Goal: Task Accomplishment & Management: Manage account settings

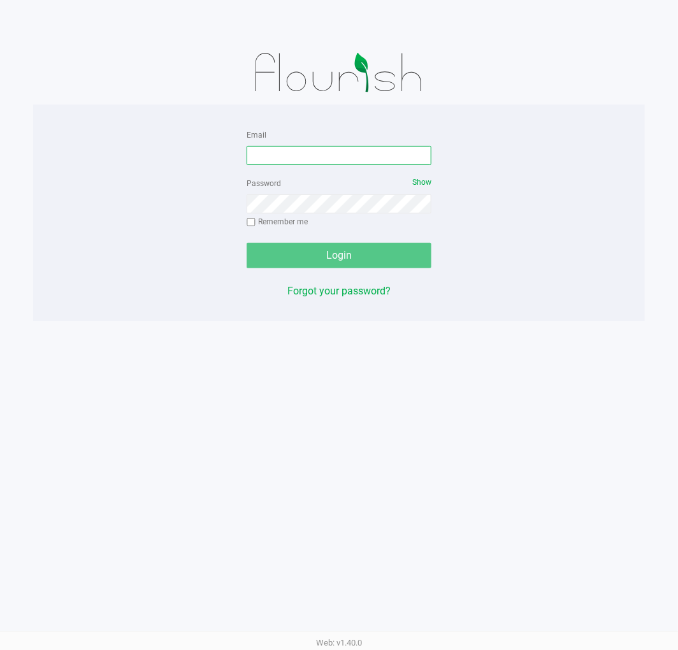
click at [313, 159] on input "Email" at bounding box center [338, 155] width 185 height 19
type input "[EMAIL_ADDRESS][DOMAIN_NAME]"
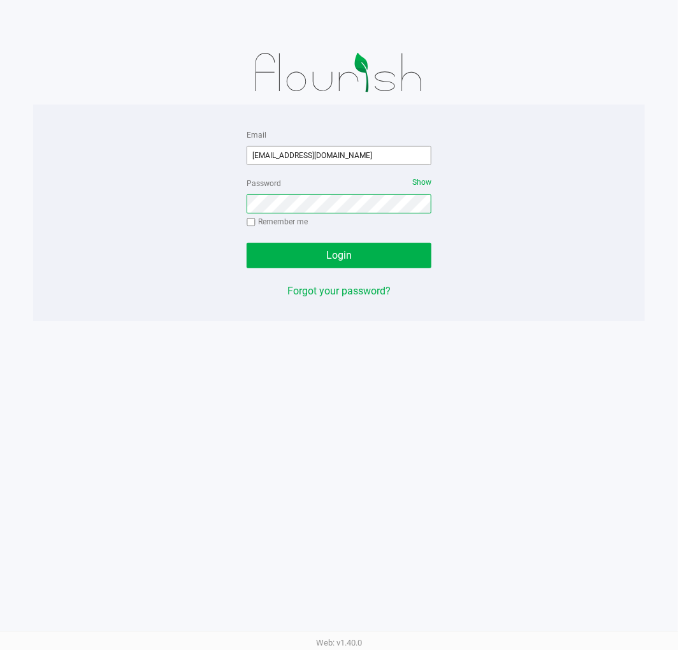
click at [246, 243] on button "Login" at bounding box center [338, 255] width 185 height 25
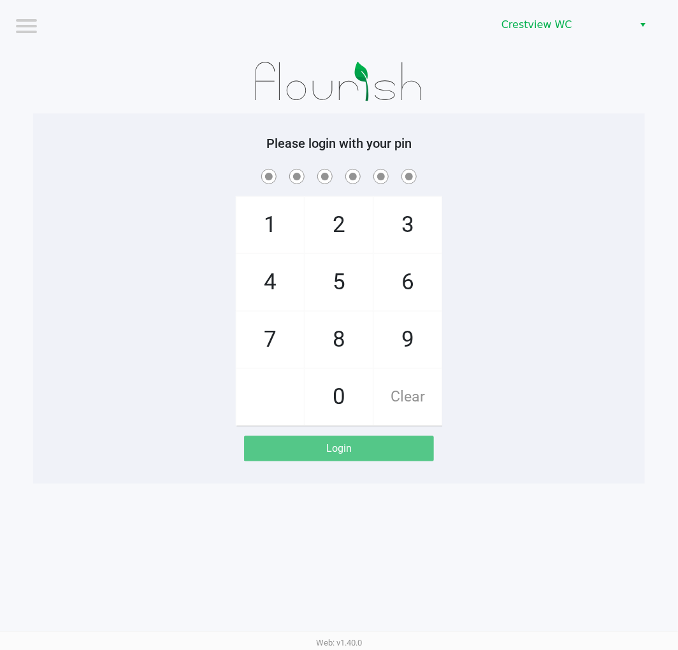
click at [253, 343] on span "7" at bounding box center [270, 339] width 68 height 56
checkbox input "true"
click at [418, 348] on span "9" at bounding box center [408, 339] width 68 height 56
checkbox input "true"
click at [345, 232] on span "2" at bounding box center [339, 225] width 68 height 56
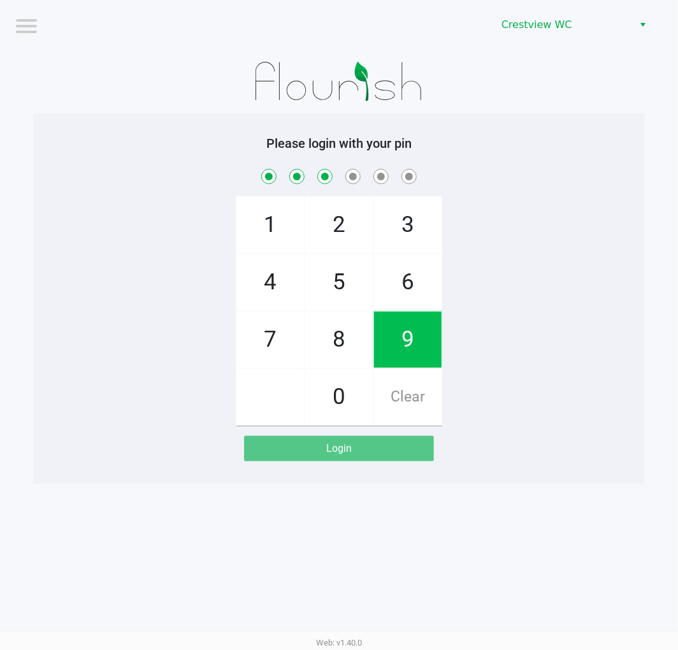
checkbox input "true"
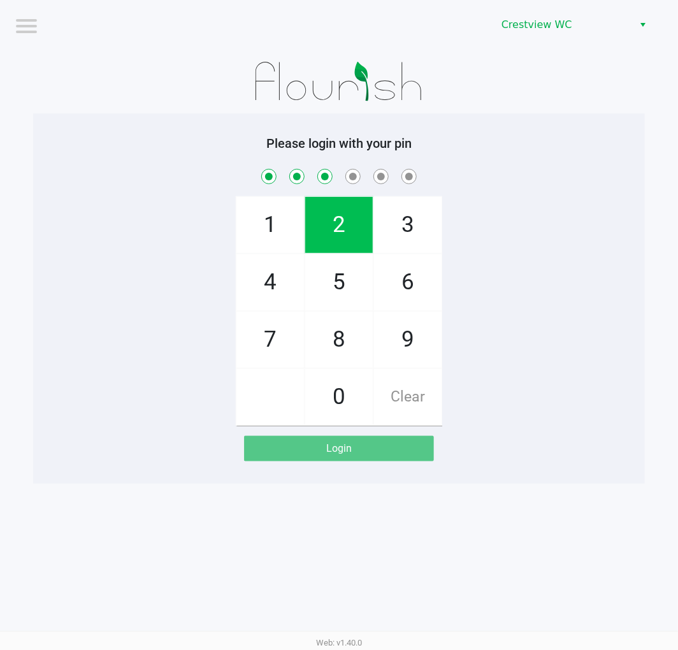
click at [346, 399] on span "0" at bounding box center [339, 397] width 68 height 56
checkbox input "true"
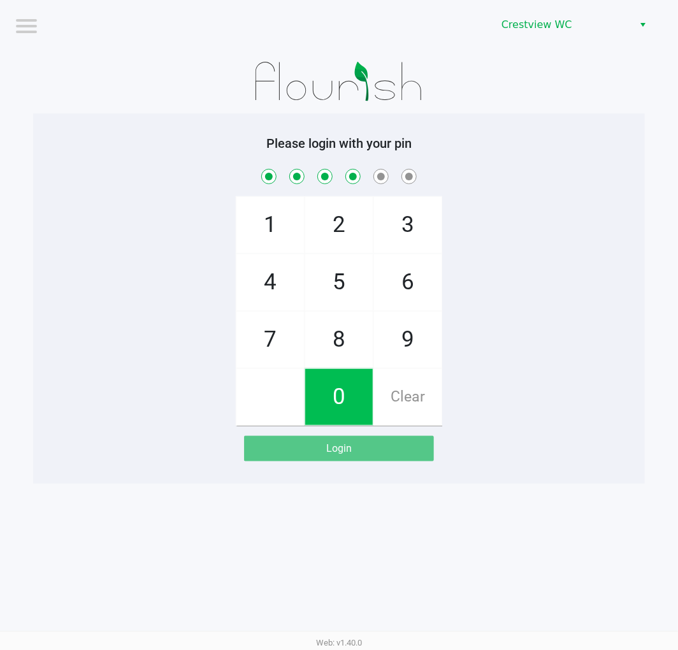
click at [273, 353] on span "7" at bounding box center [270, 339] width 68 height 56
checkbox input "true"
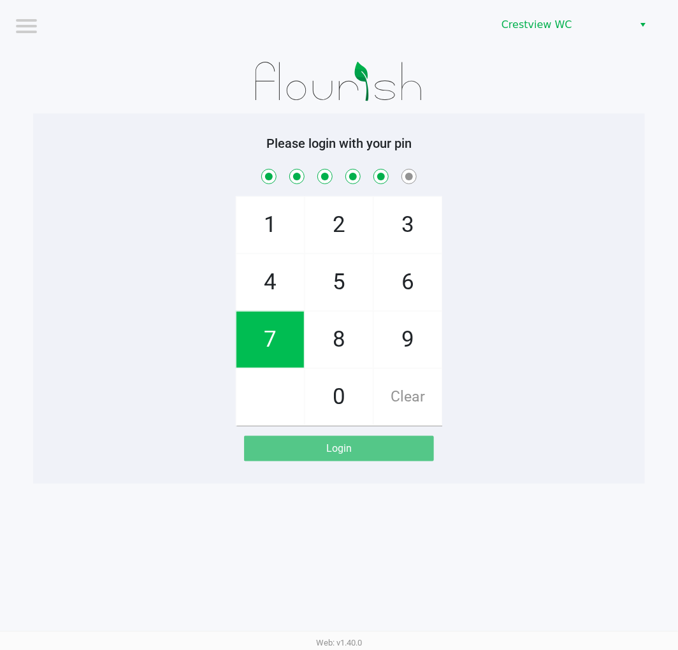
click at [339, 353] on span "8" at bounding box center [339, 339] width 68 height 56
checkbox input "true"
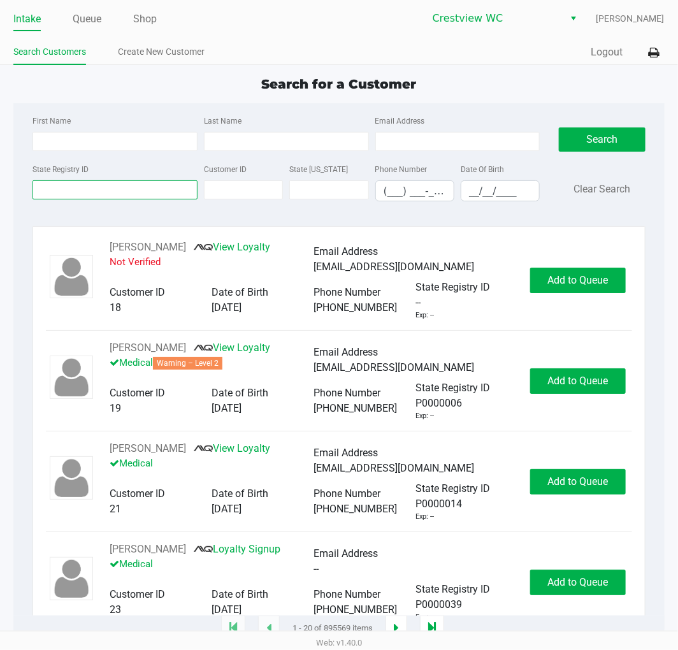
click at [136, 190] on input "State Registry ID" at bounding box center [114, 189] width 165 height 19
click at [66, 145] on input "First Name" at bounding box center [114, 141] width 165 height 19
type input "victoria"
click at [91, 22] on link "Queue" at bounding box center [87, 19] width 29 height 18
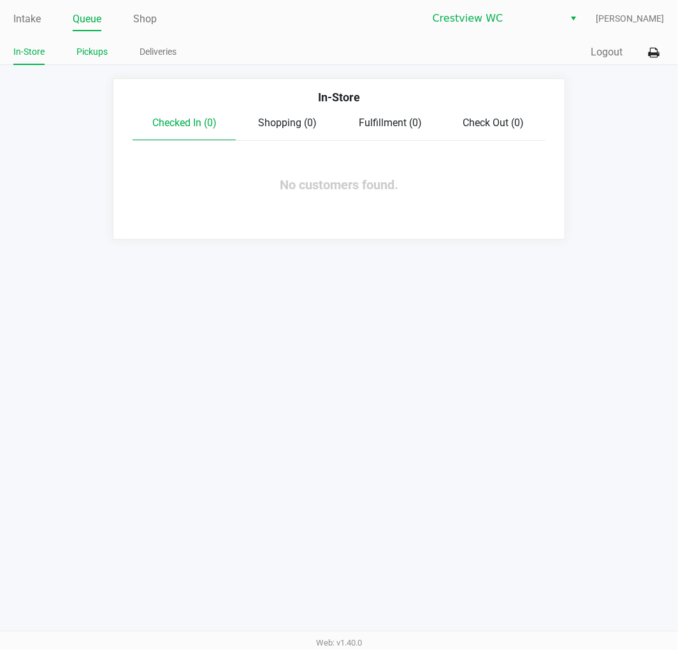
click at [94, 50] on link "Pickups" at bounding box center [91, 52] width 31 height 16
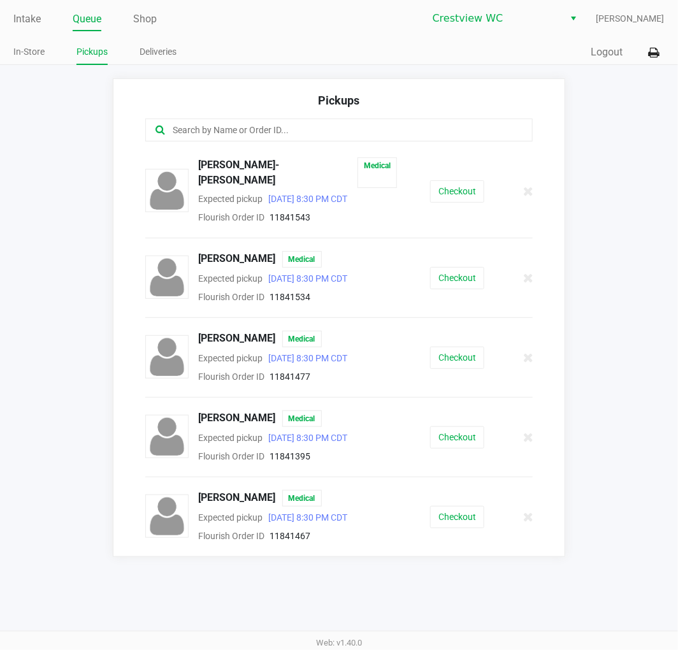
click at [614, 363] on app-pickups "Pickups ALEX PEREZ-JAVIER Medical Expected pickup Aug 25, 2025 8:30 PM CDT Flou…" at bounding box center [339, 317] width 678 height 478
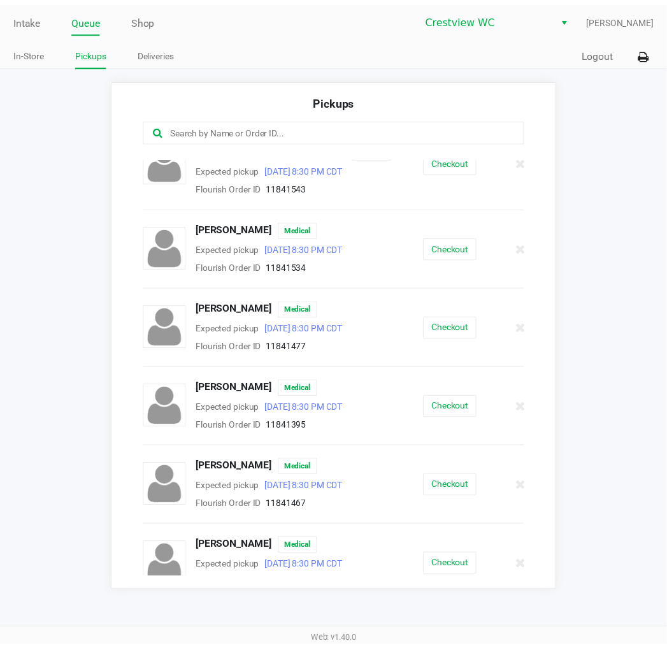
scroll to position [28, 0]
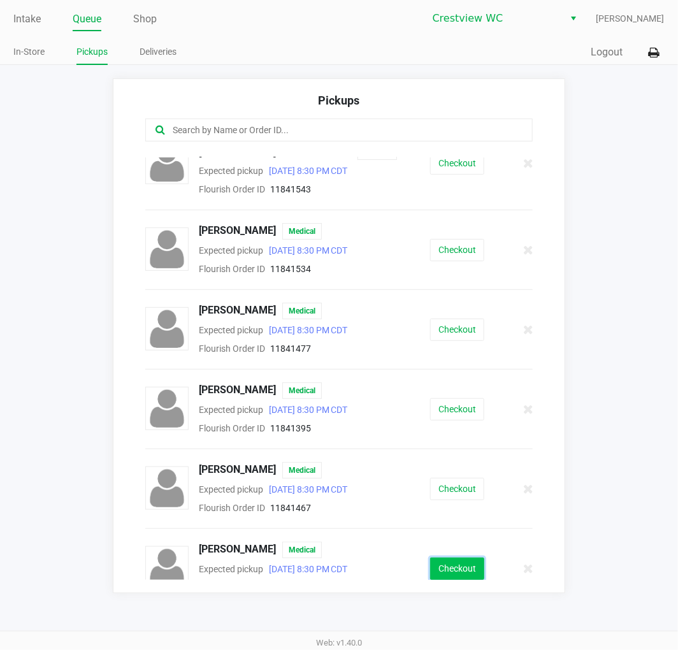
click at [459, 559] on button "Checkout" at bounding box center [457, 568] width 54 height 22
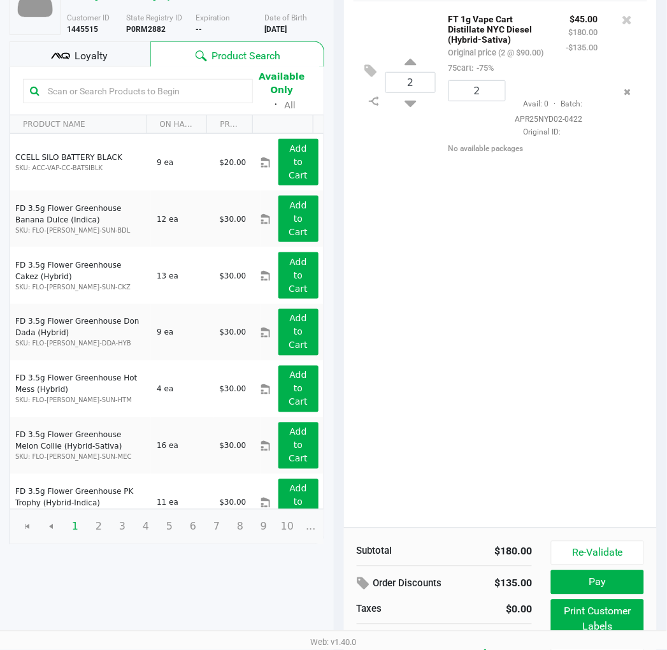
scroll to position [145, 0]
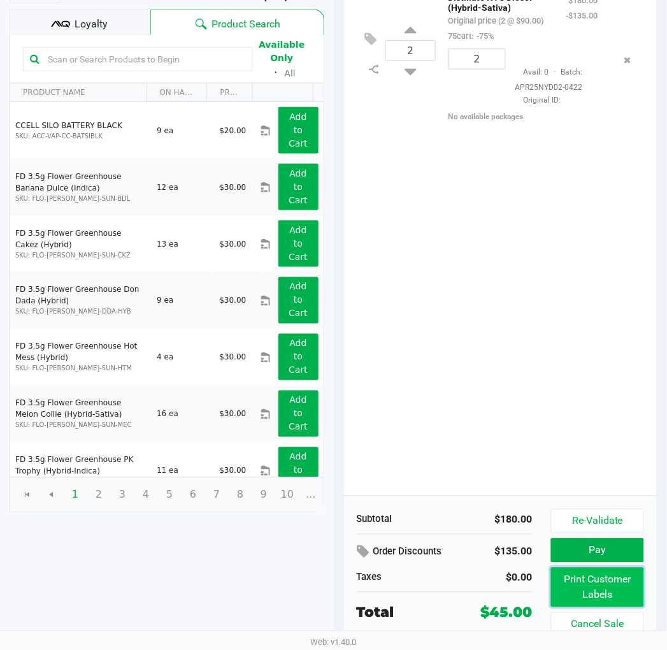
click at [601, 588] on button "Print Customer Labels" at bounding box center [597, 586] width 92 height 39
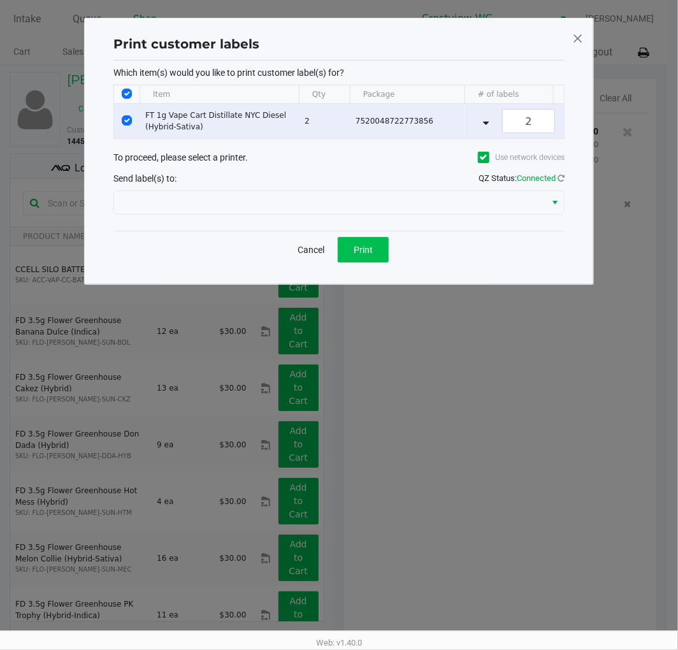
click at [374, 252] on button "Print" at bounding box center [363, 249] width 51 height 25
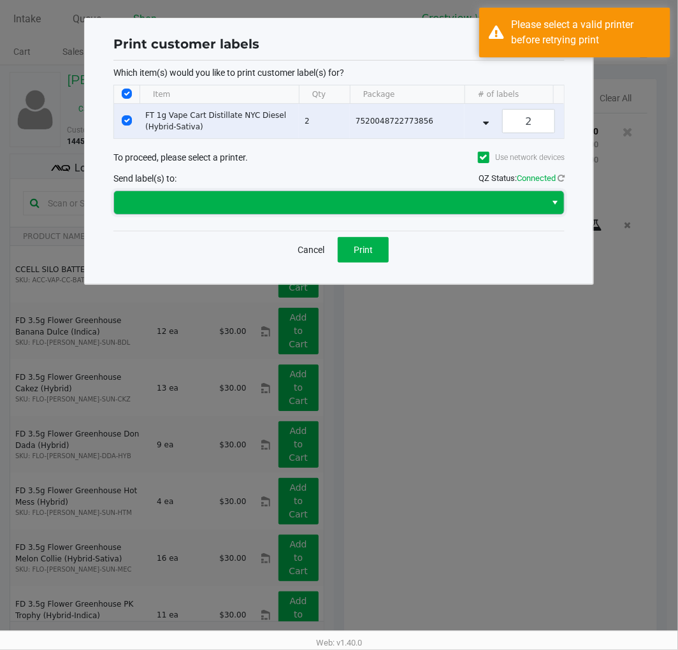
click at [513, 210] on span at bounding box center [330, 202] width 416 height 15
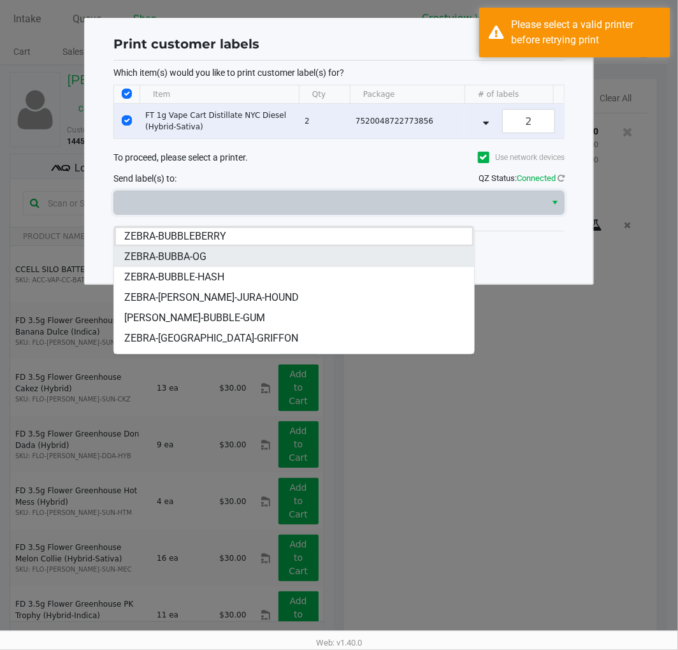
click at [211, 261] on li "ZEBRA-BUBBA-OG" at bounding box center [293, 256] width 359 height 20
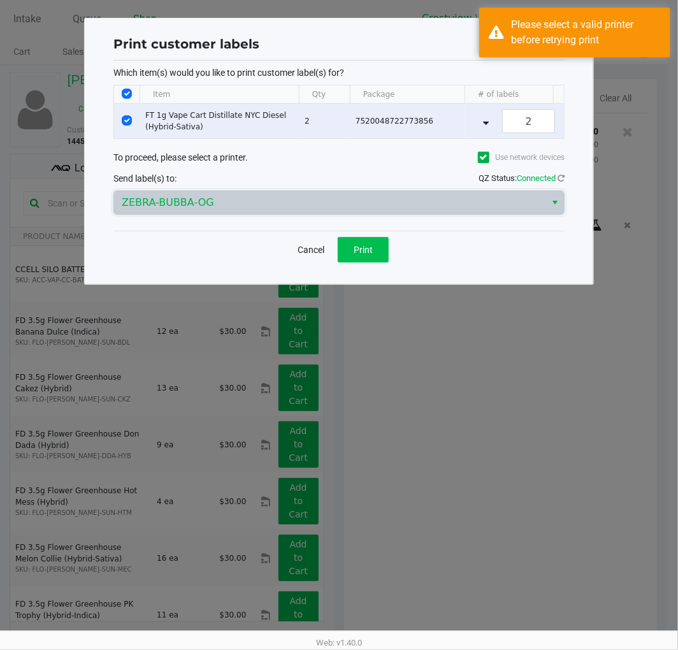
click at [359, 253] on span "Print" at bounding box center [362, 250] width 19 height 10
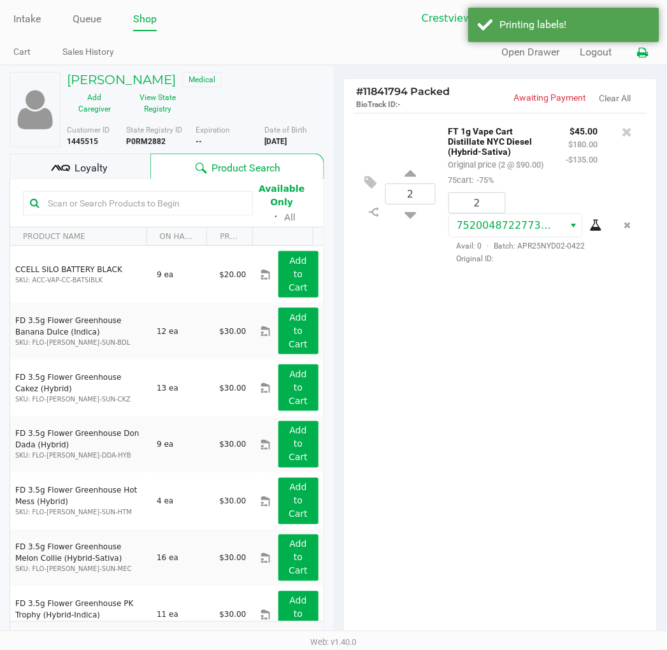
click at [646, 55] on icon at bounding box center [643, 52] width 11 height 9
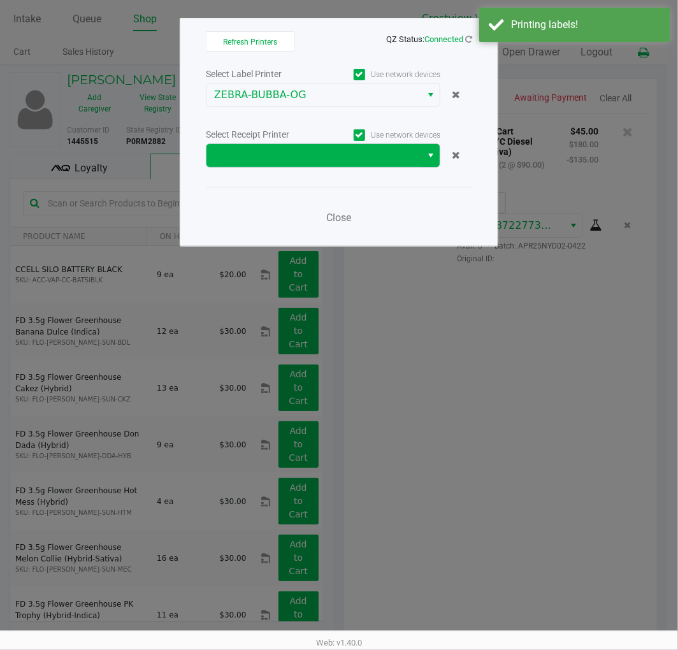
click at [430, 155] on span "Select" at bounding box center [430, 155] width 10 height 15
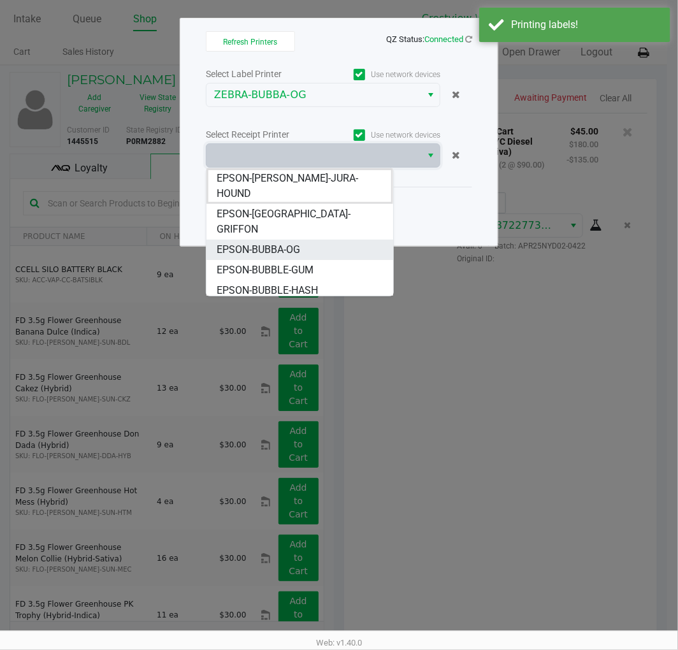
click at [315, 239] on li "EPSON-BUBBA-OG" at bounding box center [299, 249] width 186 height 20
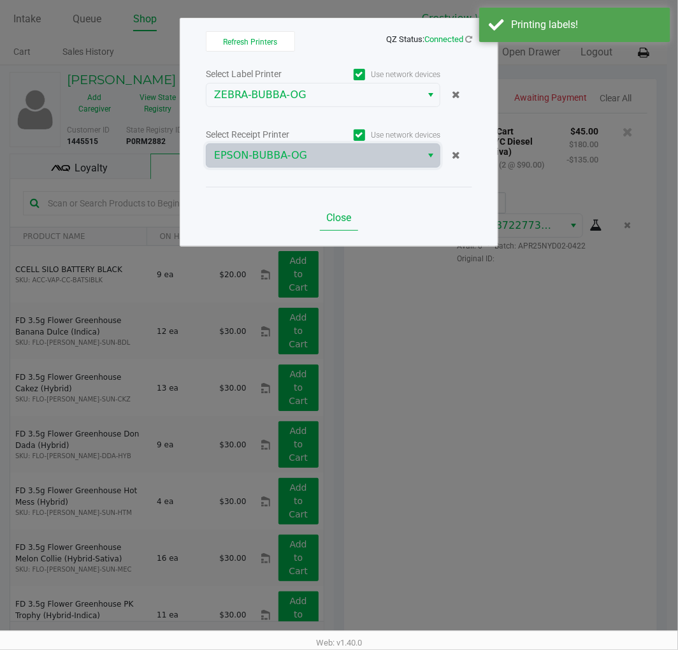
click at [339, 222] on span "Close" at bounding box center [339, 217] width 25 height 12
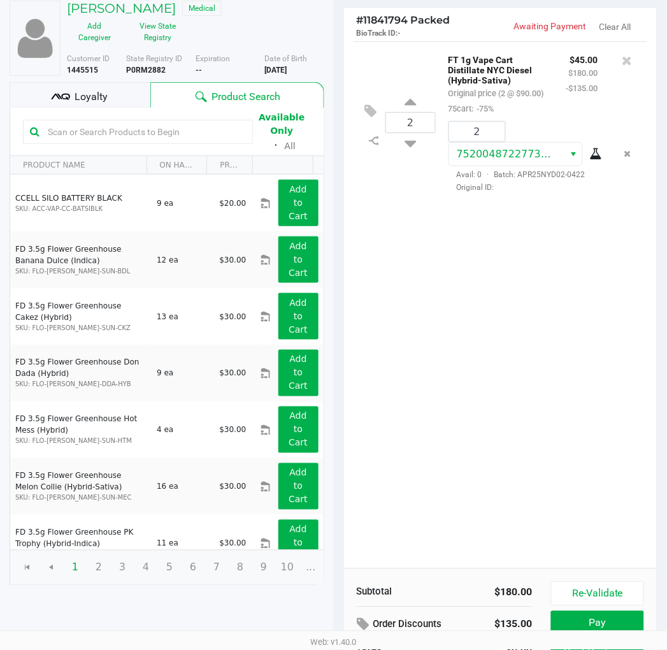
scroll to position [145, 0]
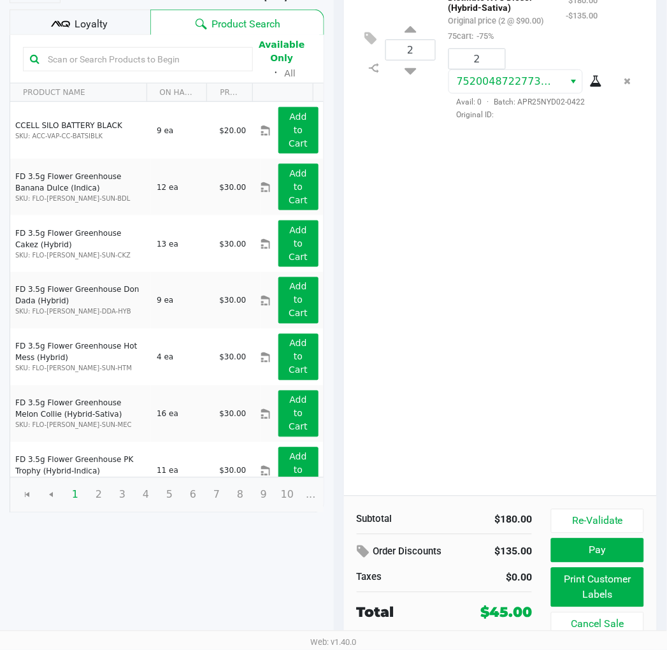
click at [619, 544] on button "Pay" at bounding box center [597, 550] width 92 height 24
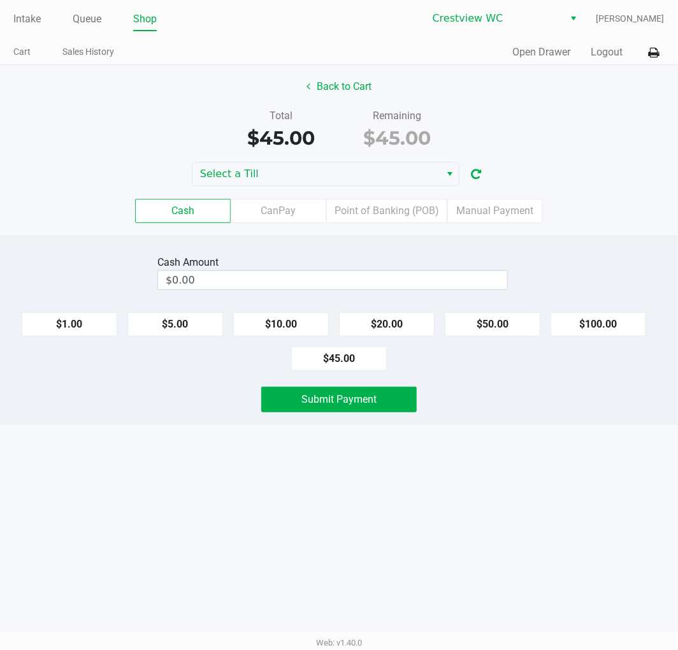
click at [408, 320] on button "$20.00" at bounding box center [387, 324] width 96 height 24
click at [404, 325] on button "$20.00" at bounding box center [387, 324] width 96 height 24
click at [411, 317] on button "$20.00" at bounding box center [387, 324] width 96 height 24
type input "$60.00"
click at [373, 397] on span "Submit Payment" at bounding box center [338, 399] width 75 height 12
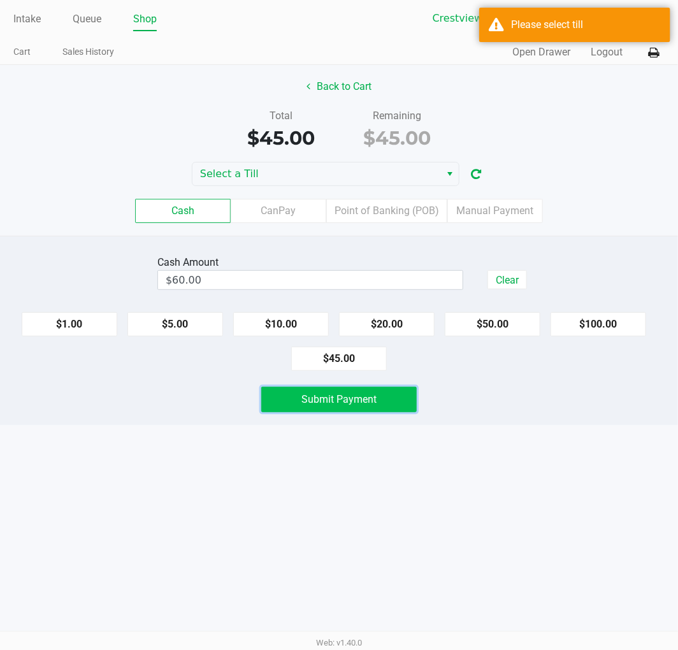
click at [445, 172] on span "Select" at bounding box center [450, 173] width 10 height 15
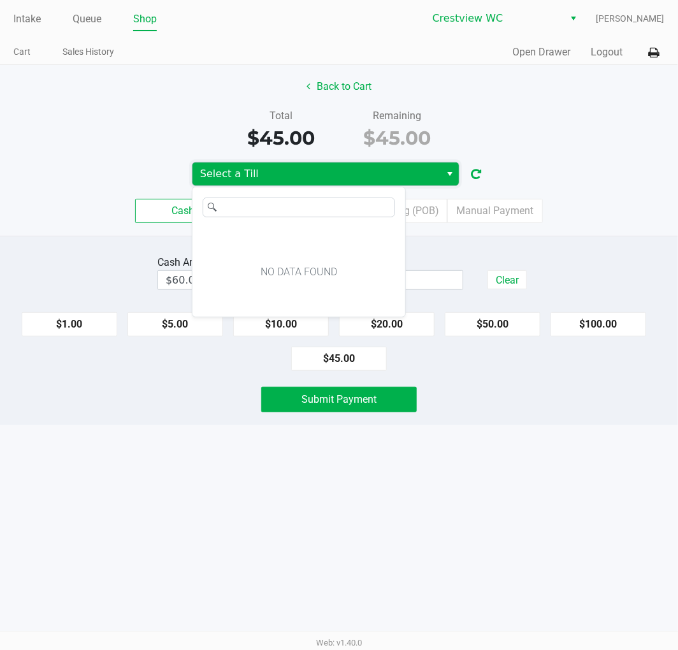
click at [348, 209] on input "NO DATA FOUND" at bounding box center [307, 207] width 173 height 18
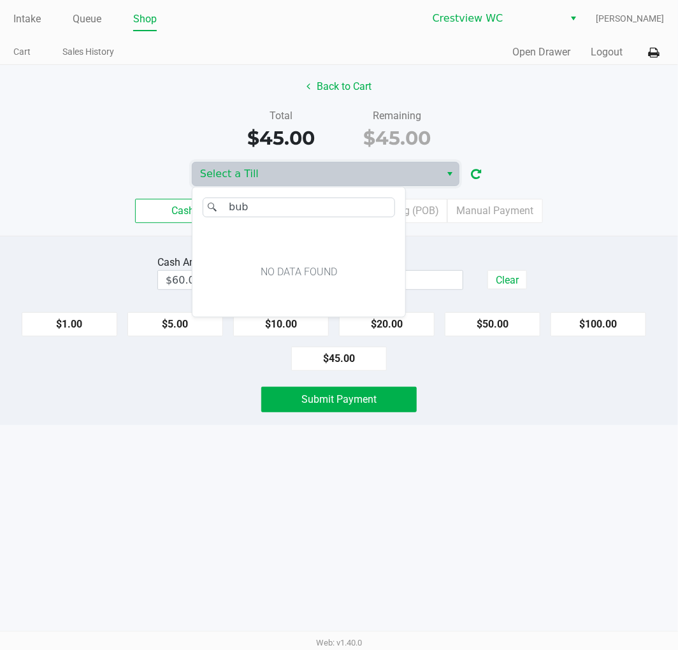
type input "bubb"
click at [454, 174] on span "Select" at bounding box center [450, 173] width 10 height 15
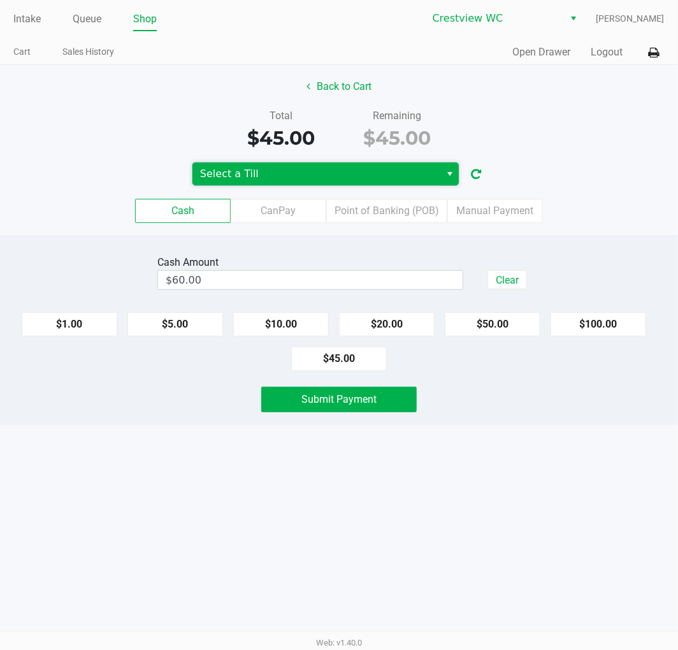
click at [448, 174] on span "Select" at bounding box center [450, 173] width 10 height 15
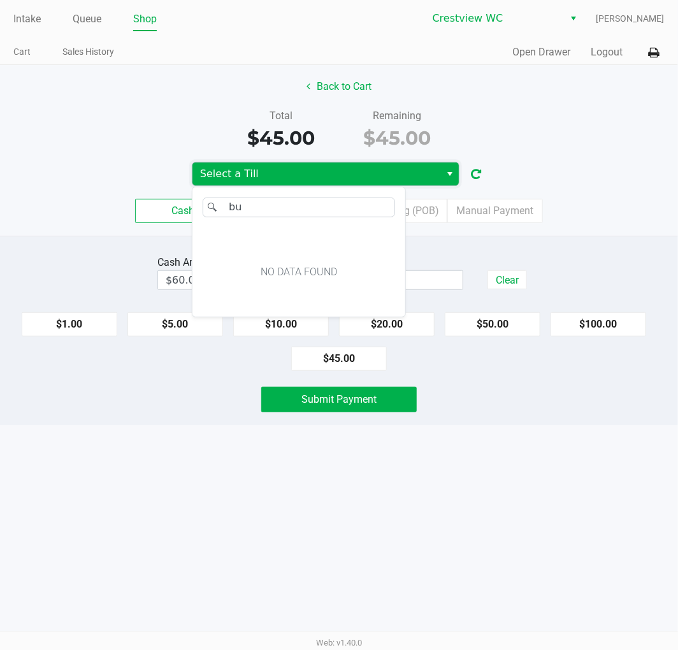
type input "b"
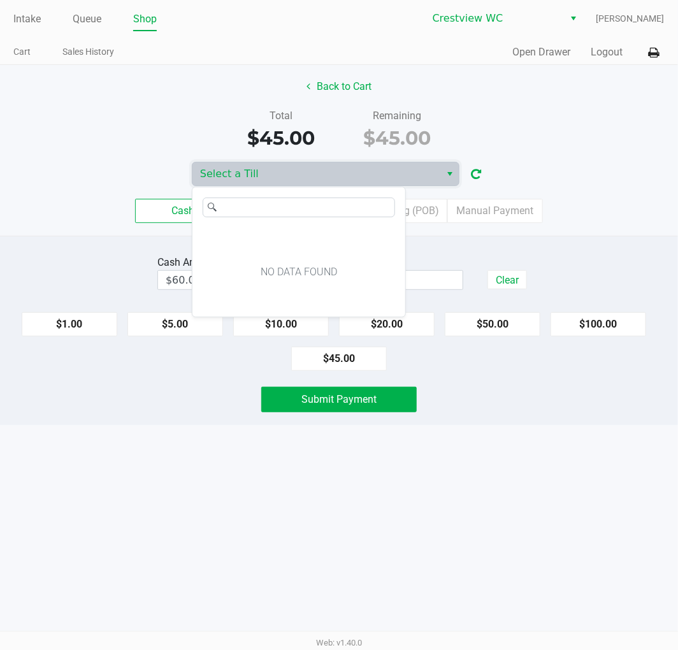
click at [555, 155] on div "Back to Cart Total $45.00 Remaining $45.00 Select a Till Cash CanPay Point of B…" at bounding box center [339, 150] width 678 height 171
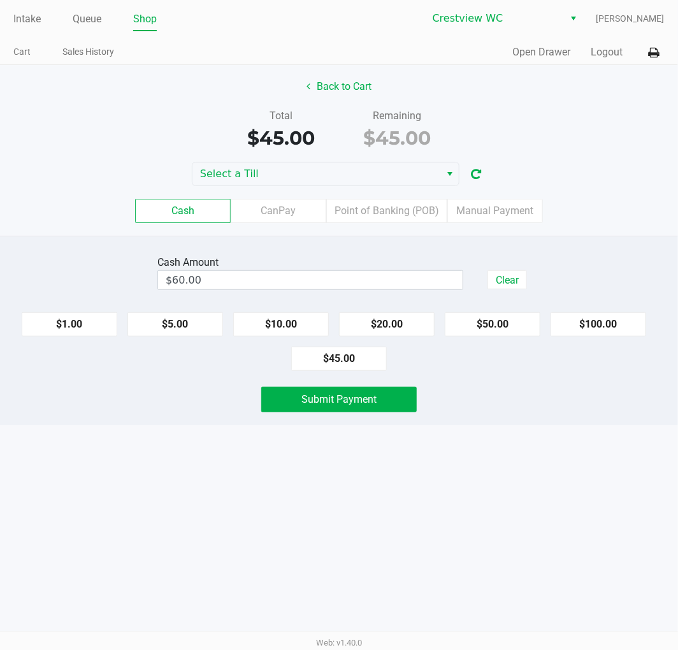
click at [448, 174] on span "Select" at bounding box center [450, 173] width 10 height 15
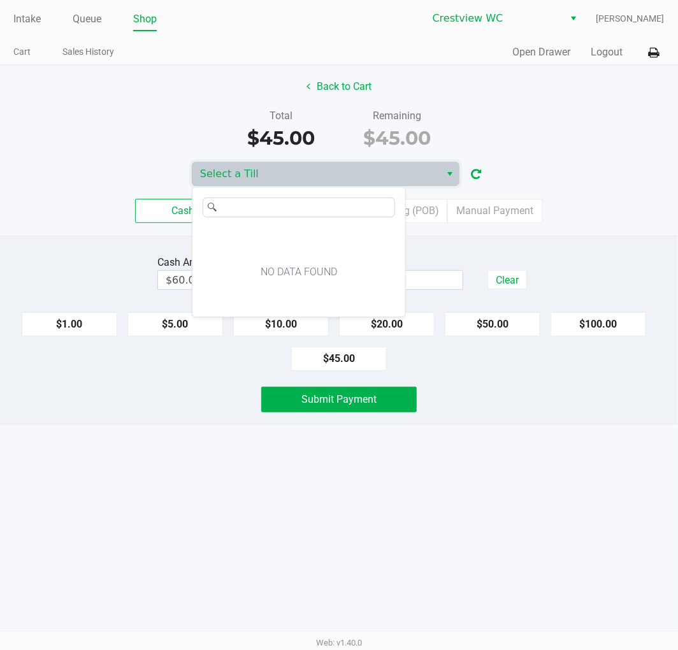
click at [558, 167] on div "Select a Till" at bounding box center [339, 174] width 678 height 24
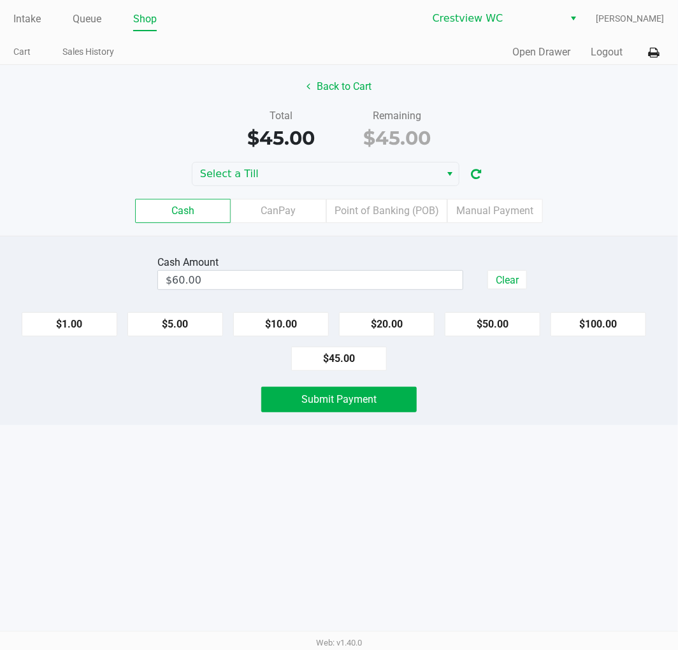
click at [446, 174] on span "Select" at bounding box center [450, 173] width 10 height 15
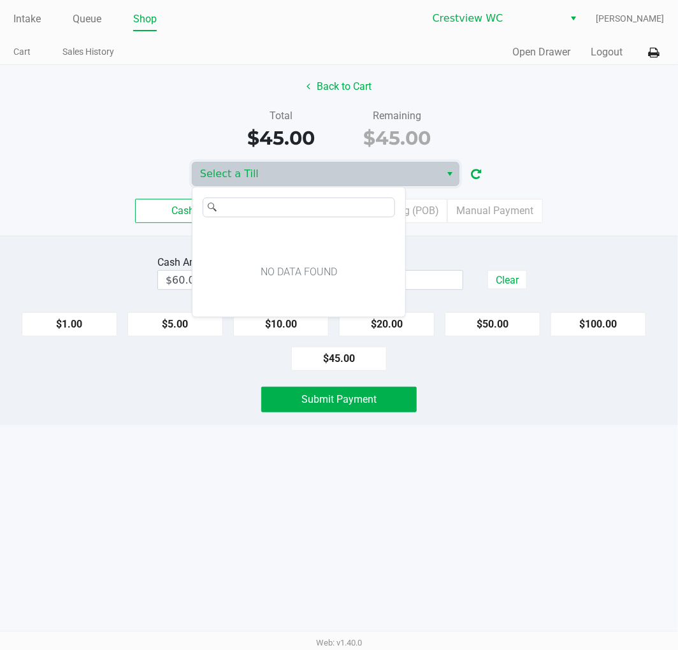
click at [551, 169] on div "Select a Till" at bounding box center [339, 174] width 678 height 24
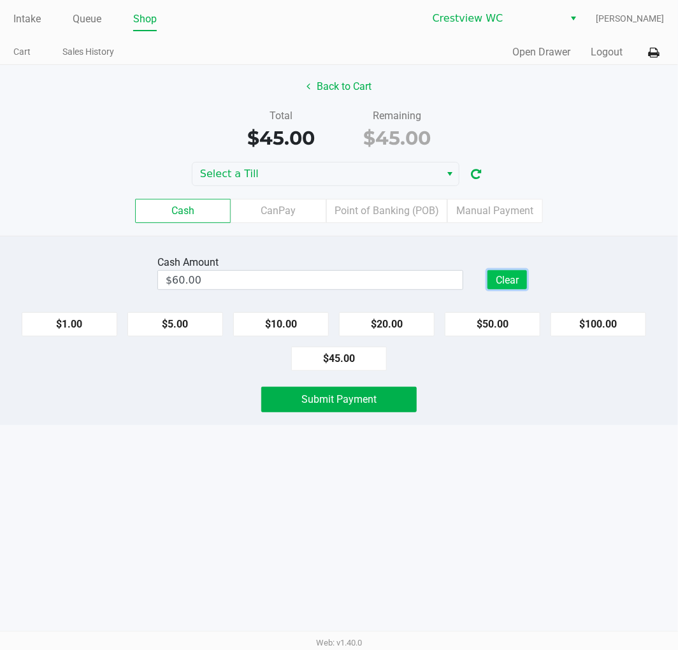
click at [511, 283] on button "Clear" at bounding box center [506, 279] width 39 height 19
click at [392, 320] on button "$20.00" at bounding box center [387, 324] width 96 height 24
click at [402, 315] on button "$20.00" at bounding box center [387, 324] width 96 height 24
click at [399, 315] on button "$20.00" at bounding box center [387, 324] width 96 height 24
click at [391, 212] on label "Point of Banking (POB)" at bounding box center [386, 211] width 121 height 24
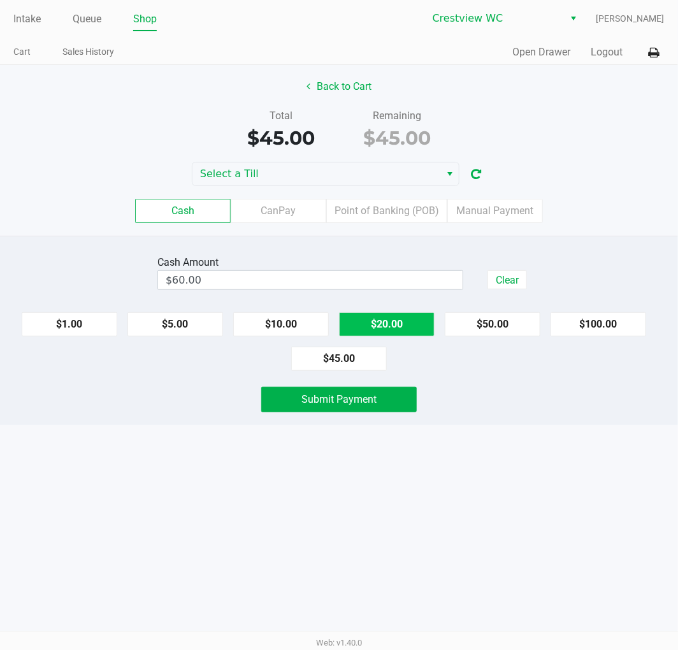
click at [0, 0] on 7 "Point of Banking (POB)" at bounding box center [0, 0] width 0 height 0
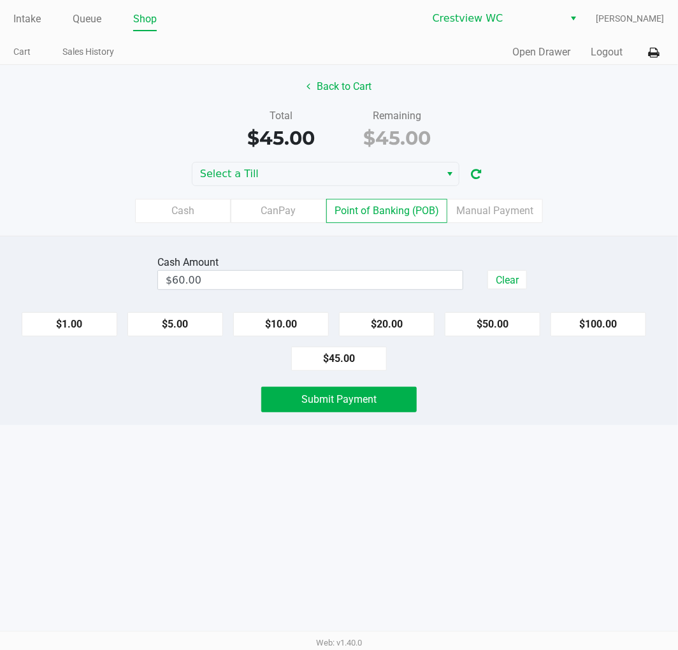
type input "$0.00"
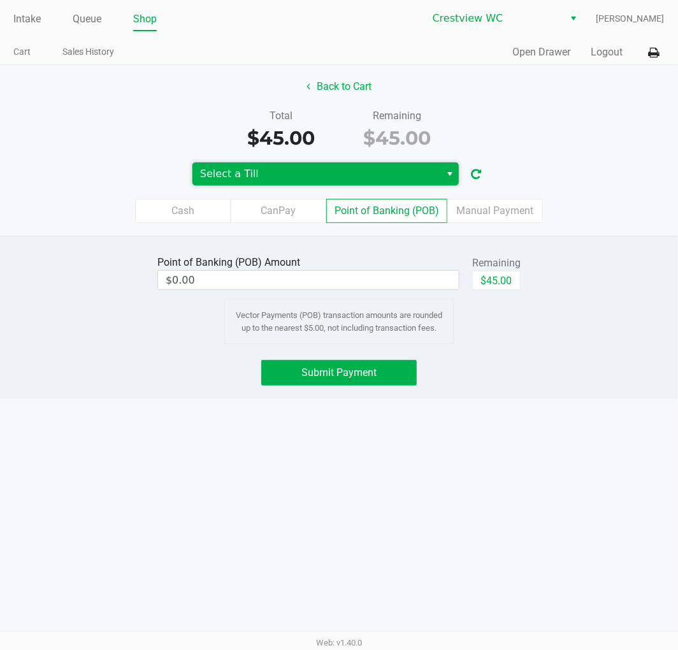
click at [355, 176] on span "Select a Till" at bounding box center [316, 173] width 232 height 15
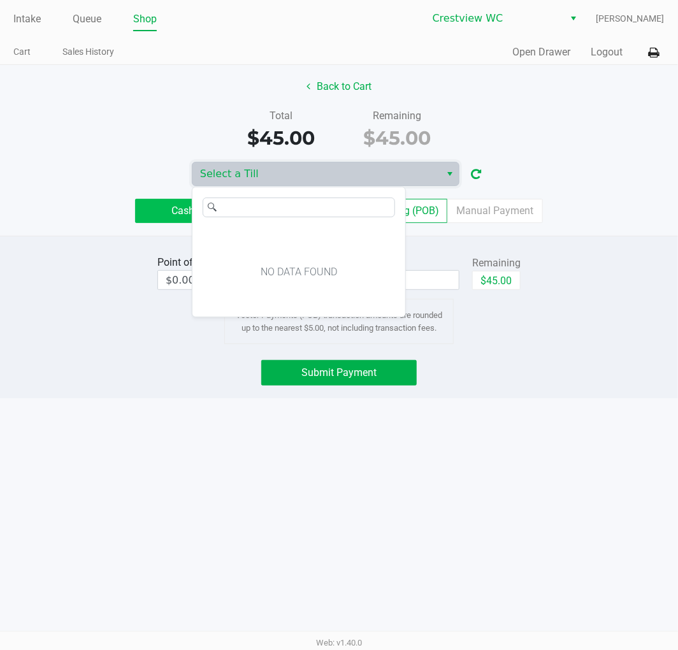
click at [173, 206] on label "Cash" at bounding box center [183, 211] width 96 height 24
click at [0, 0] on 0 "Cash" at bounding box center [0, 0] width 0 height 0
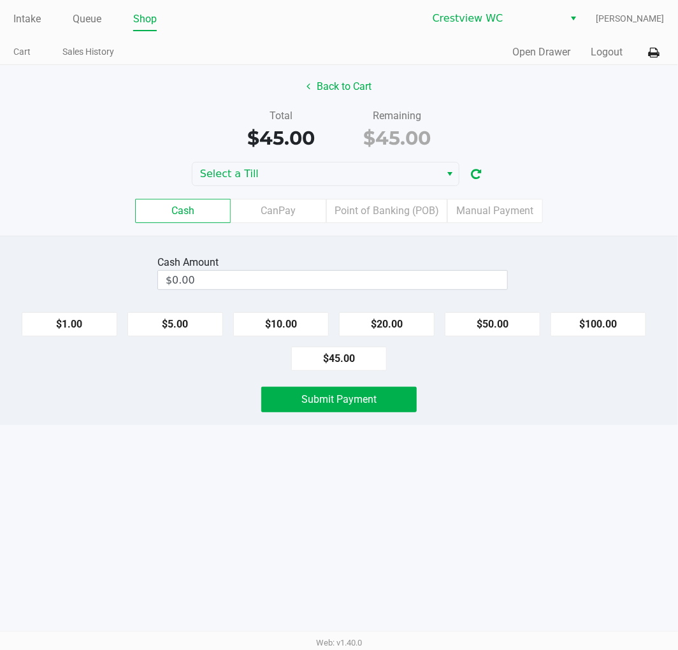
click at [183, 212] on label "Cash" at bounding box center [183, 211] width 96 height 24
click at [0, 0] on 0 "Cash" at bounding box center [0, 0] width 0 height 0
click at [449, 175] on span "Select" at bounding box center [450, 173] width 10 height 15
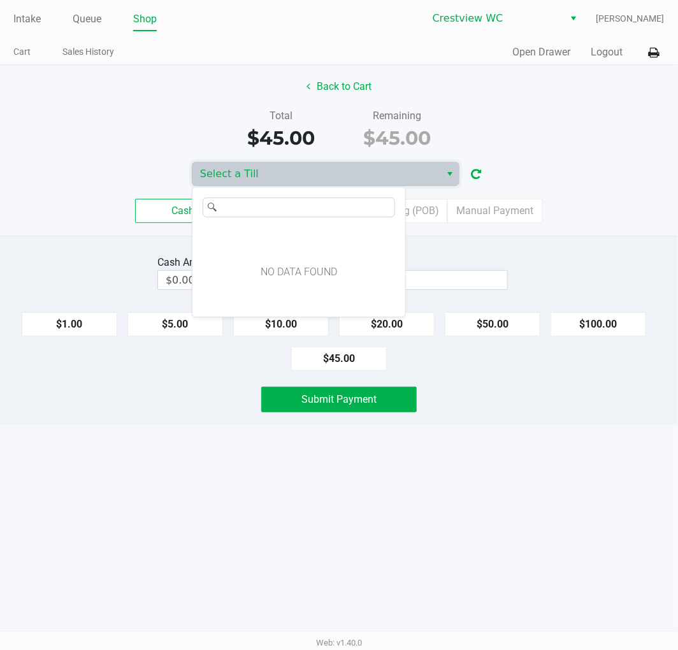
click at [531, 441] on div "Intake Queue Shop Crestview WC Jenni McDougald Cart Sales History Quick Sale Op…" at bounding box center [339, 325] width 678 height 650
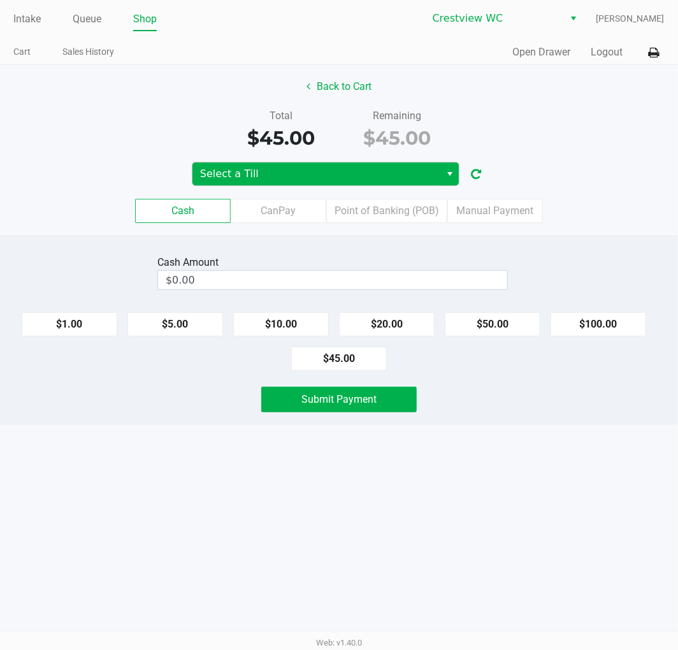
click at [449, 175] on span "Select" at bounding box center [450, 173] width 10 height 15
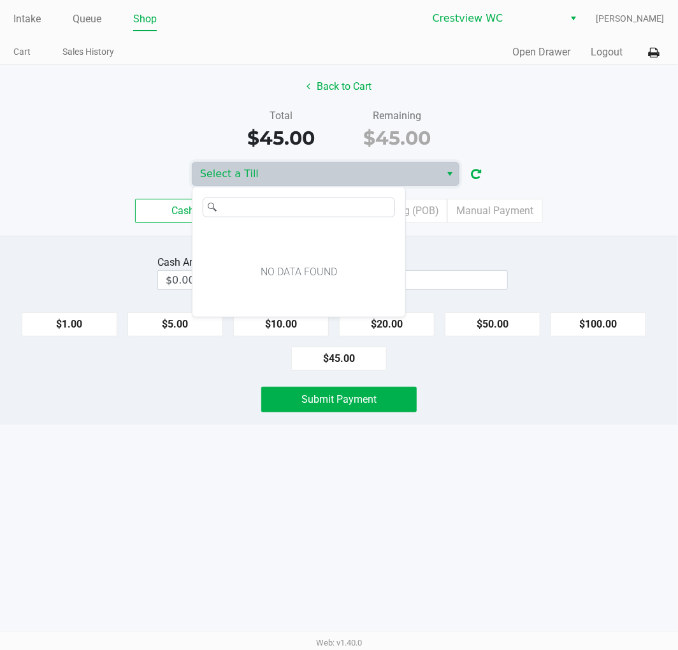
click at [543, 156] on div "Back to Cart Total $45.00 Remaining $45.00 Select a Till Cash CanPay Point of B…" at bounding box center [339, 150] width 678 height 171
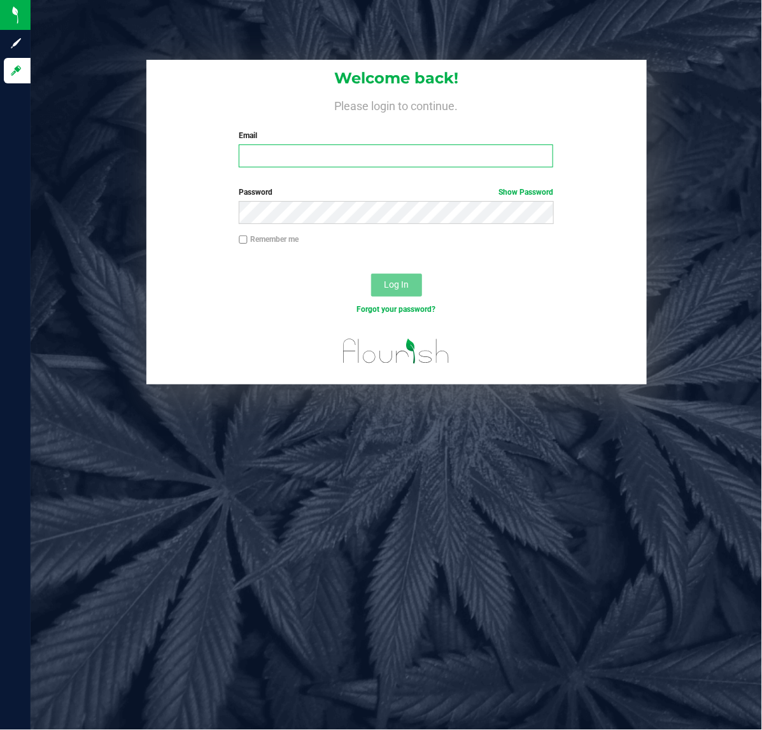
click at [322, 160] on input "Email" at bounding box center [396, 156] width 315 height 23
type input "[EMAIL_ADDRESS][DOMAIN_NAME]"
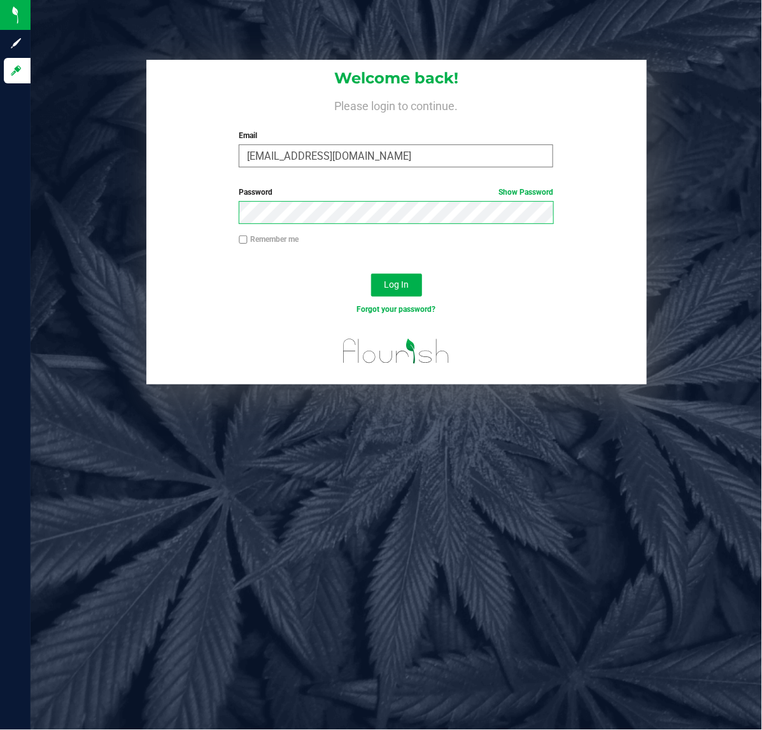
click at [371, 274] on button "Log In" at bounding box center [396, 285] width 51 height 23
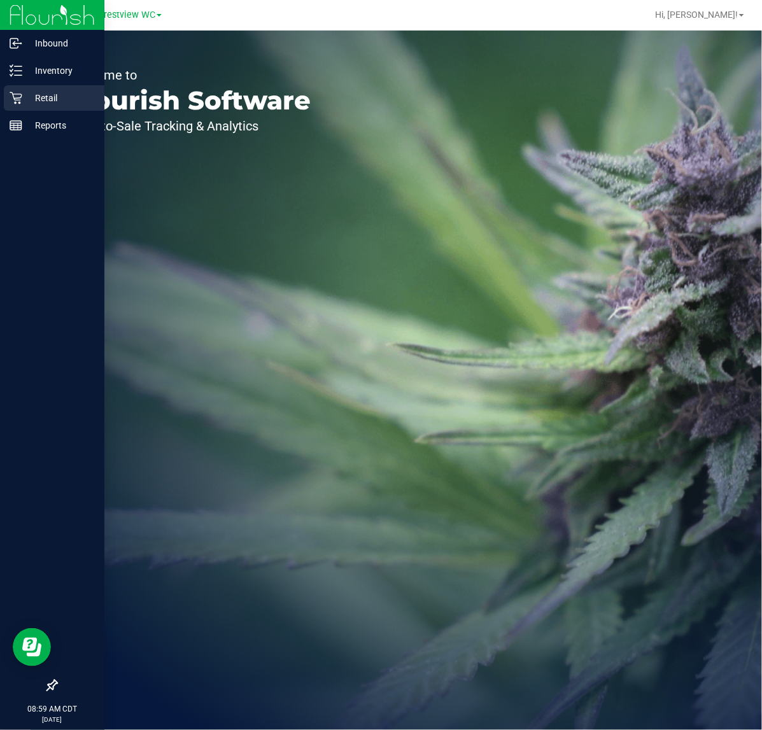
click at [13, 96] on icon at bounding box center [16, 98] width 12 height 12
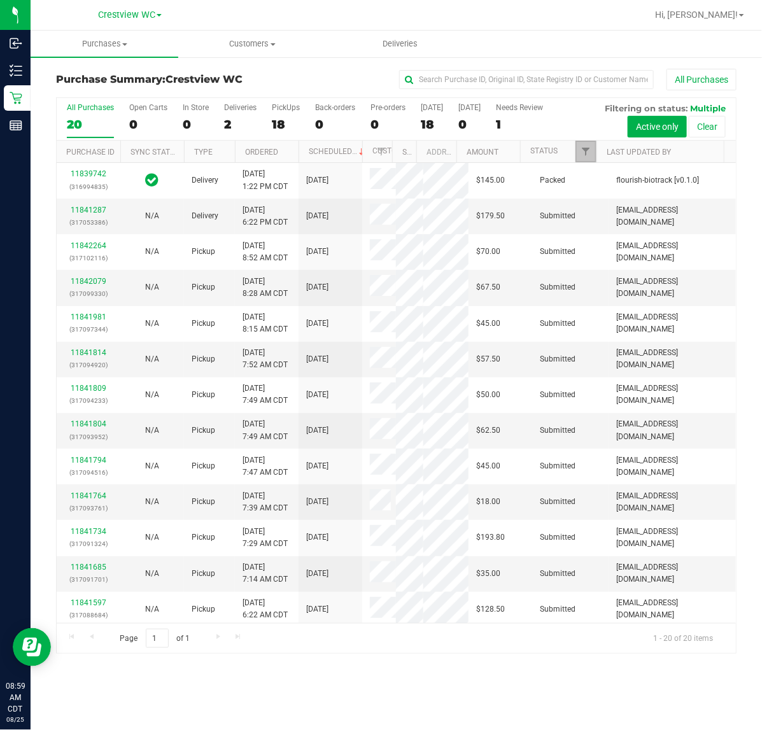
click at [588, 158] on link "Filter" at bounding box center [586, 152] width 21 height 22
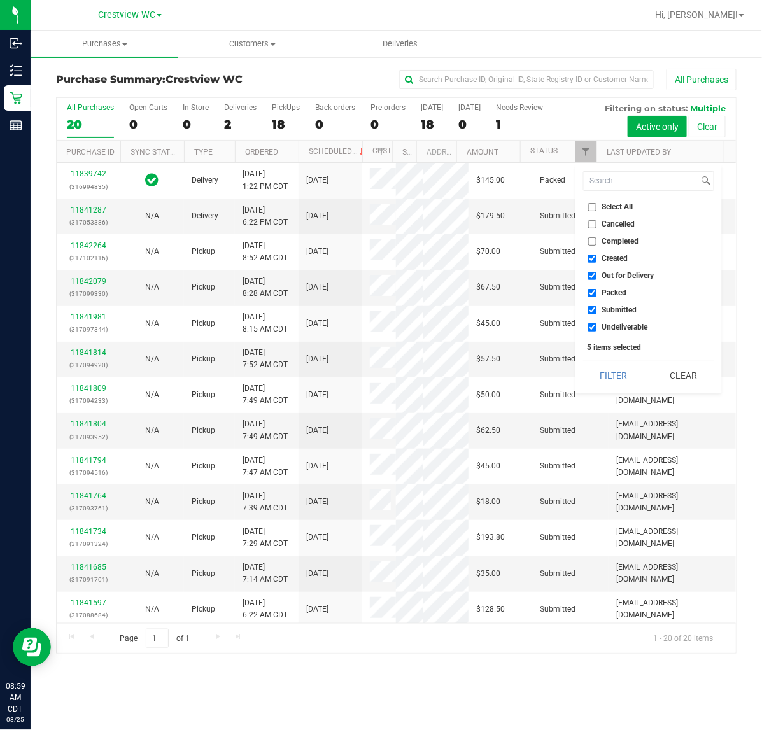
click at [619, 257] on span "Created" at bounding box center [615, 259] width 26 height 8
click at [597, 257] on input "Created" at bounding box center [592, 259] width 8 height 8
checkbox input "false"
drag, startPoint x: 622, startPoint y: 273, endPoint x: 620, endPoint y: 288, distance: 15.5
click at [622, 275] on span "Out for Delivery" at bounding box center [628, 276] width 52 height 8
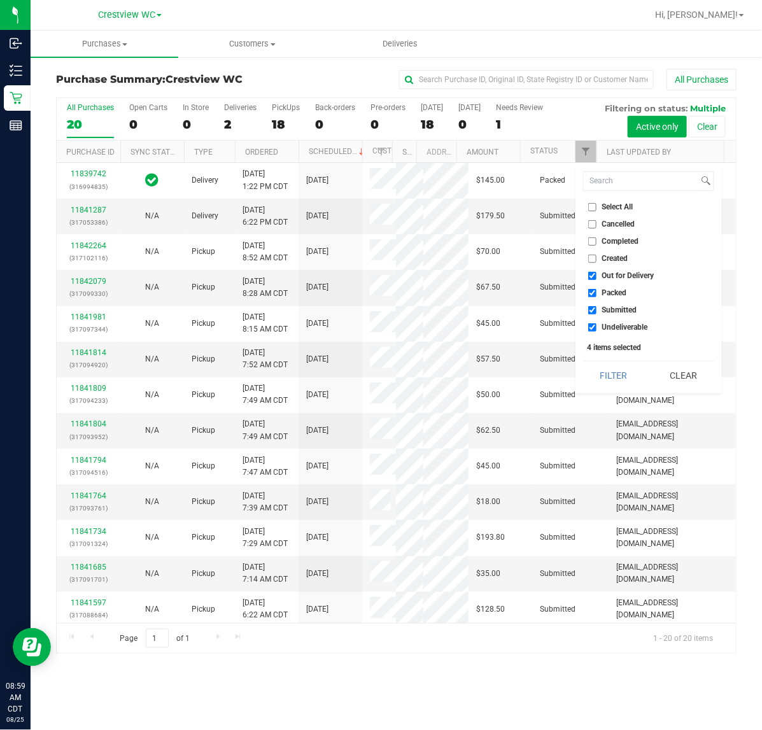
click at [597, 275] on input "Out for Delivery" at bounding box center [592, 276] width 8 height 8
checkbox input "false"
drag, startPoint x: 615, startPoint y: 295, endPoint x: 616, endPoint y: 329, distance: 34.4
click at [615, 298] on li "Packed" at bounding box center [648, 293] width 131 height 13
click at [616, 329] on span "Undeliverable" at bounding box center [625, 328] width 46 height 8
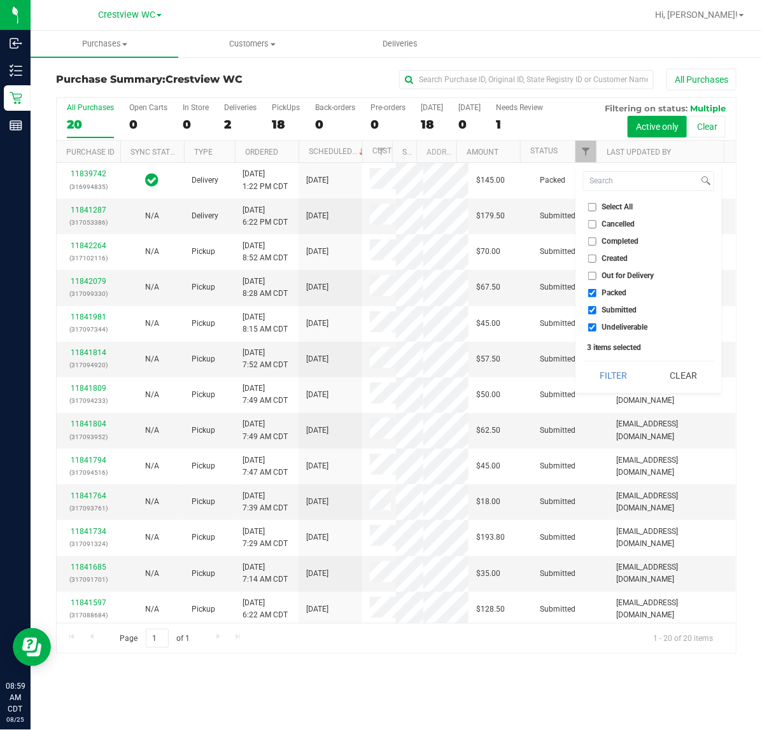
click at [597, 329] on input "Undeliverable" at bounding box center [592, 328] width 8 height 8
checkbox input "false"
click at [616, 291] on span "Packed" at bounding box center [614, 293] width 25 height 8
click at [597, 291] on input "Packed" at bounding box center [592, 293] width 8 height 8
checkbox input "false"
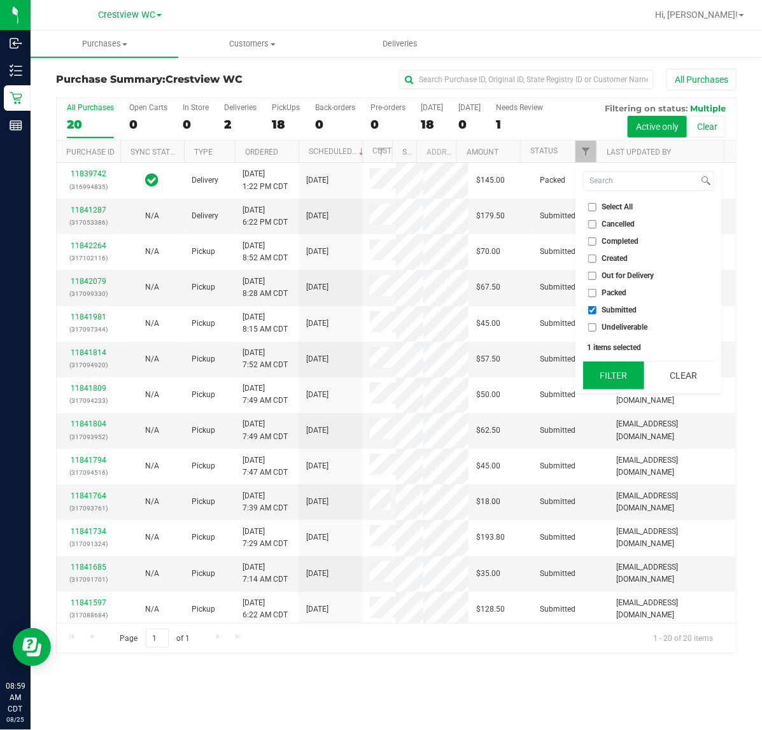
click at [610, 369] on button "Filter" at bounding box center [613, 376] width 61 height 28
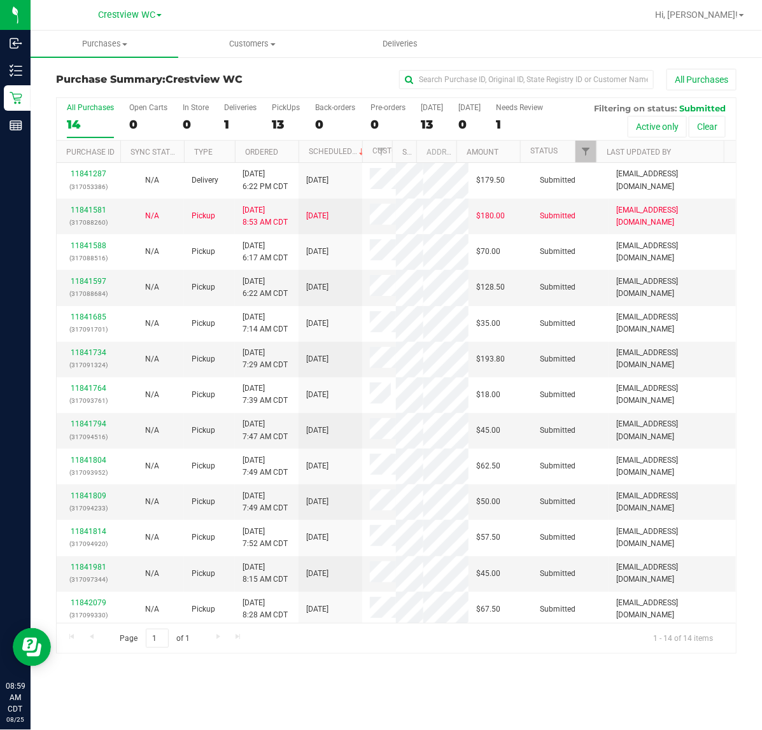
click at [616, 300] on span "[EMAIL_ADDRESS][DOMAIN_NAME]" at bounding box center [672, 288] width 112 height 24
click at [279, 120] on div "13" at bounding box center [286, 124] width 28 height 15
click at [0, 0] on input "PickUps 13" at bounding box center [0, 0] width 0 height 0
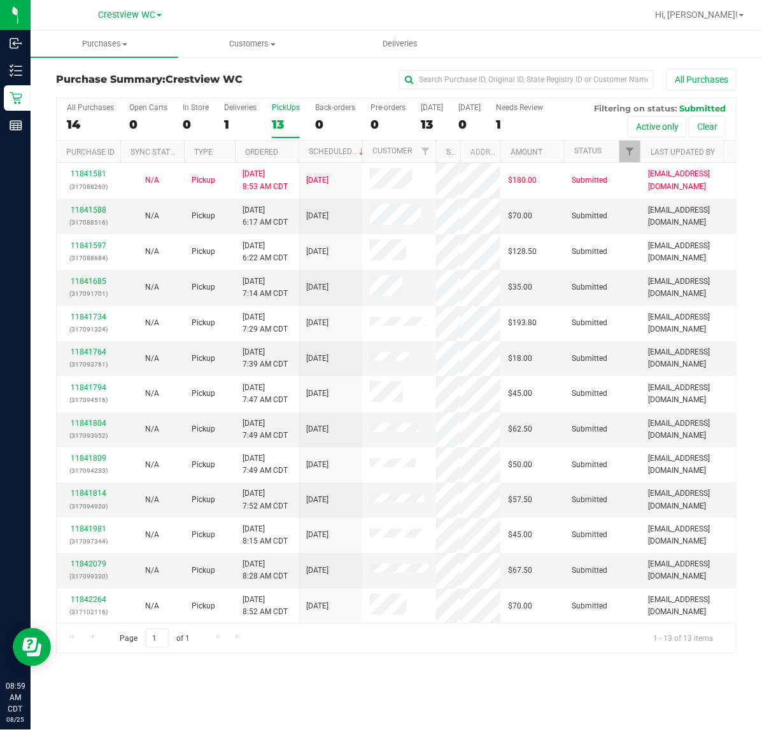
drag, startPoint x: 392, startPoint y: 157, endPoint x: 437, endPoint y: 155, distance: 45.3
click at [437, 155] on div "Purchase ID Sync Status Type Ordered Scheduled Customer State Registry ID Addre…" at bounding box center [391, 152] width 668 height 22
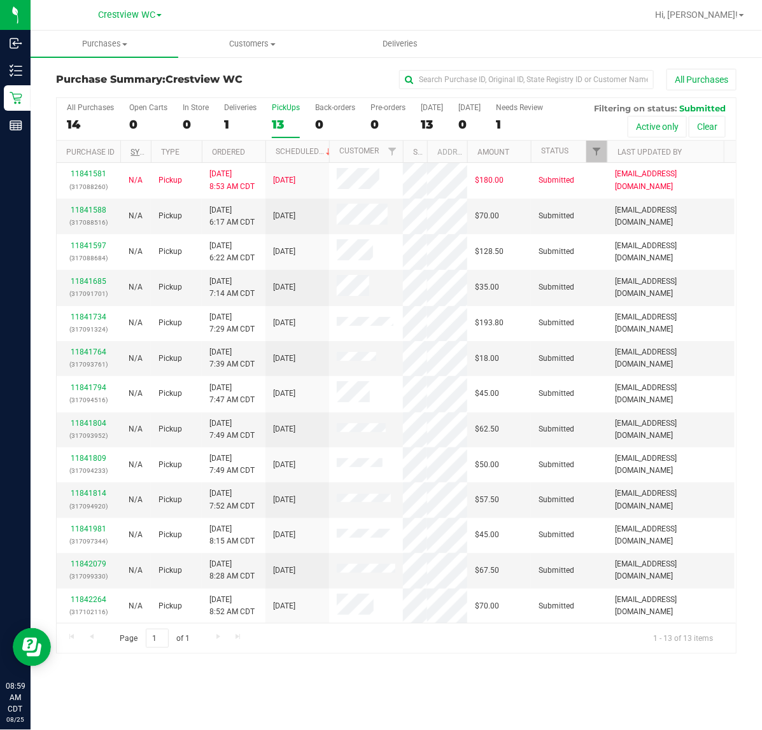
drag, startPoint x: 183, startPoint y: 148, endPoint x: 148, endPoint y: 150, distance: 34.4
click at [148, 150] on div "Purchase ID Sync Status Type Ordered Scheduled Customer State Registry ID Addre…" at bounding box center [391, 152] width 668 height 22
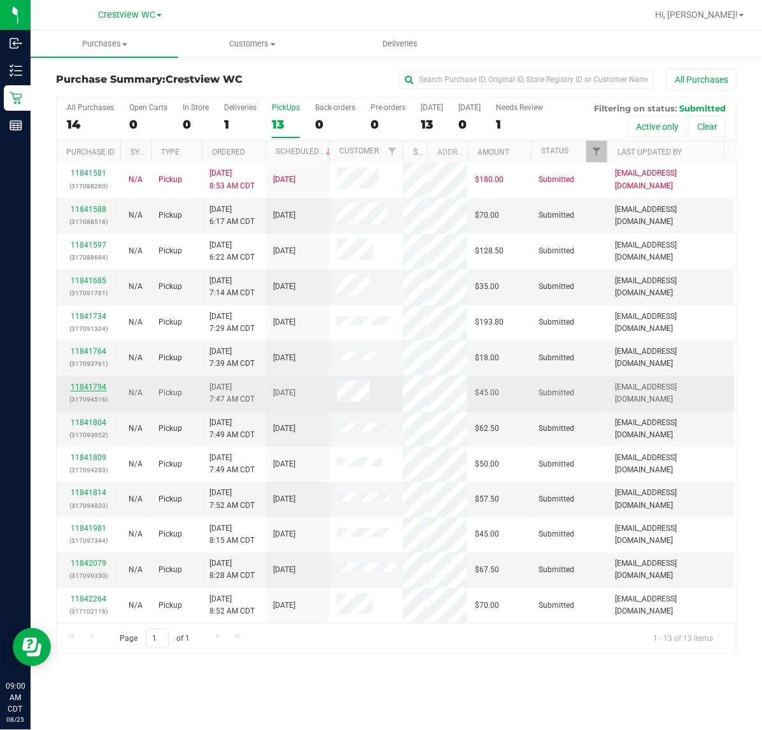
click at [89, 383] on link "11841794" at bounding box center [89, 387] width 36 height 9
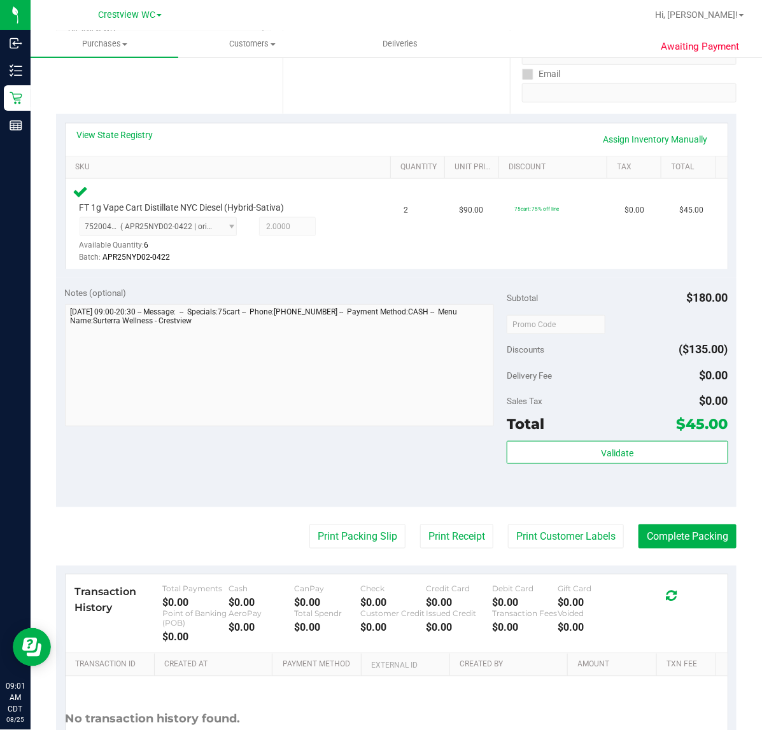
scroll to position [246, 0]
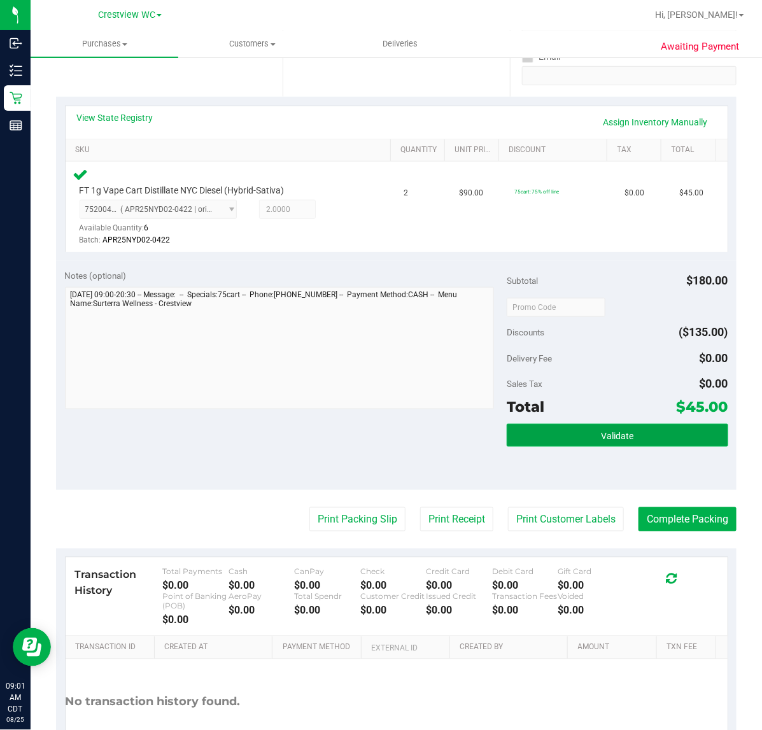
click at [639, 430] on button "Validate" at bounding box center [617, 435] width 221 height 23
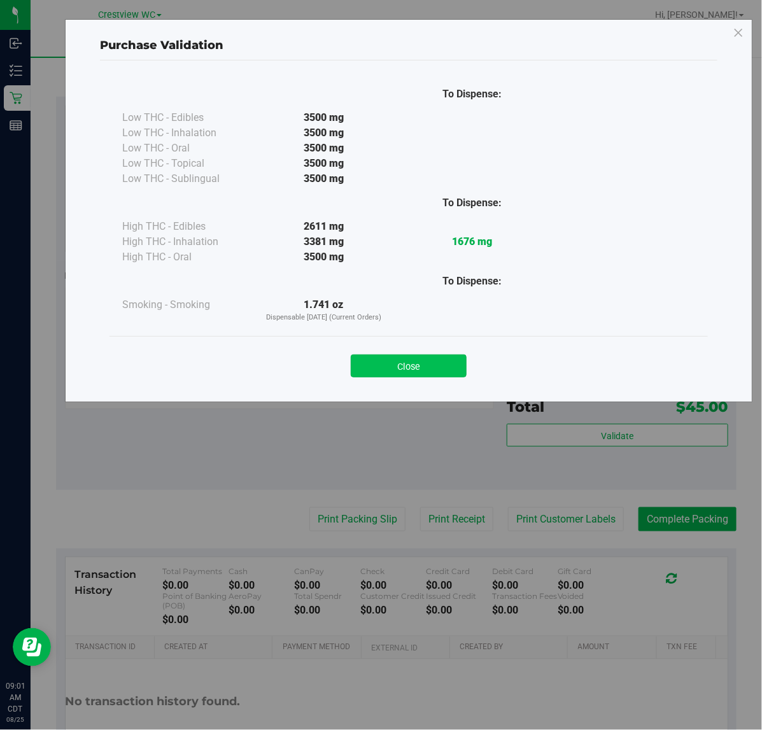
click at [439, 357] on button "Close" at bounding box center [409, 366] width 116 height 23
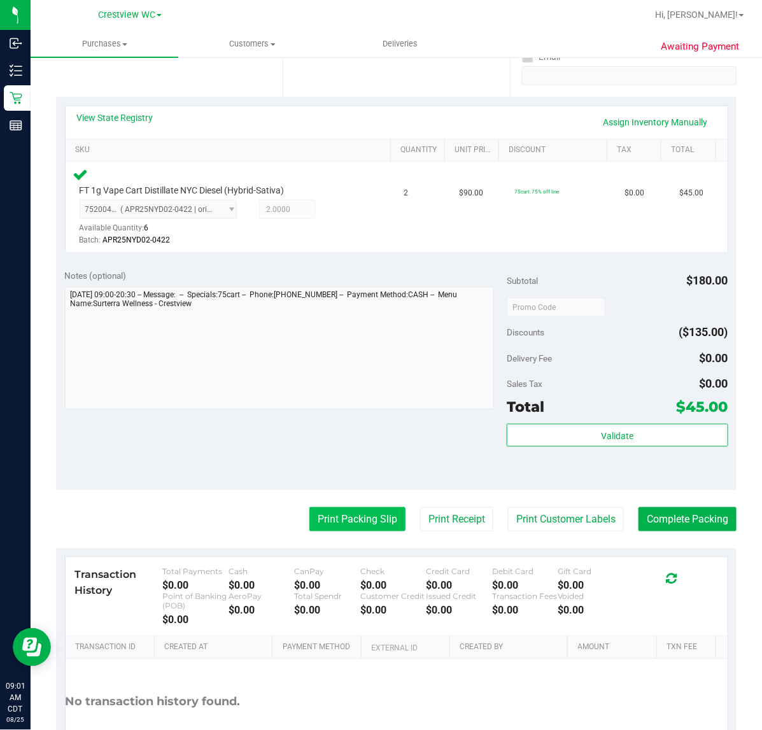
click at [362, 519] on button "Print Packing Slip" at bounding box center [358, 520] width 96 height 24
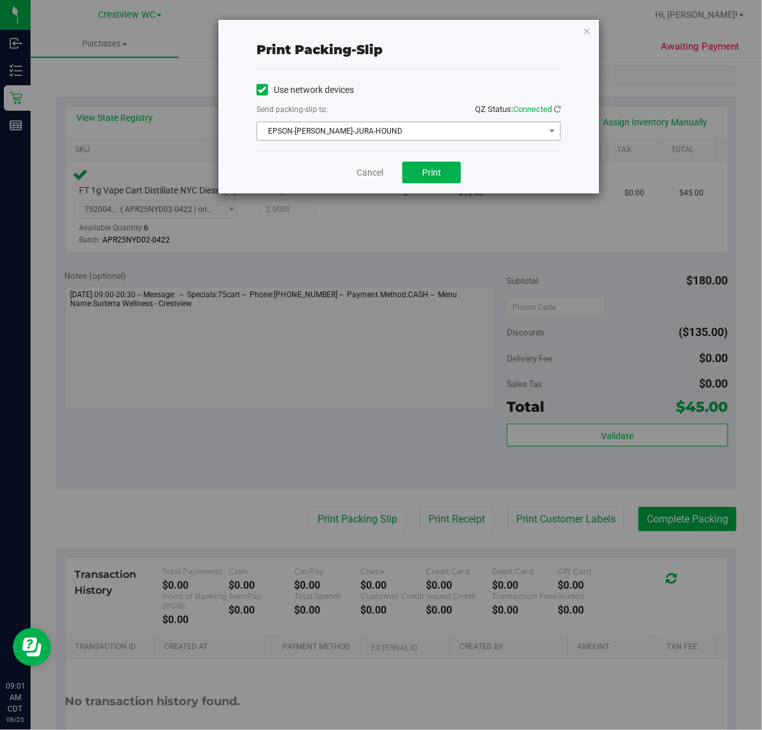
click at [463, 125] on span "EPSON-[PERSON_NAME]-JURA-HOUND" at bounding box center [400, 131] width 287 height 18
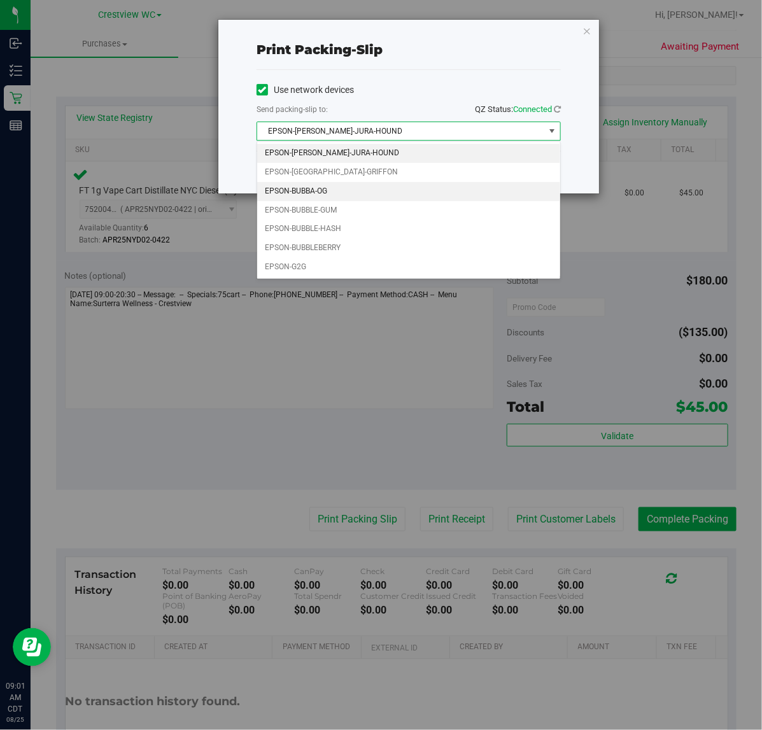
click at [332, 192] on li "EPSON-BUBBA-OG" at bounding box center [408, 191] width 303 height 19
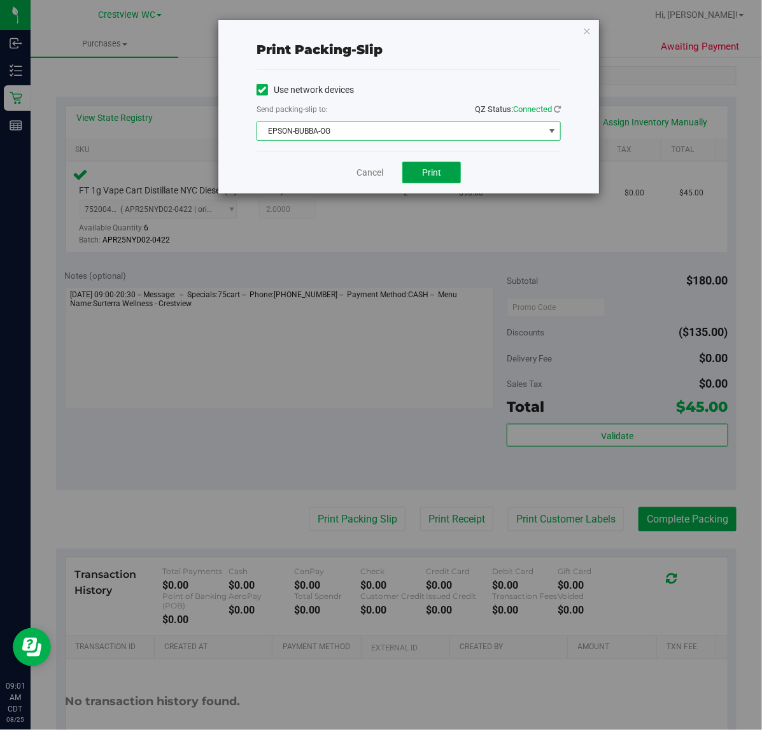
click at [443, 173] on button "Print" at bounding box center [431, 173] width 59 height 22
click at [378, 177] on link "Cancel" at bounding box center [370, 172] width 27 height 13
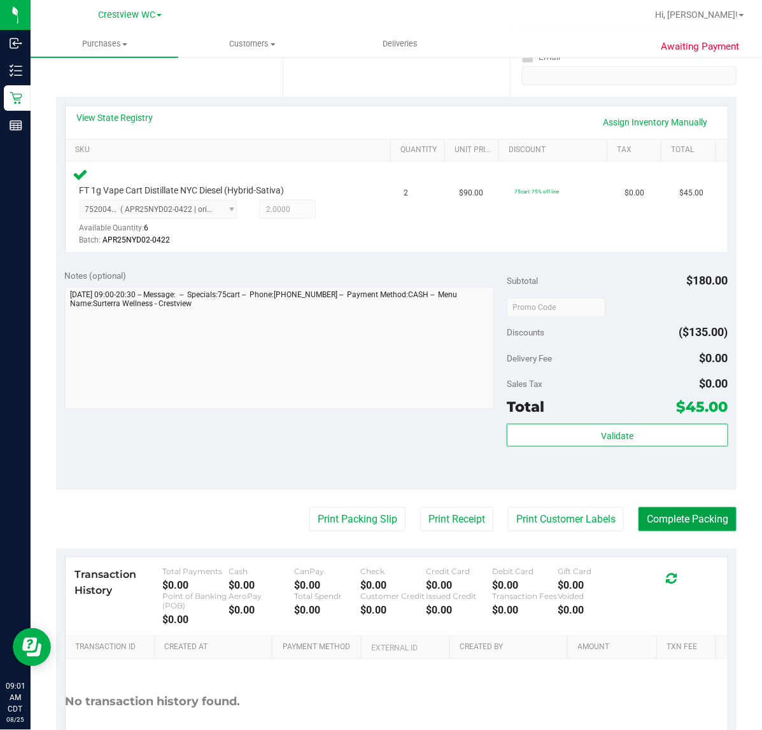
click at [688, 521] on button "Complete Packing" at bounding box center [688, 520] width 98 height 24
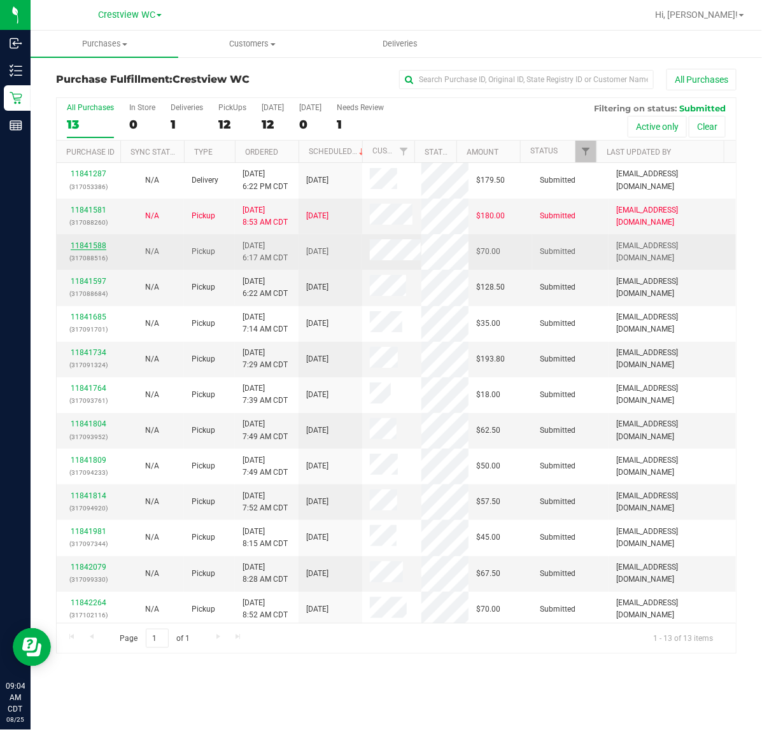
click at [94, 246] on link "11841588" at bounding box center [89, 245] width 36 height 9
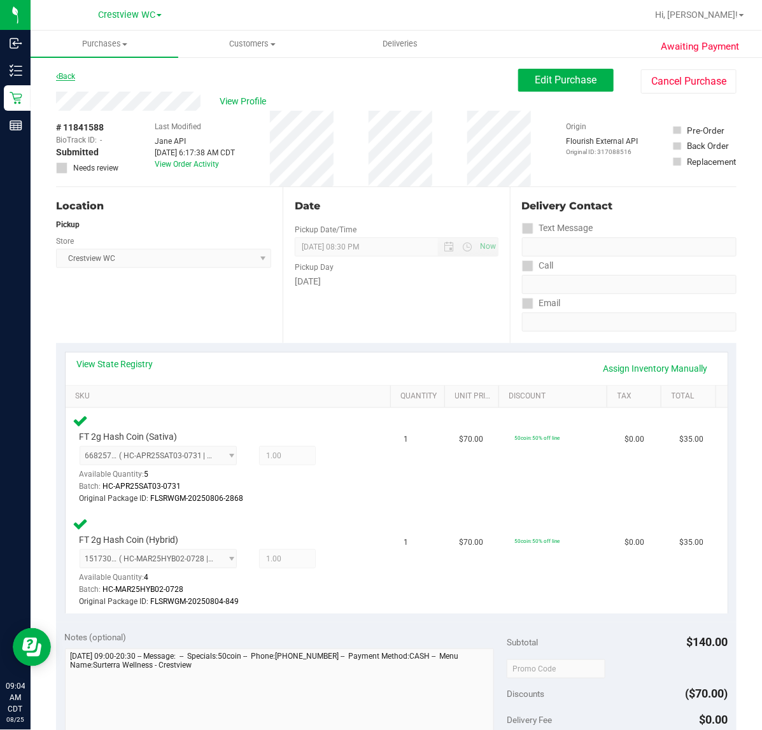
click at [68, 76] on link "Back" at bounding box center [65, 76] width 19 height 9
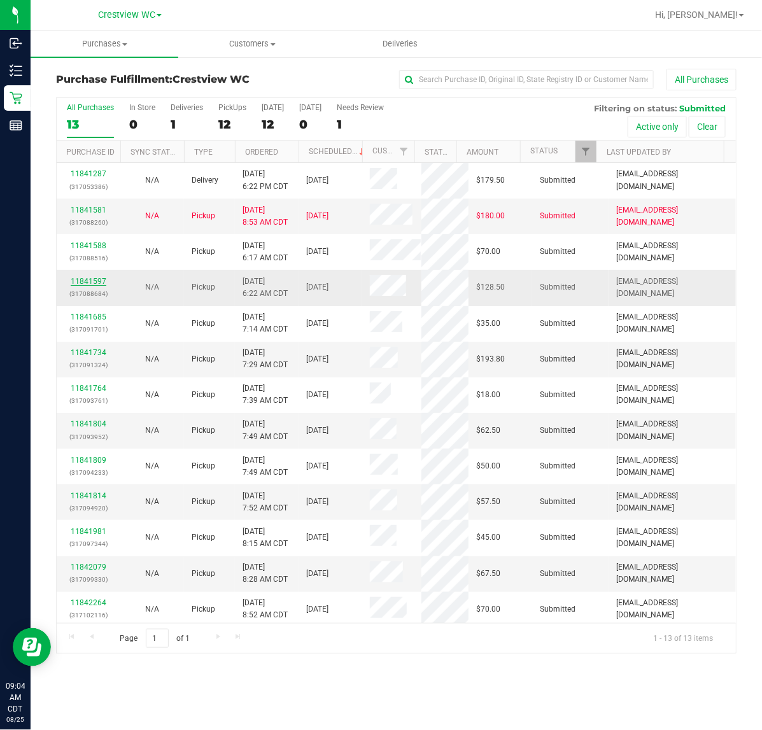
click at [87, 281] on link "11841597" at bounding box center [89, 281] width 36 height 9
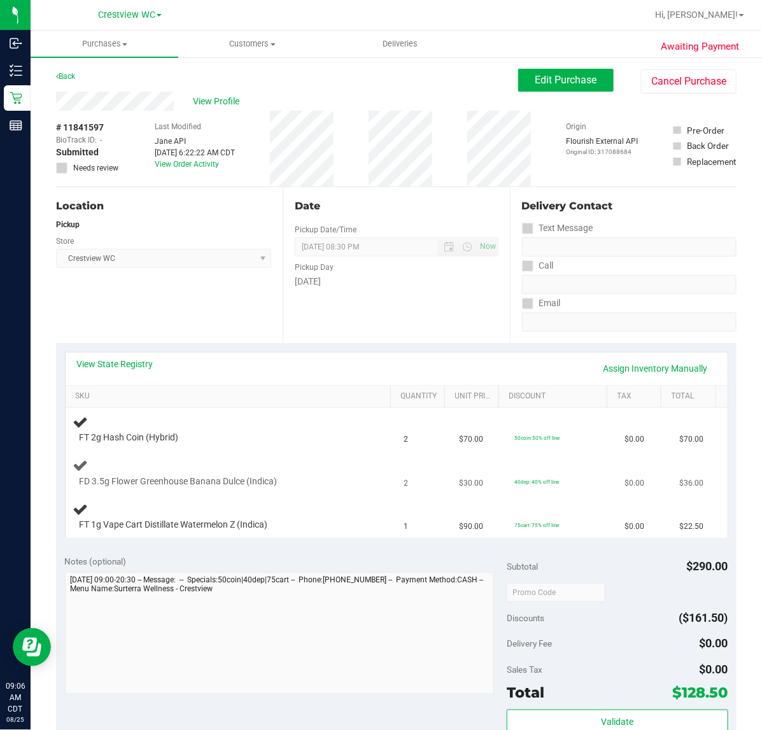
click at [214, 482] on span "FD 3.5g Flower Greenhouse Banana Dulce (Indica)" at bounding box center [179, 482] width 198 height 12
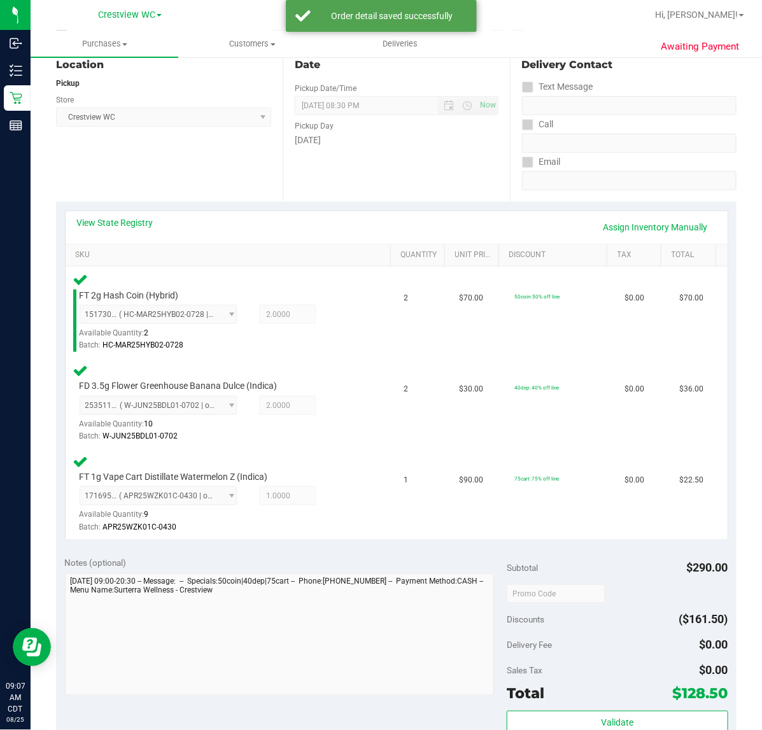
scroll to position [295, 0]
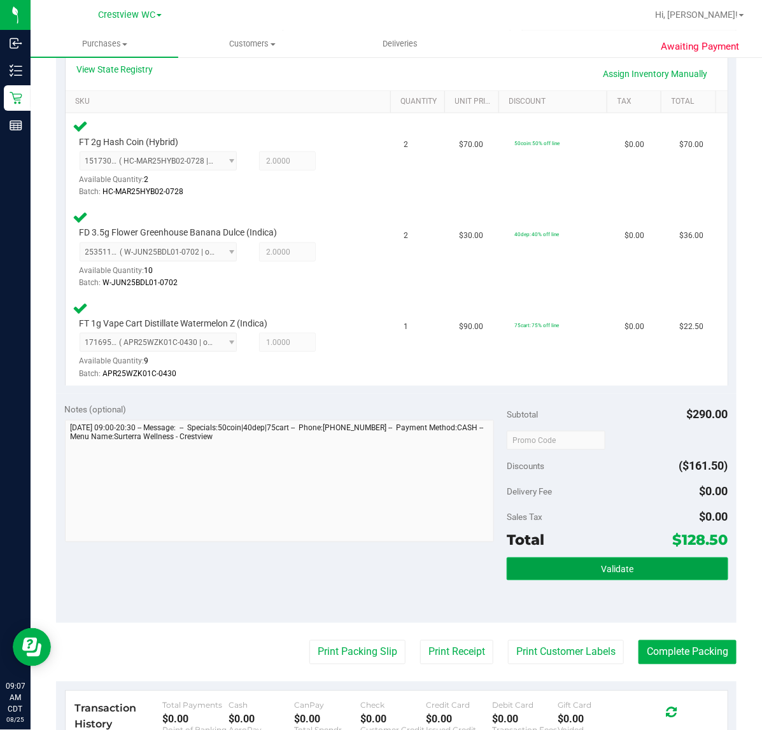
click at [622, 558] on button "Validate" at bounding box center [617, 569] width 221 height 23
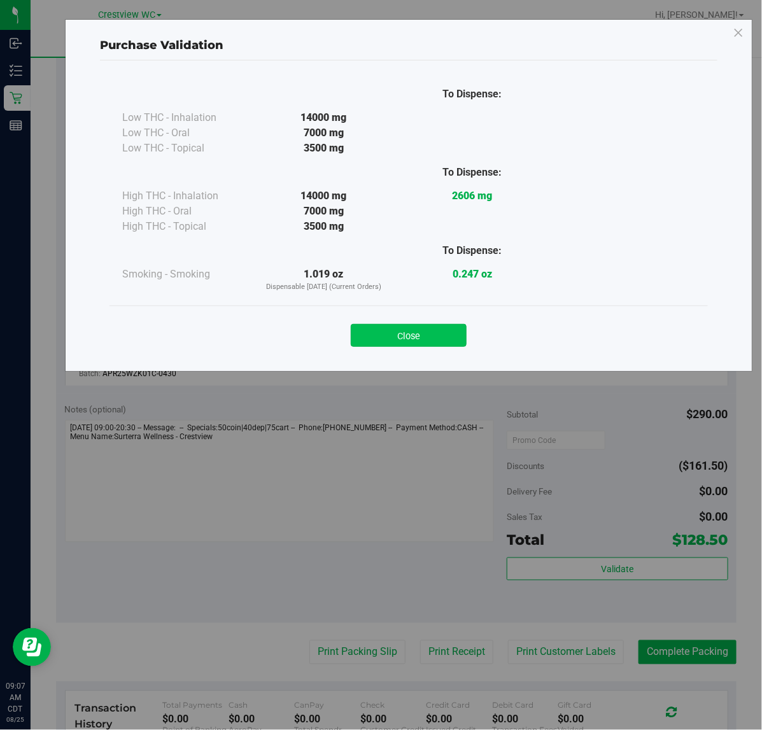
click at [441, 329] on button "Close" at bounding box center [409, 335] width 116 height 23
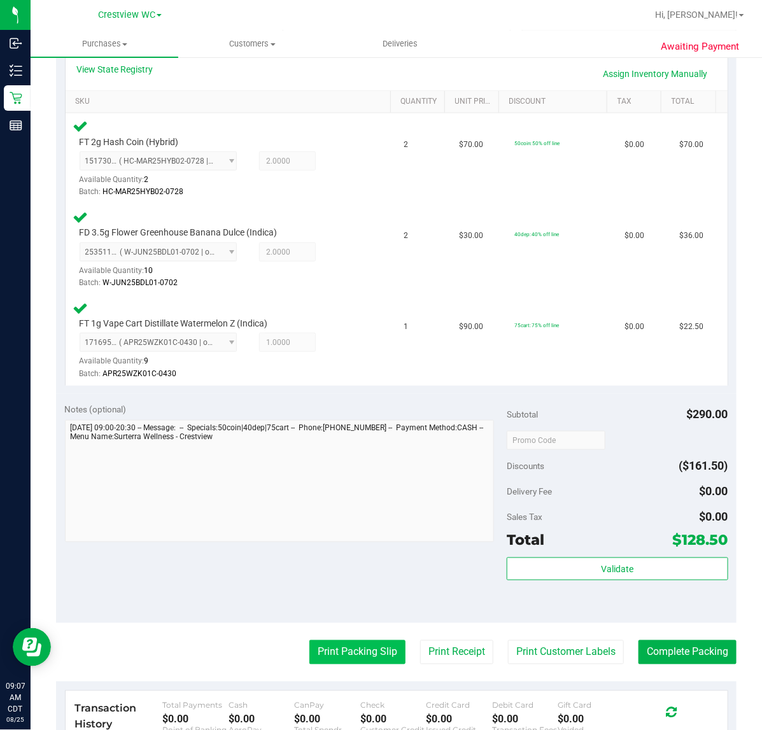
click at [367, 647] on button "Print Packing Slip" at bounding box center [358, 653] width 96 height 24
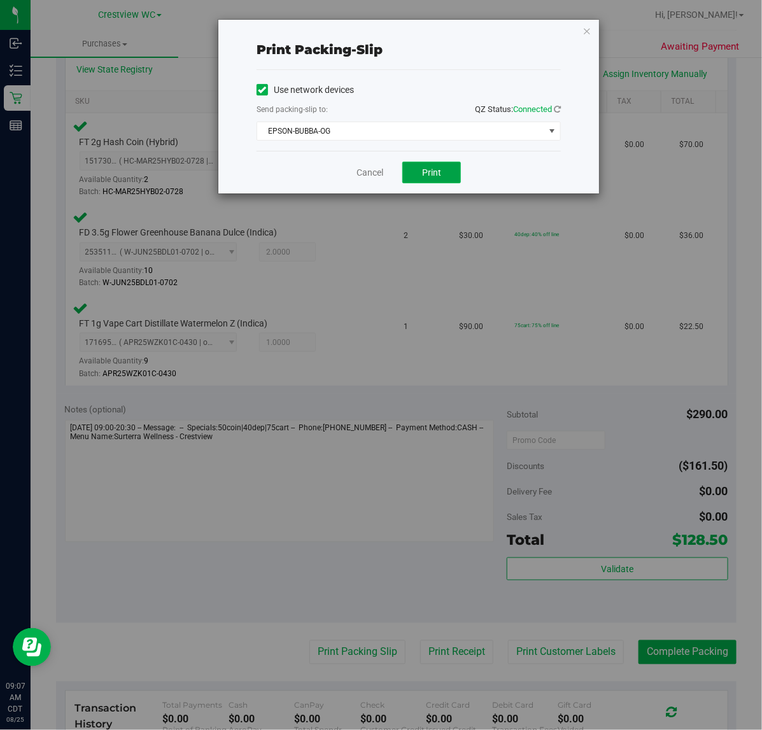
click at [449, 164] on button "Print" at bounding box center [431, 173] width 59 height 22
click at [380, 175] on link "Cancel" at bounding box center [370, 172] width 27 height 13
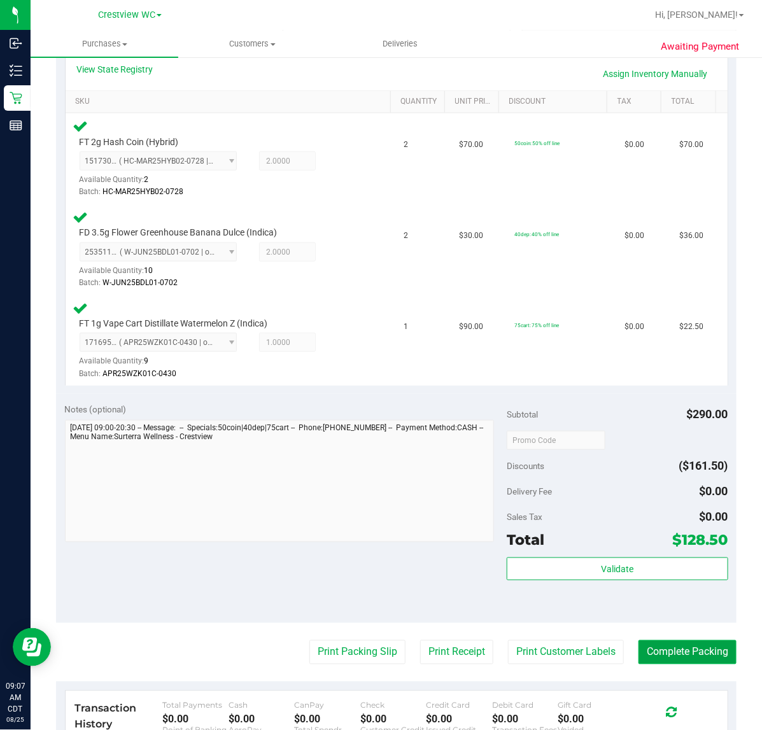
click at [680, 650] on button "Complete Packing" at bounding box center [688, 653] width 98 height 24
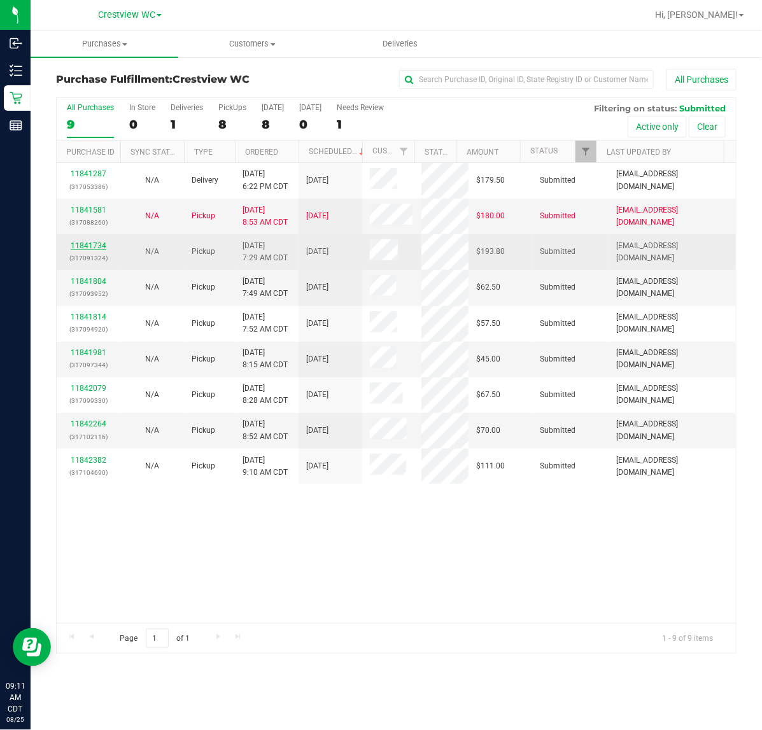
click at [94, 245] on link "11841734" at bounding box center [89, 245] width 36 height 9
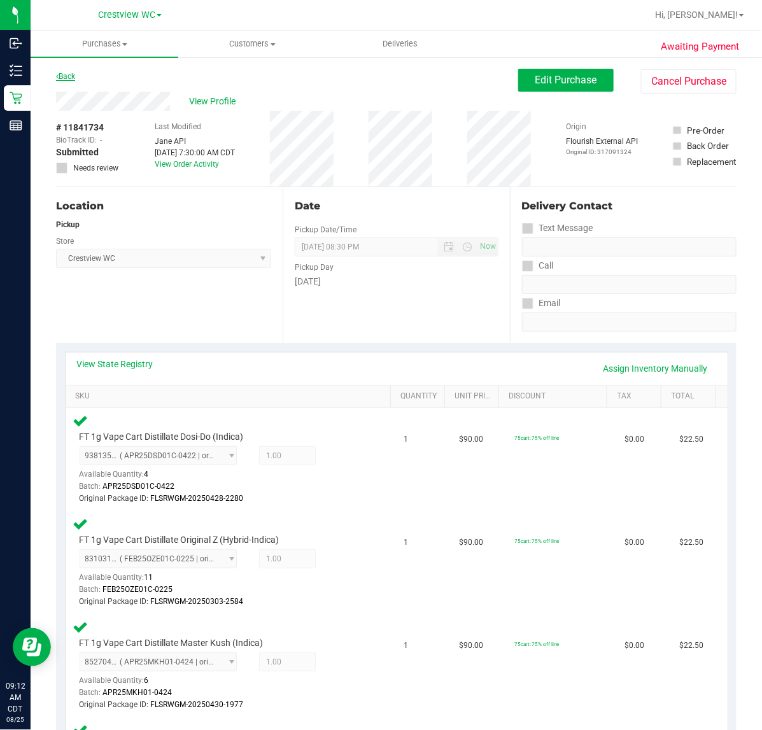
click at [71, 75] on link "Back" at bounding box center [65, 76] width 19 height 9
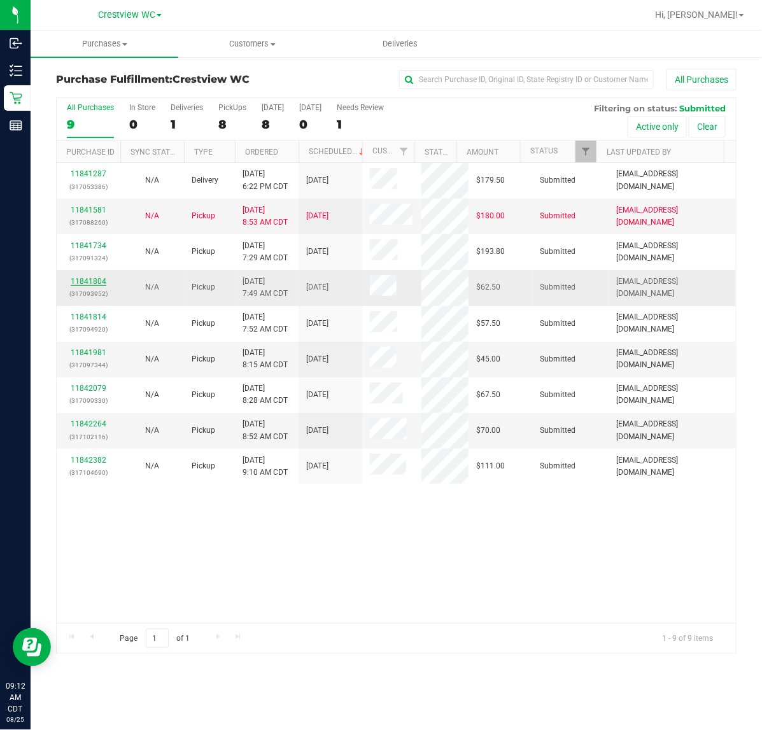
click at [90, 281] on link "11841804" at bounding box center [89, 281] width 36 height 9
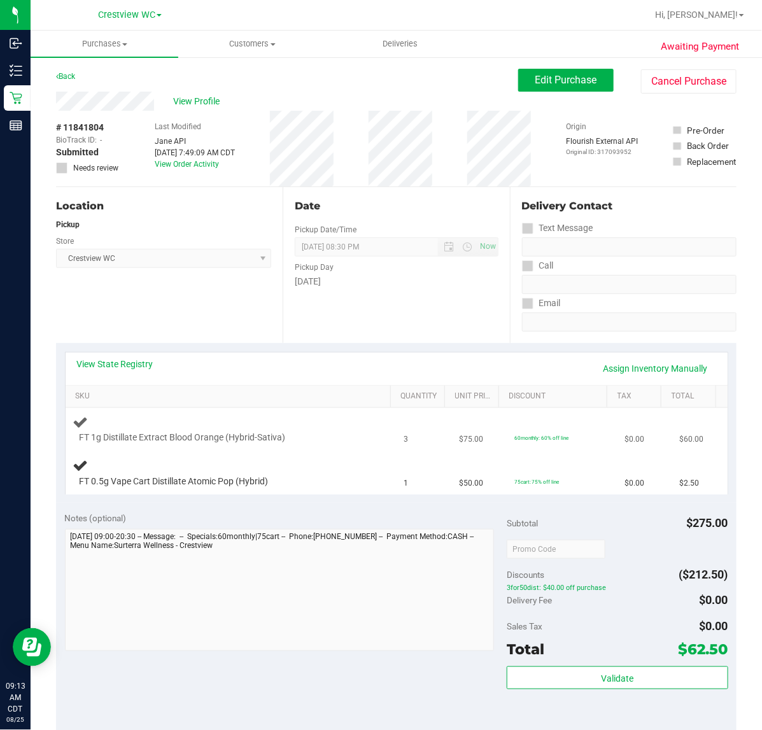
click at [269, 445] on div at bounding box center [222, 445] width 284 height 1
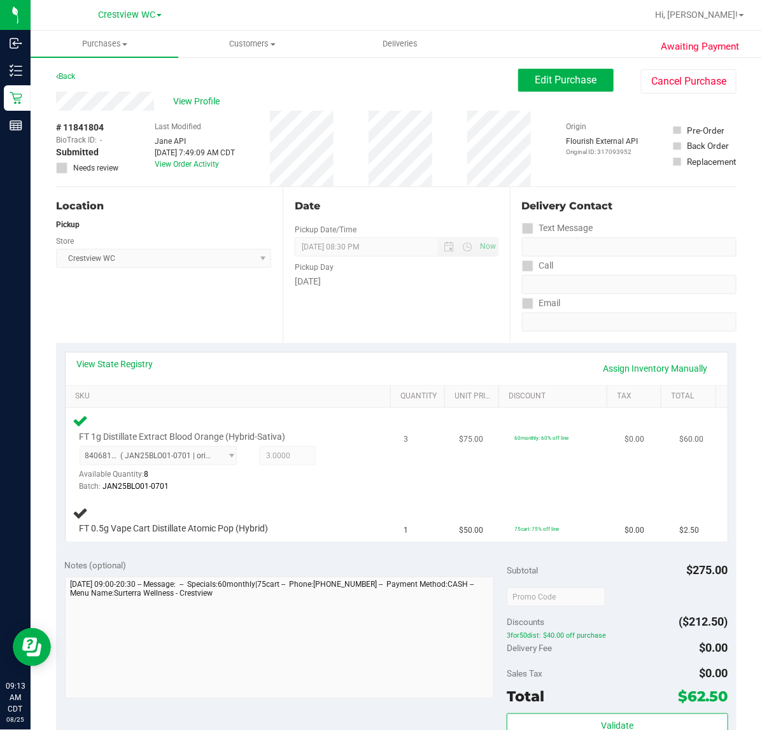
click at [278, 493] on div at bounding box center [222, 493] width 284 height 1
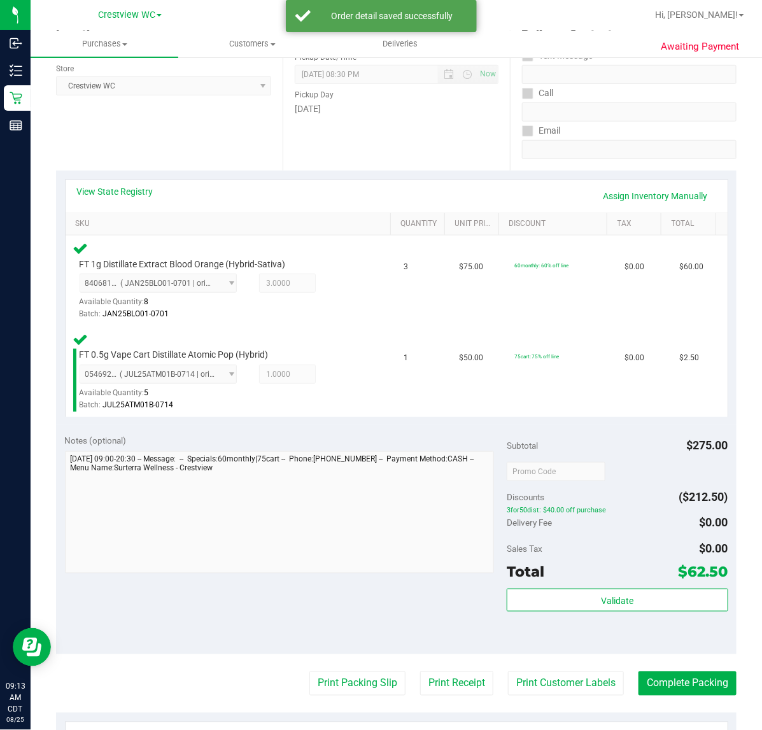
scroll to position [174, 0]
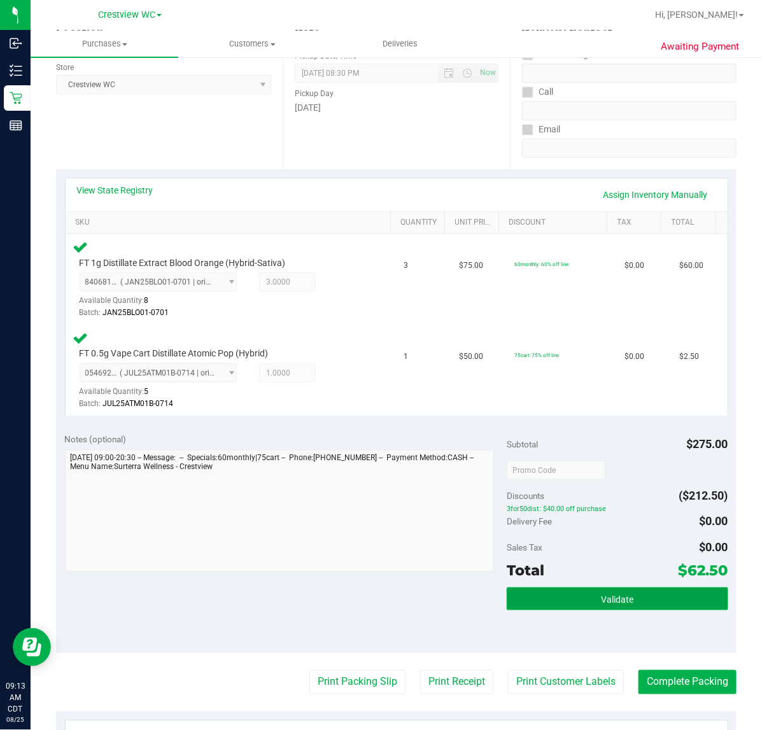
click at [629, 597] on button "Validate" at bounding box center [617, 599] width 221 height 23
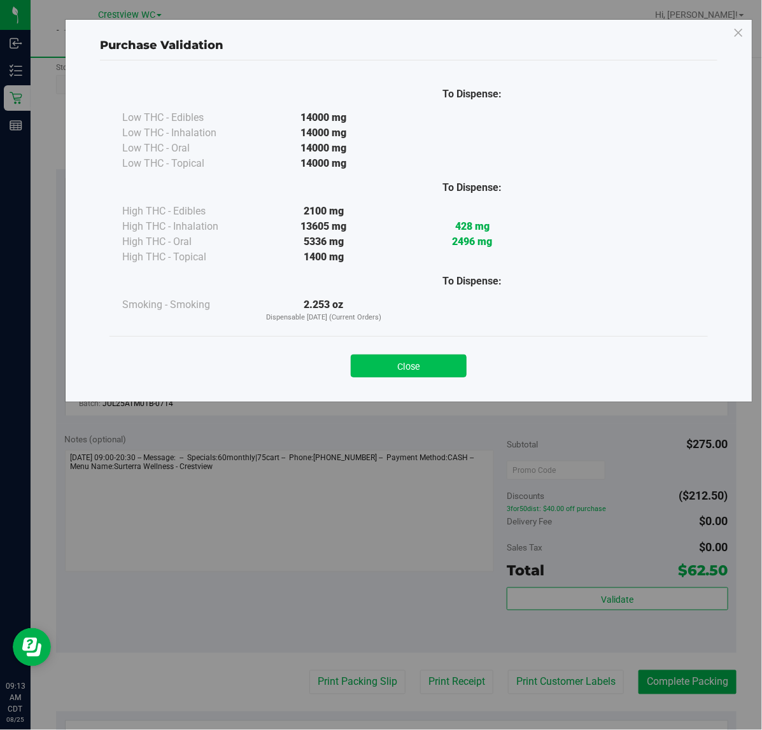
click at [433, 368] on button "Close" at bounding box center [409, 366] width 116 height 23
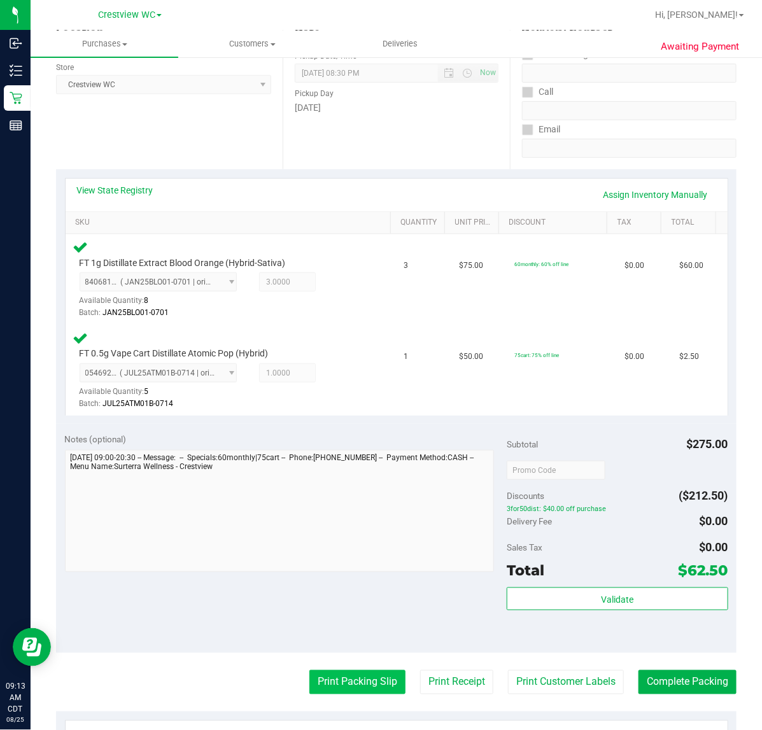
click at [362, 680] on button "Print Packing Slip" at bounding box center [358, 683] width 96 height 24
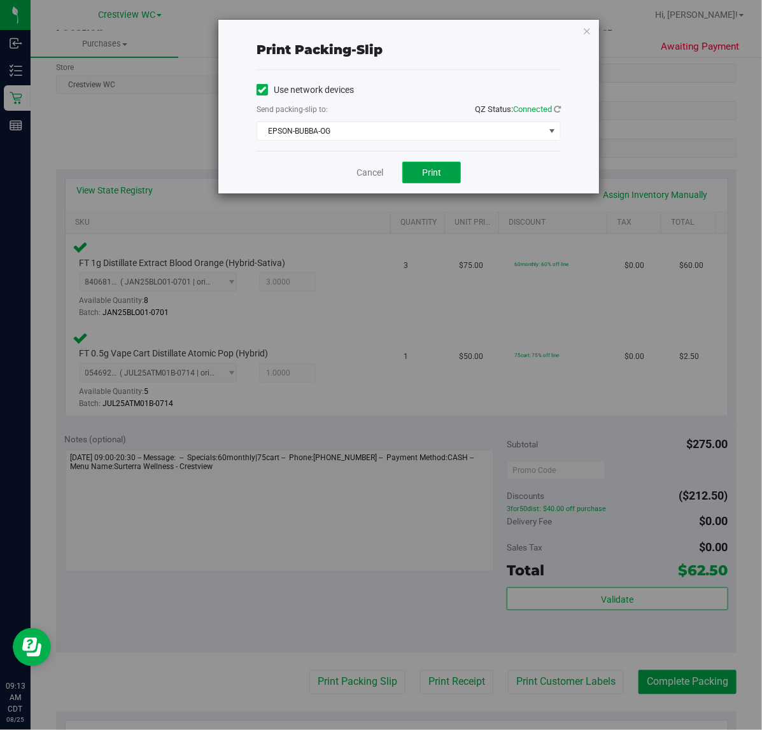
click at [438, 174] on span "Print" at bounding box center [431, 172] width 19 height 10
click at [364, 167] on link "Cancel" at bounding box center [370, 172] width 27 height 13
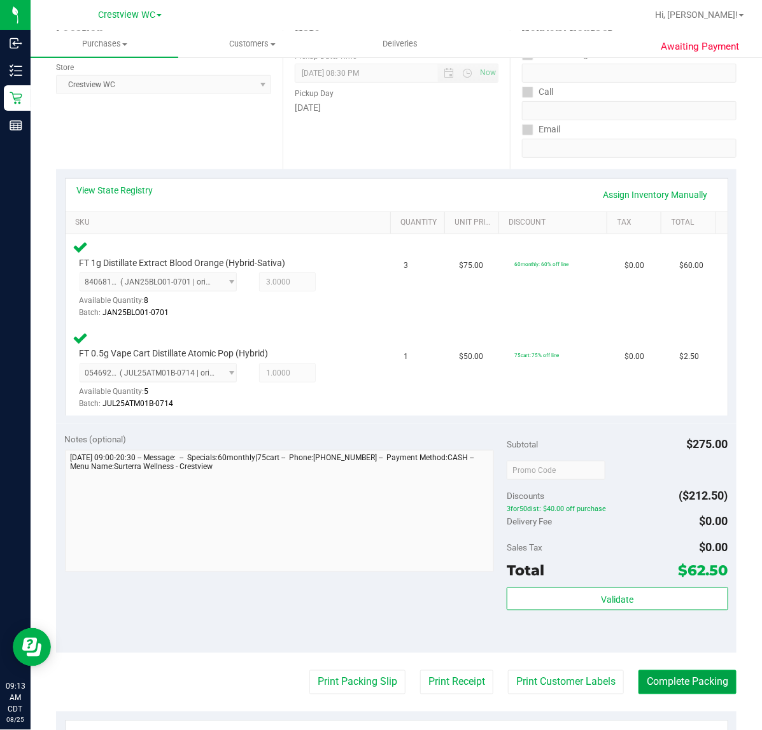
click at [676, 683] on button "Complete Packing" at bounding box center [688, 683] width 98 height 24
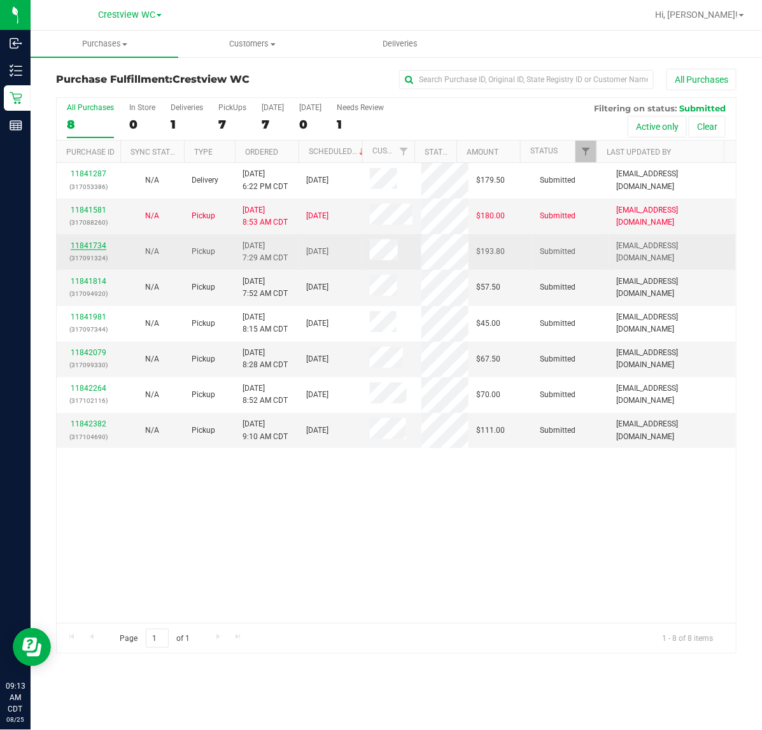
click at [88, 245] on link "11841734" at bounding box center [89, 245] width 36 height 9
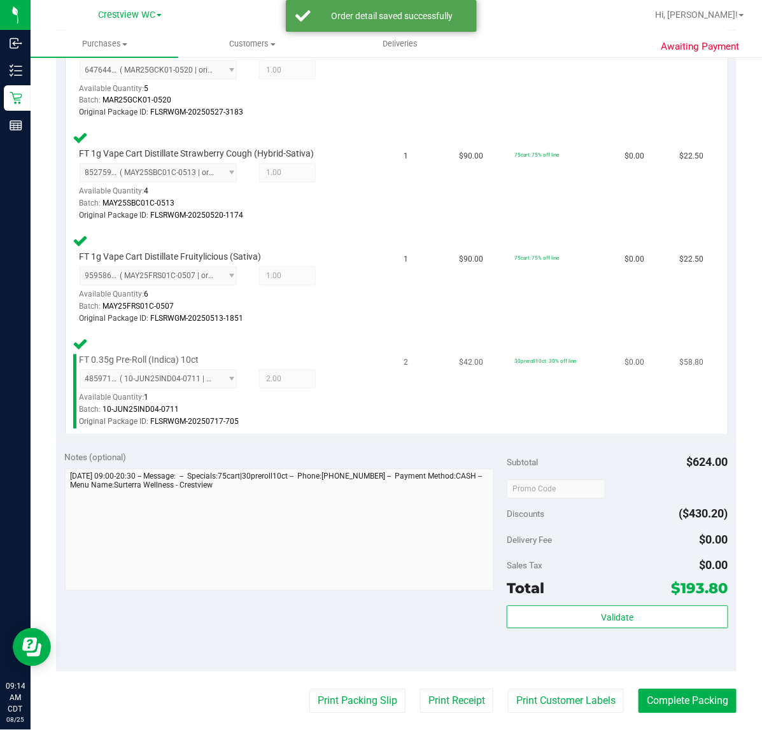
scroll to position [796, 0]
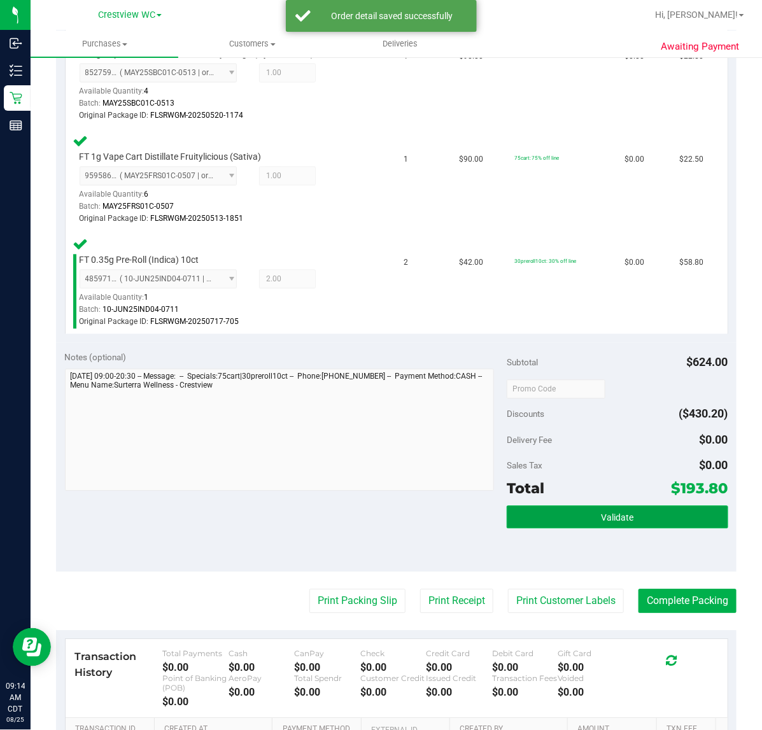
click at [559, 520] on button "Validate" at bounding box center [617, 517] width 221 height 23
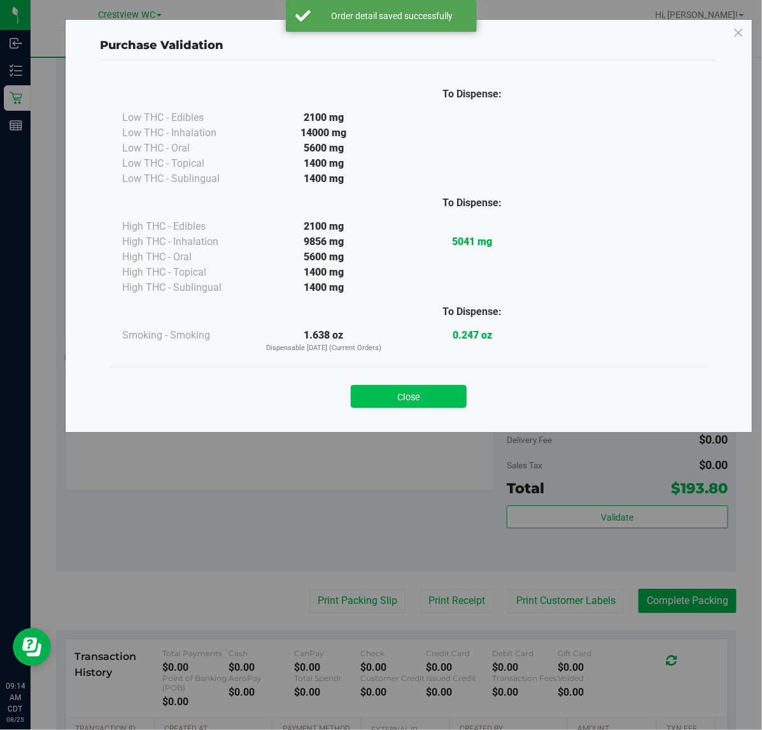
click at [429, 397] on button "Close" at bounding box center [409, 396] width 116 height 23
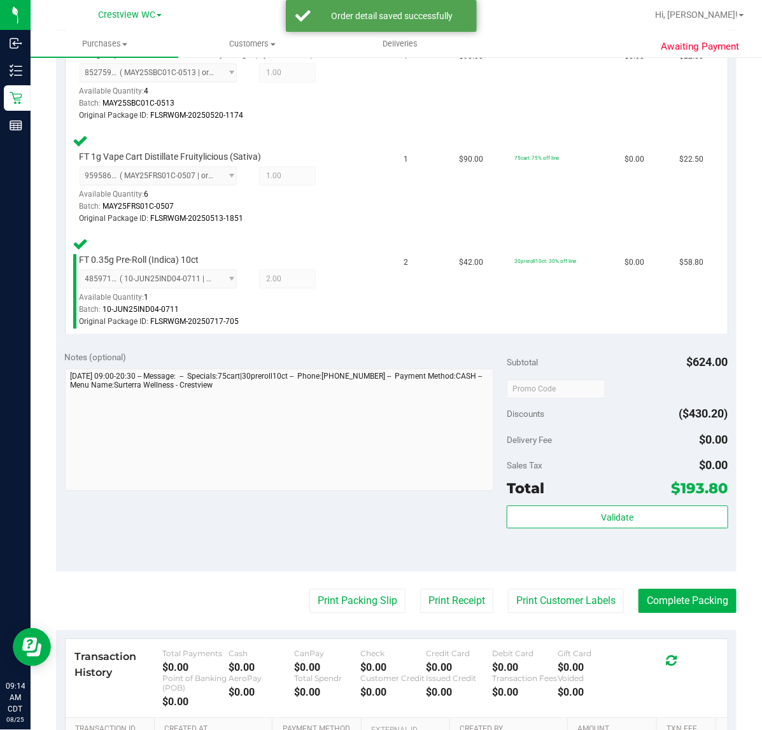
click at [376, 612] on purchase-details "Back Edit Purchase Cancel Purchase View Profile # 11841734 BioTrack ID: - Submi…" at bounding box center [396, 76] width 681 height 1606
click at [370, 593] on button "Print Packing Slip" at bounding box center [358, 601] width 96 height 24
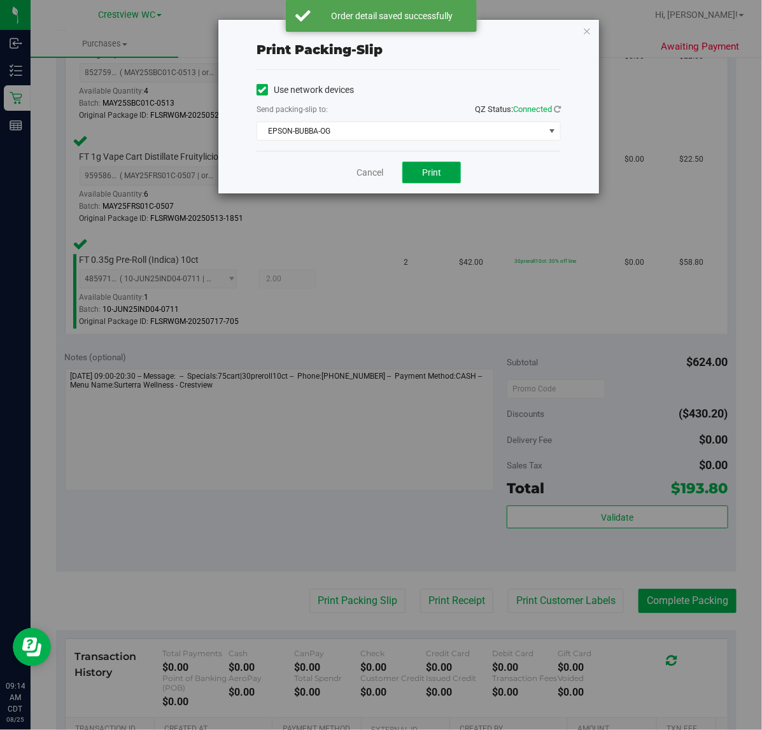
click at [432, 170] on span "Print" at bounding box center [431, 172] width 19 height 10
click at [588, 36] on icon "button" at bounding box center [587, 30] width 9 height 15
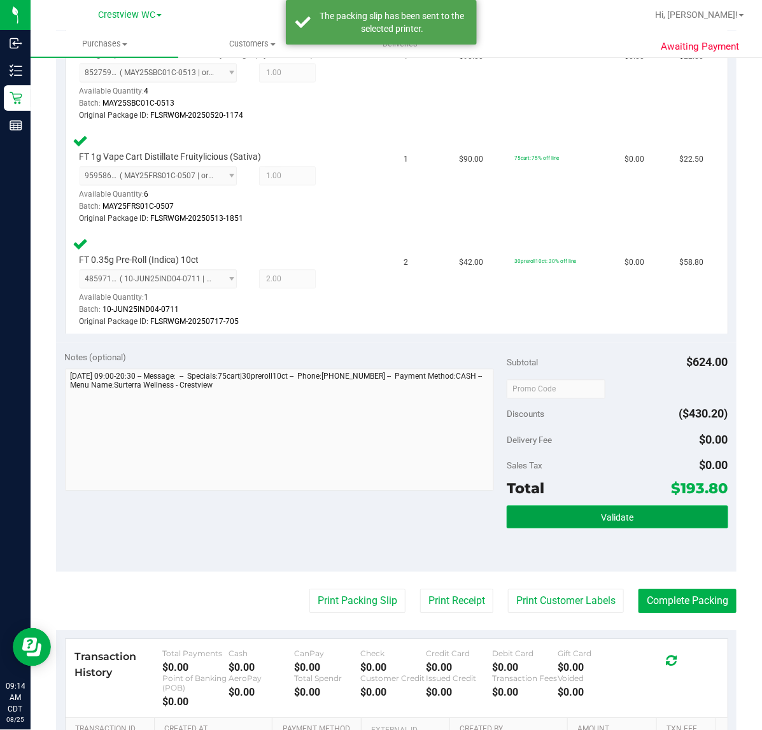
click at [625, 520] on button "Validate" at bounding box center [617, 517] width 221 height 23
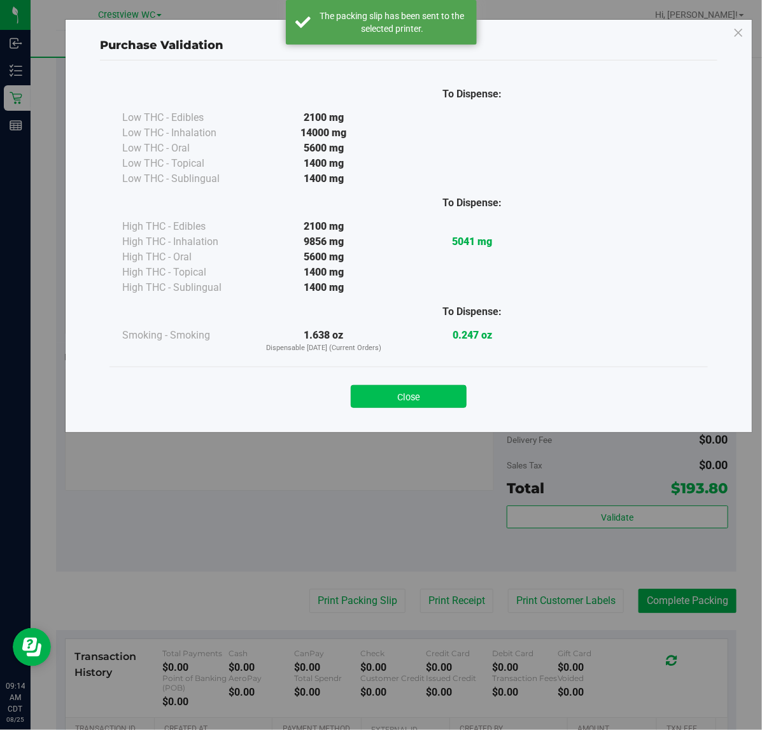
click at [421, 403] on button "Close" at bounding box center [409, 396] width 116 height 23
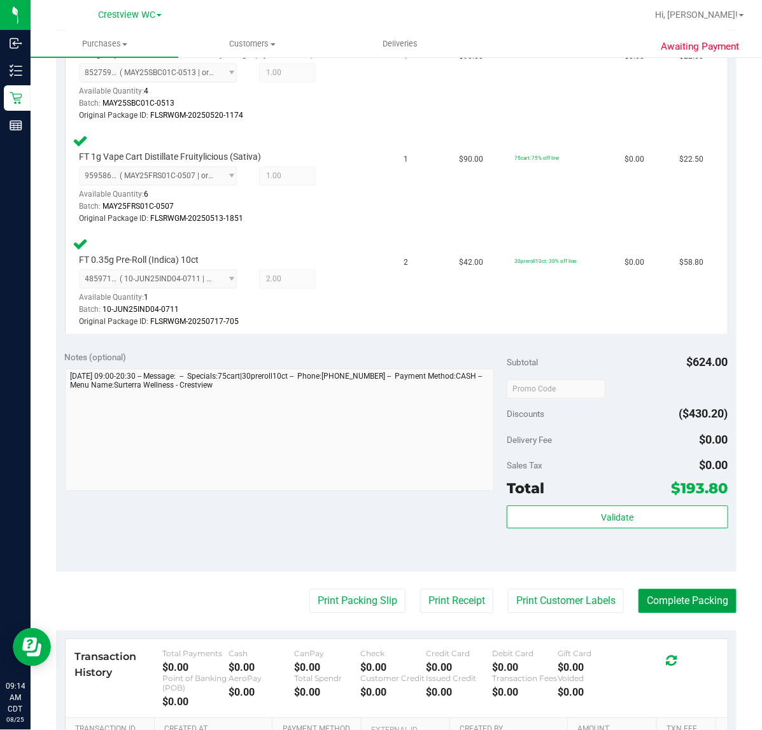
click at [669, 599] on button "Complete Packing" at bounding box center [688, 601] width 98 height 24
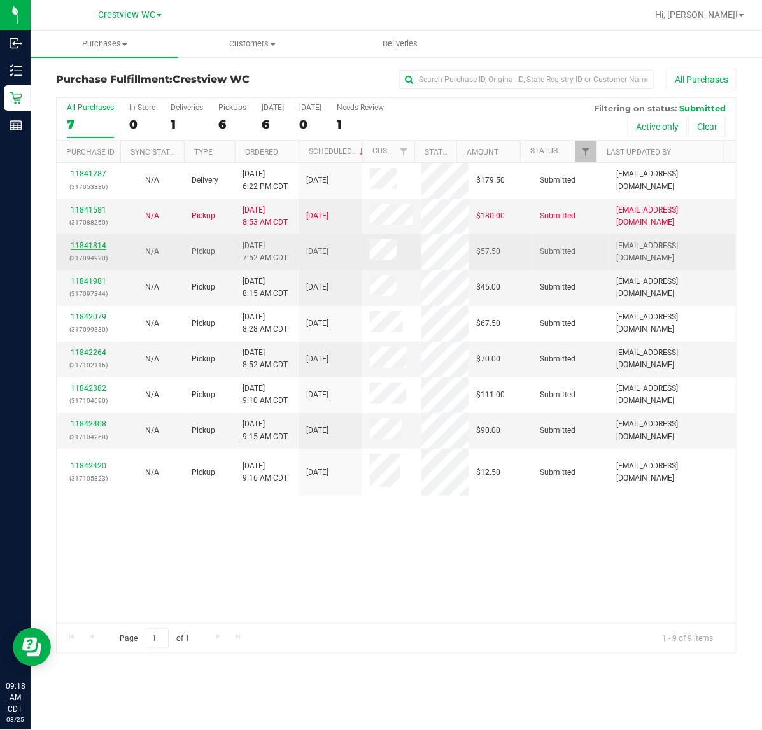
click at [94, 246] on link "11841814" at bounding box center [89, 245] width 36 height 9
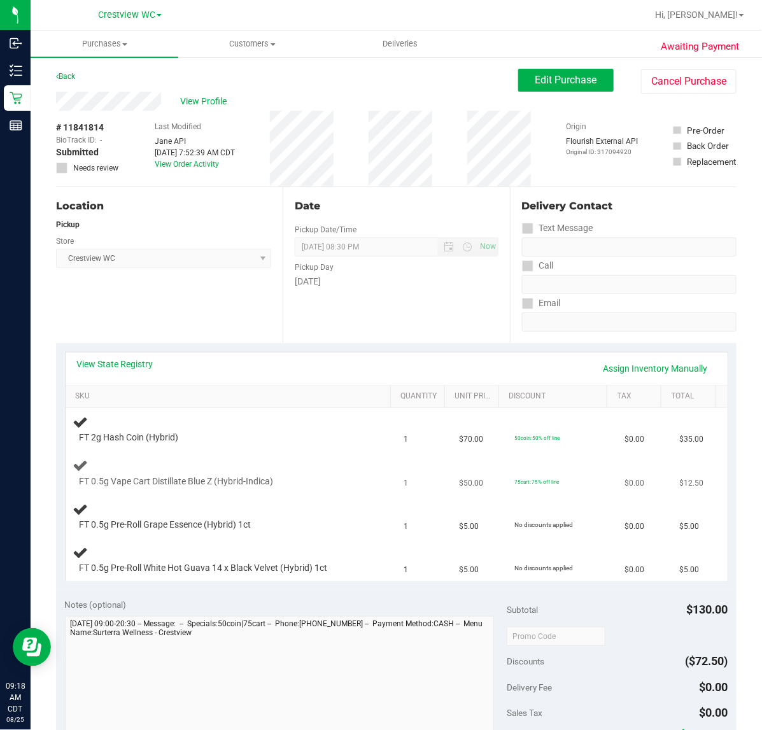
click at [304, 488] on div at bounding box center [222, 488] width 284 height 1
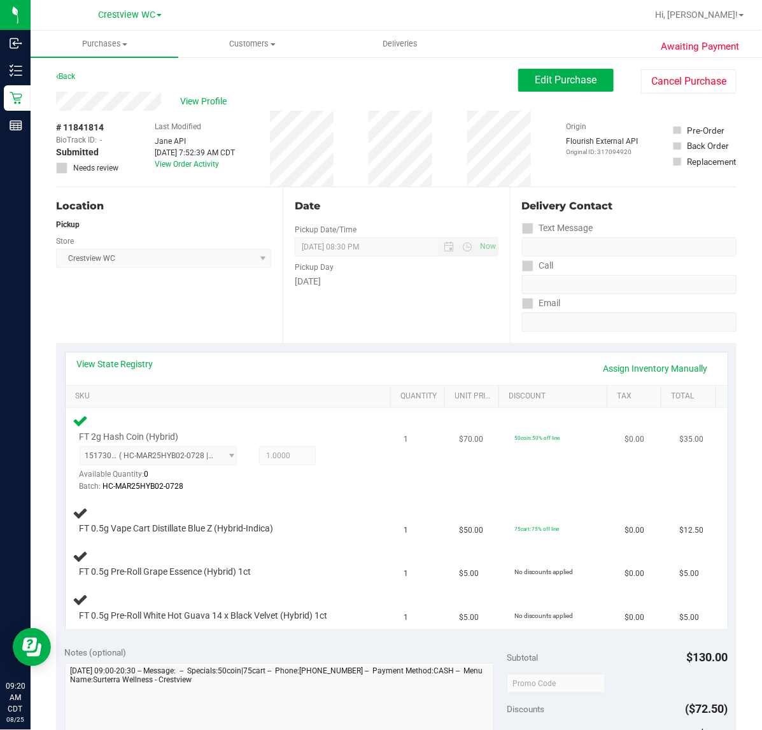
click at [298, 472] on div "1517307383112771 ( HC-MAR25HYB02-0728 | orig: FLSRWGM-20250804-849 ) 1517307383…" at bounding box center [222, 469] width 284 height 46
click at [360, 545] on td "FT 0.5g Pre-Roll Grape Essence (Hybrid) 1ct" at bounding box center [231, 564] width 331 height 43
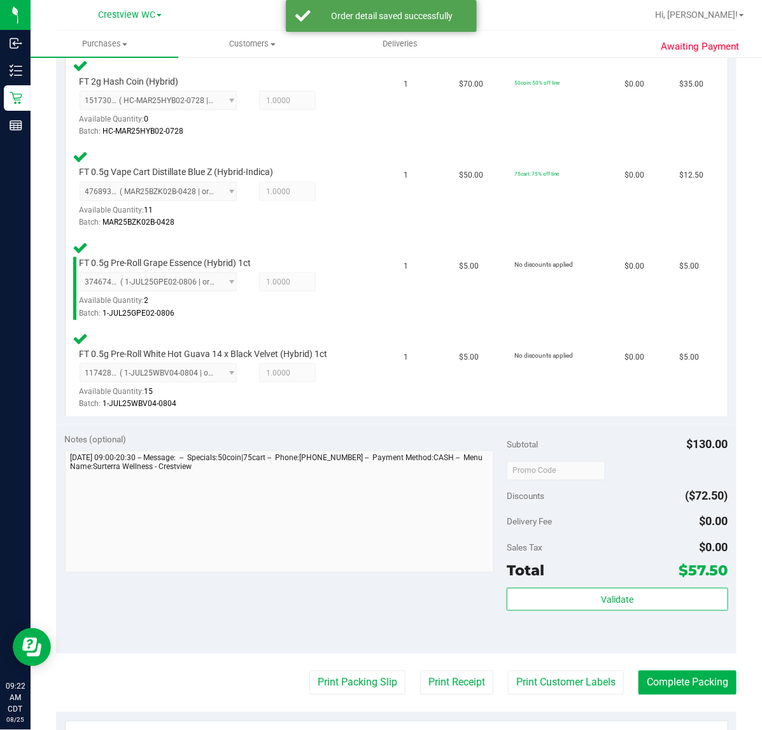
scroll to position [364, 0]
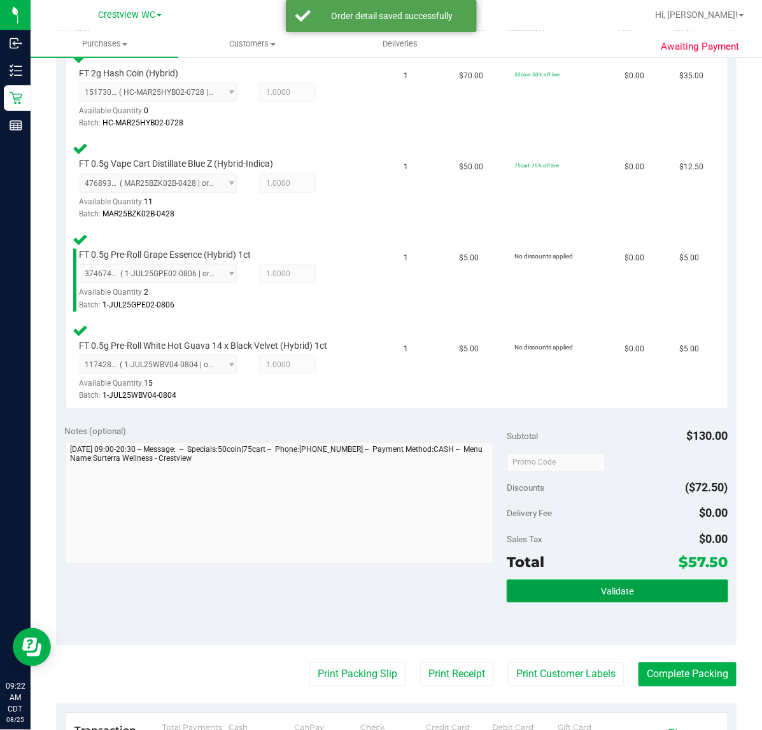
click at [631, 580] on button "Validate" at bounding box center [617, 591] width 221 height 23
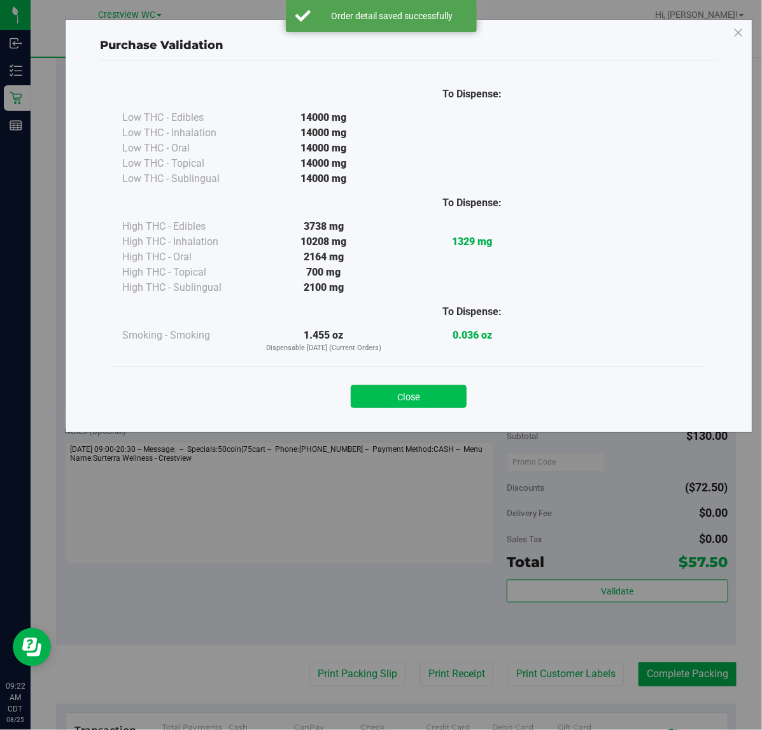
click at [443, 386] on button "Close" at bounding box center [409, 396] width 116 height 23
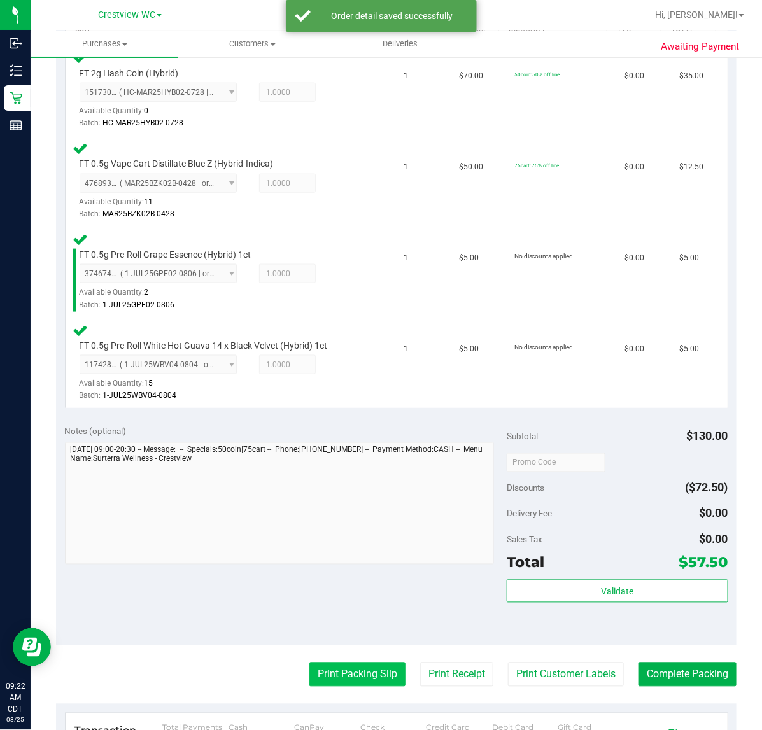
click at [346, 669] on button "Print Packing Slip" at bounding box center [358, 675] width 96 height 24
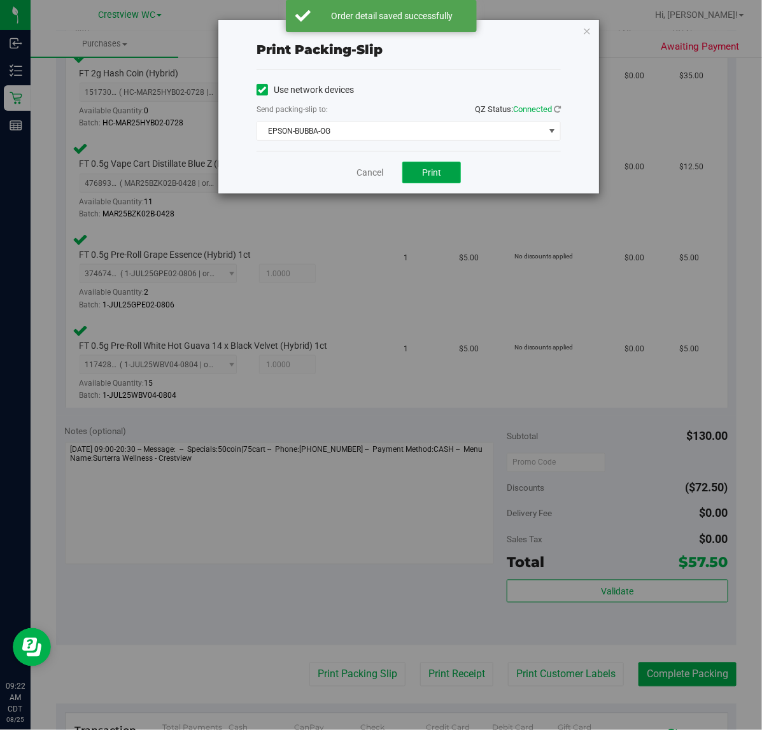
click at [437, 173] on span "Print" at bounding box center [431, 172] width 19 height 10
click at [367, 175] on link "Cancel" at bounding box center [370, 172] width 27 height 13
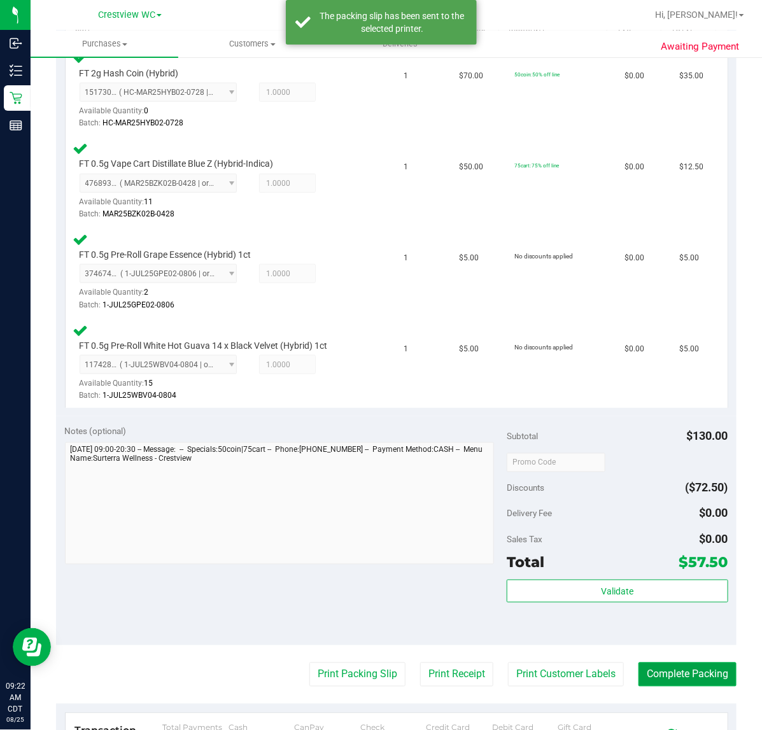
click at [676, 669] on button "Complete Packing" at bounding box center [688, 675] width 98 height 24
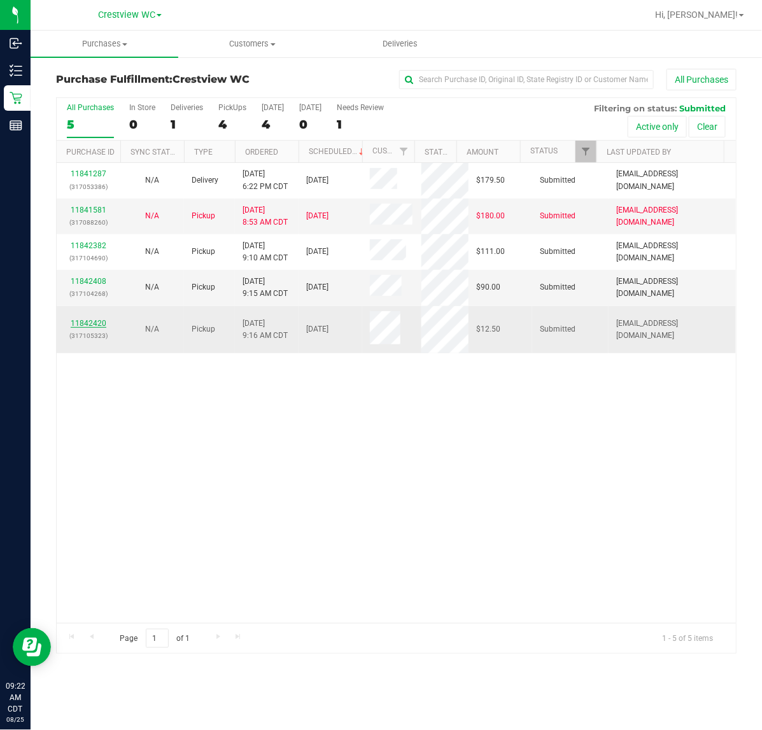
click at [93, 323] on link "11842420" at bounding box center [89, 323] width 36 height 9
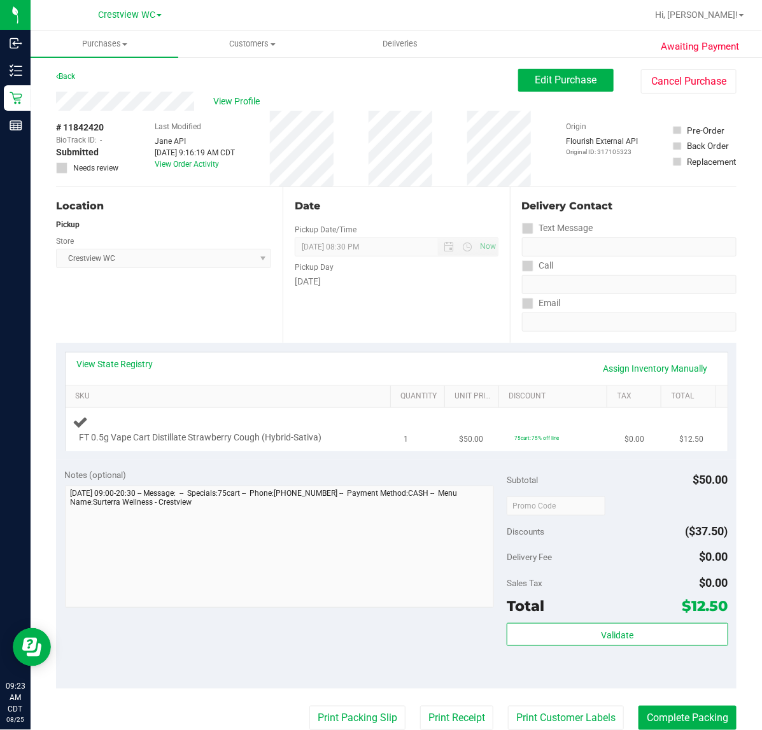
click at [230, 427] on div "FT 0.5g Vape Cart Distillate Strawberry Cough (Hybrid-Sativa)" at bounding box center [231, 430] width 316 height 30
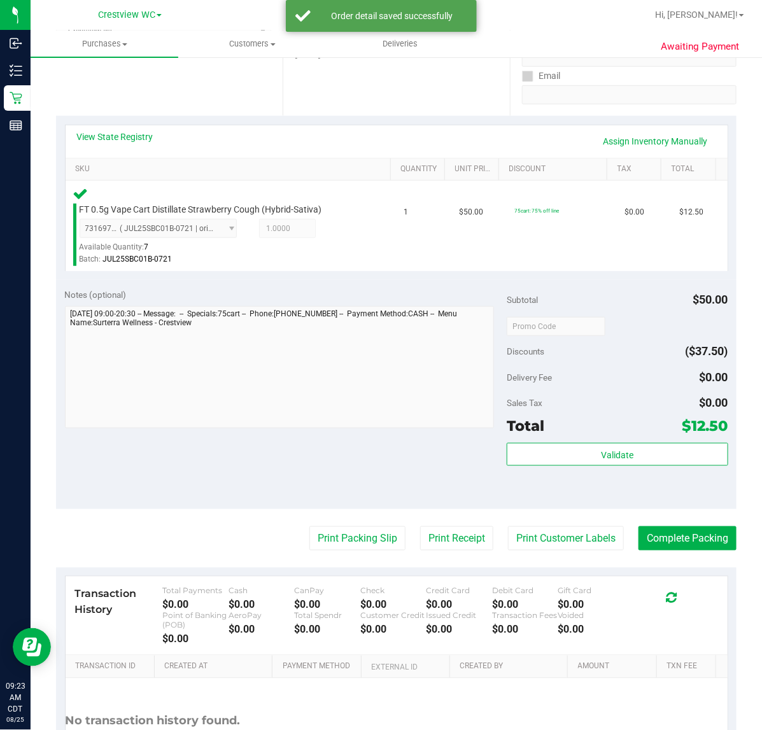
scroll to position [225, 0]
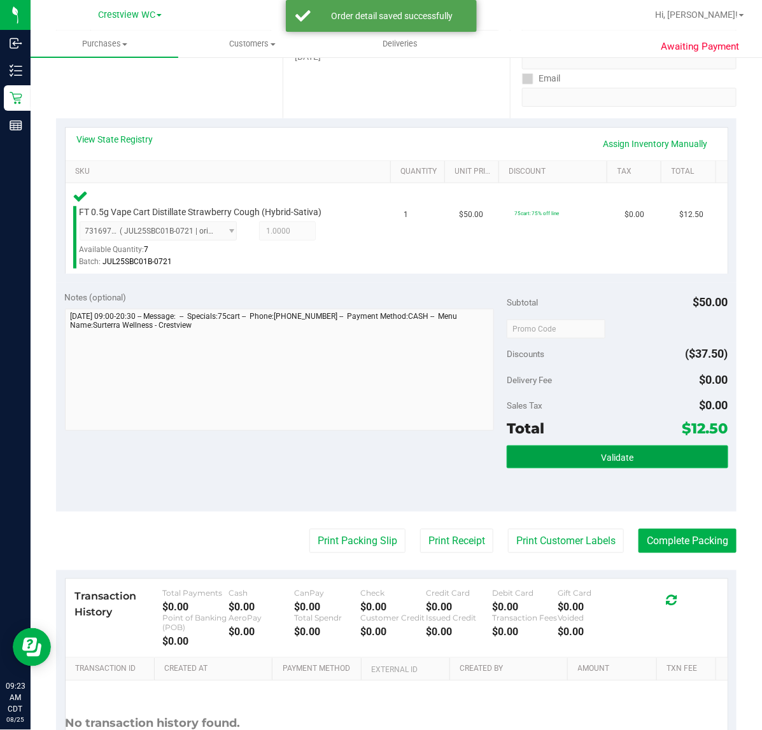
click at [666, 462] on button "Validate" at bounding box center [617, 457] width 221 height 23
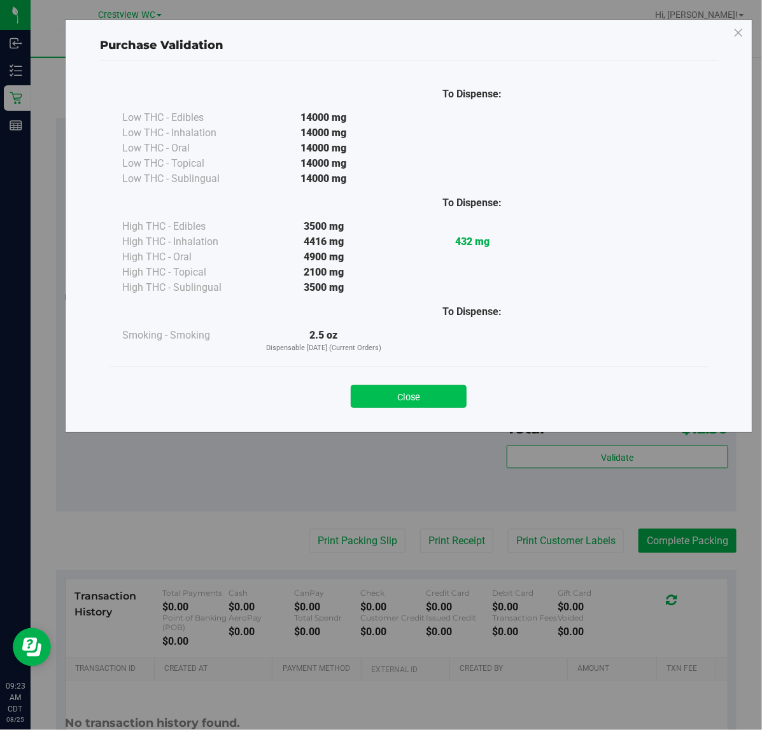
click at [446, 396] on button "Close" at bounding box center [409, 396] width 116 height 23
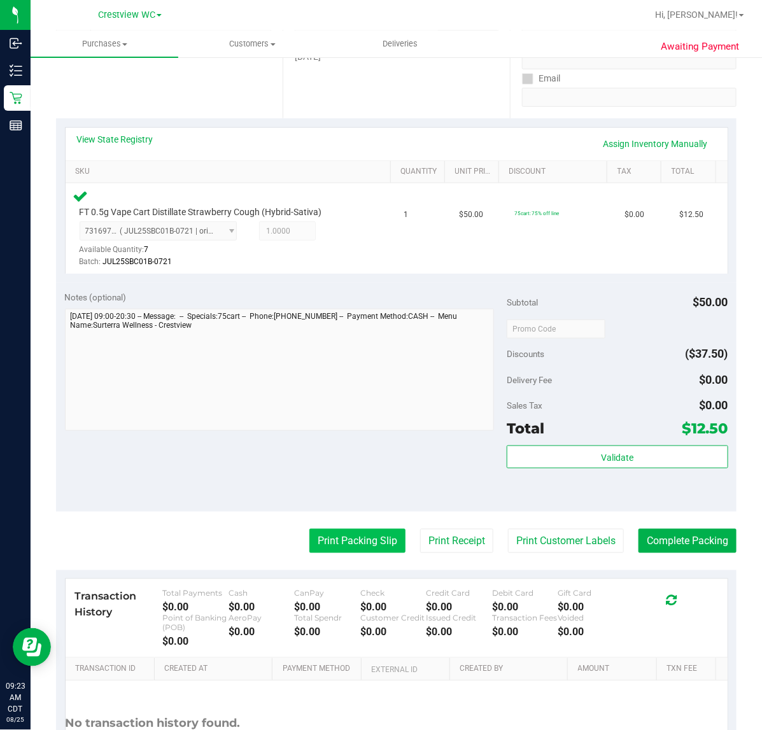
click at [355, 536] on button "Print Packing Slip" at bounding box center [358, 541] width 96 height 24
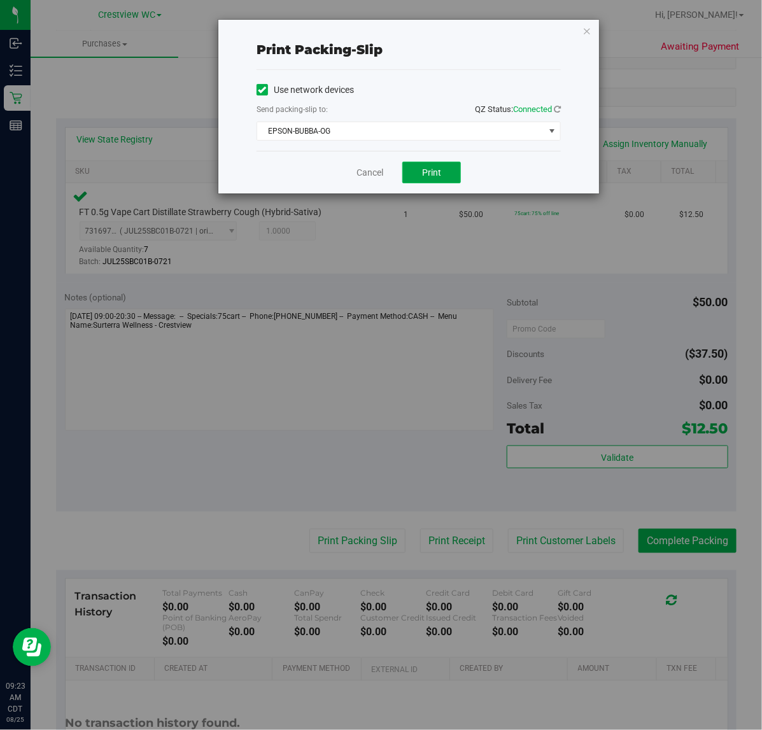
click at [444, 176] on button "Print" at bounding box center [431, 173] width 59 height 22
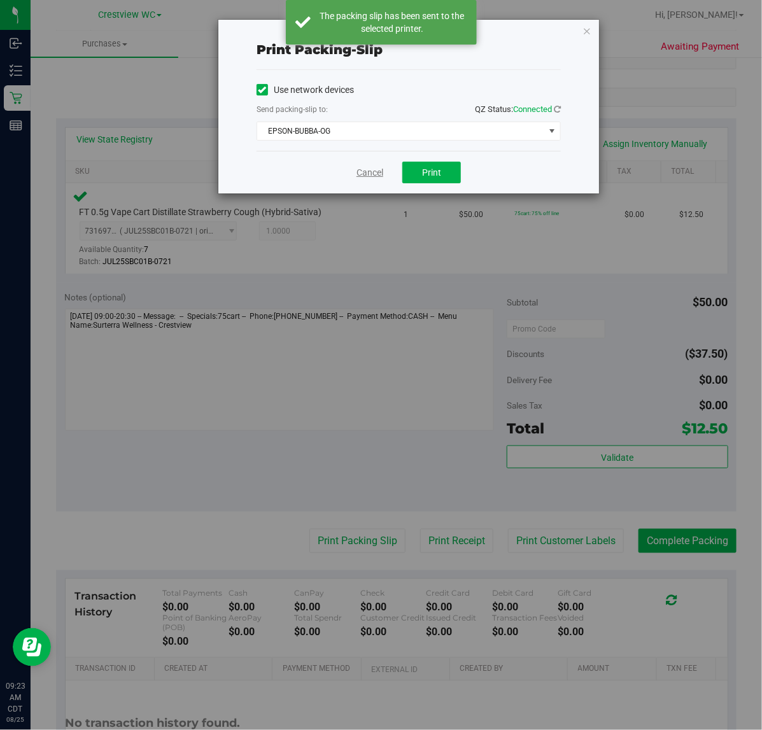
click at [376, 173] on link "Cancel" at bounding box center [370, 172] width 27 height 13
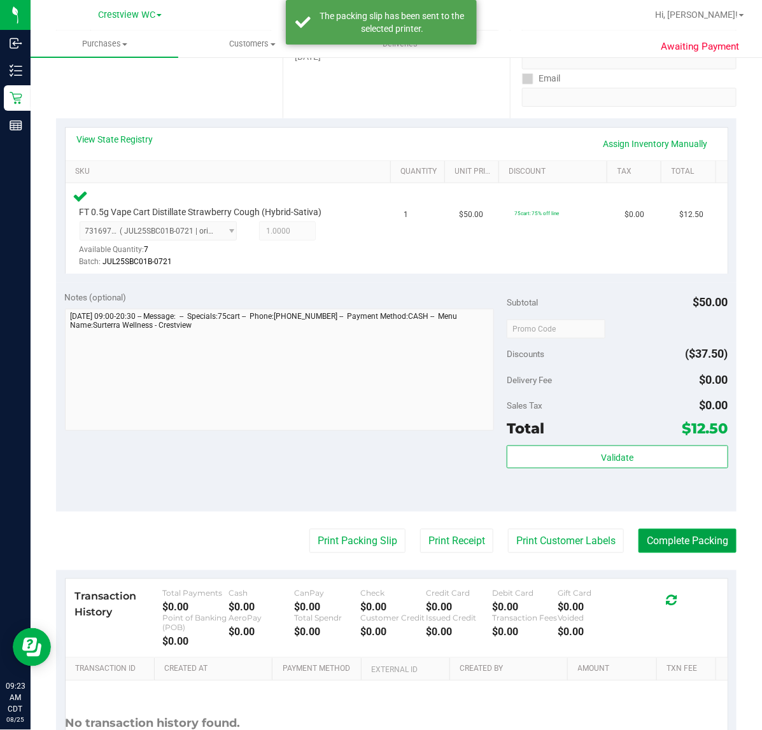
click at [683, 539] on button "Complete Packing" at bounding box center [688, 541] width 98 height 24
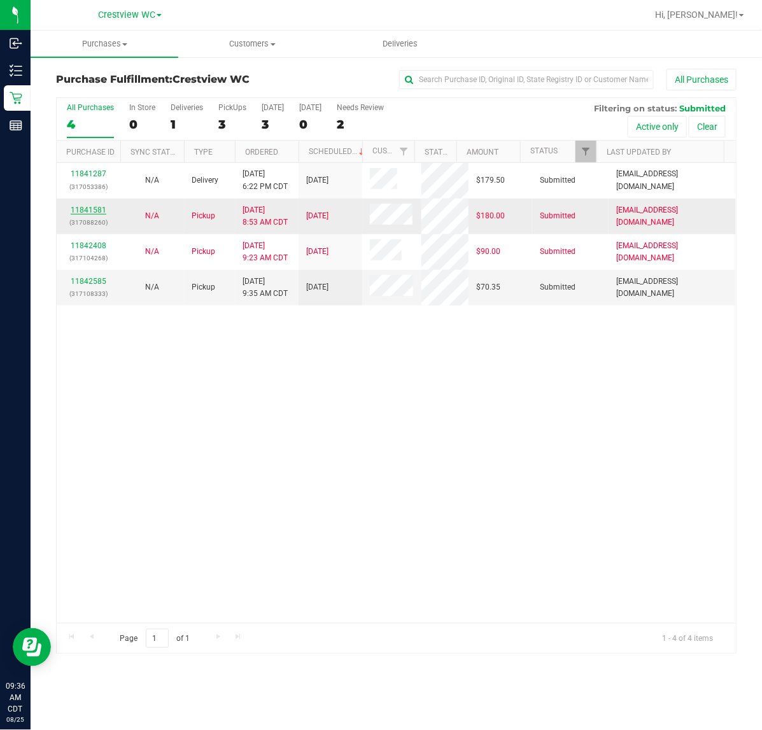
click at [82, 211] on link "11841581" at bounding box center [89, 210] width 36 height 9
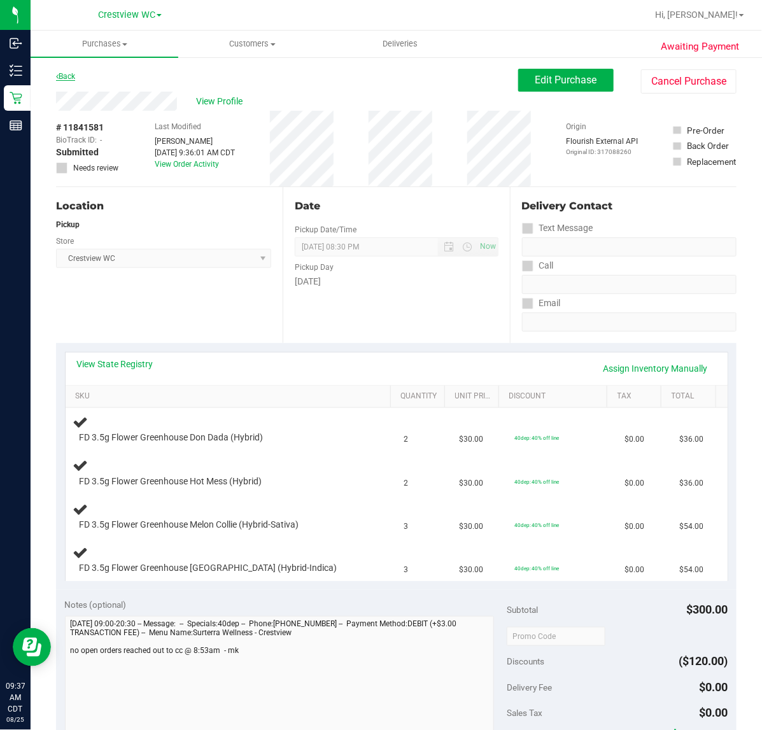
click at [68, 76] on link "Back" at bounding box center [65, 76] width 19 height 9
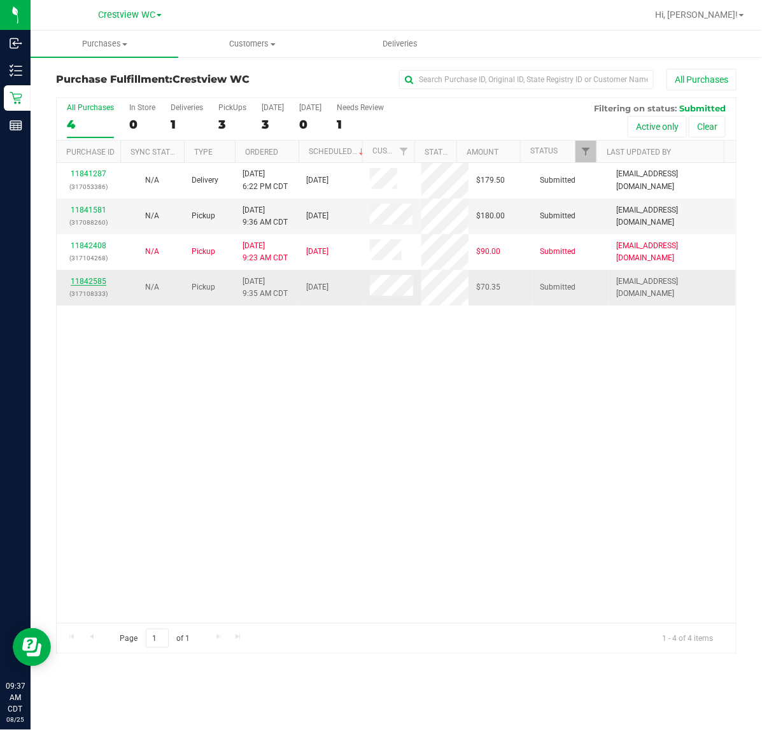
click at [94, 282] on link "11842585" at bounding box center [89, 281] width 36 height 9
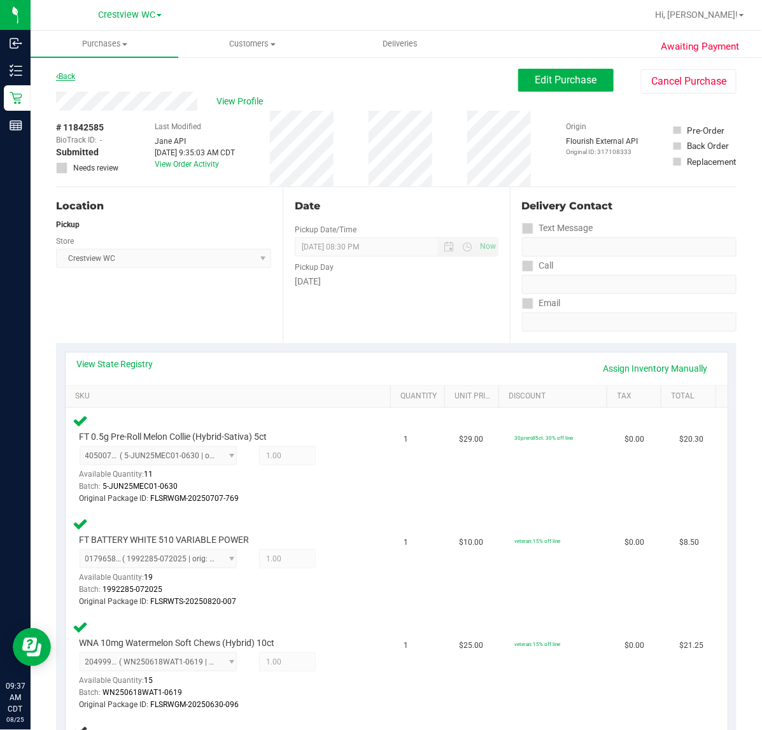
click at [68, 76] on link "Back" at bounding box center [65, 76] width 19 height 9
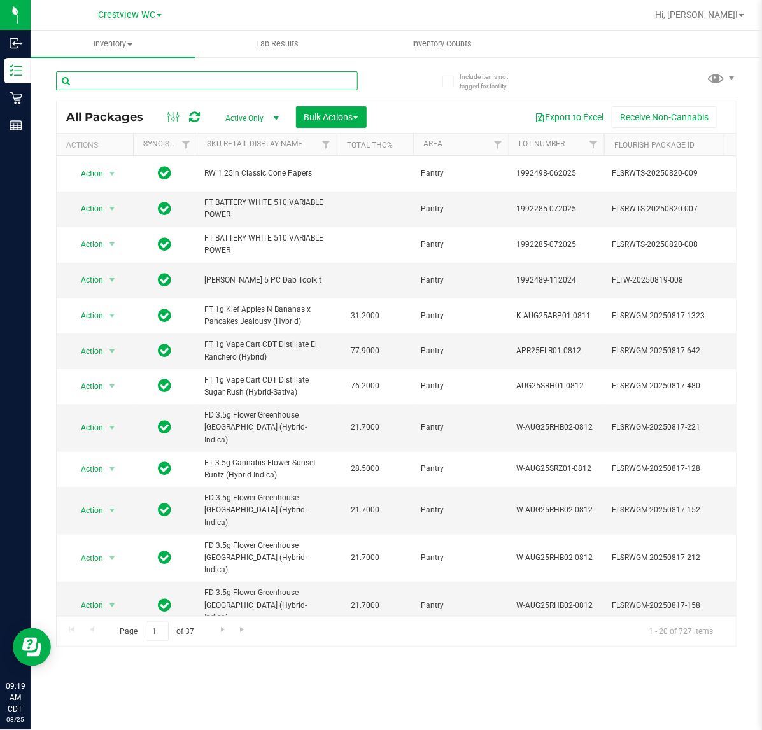
click at [245, 83] on input "text" at bounding box center [207, 80] width 302 height 19
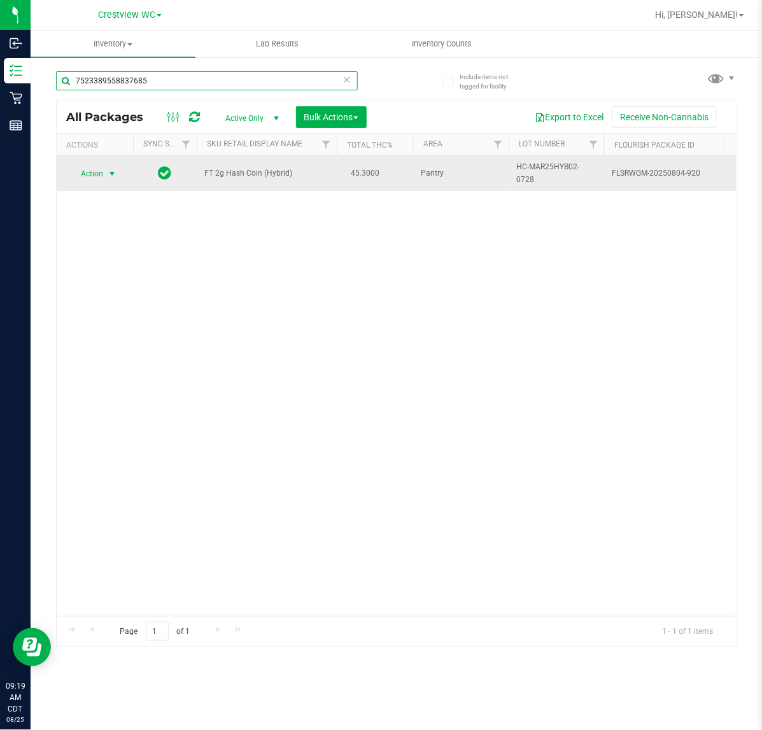
type input "7523389558837685"
click at [110, 176] on span "select" at bounding box center [112, 174] width 10 height 10
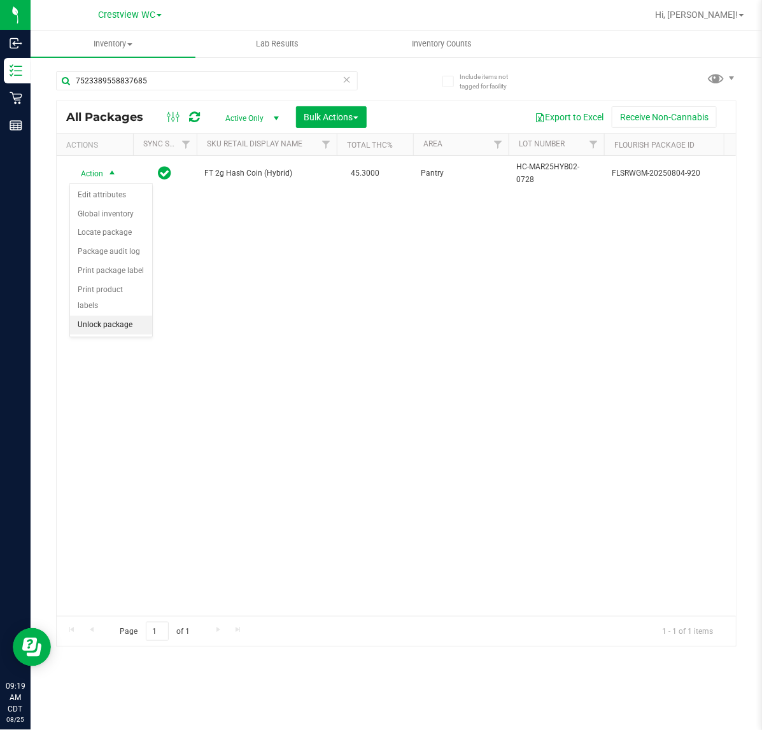
click at [116, 317] on li "Unlock package" at bounding box center [111, 325] width 82 height 19
click at [347, 80] on icon at bounding box center [347, 78] width 9 height 15
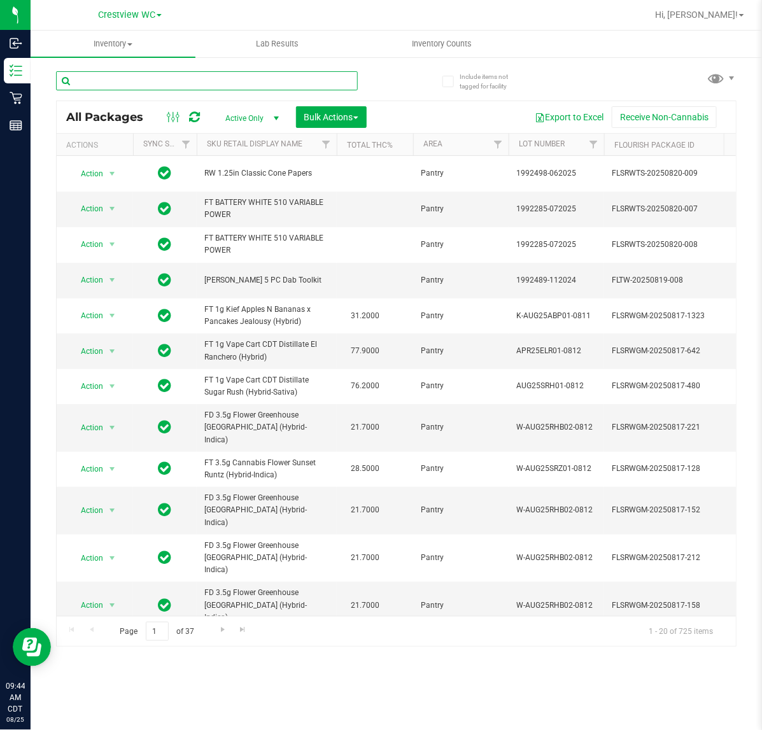
click at [201, 80] on input "text" at bounding box center [207, 80] width 302 height 19
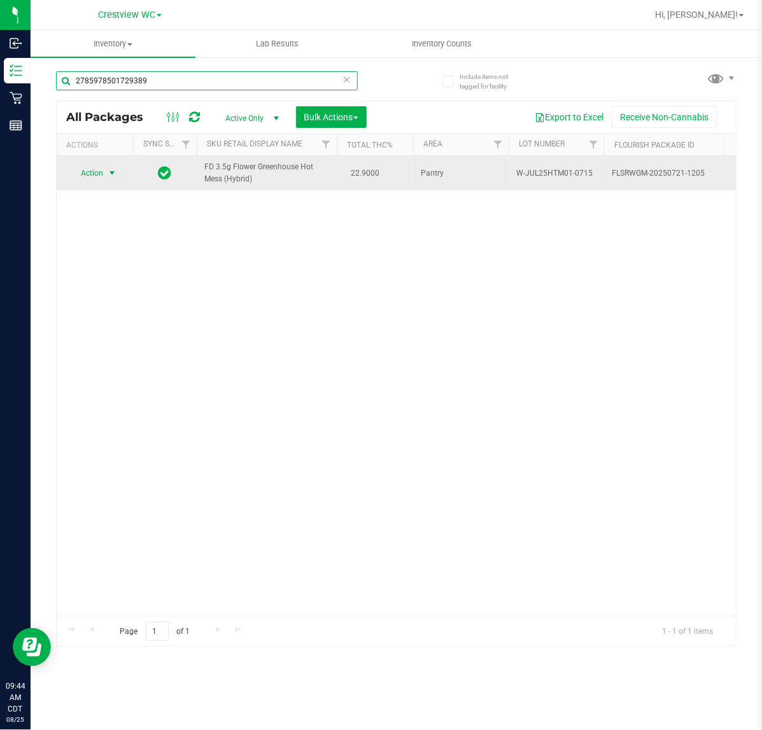
type input "2785978501729389"
click at [111, 173] on span "select" at bounding box center [112, 173] width 10 height 10
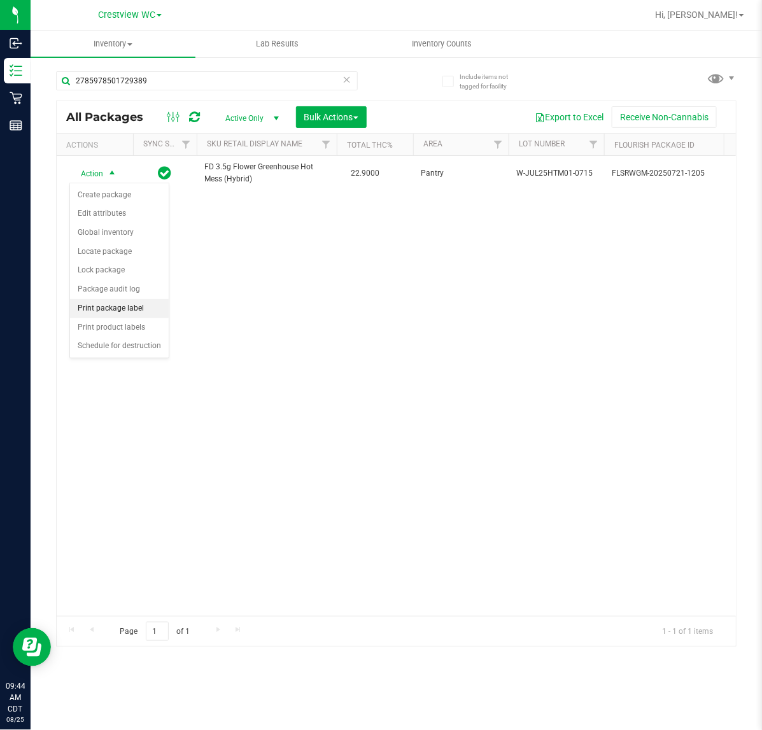
click at [125, 313] on li "Print package label" at bounding box center [119, 308] width 99 height 19
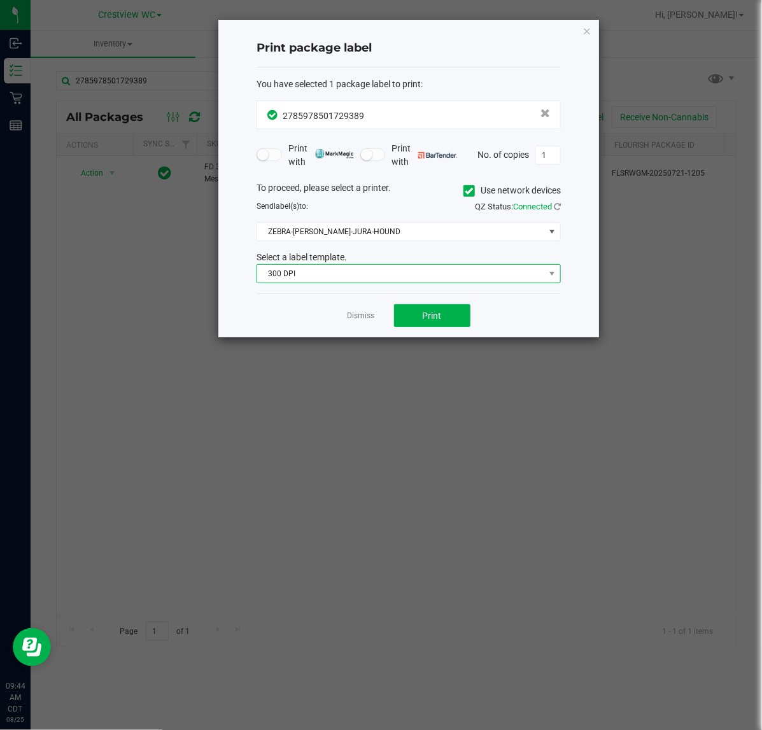
click at [413, 276] on span "300 DPI" at bounding box center [400, 274] width 287 height 18
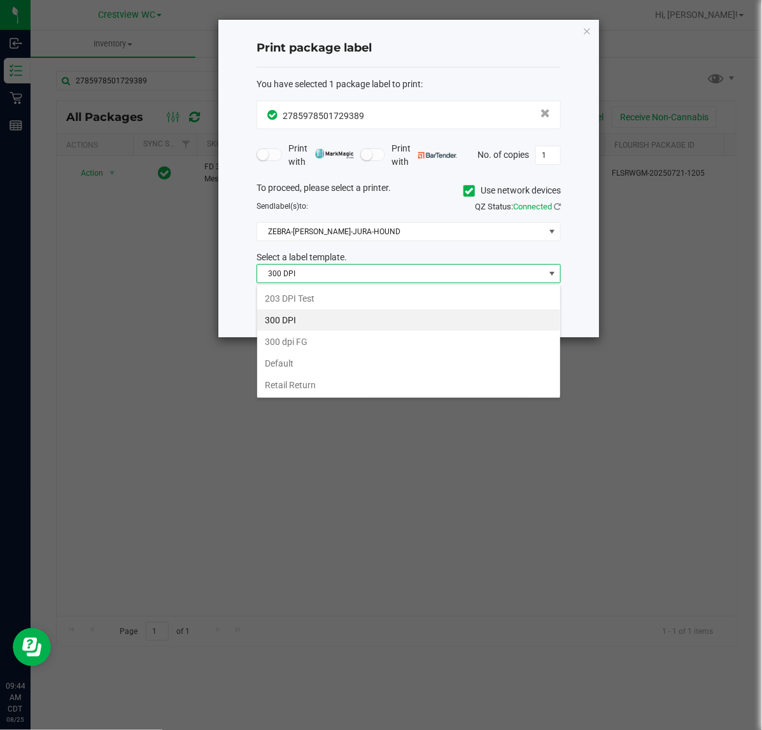
scroll to position [20, 304]
click at [345, 300] on li "203 DPI Test" at bounding box center [408, 299] width 303 height 22
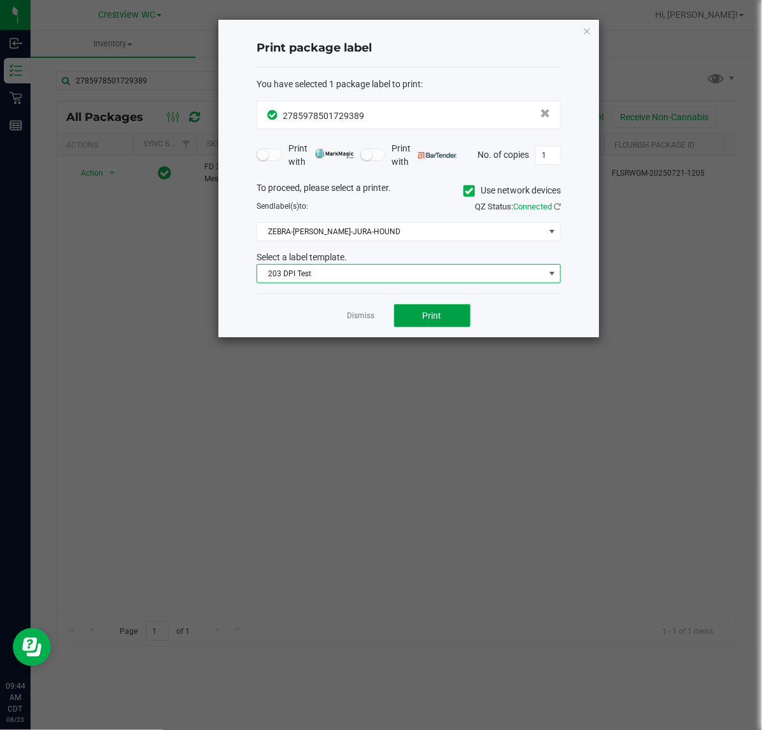
click at [430, 317] on span "Print" at bounding box center [432, 316] width 19 height 10
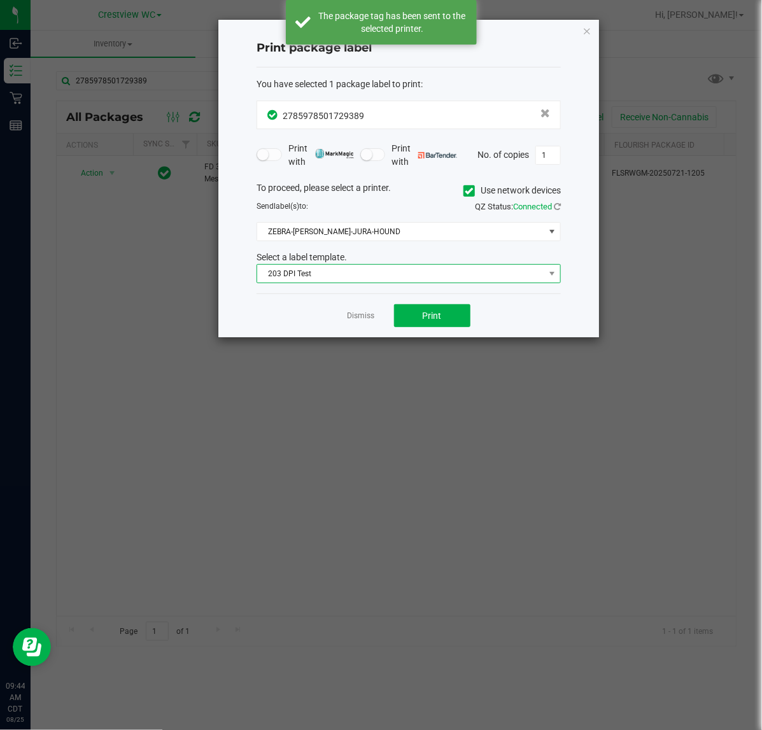
click at [336, 266] on span "203 DPI Test" at bounding box center [400, 274] width 287 height 18
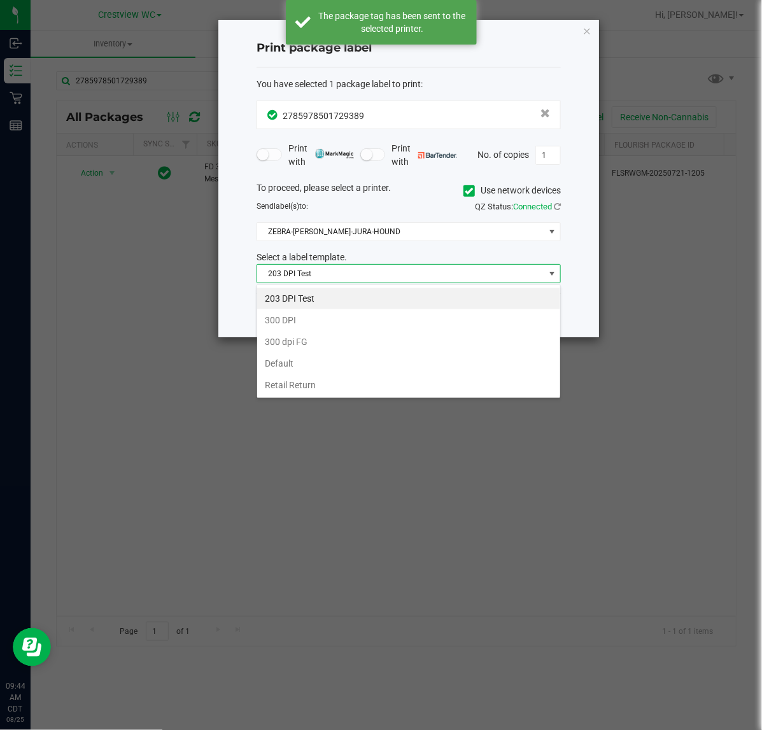
click at [326, 301] on li "203 DPI Test" at bounding box center [408, 299] width 303 height 22
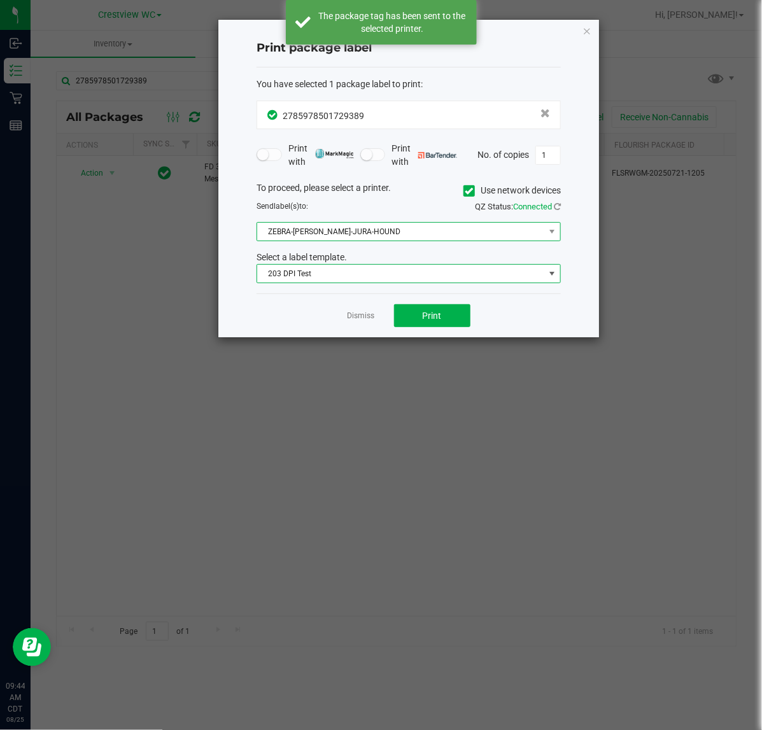
click at [379, 228] on span "ZEBRA-BRUNO-JURA-HOUND" at bounding box center [400, 232] width 287 height 18
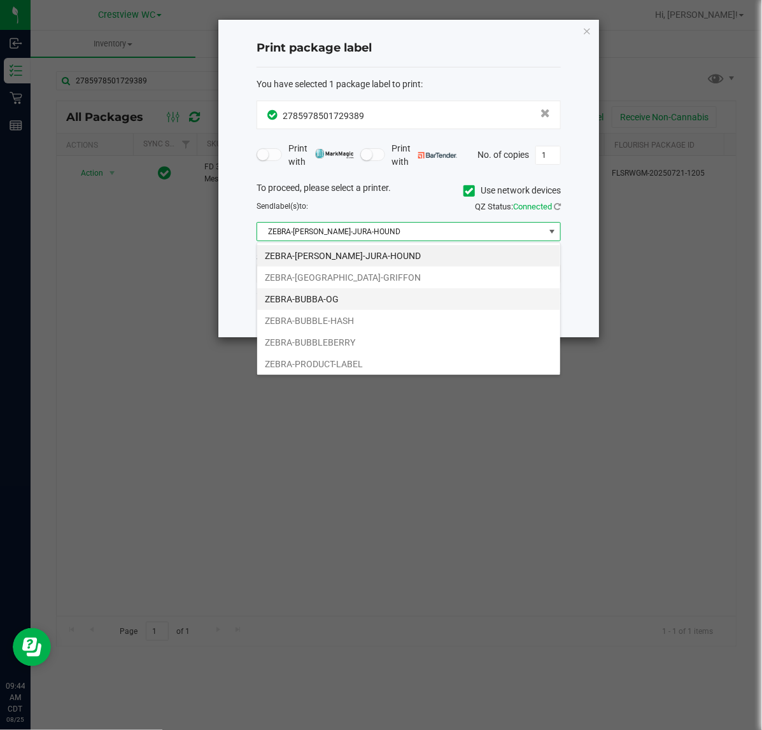
click at [338, 299] on li "ZEBRA-BUBBA-OG" at bounding box center [408, 299] width 303 height 22
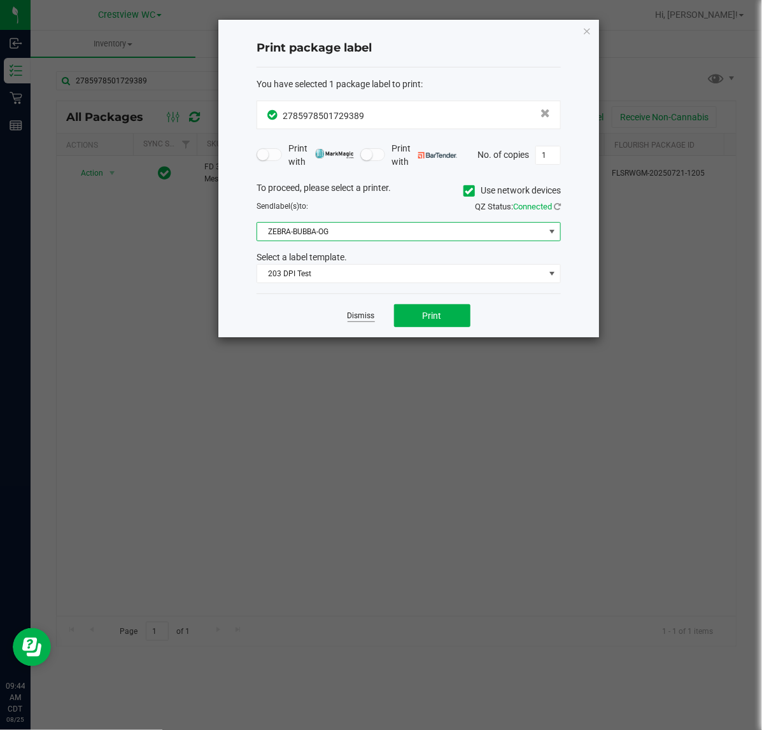
click at [363, 315] on link "Dismiss" at bounding box center [361, 316] width 27 height 11
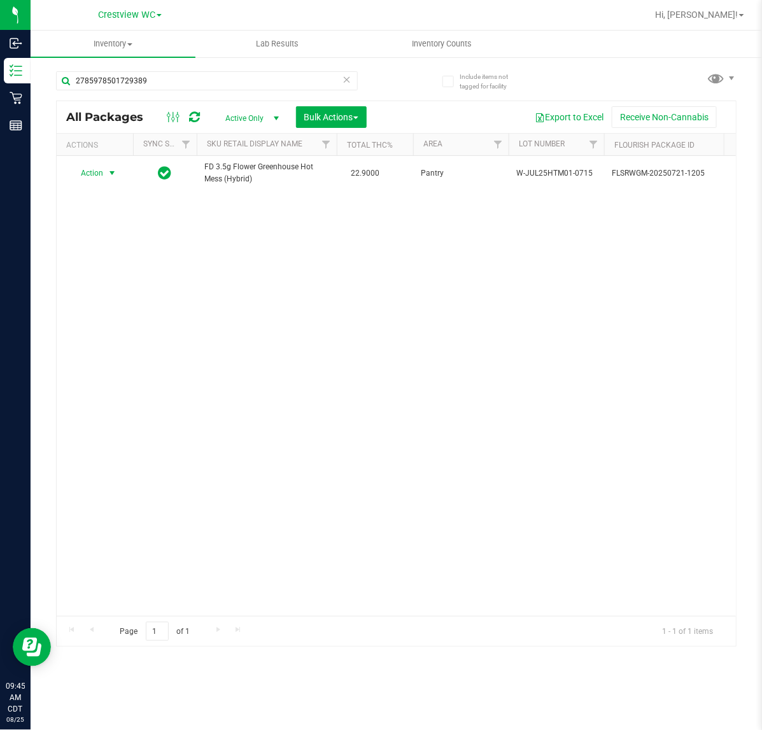
click at [348, 86] on icon at bounding box center [347, 78] width 9 height 15
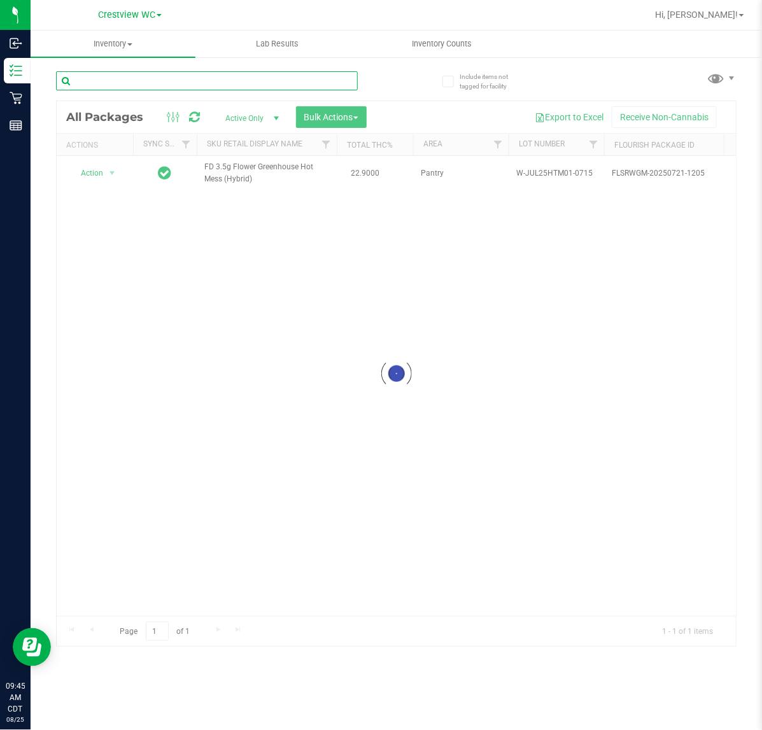
click at [306, 84] on input "text" at bounding box center [207, 80] width 302 height 19
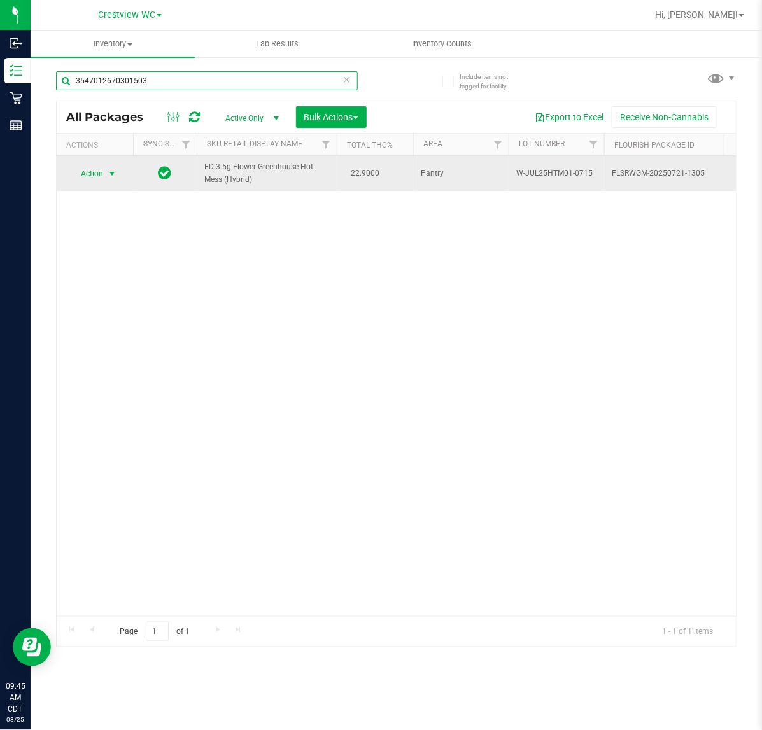
type input "3547012670301503"
click at [111, 178] on span "select" at bounding box center [112, 174] width 10 height 10
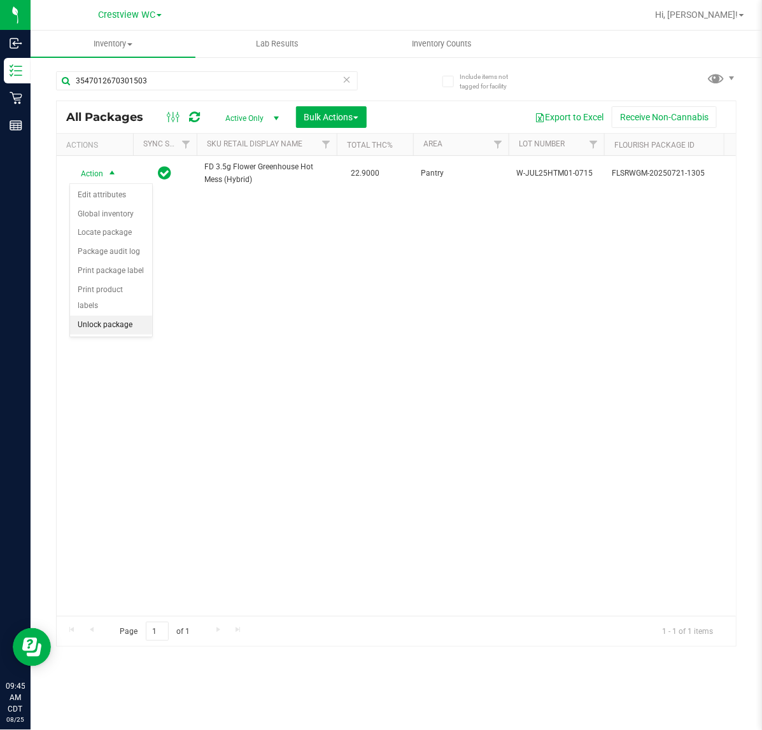
click at [125, 316] on li "Unlock package" at bounding box center [111, 325] width 82 height 19
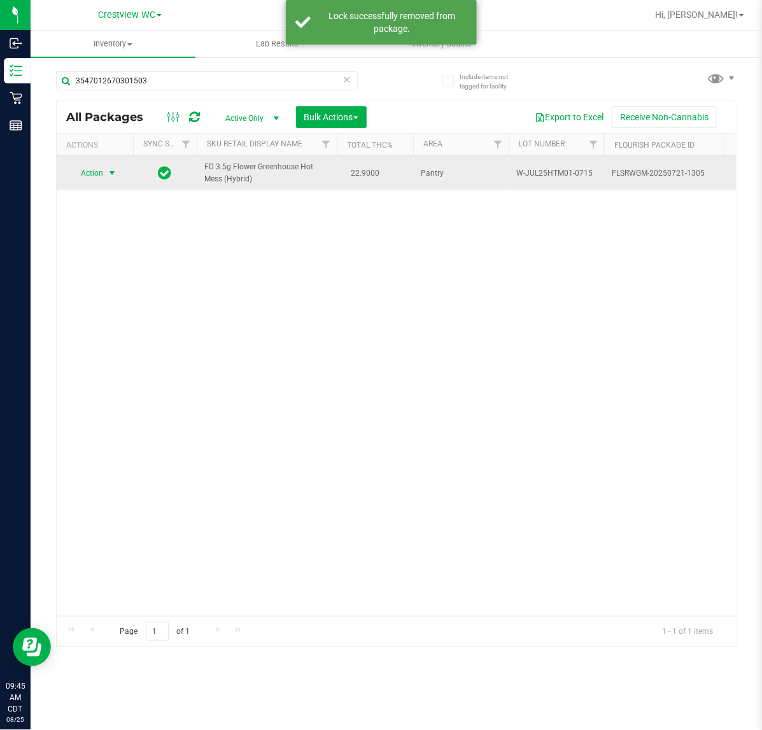
click at [108, 176] on span "select" at bounding box center [112, 173] width 10 height 10
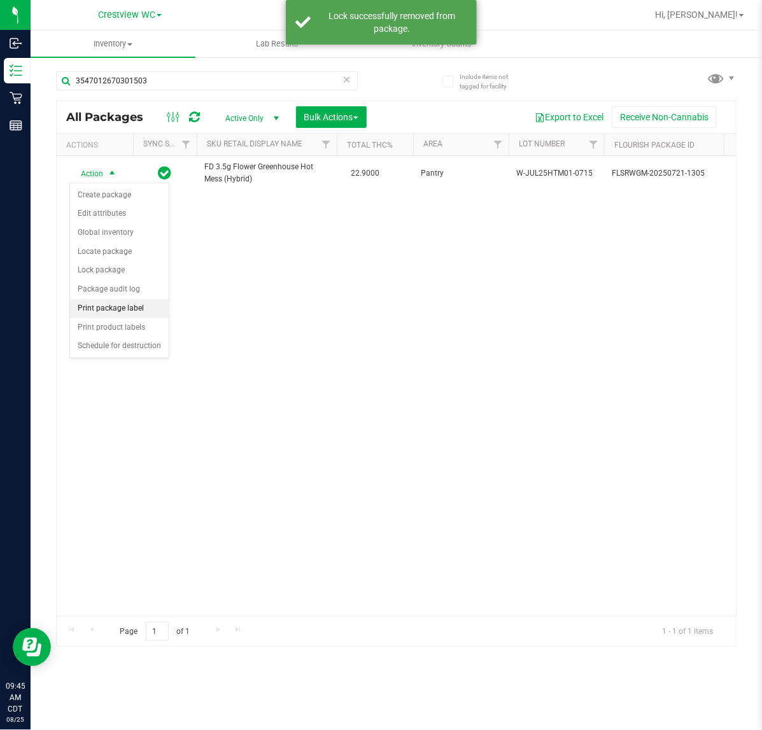
click at [131, 313] on li "Print package label" at bounding box center [119, 308] width 99 height 19
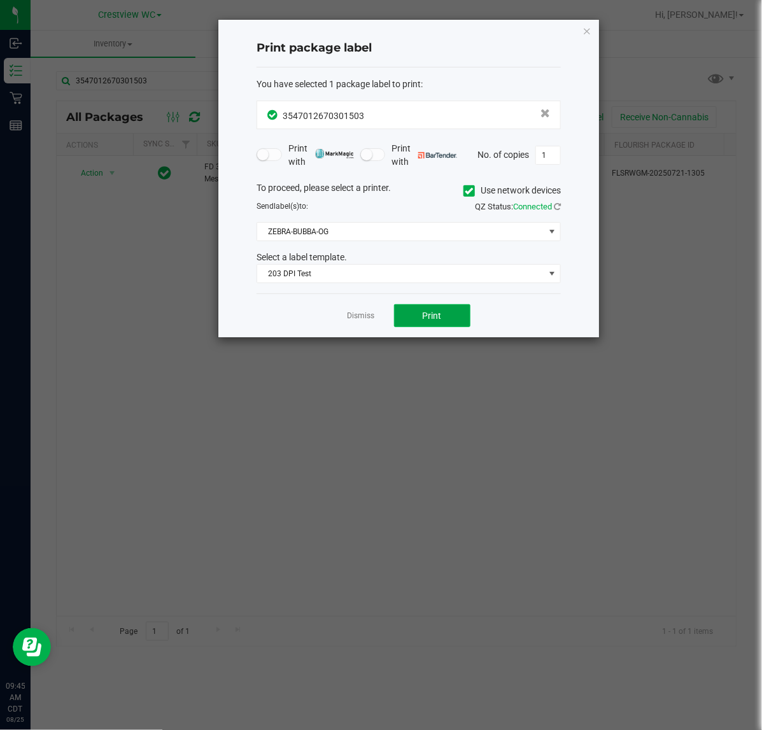
click at [418, 312] on button "Print" at bounding box center [432, 315] width 76 height 23
click at [364, 341] on ngb-modal-window "Print package label You have selected 1 package label to print : 35470126703015…" at bounding box center [386, 365] width 772 height 730
click at [353, 317] on link "Dismiss" at bounding box center [361, 316] width 27 height 11
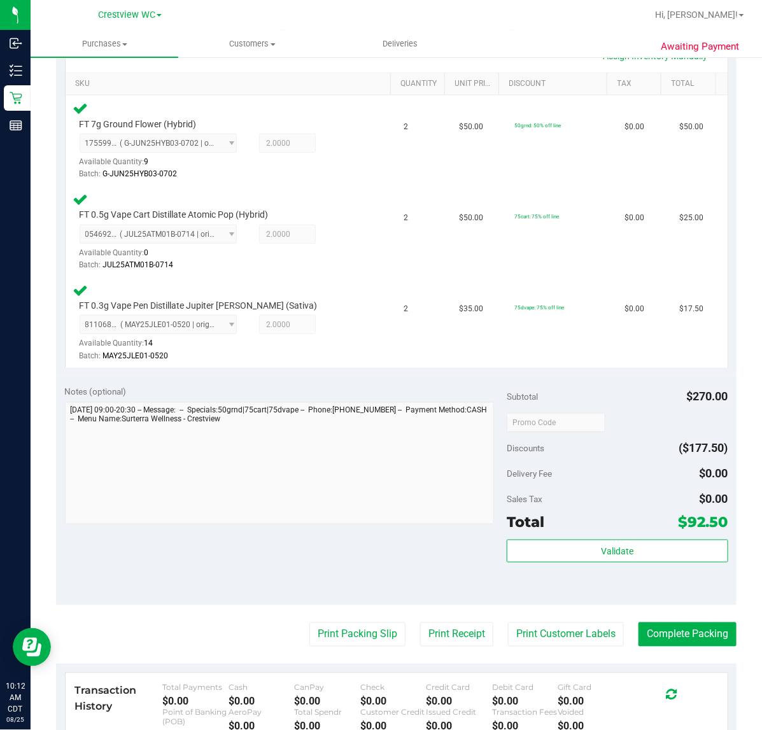
scroll to position [339, 0]
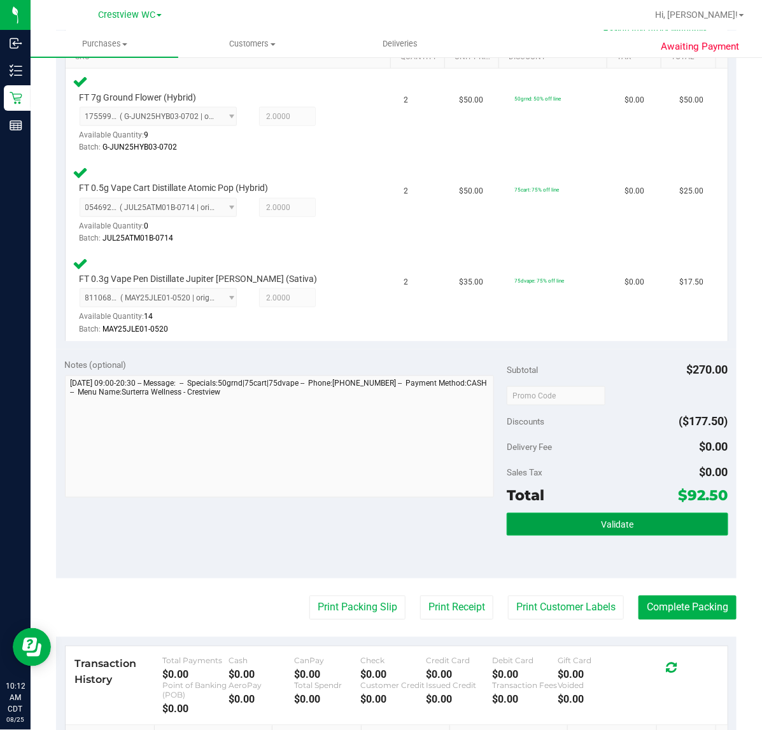
click at [637, 517] on button "Validate" at bounding box center [617, 524] width 221 height 23
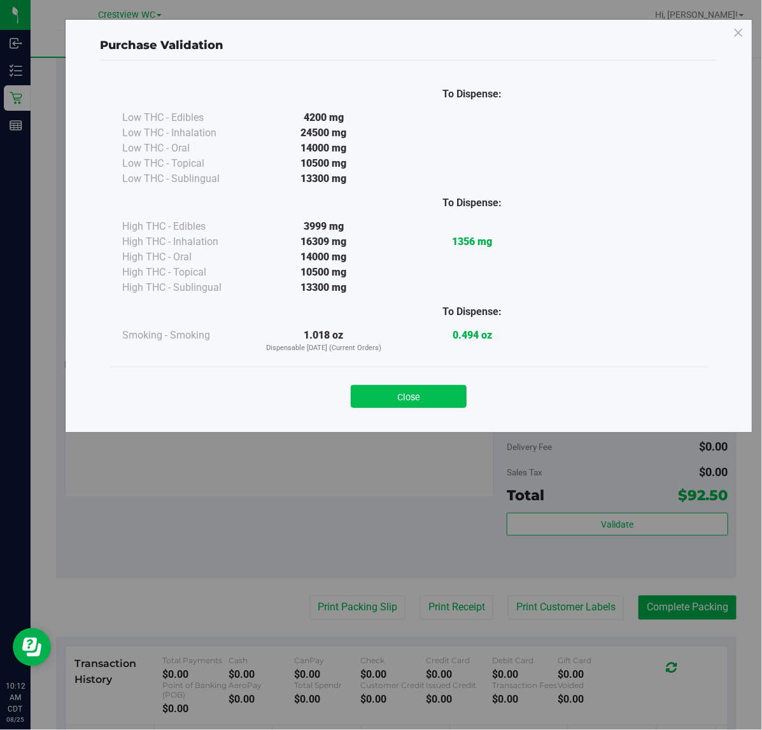
click at [425, 398] on button "Close" at bounding box center [409, 396] width 116 height 23
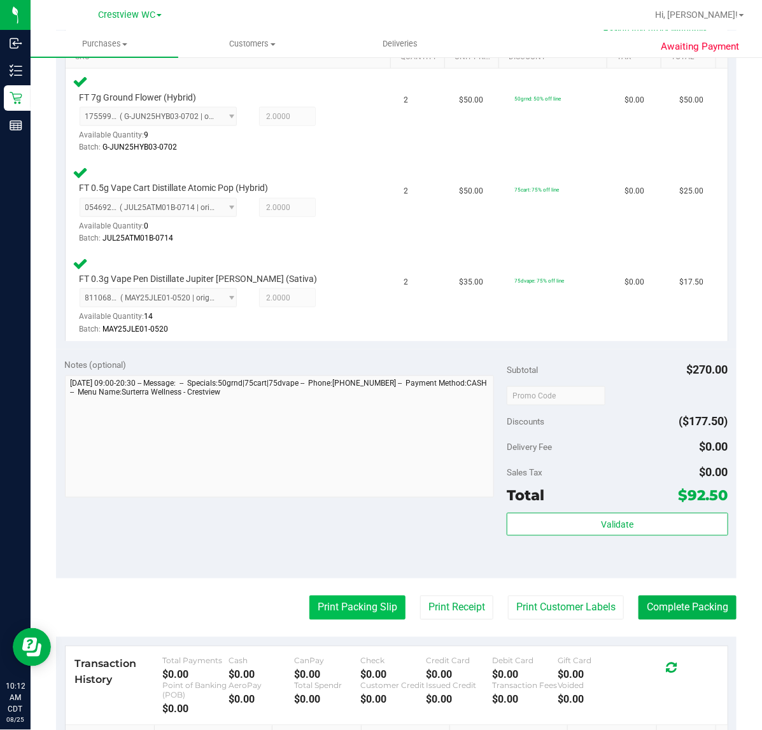
click at [360, 599] on button "Print Packing Slip" at bounding box center [358, 608] width 96 height 24
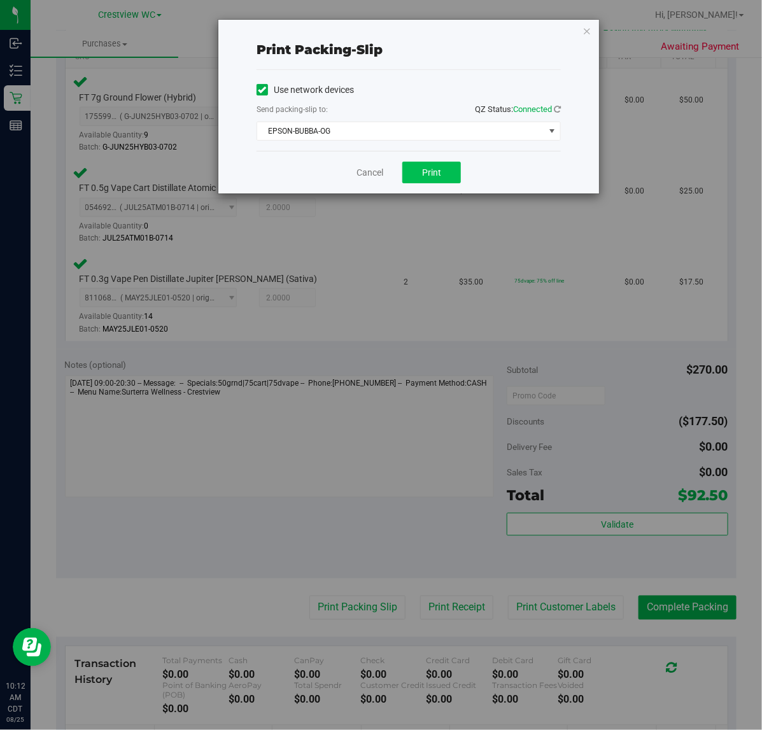
click at [435, 173] on span "Print" at bounding box center [431, 172] width 19 height 10
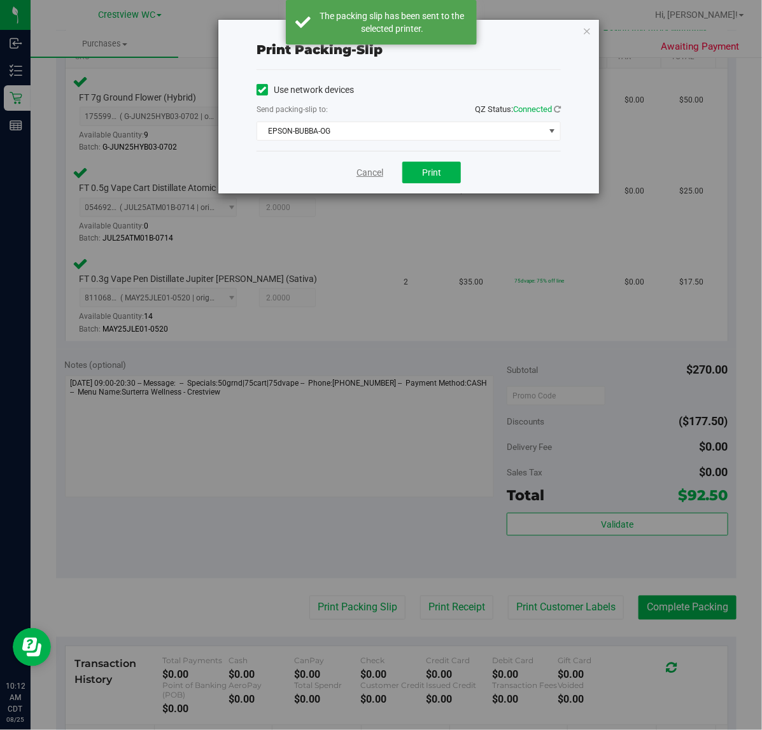
click at [376, 169] on link "Cancel" at bounding box center [370, 172] width 27 height 13
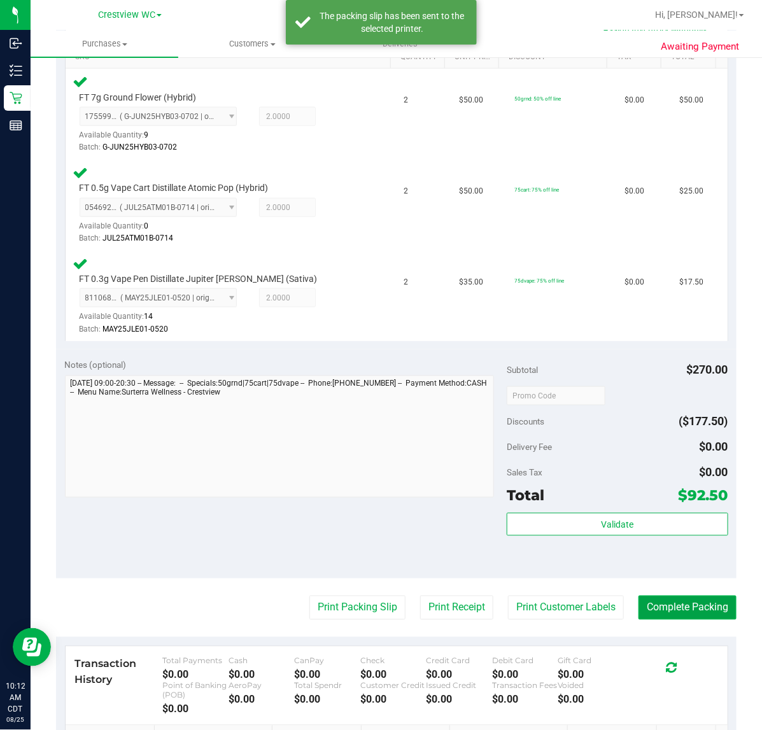
click at [686, 606] on button "Complete Packing" at bounding box center [688, 608] width 98 height 24
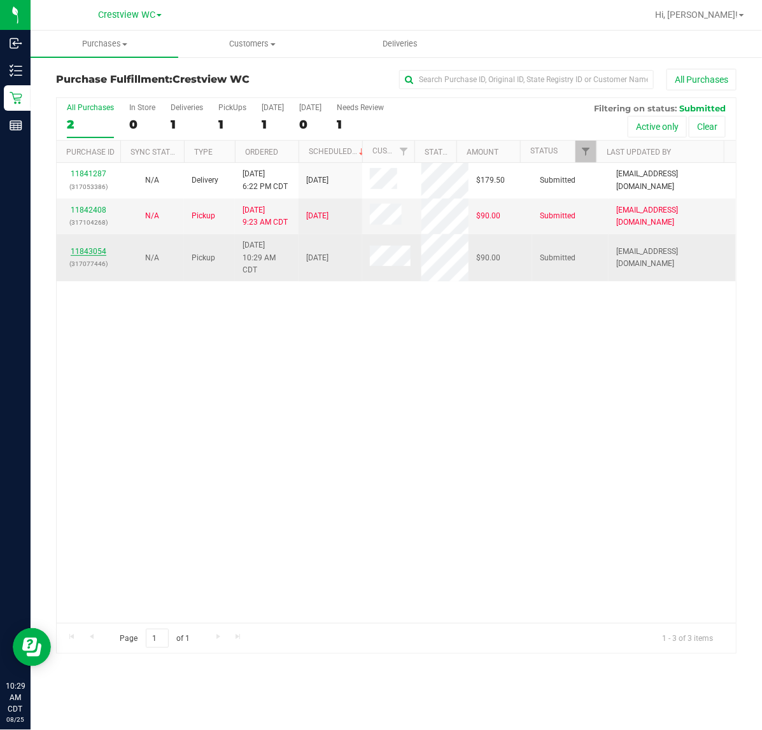
click at [89, 252] on link "11843054" at bounding box center [89, 251] width 36 height 9
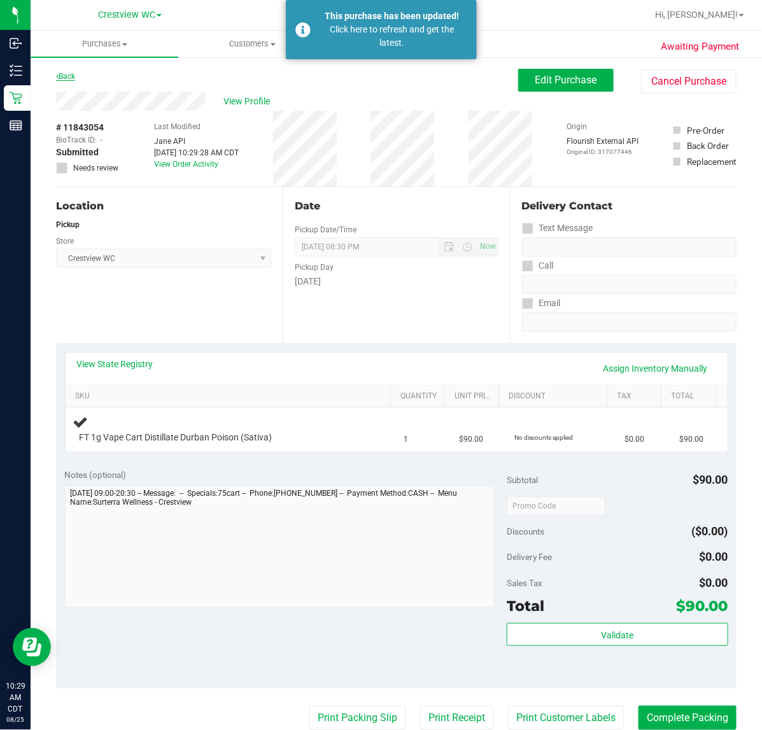
click at [57, 75] on icon at bounding box center [57, 77] width 3 height 8
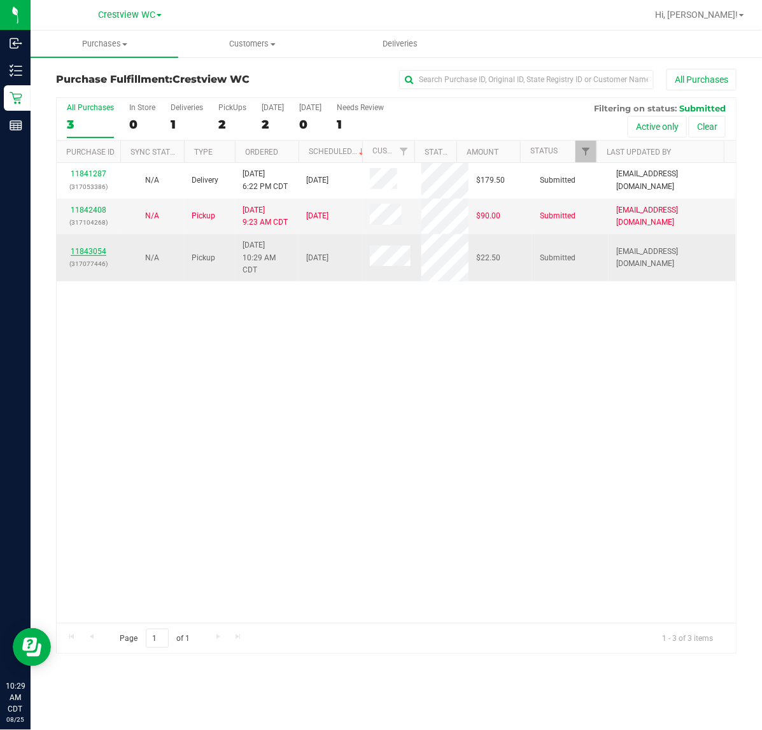
click at [86, 252] on link "11843054" at bounding box center [89, 251] width 36 height 9
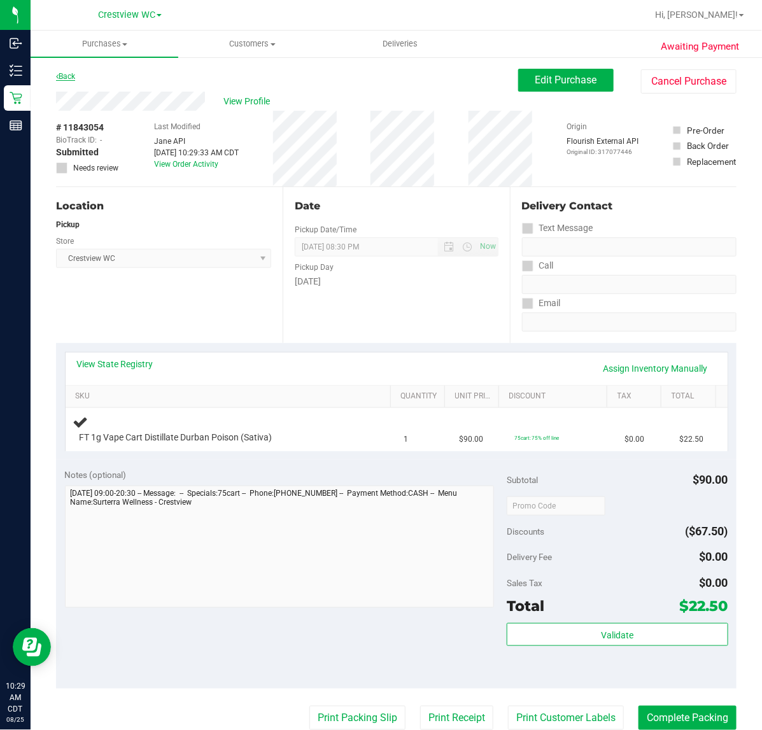
click at [68, 78] on link "Back" at bounding box center [65, 76] width 19 height 9
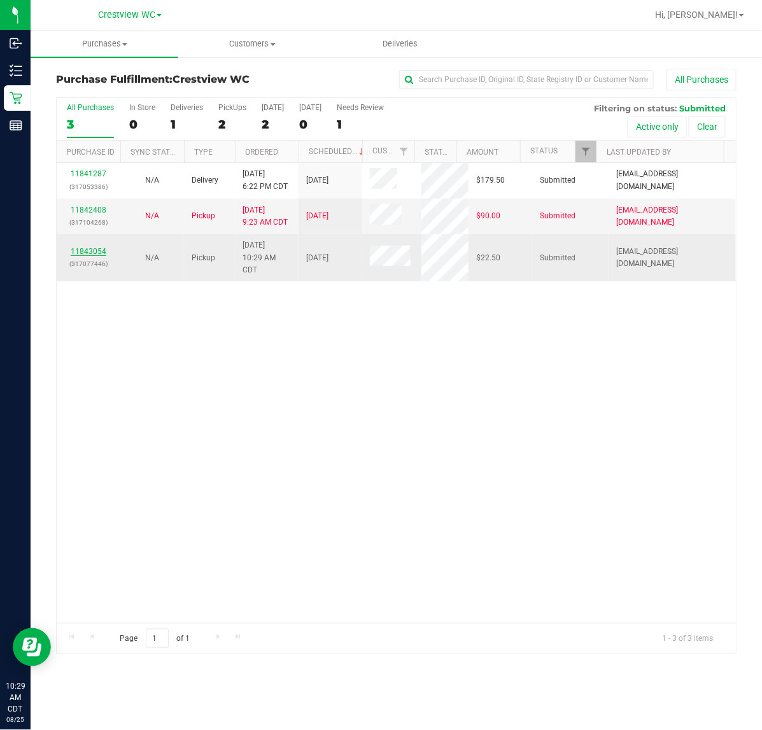
click at [90, 252] on link "11843054" at bounding box center [89, 251] width 36 height 9
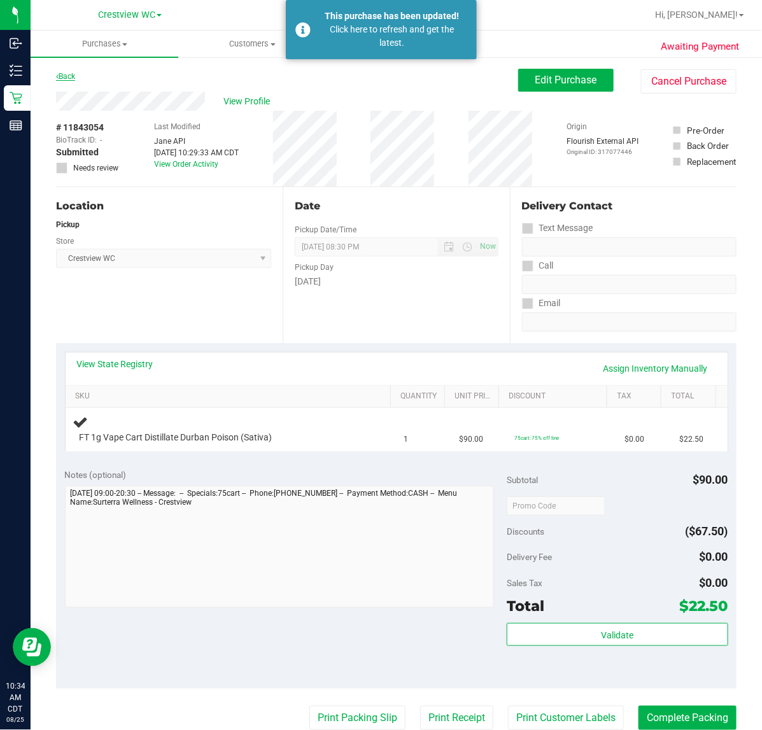
click at [68, 76] on link "Back" at bounding box center [65, 76] width 19 height 9
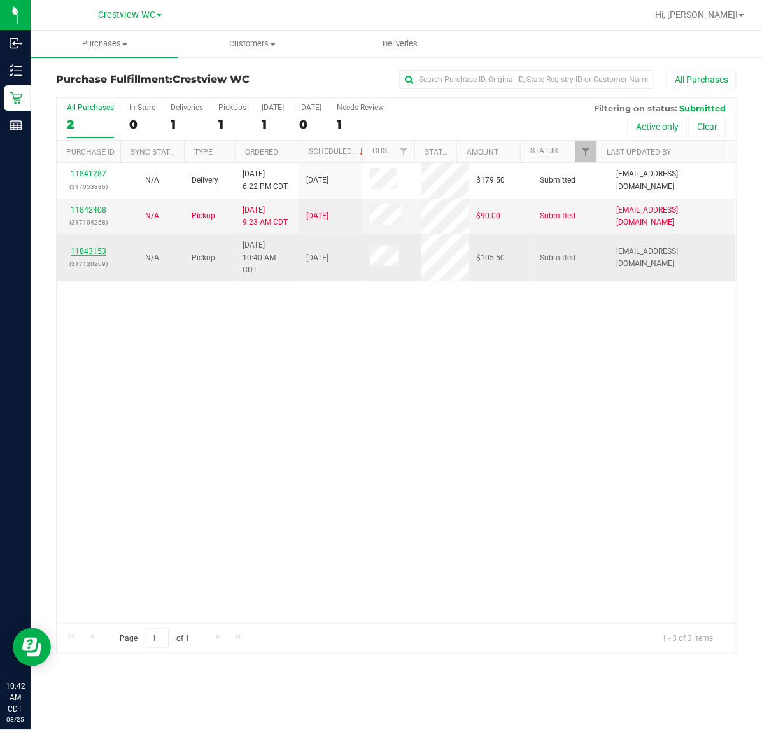
click at [91, 255] on link "11843153" at bounding box center [89, 251] width 36 height 9
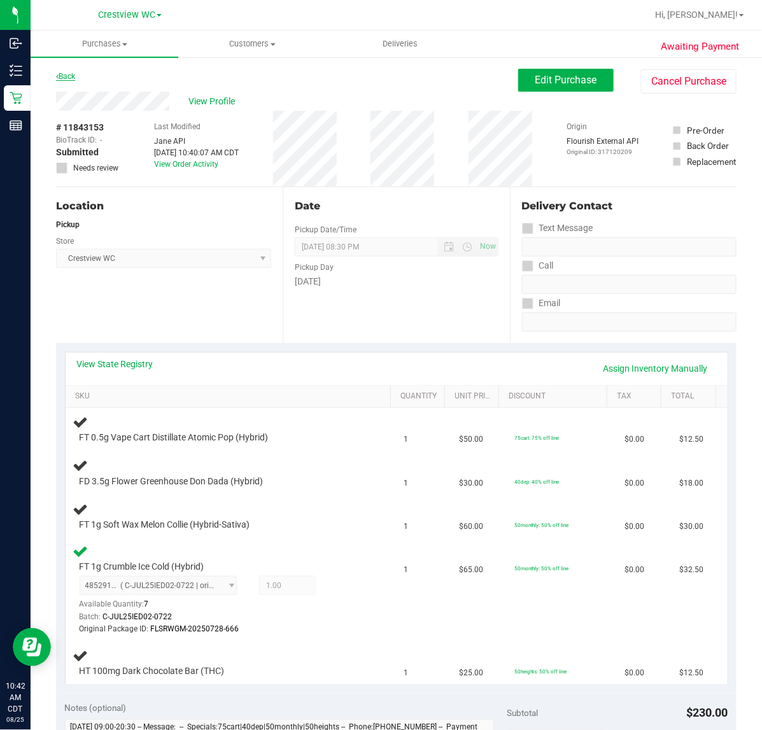
click at [70, 78] on link "Back" at bounding box center [65, 76] width 19 height 9
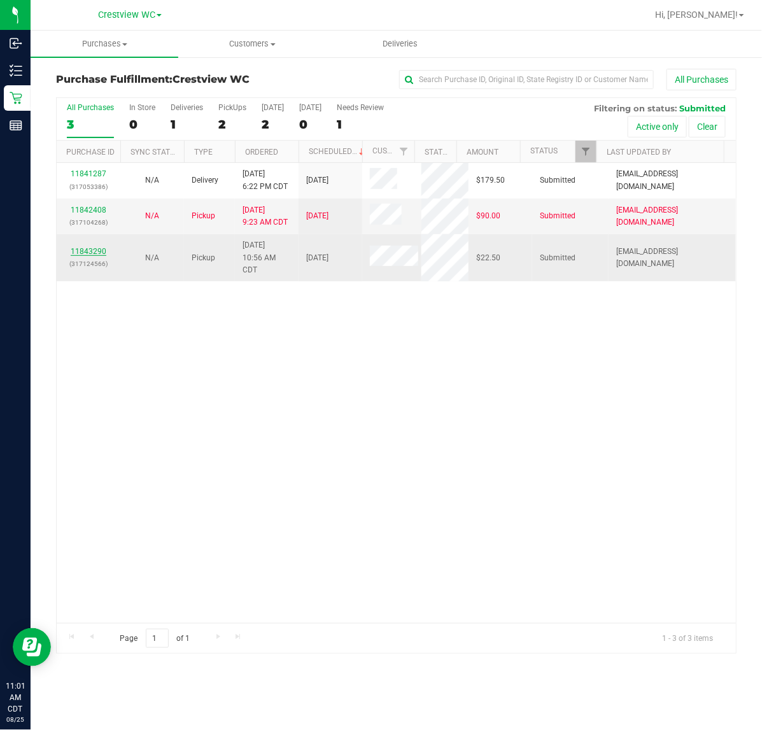
click at [96, 252] on link "11843290" at bounding box center [89, 251] width 36 height 9
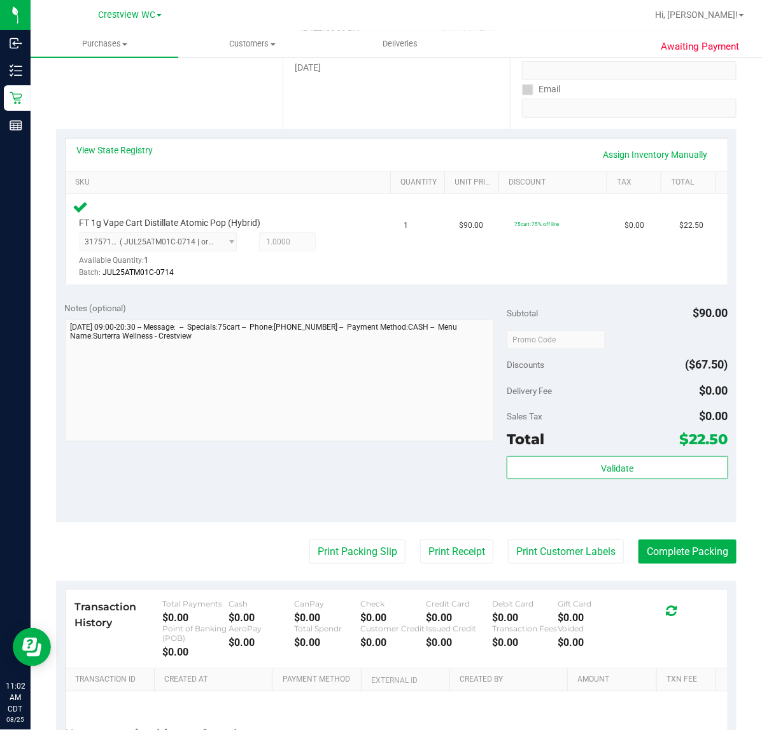
scroll to position [222, 0]
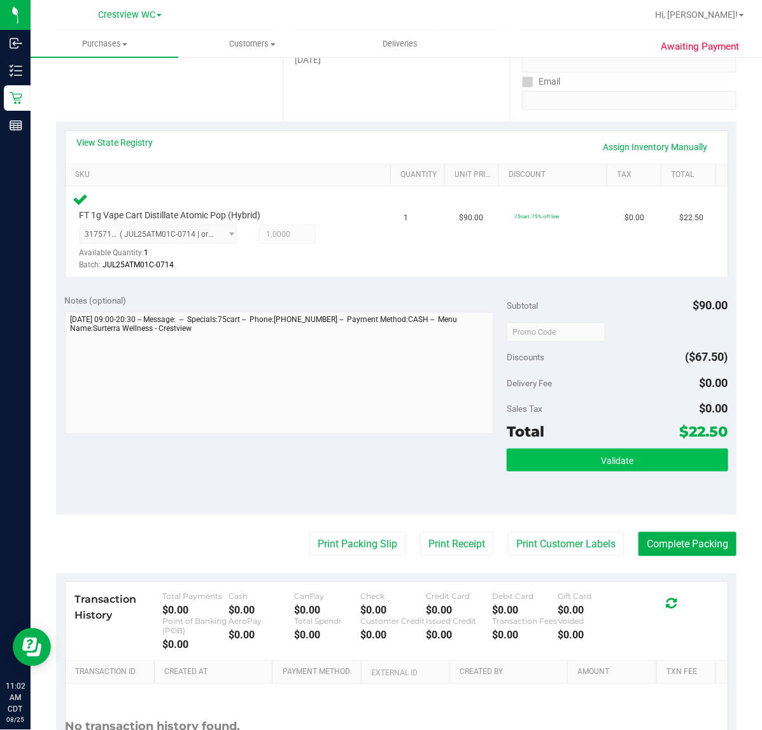
click at [588, 450] on button "Validate" at bounding box center [617, 460] width 221 height 23
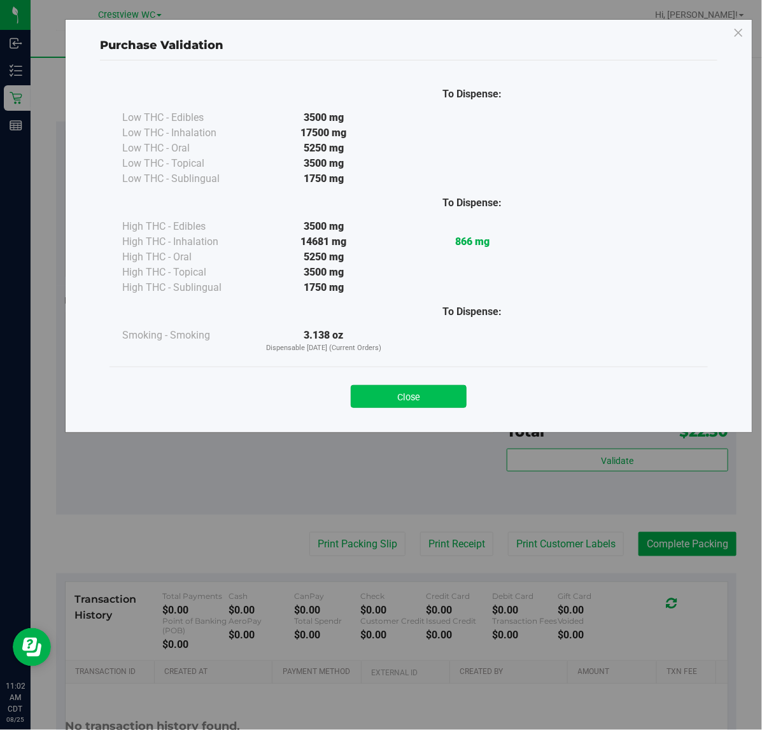
click at [421, 389] on button "Close" at bounding box center [409, 396] width 116 height 23
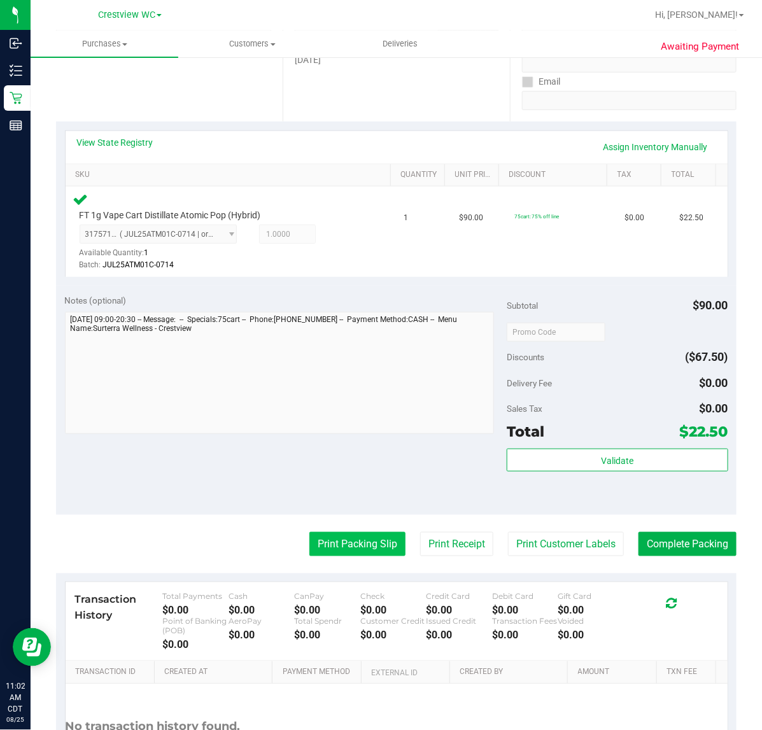
click at [354, 543] on button "Print Packing Slip" at bounding box center [358, 544] width 96 height 24
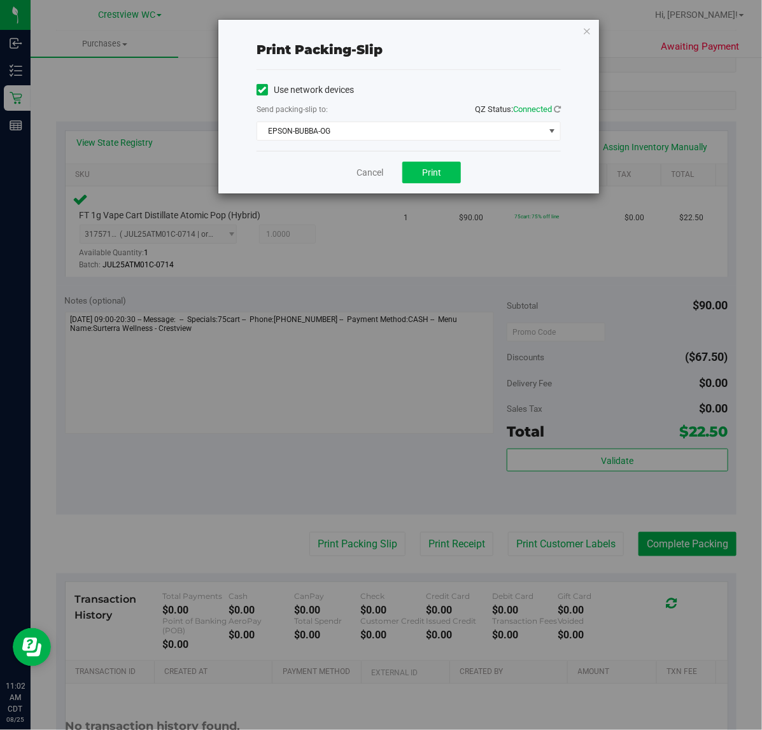
click at [432, 173] on span "Print" at bounding box center [431, 172] width 19 height 10
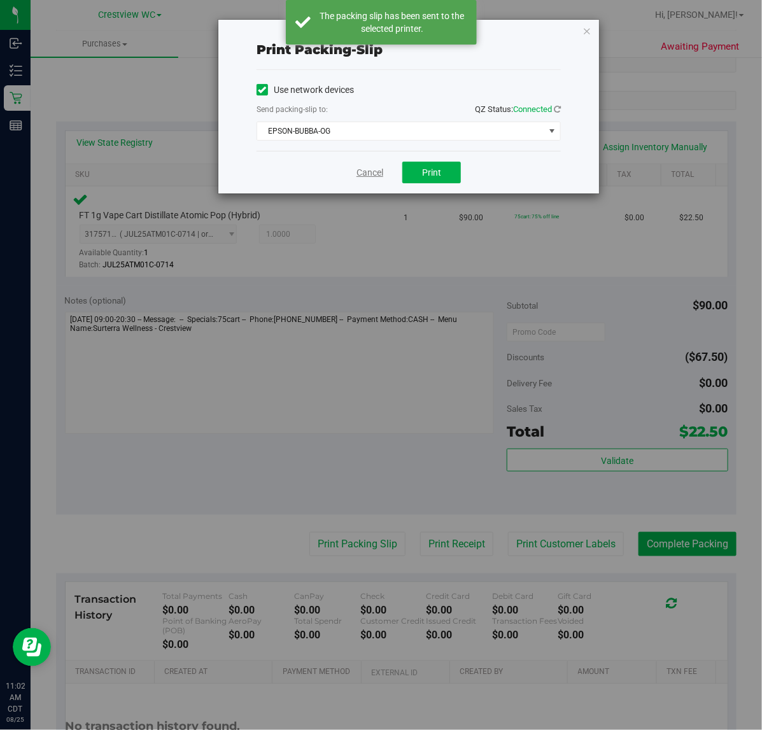
click at [374, 176] on link "Cancel" at bounding box center [370, 172] width 27 height 13
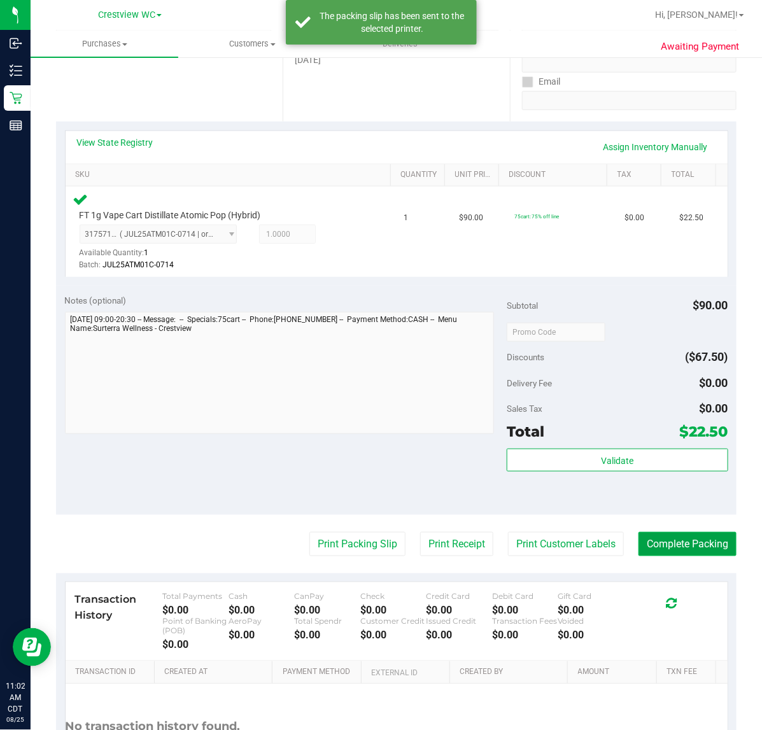
click at [657, 540] on button "Complete Packing" at bounding box center [688, 544] width 98 height 24
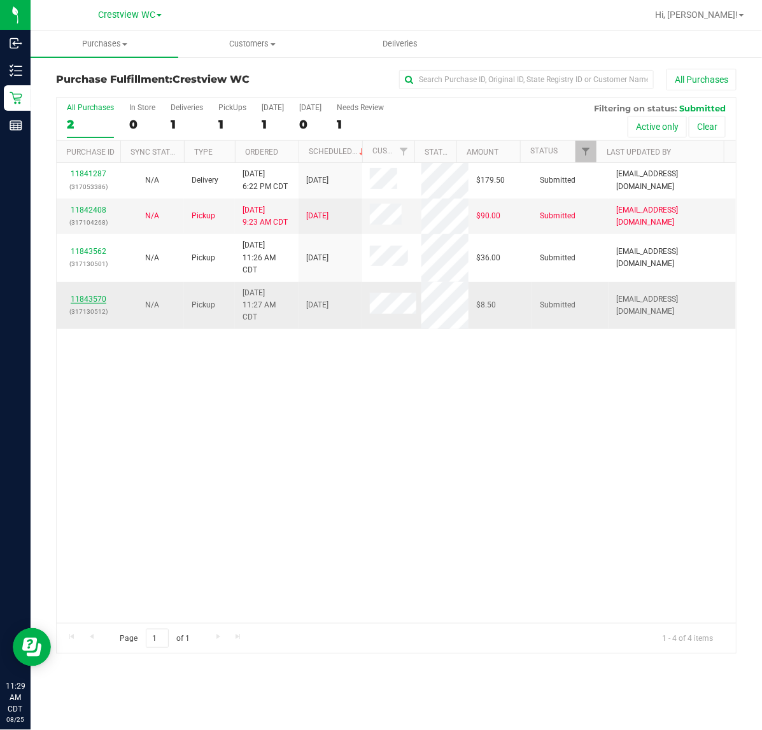
click at [93, 300] on link "11843570" at bounding box center [89, 299] width 36 height 9
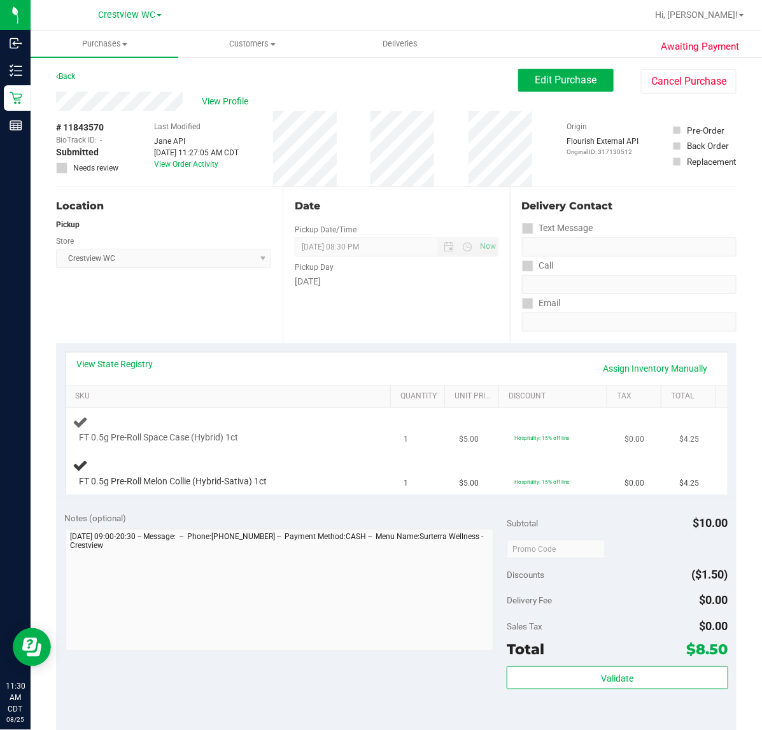
click at [303, 437] on div "FT 0.5g Pre-Roll Space Case (Hybrid) 1ct" at bounding box center [218, 438] width 290 height 13
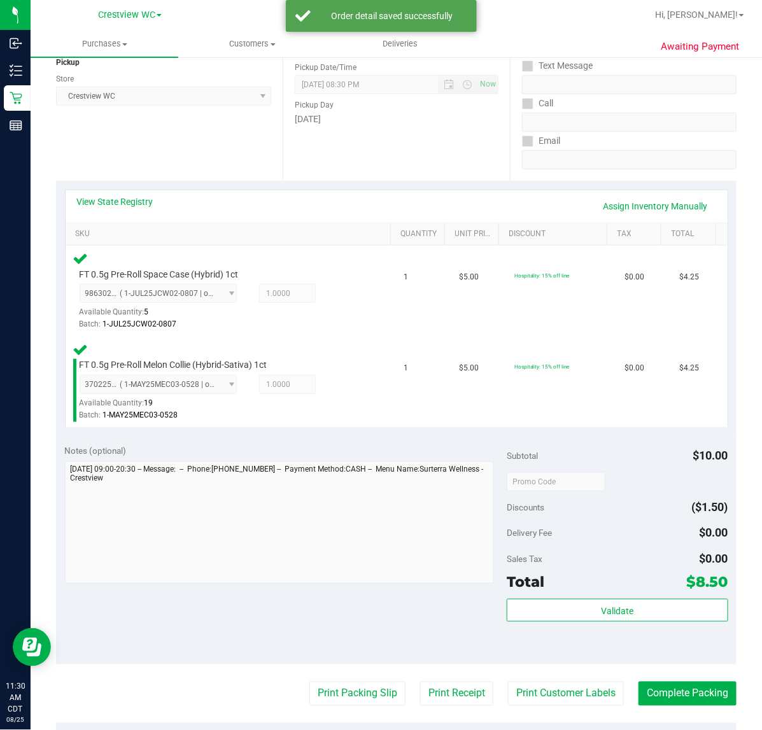
scroll to position [263, 0]
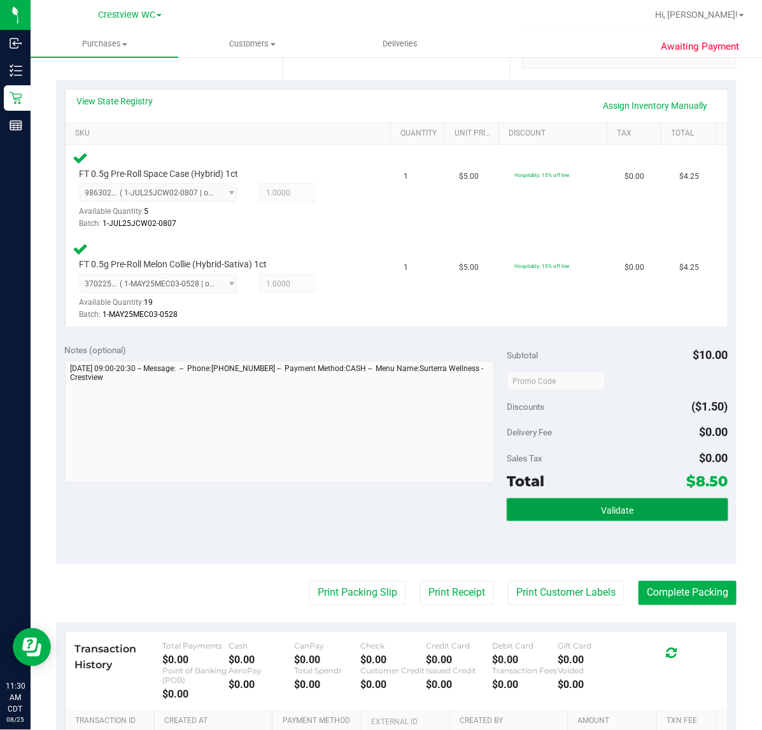
click at [638, 504] on button "Validate" at bounding box center [617, 510] width 221 height 23
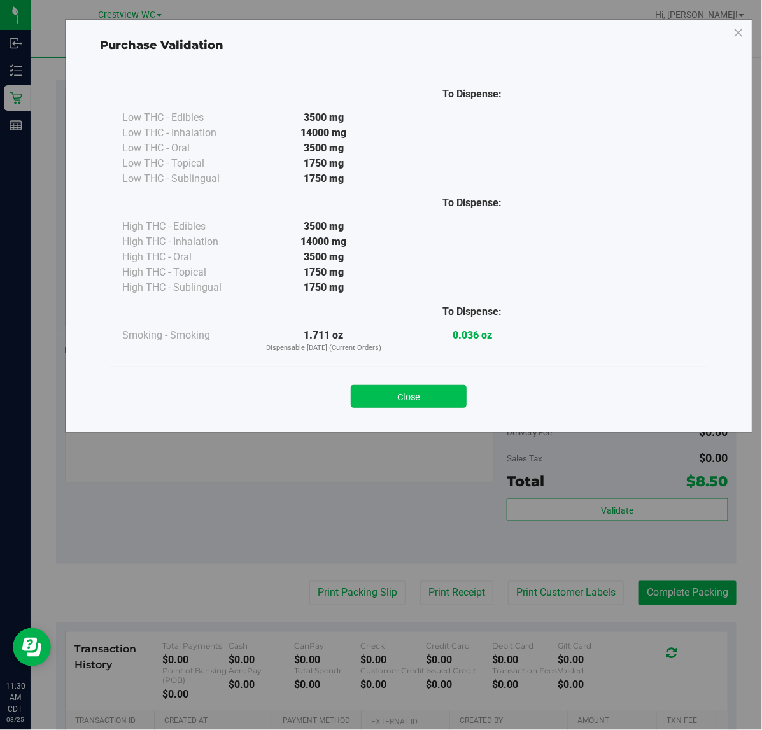
click at [434, 392] on button "Close" at bounding box center [409, 396] width 116 height 23
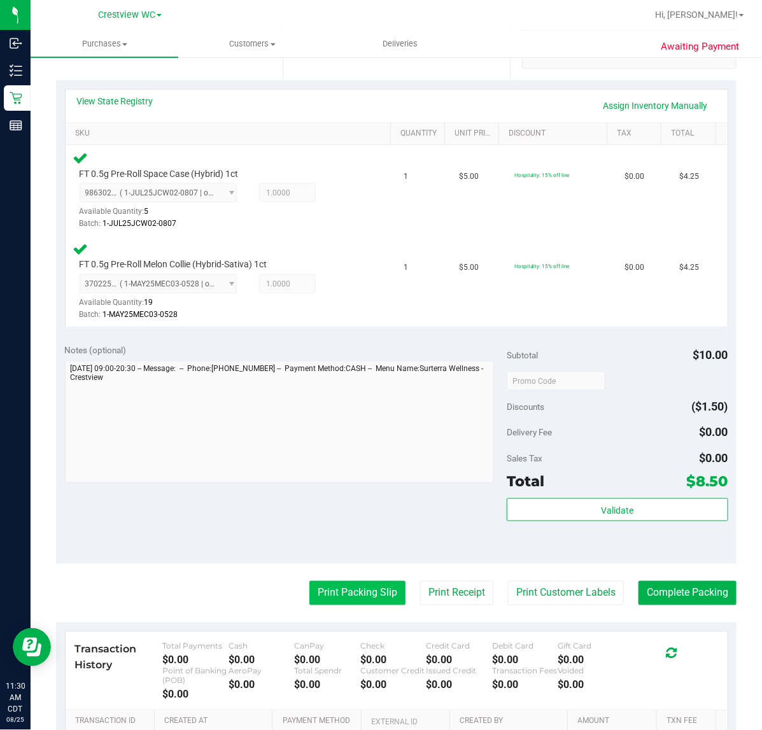
click at [347, 591] on button "Print Packing Slip" at bounding box center [358, 593] width 96 height 24
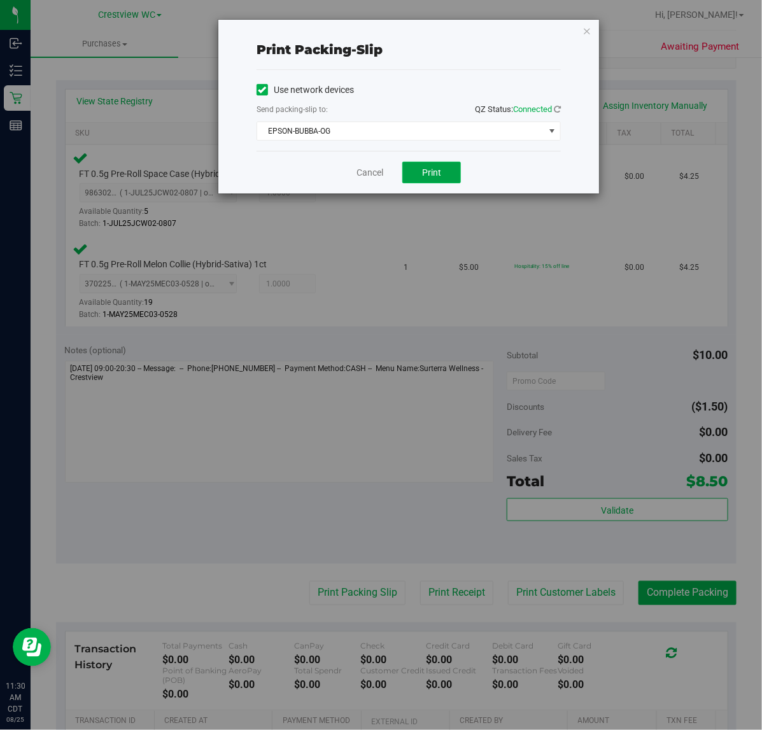
click at [433, 174] on span "Print" at bounding box center [431, 172] width 19 height 10
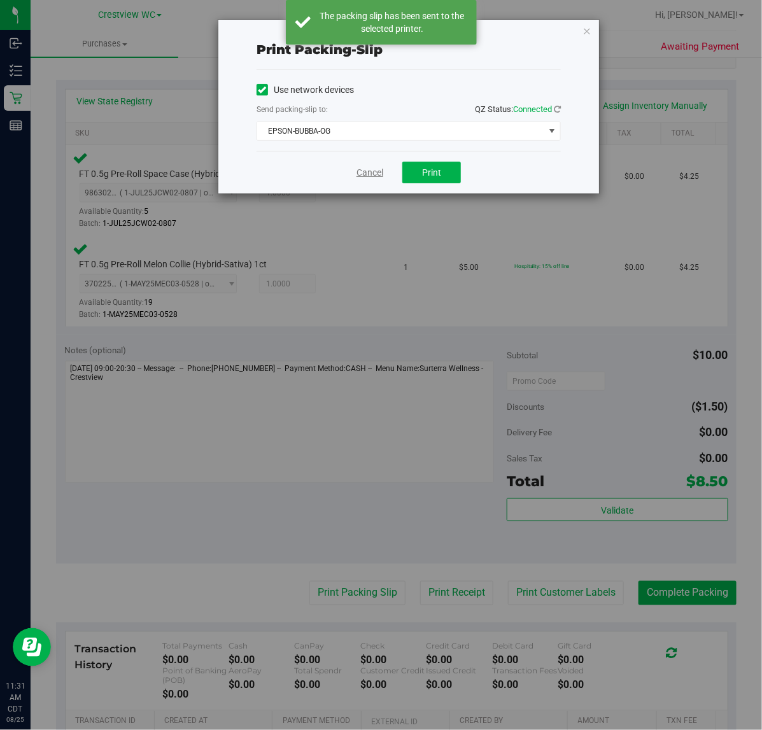
click at [363, 173] on link "Cancel" at bounding box center [370, 172] width 27 height 13
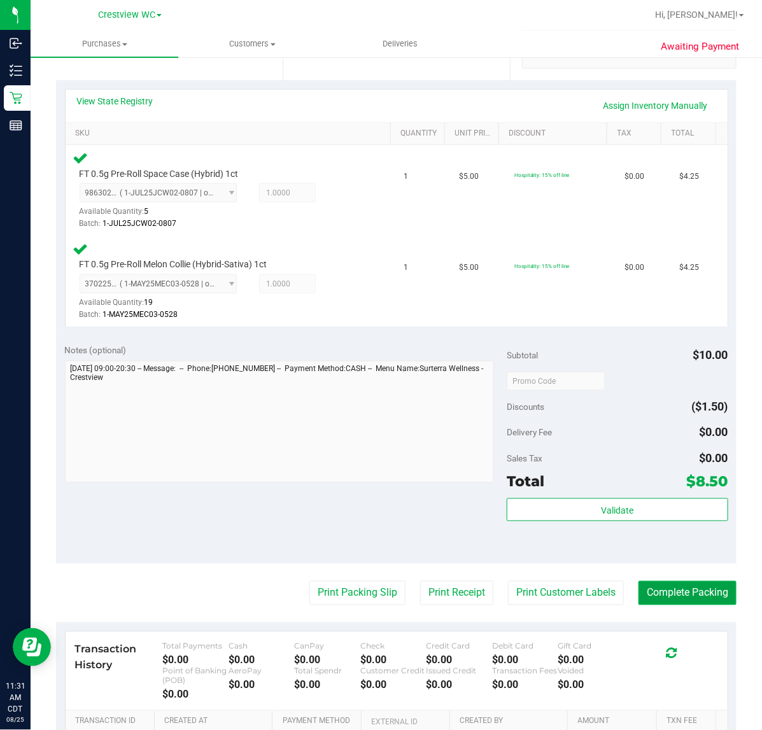
click at [666, 590] on button "Complete Packing" at bounding box center [688, 593] width 98 height 24
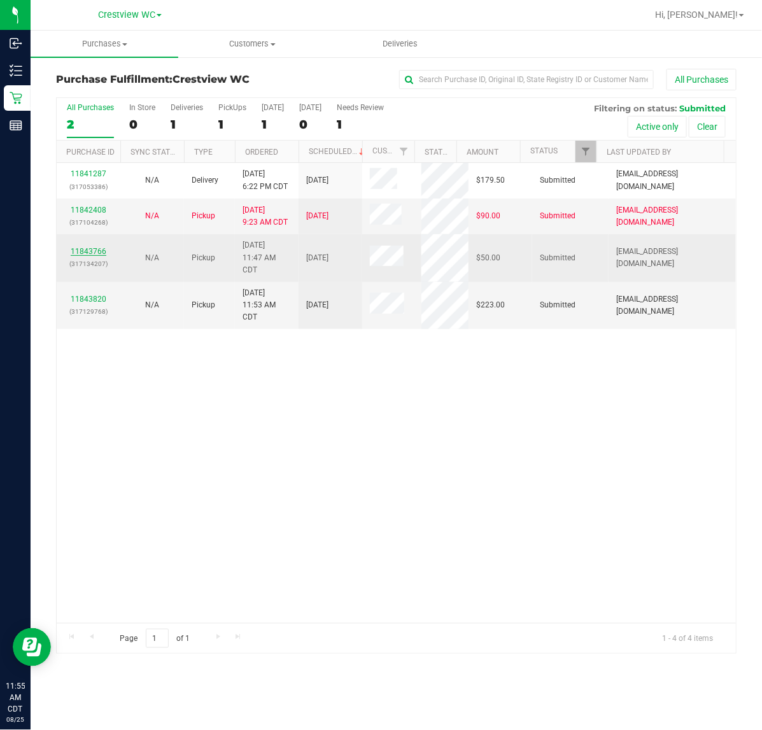
click at [94, 252] on link "11843766" at bounding box center [89, 251] width 36 height 9
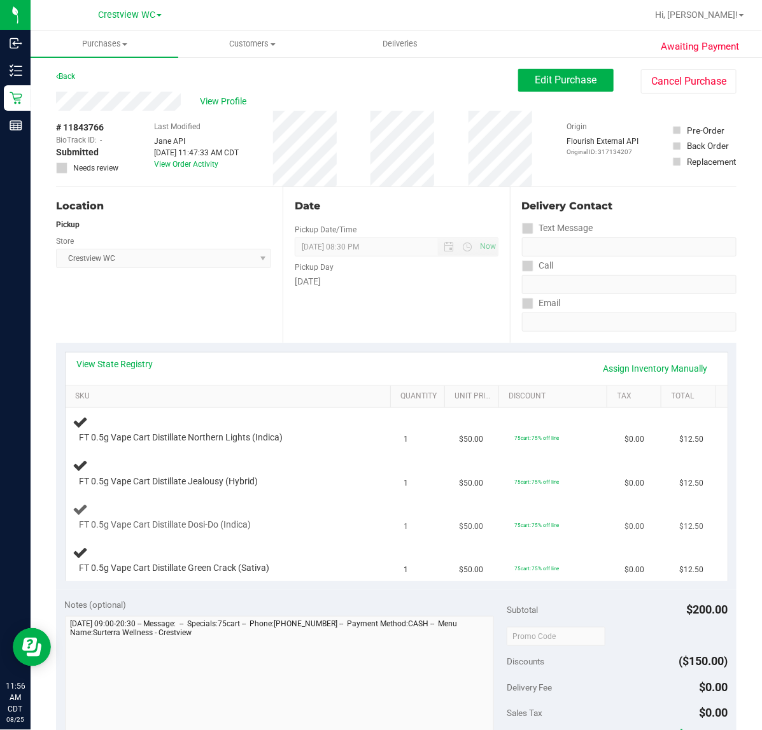
click at [189, 526] on span "FT 0.5g Vape Cart Distillate Dosi-Do (Indica)" at bounding box center [166, 525] width 172 height 12
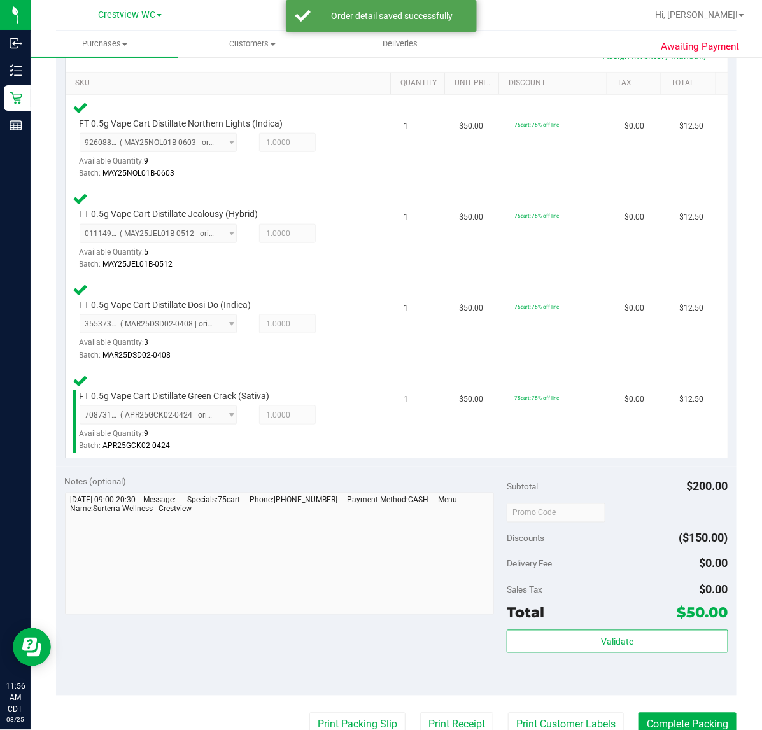
scroll to position [313, 0]
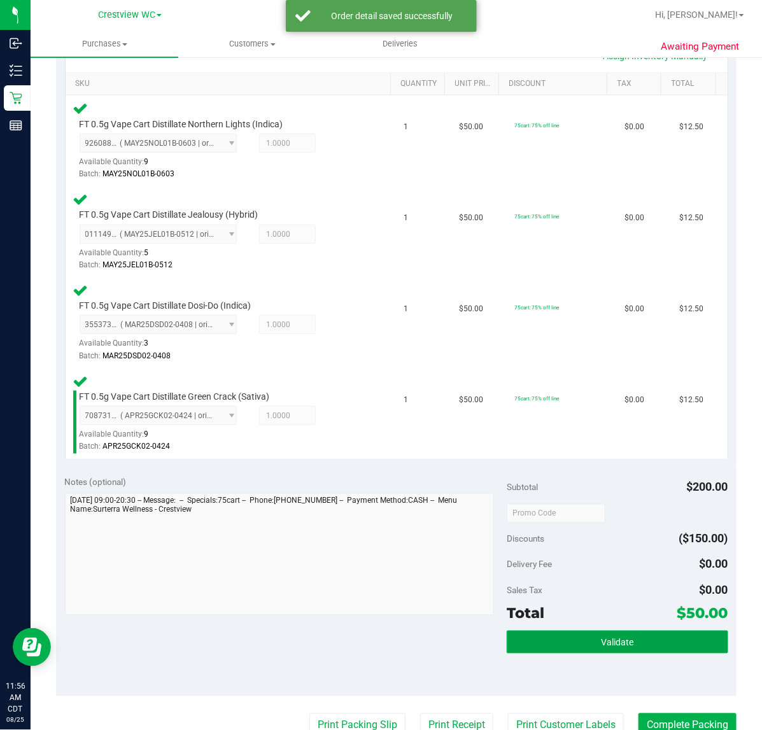
click at [615, 638] on span "Validate" at bounding box center [617, 643] width 32 height 10
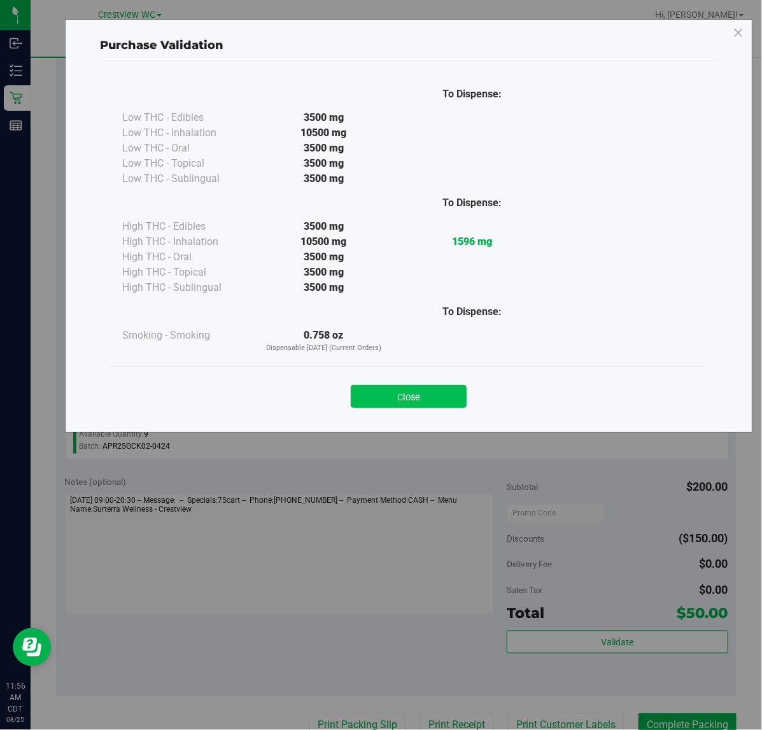
click at [456, 386] on button "Close" at bounding box center [409, 396] width 116 height 23
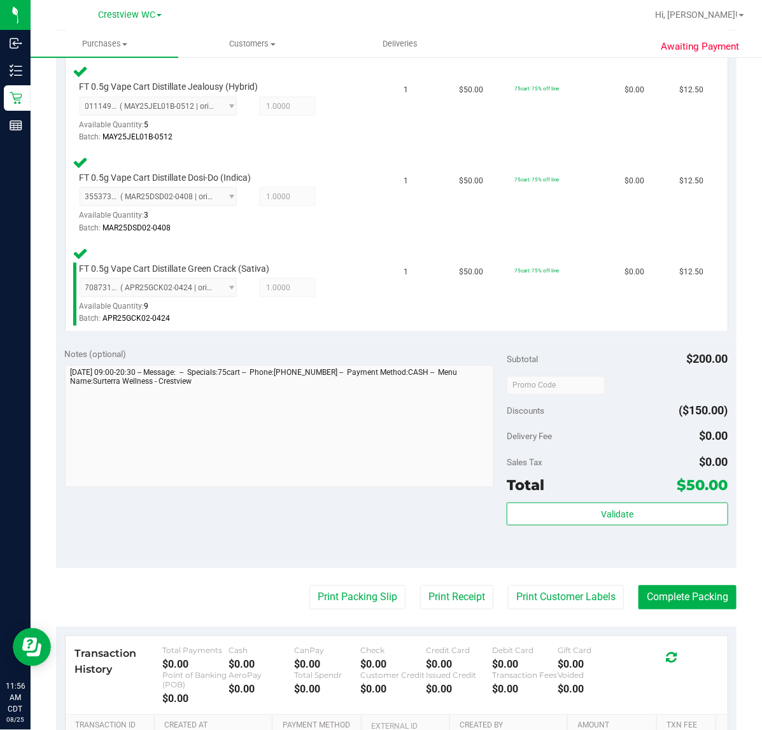
scroll to position [453, 0]
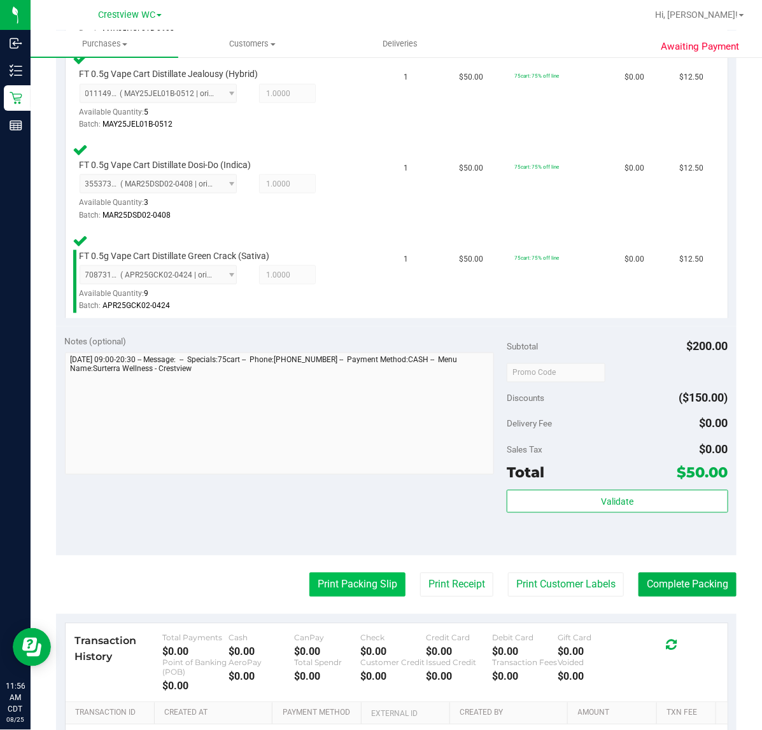
click at [357, 588] on button "Print Packing Slip" at bounding box center [358, 585] width 96 height 24
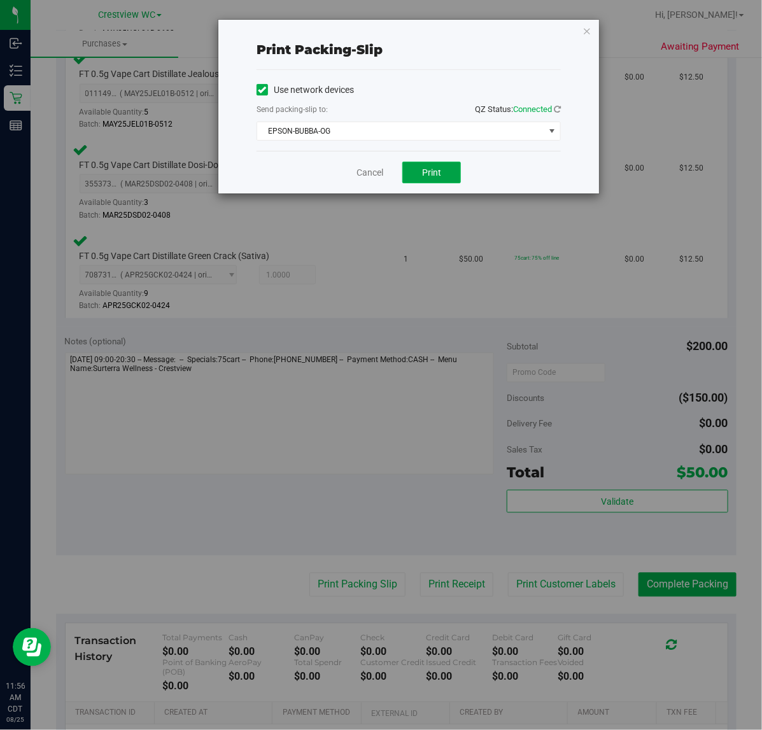
click at [448, 179] on button "Print" at bounding box center [431, 173] width 59 height 22
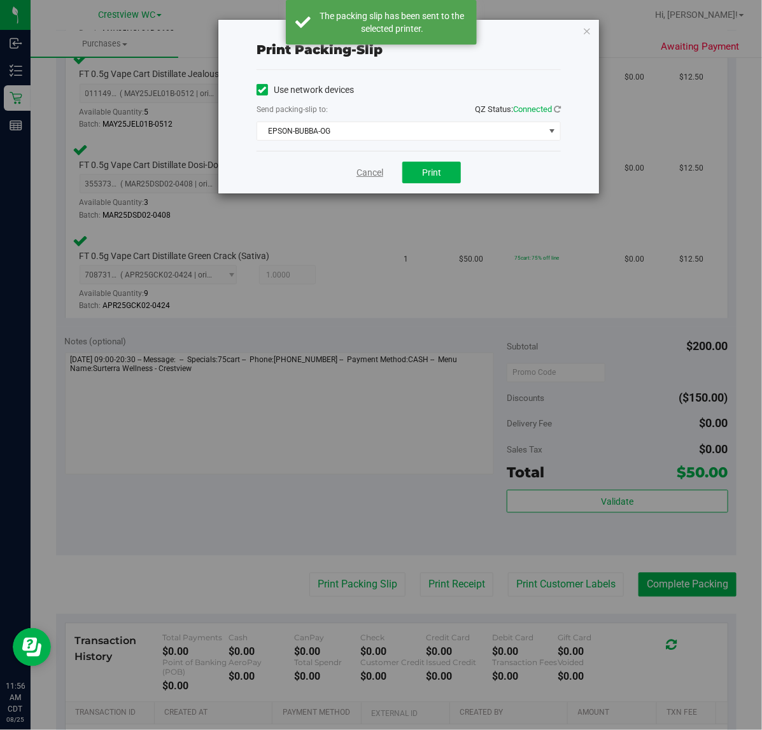
click at [365, 170] on link "Cancel" at bounding box center [370, 172] width 27 height 13
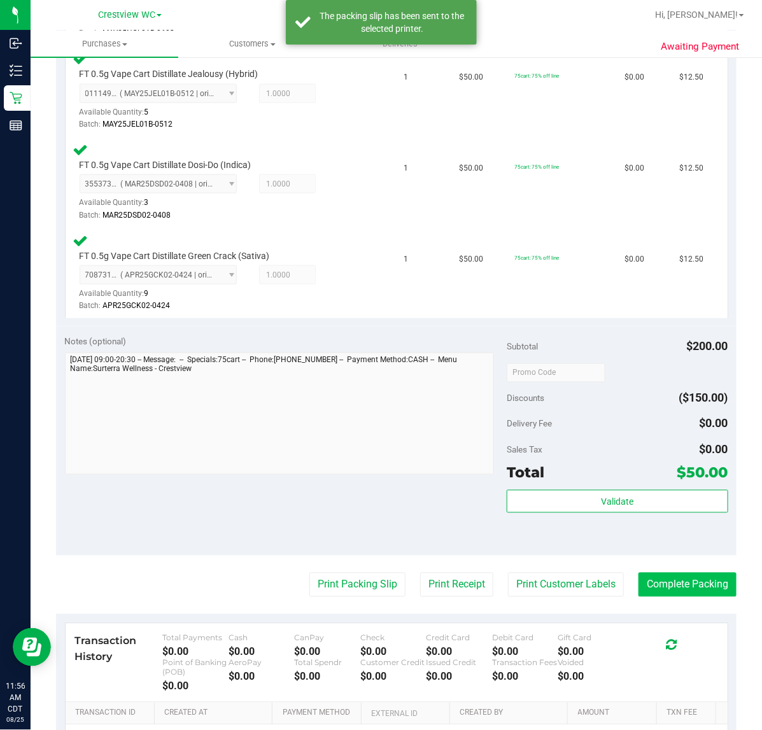
click at [682, 583] on button "Complete Packing" at bounding box center [688, 585] width 98 height 24
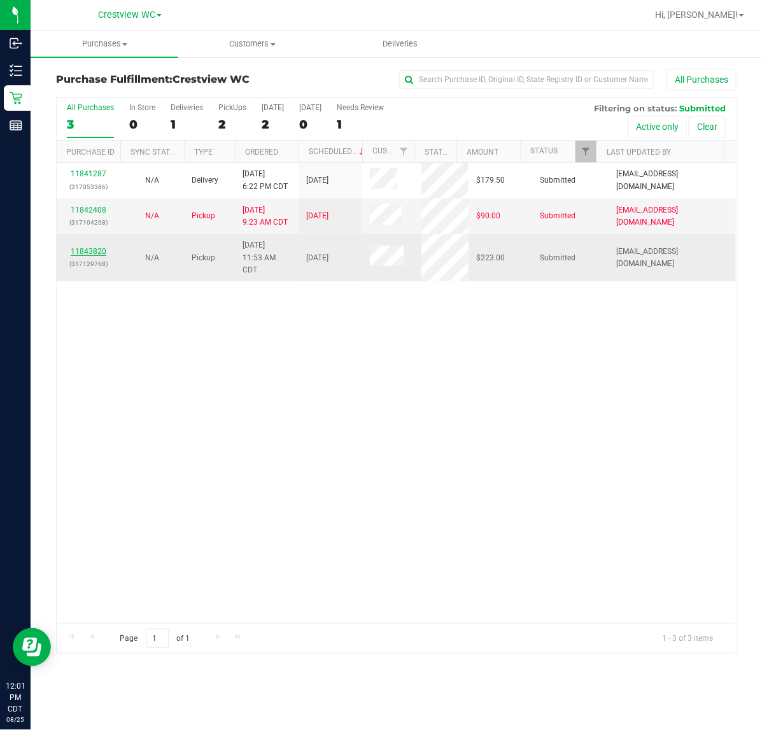
click at [83, 252] on link "11843820" at bounding box center [89, 251] width 36 height 9
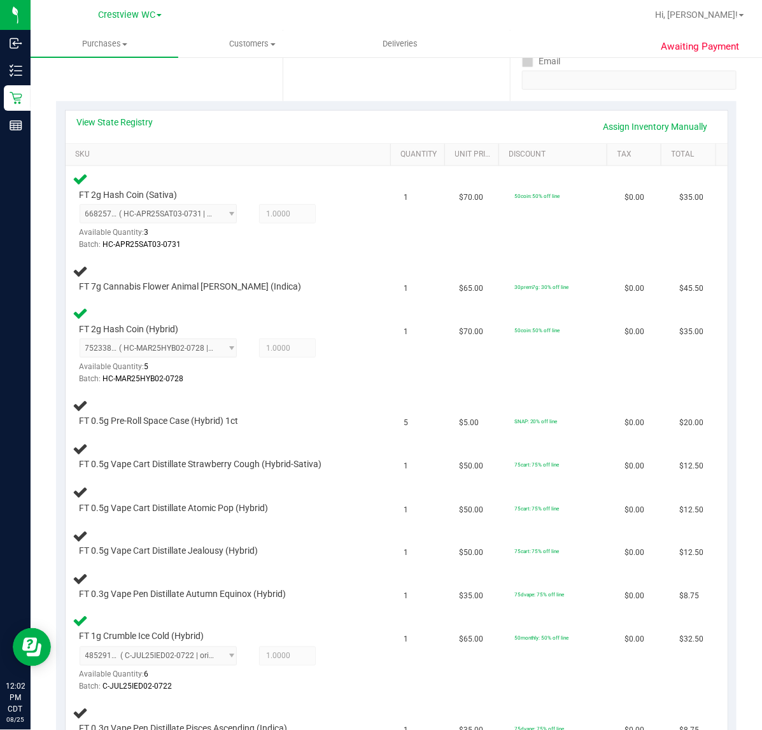
scroll to position [238, 0]
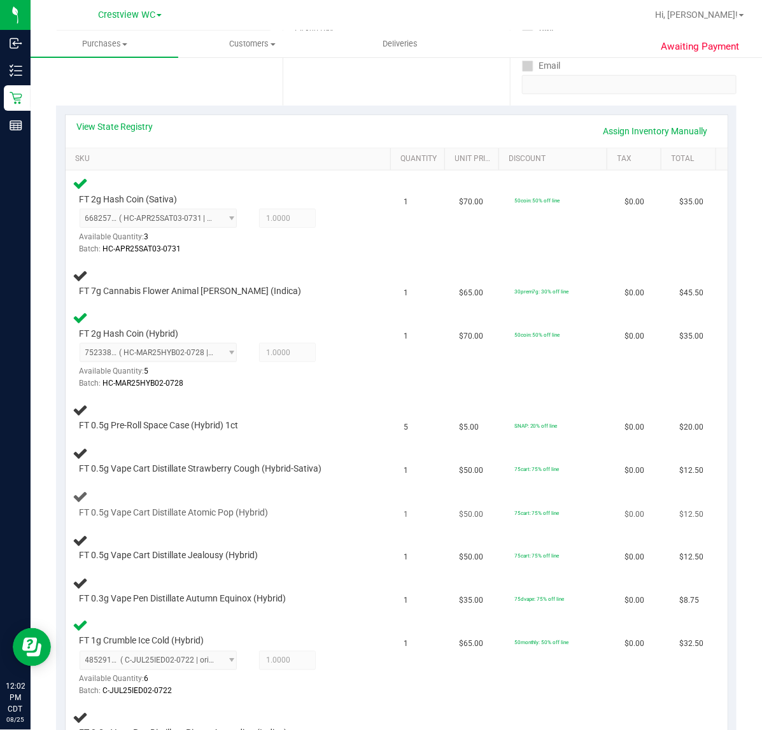
click at [215, 488] on td "FT 0.5g Vape Cart Distillate Atomic Pop (Hybrid)" at bounding box center [231, 504] width 331 height 43
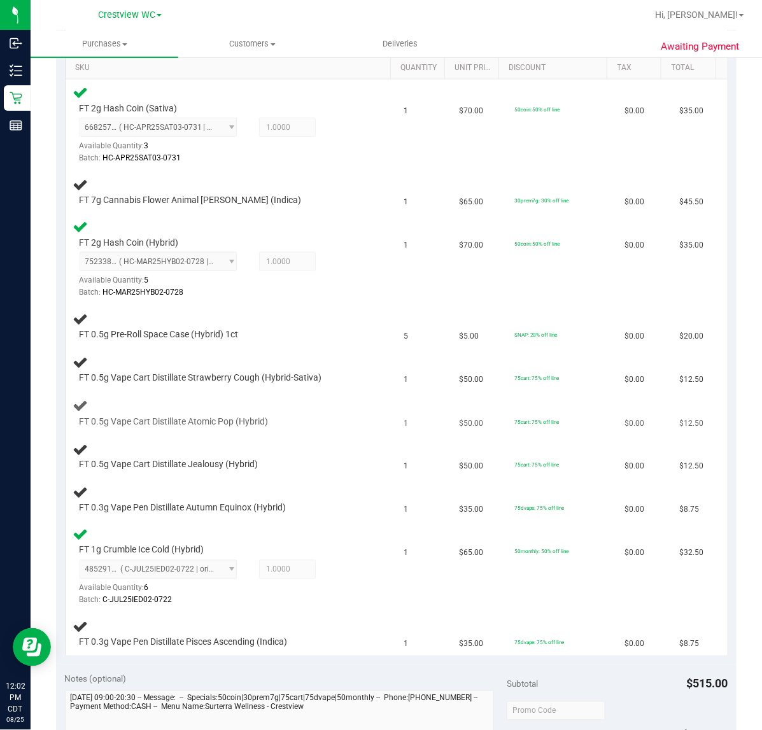
scroll to position [329, 0]
click at [285, 460] on div "FT 0.5g Vape Cart Distillate Jealousy (Hybrid)" at bounding box center [218, 465] width 290 height 13
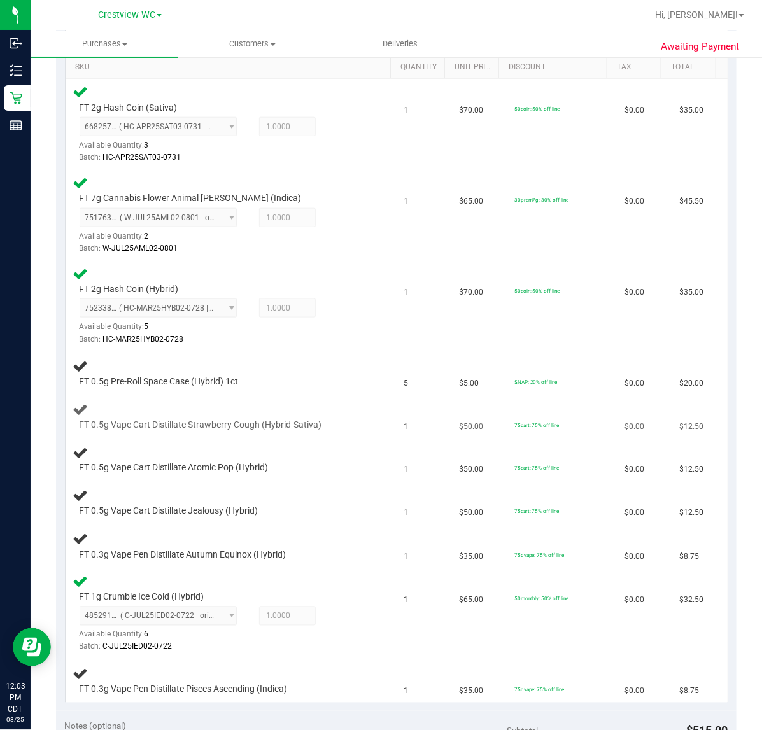
click at [323, 431] on div at bounding box center [222, 431] width 284 height 1
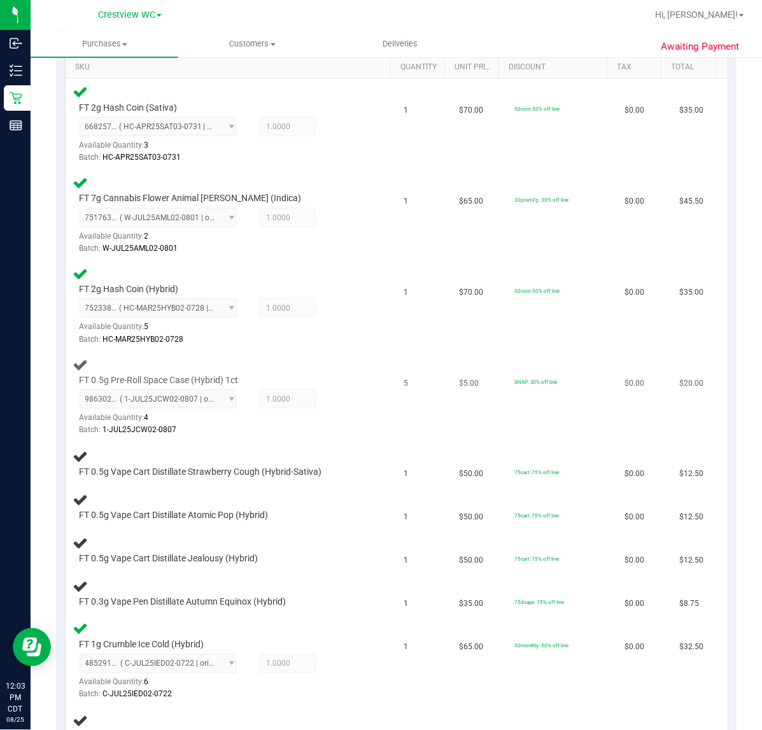
click at [359, 380] on div "FT 0.5g Pre-Roll Space Case (Hybrid) 1ct 9863021853225032 ( 1-JUL25JCW02-0807 |…" at bounding box center [231, 397] width 316 height 80
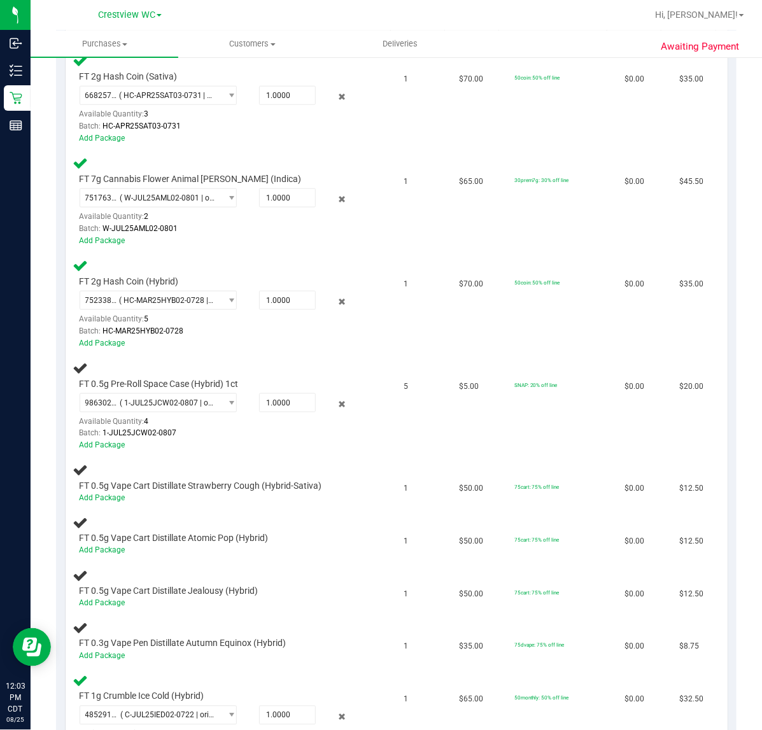
scroll to position [392, 0]
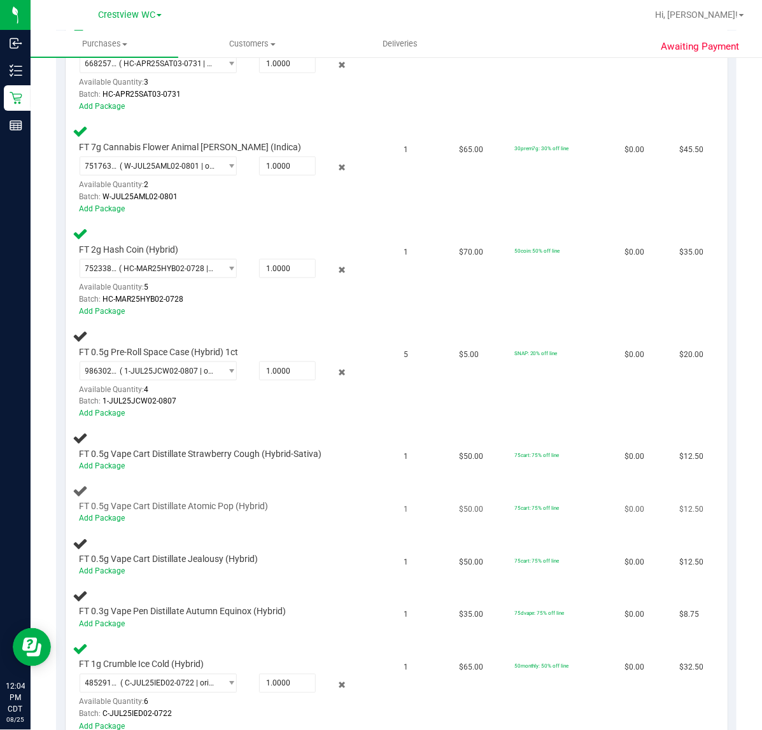
click at [371, 519] on div "FT 0.5g Vape Cart Distillate Atomic Pop (Hybrid) Add Package" at bounding box center [231, 505] width 316 height 42
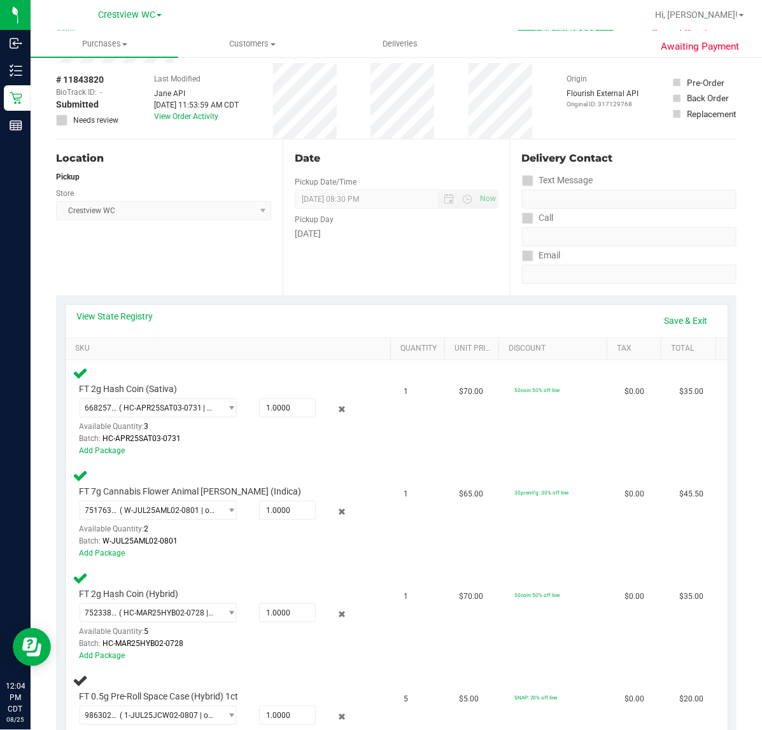
scroll to position [46, 0]
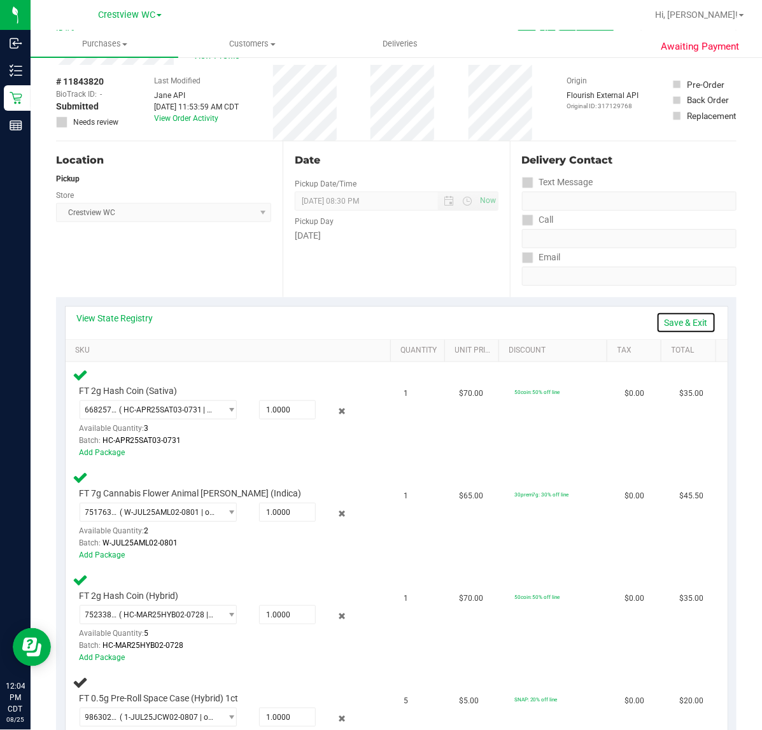
click at [666, 328] on link "Save & Exit" at bounding box center [687, 323] width 60 height 22
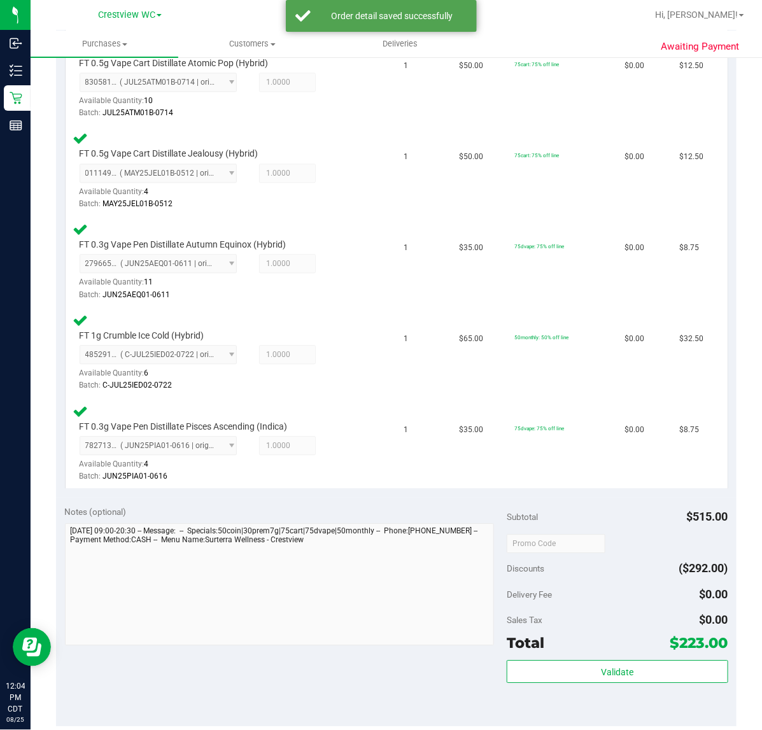
scroll to position [855, 0]
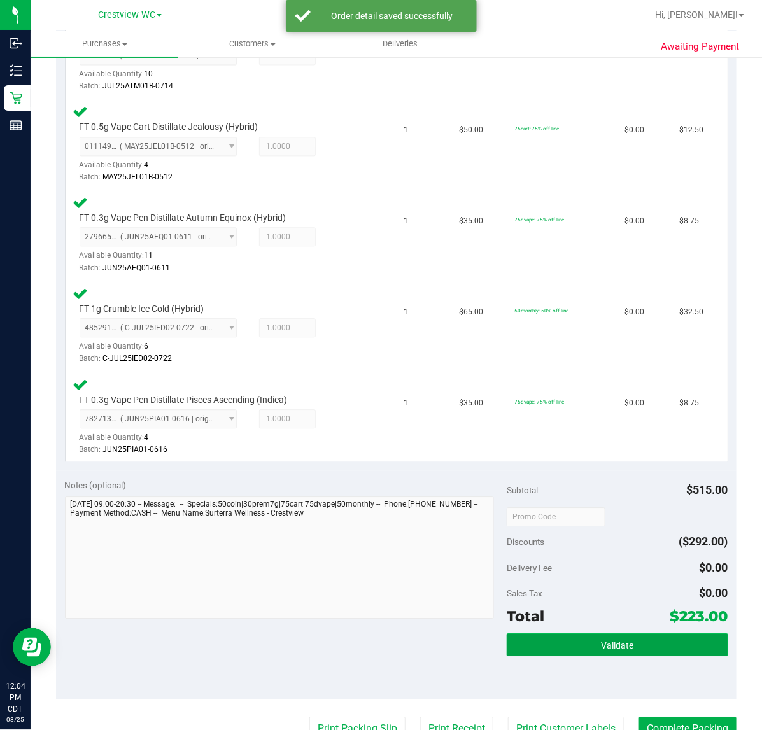
click at [618, 642] on span "Validate" at bounding box center [617, 646] width 32 height 10
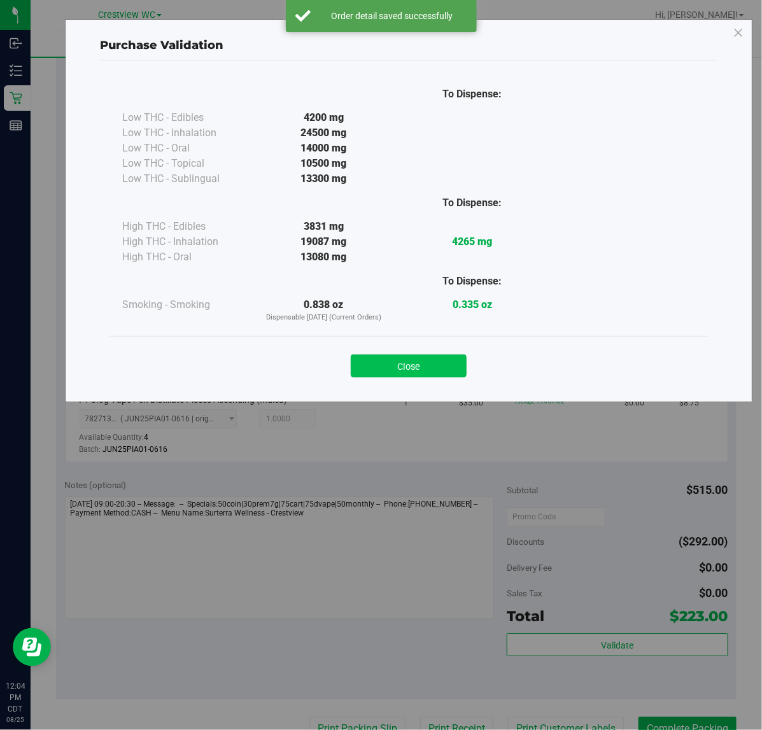
click at [438, 361] on button "Close" at bounding box center [409, 366] width 116 height 23
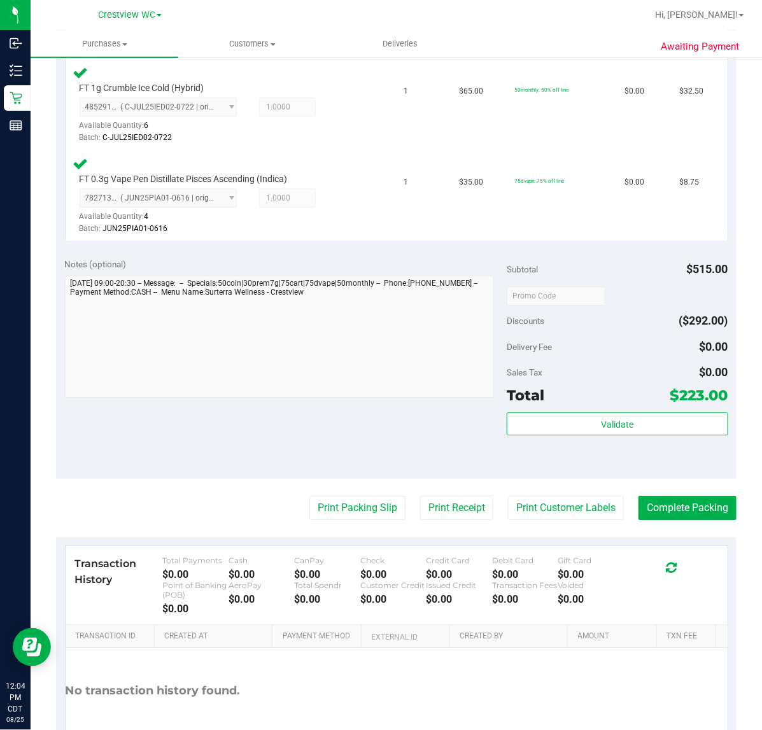
scroll to position [1077, 0]
click at [346, 502] on button "Print Packing Slip" at bounding box center [358, 507] width 96 height 24
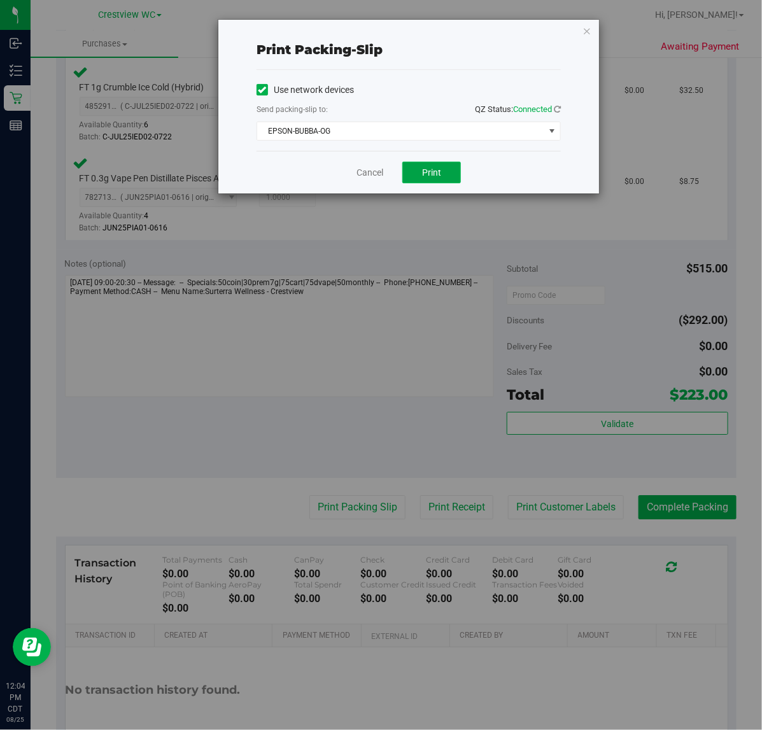
click at [437, 173] on span "Print" at bounding box center [431, 172] width 19 height 10
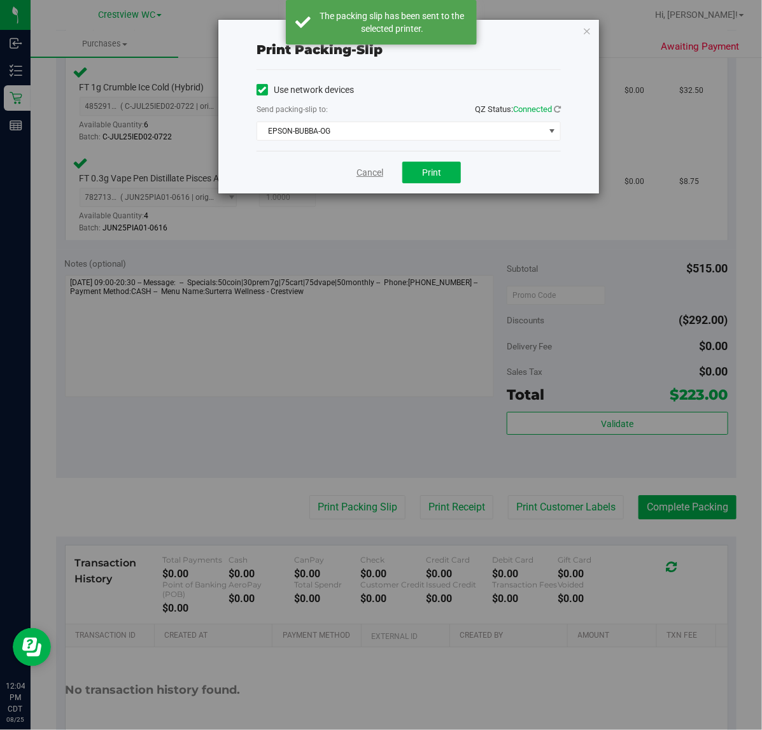
click at [369, 170] on link "Cancel" at bounding box center [370, 172] width 27 height 13
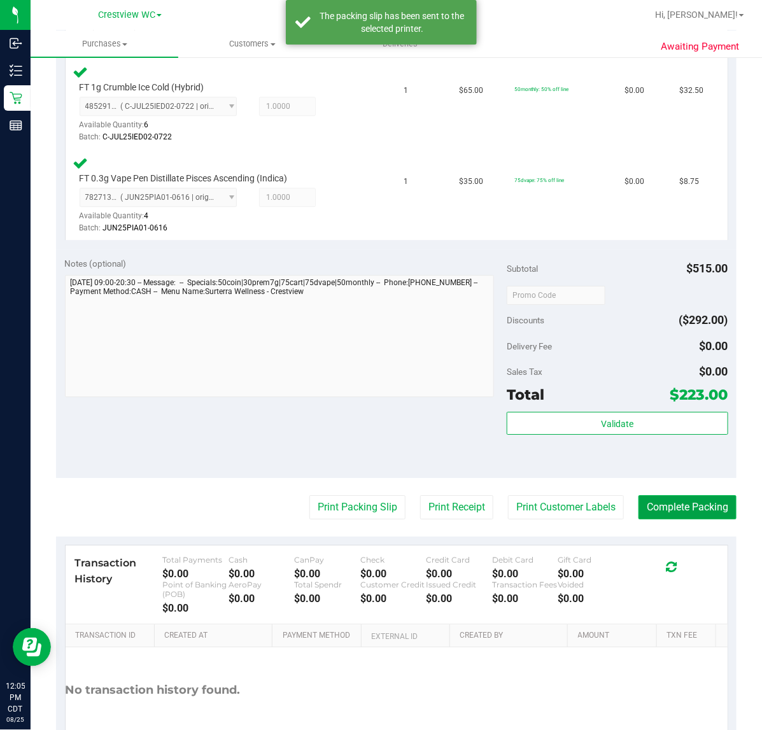
click at [659, 505] on button "Complete Packing" at bounding box center [688, 507] width 98 height 24
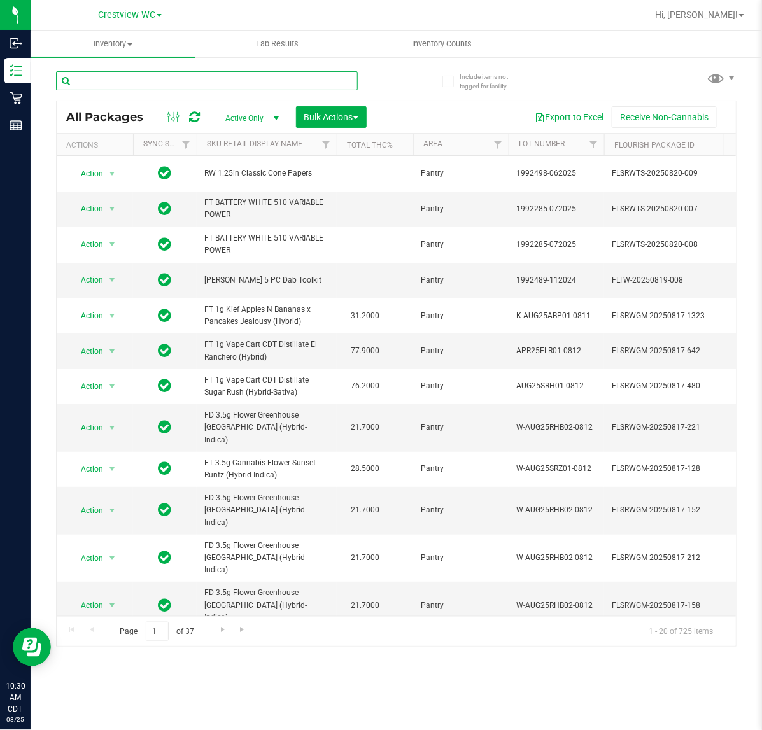
click at [287, 80] on input "text" at bounding box center [207, 80] width 302 height 19
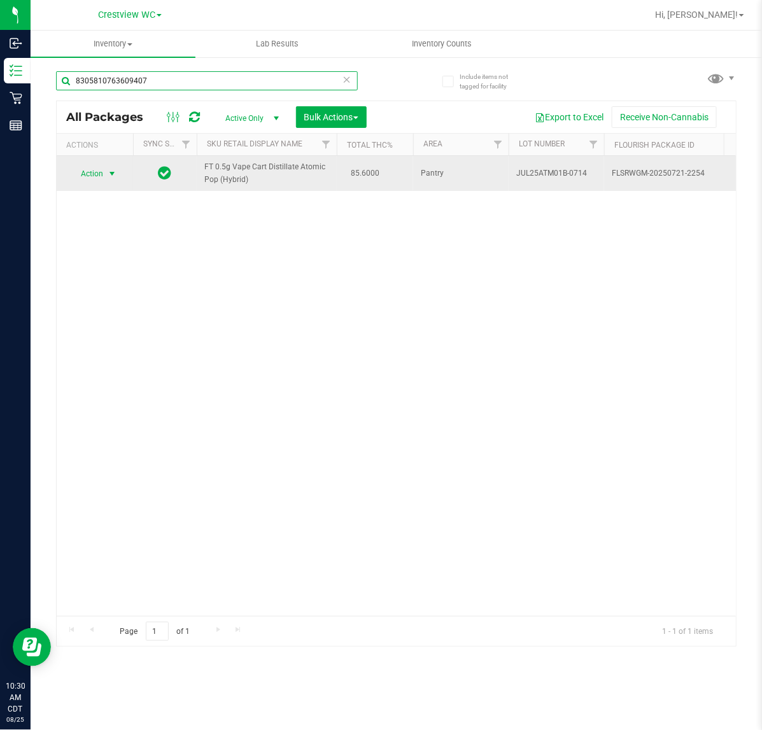
type input "8305810763609407"
click at [112, 174] on span "select" at bounding box center [112, 174] width 10 height 10
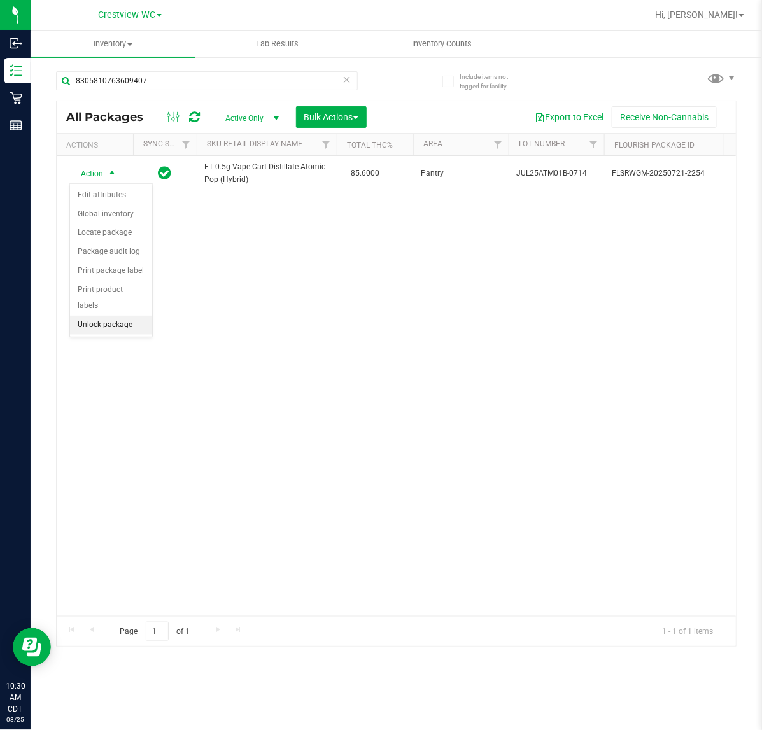
click at [120, 316] on li "Unlock package" at bounding box center [111, 325] width 82 height 19
click at [347, 80] on icon at bounding box center [347, 78] width 9 height 15
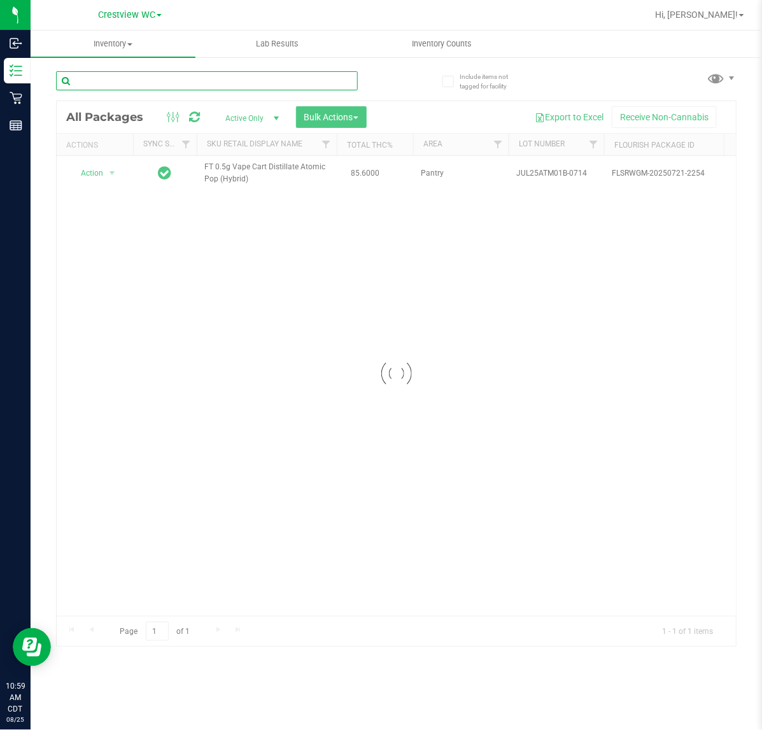
click at [324, 80] on input "text" at bounding box center [207, 80] width 302 height 19
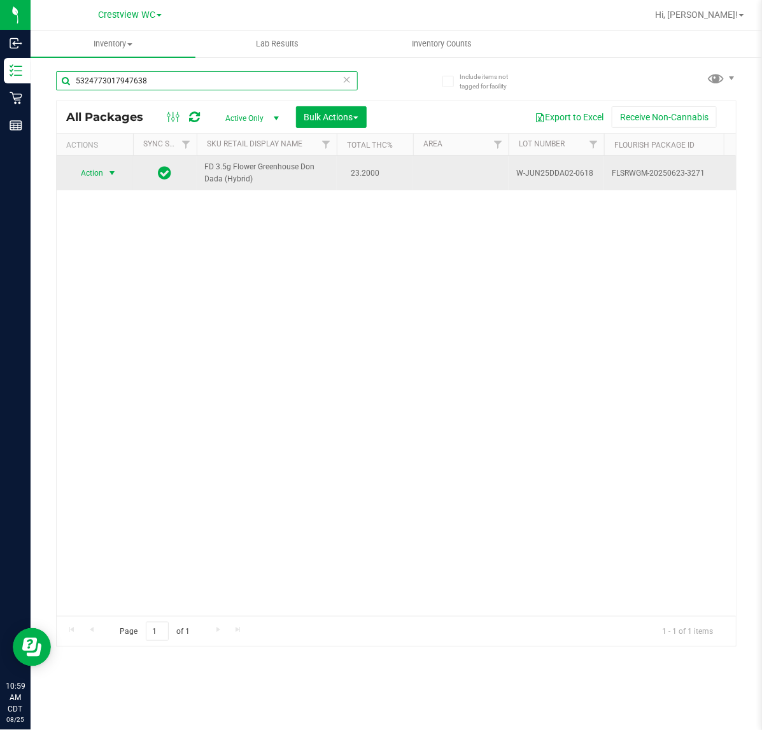
type input "5324773017947638"
click at [115, 175] on span "select" at bounding box center [112, 173] width 10 height 10
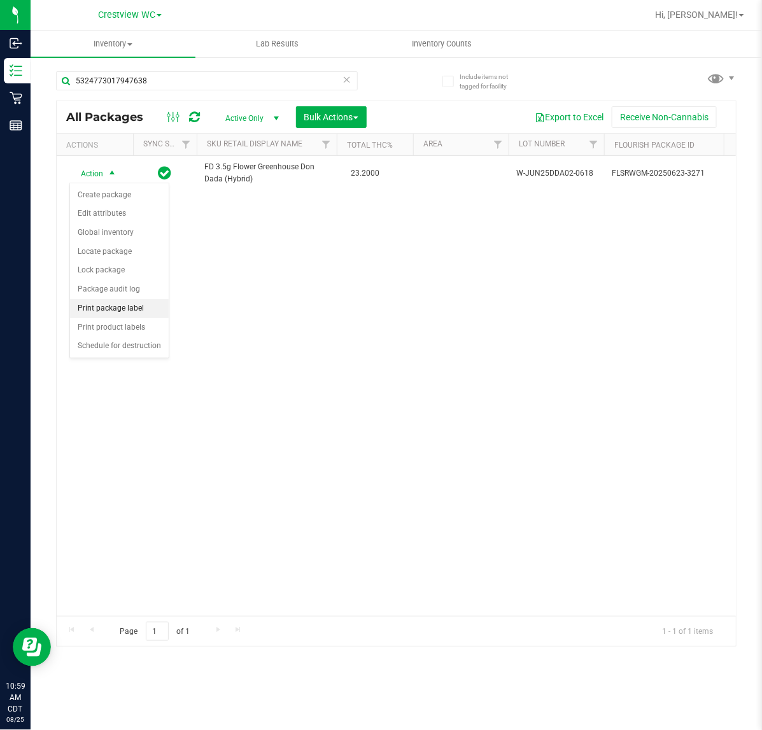
click at [138, 313] on li "Print package label" at bounding box center [119, 308] width 99 height 19
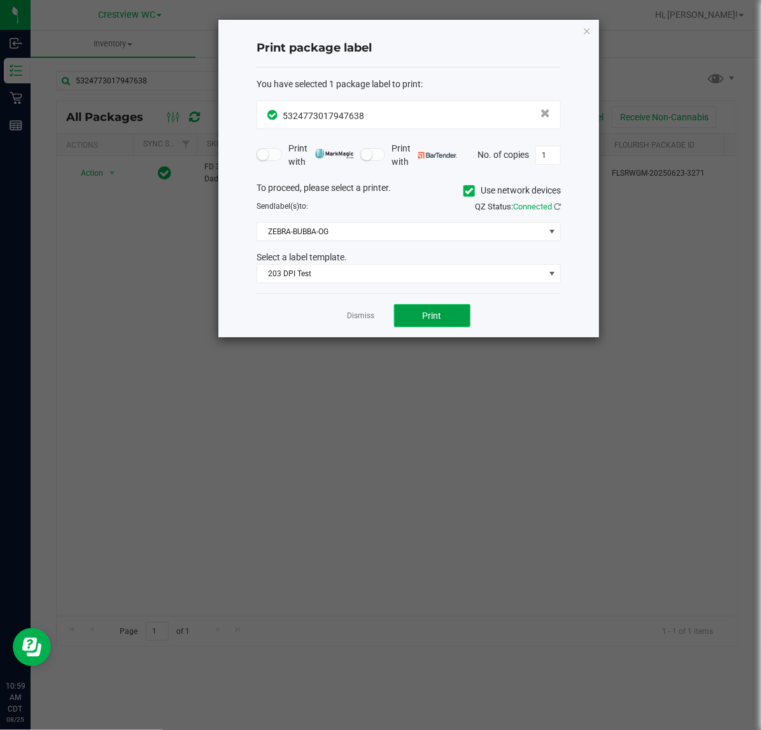
click at [432, 318] on span "Print" at bounding box center [432, 316] width 19 height 10
click at [355, 338] on div "Dismiss Print" at bounding box center [409, 316] width 304 height 44
click at [361, 319] on link "Dismiss" at bounding box center [361, 316] width 27 height 11
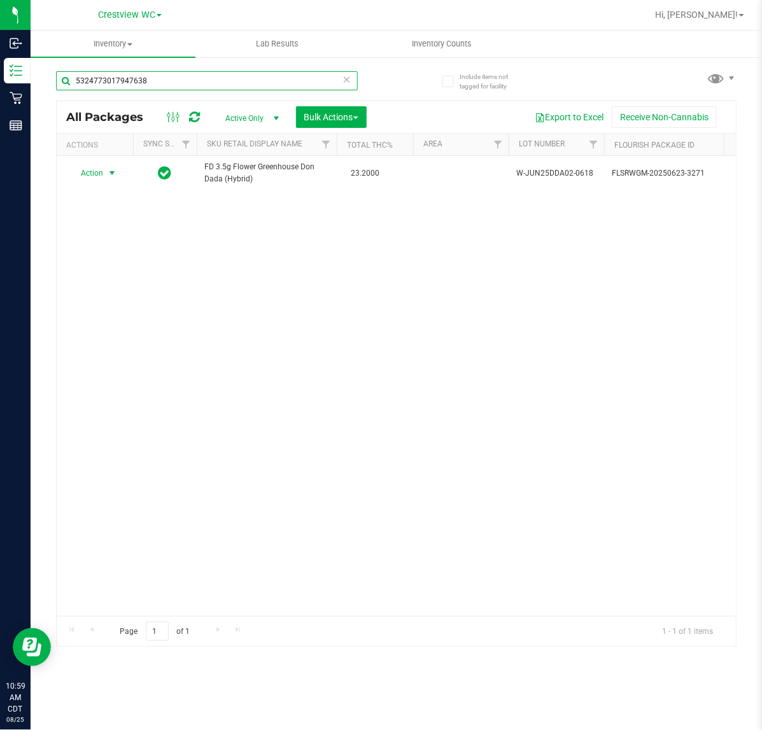
click at [339, 80] on input "5324773017947638" at bounding box center [207, 80] width 302 height 19
click at [345, 78] on icon at bounding box center [347, 78] width 9 height 15
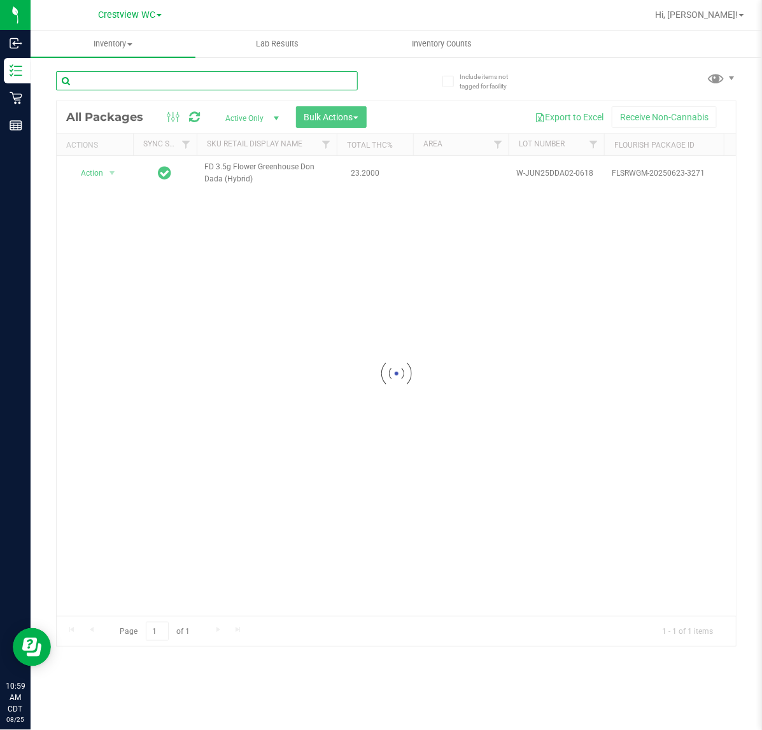
click at [313, 83] on input "text" at bounding box center [207, 80] width 302 height 19
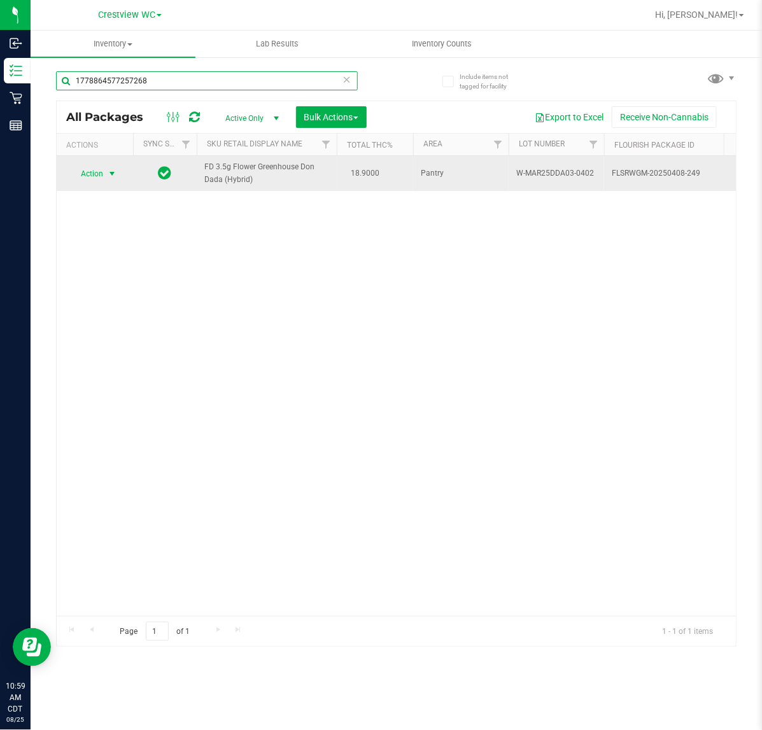
type input "1778864577257268"
click at [108, 179] on span "select" at bounding box center [112, 174] width 10 height 10
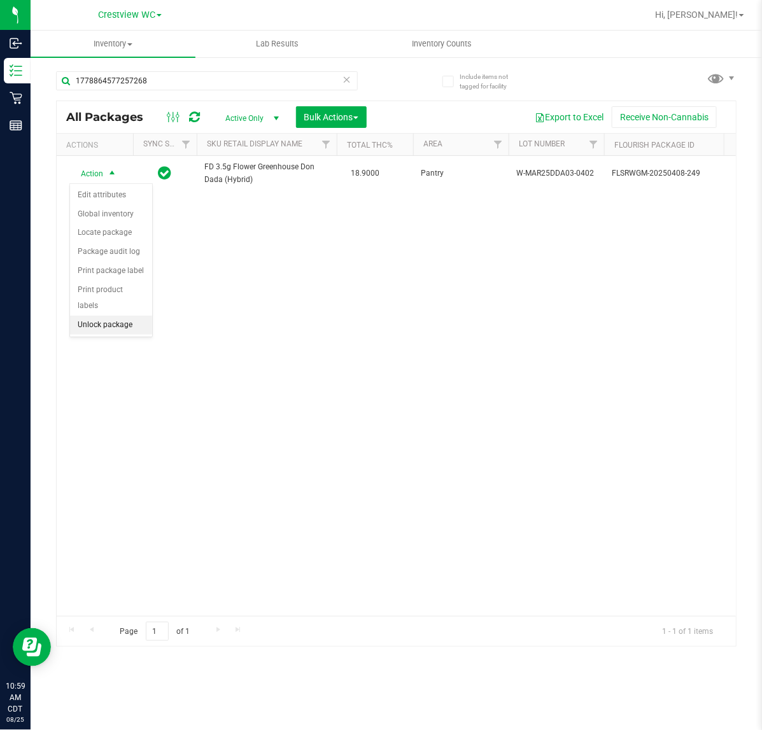
click at [118, 316] on li "Unlock package" at bounding box center [111, 325] width 82 height 19
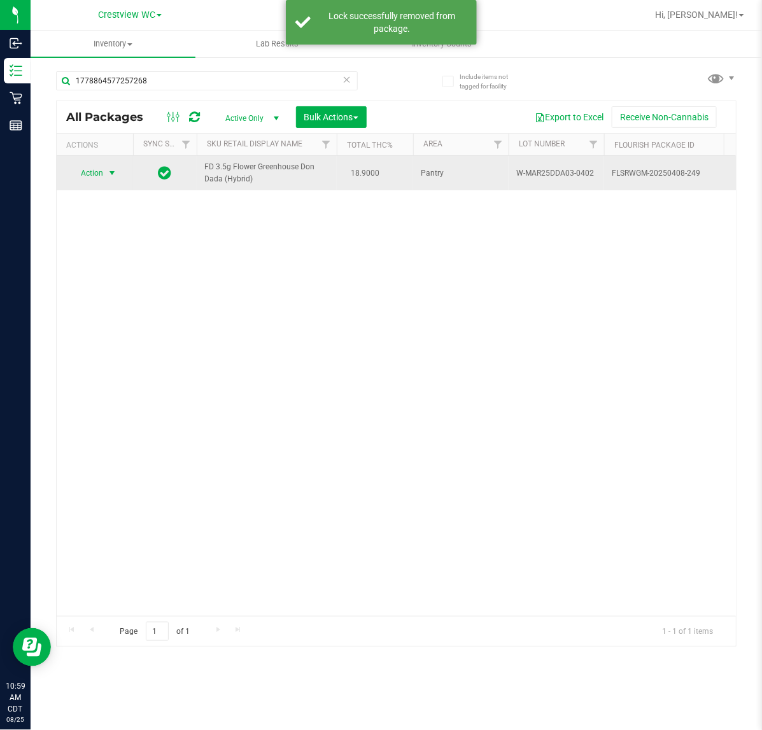
click at [111, 173] on span "select" at bounding box center [112, 173] width 10 height 10
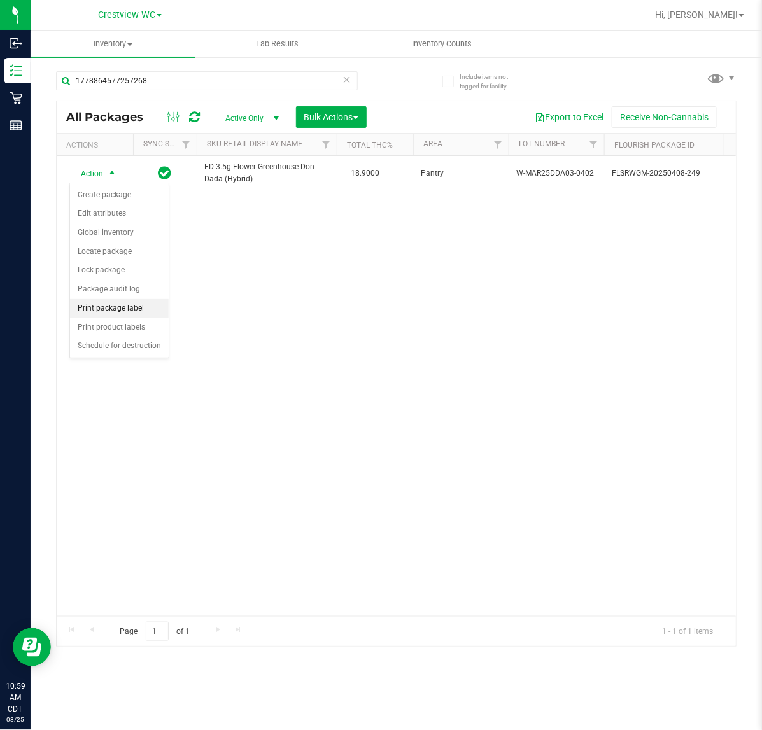
click at [135, 313] on li "Print package label" at bounding box center [119, 308] width 99 height 19
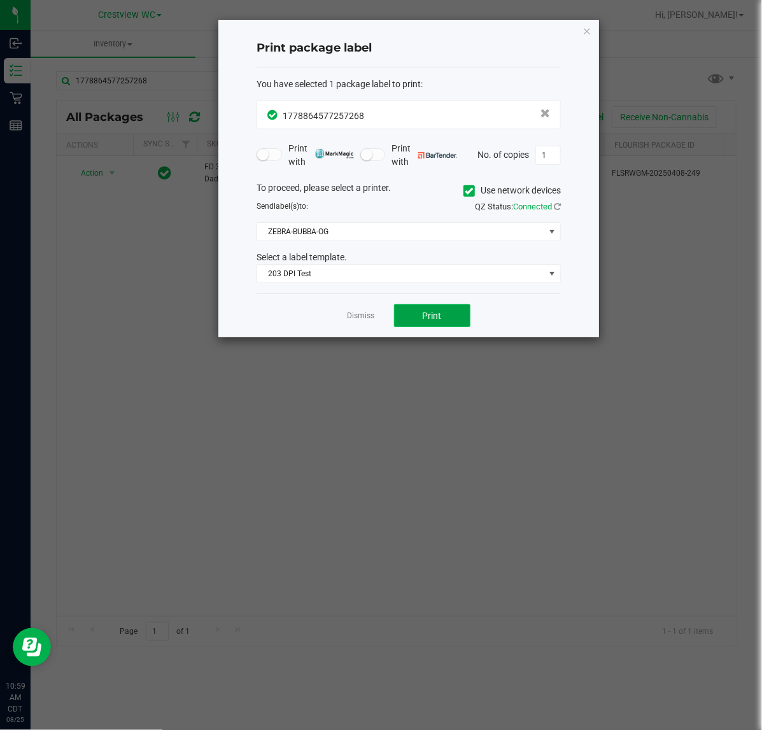
click at [443, 310] on button "Print" at bounding box center [432, 315] width 76 height 23
click at [352, 317] on link "Dismiss" at bounding box center [361, 316] width 27 height 11
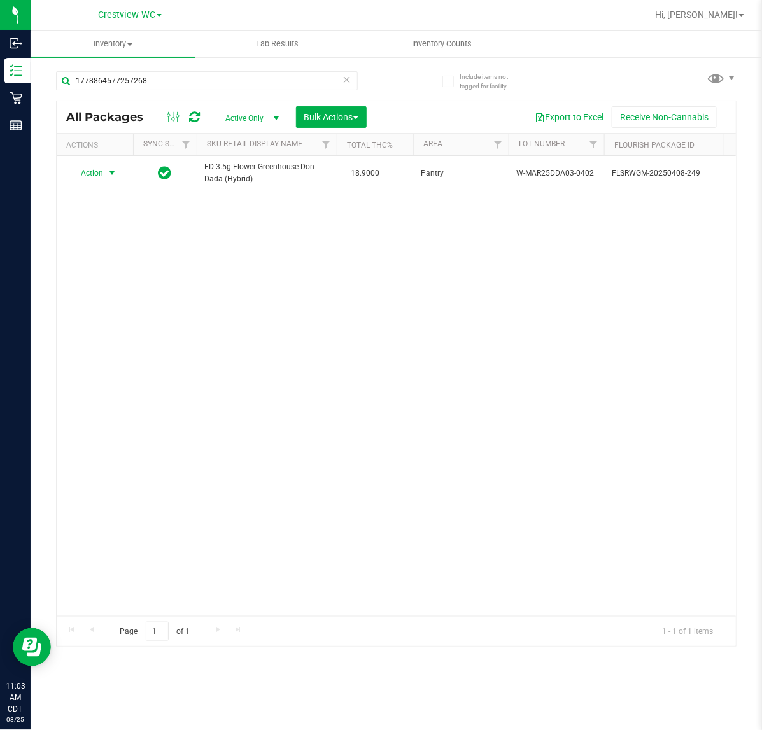
click at [344, 78] on icon at bounding box center [347, 78] width 9 height 15
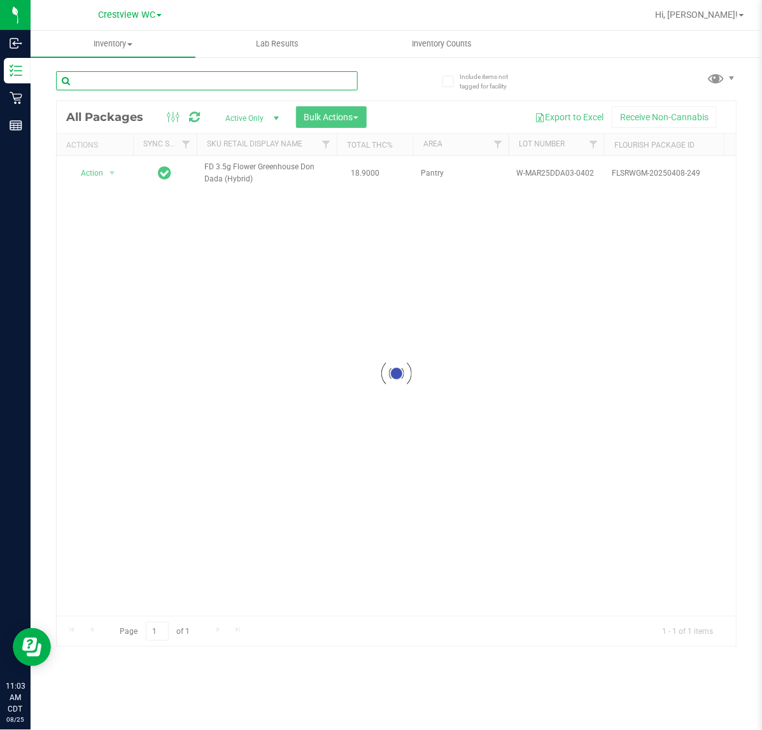
click at [325, 80] on input "text" at bounding box center [207, 80] width 302 height 19
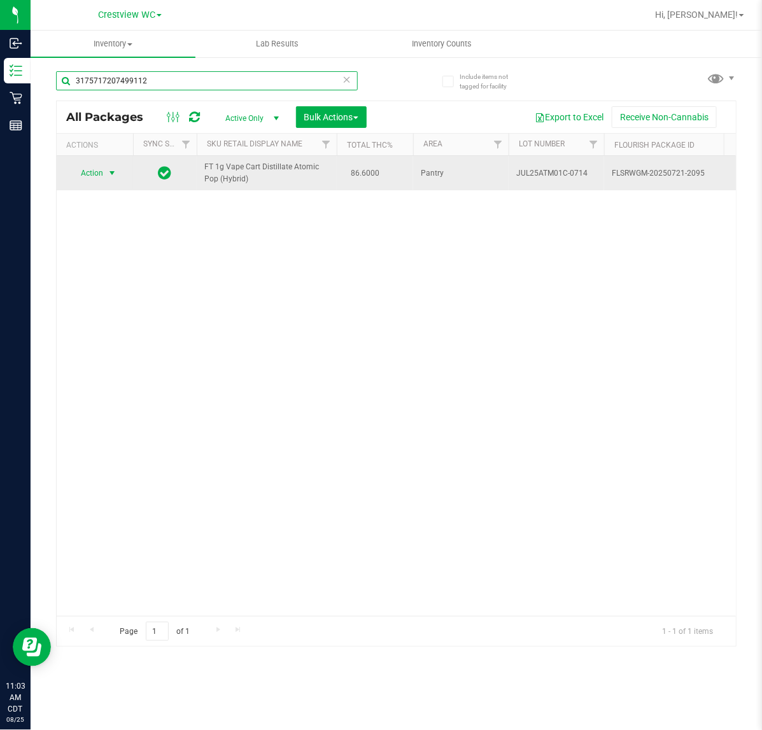
type input "3175717207499112"
click at [110, 170] on span "select" at bounding box center [112, 173] width 10 height 10
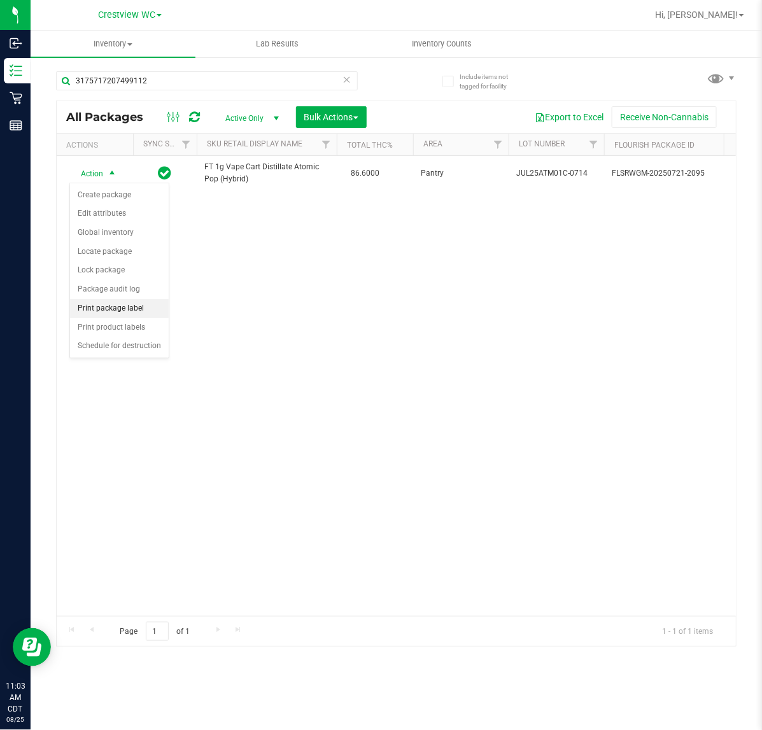
click at [135, 308] on li "Print package label" at bounding box center [119, 308] width 99 height 19
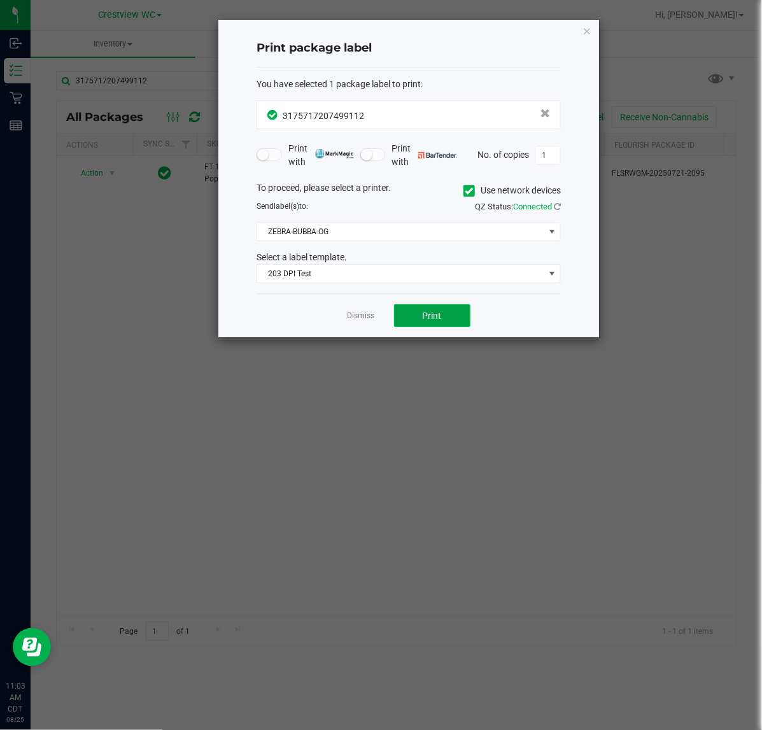
click at [424, 316] on span "Print" at bounding box center [432, 316] width 19 height 10
click at [352, 317] on link "Dismiss" at bounding box center [361, 316] width 27 height 11
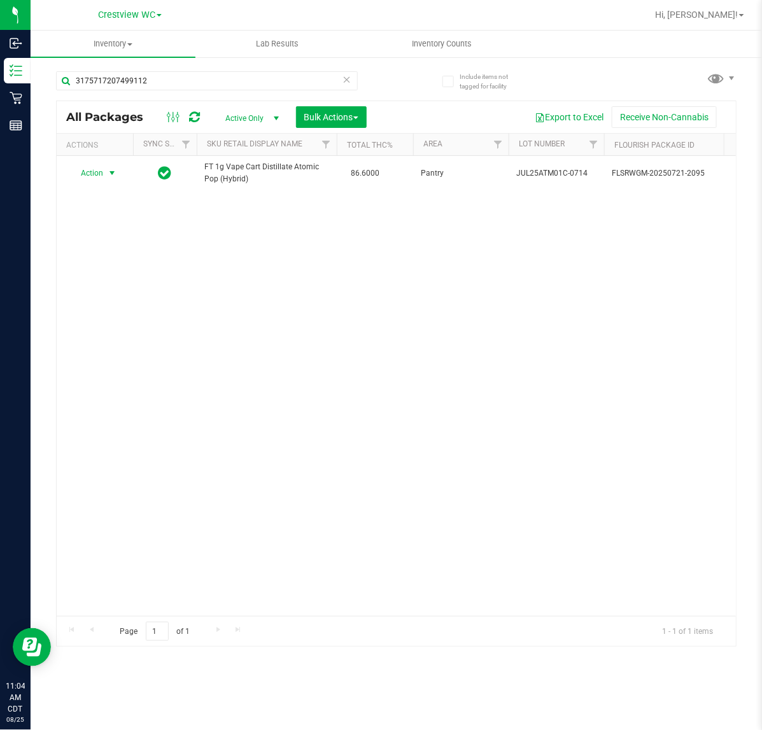
click at [343, 84] on icon at bounding box center [347, 78] width 9 height 15
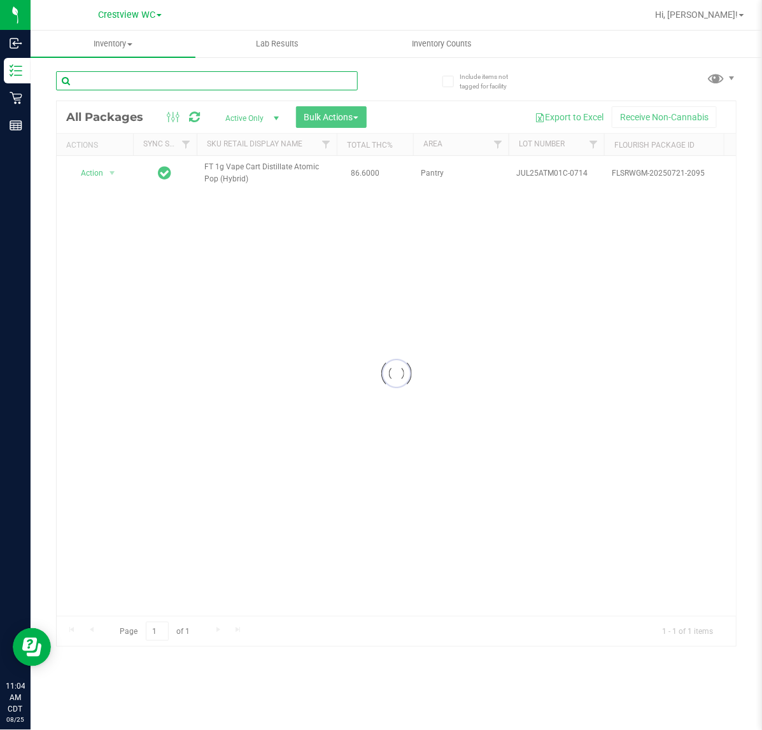
click at [319, 78] on input "text" at bounding box center [207, 80] width 302 height 19
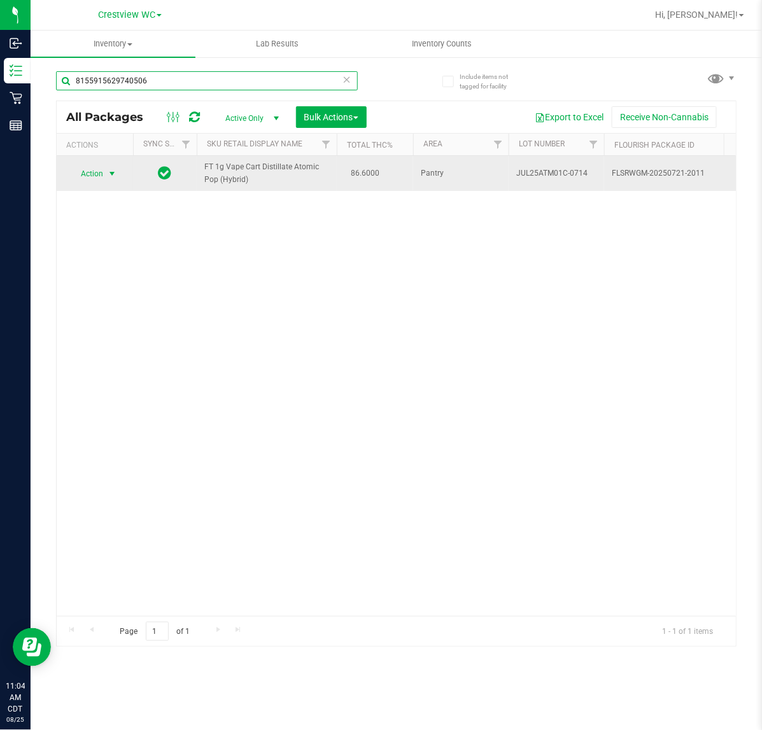
type input "8155915629740506"
click at [110, 176] on span "select" at bounding box center [112, 174] width 10 height 10
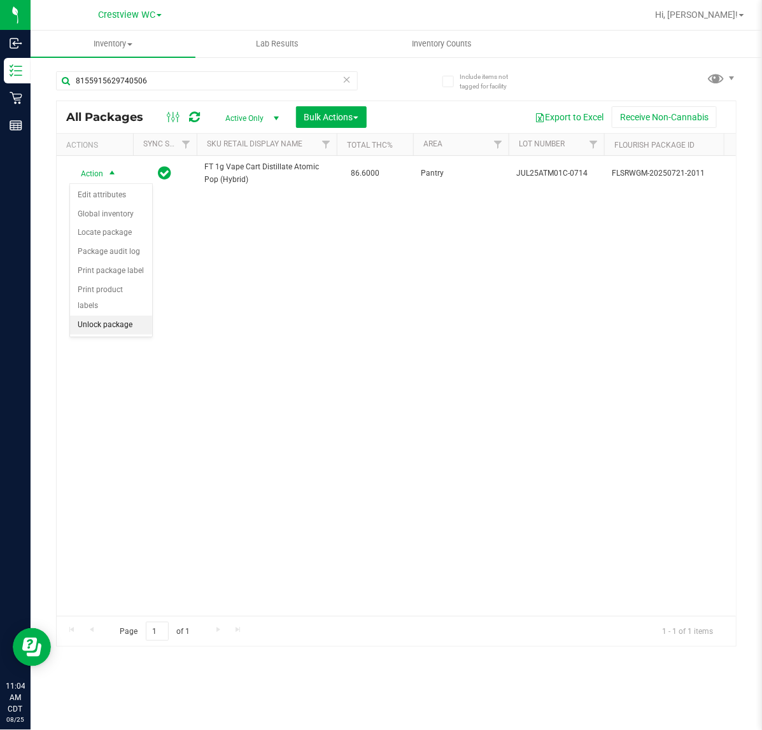
click at [125, 317] on li "Unlock package" at bounding box center [111, 325] width 82 height 19
click at [349, 83] on icon at bounding box center [347, 78] width 9 height 15
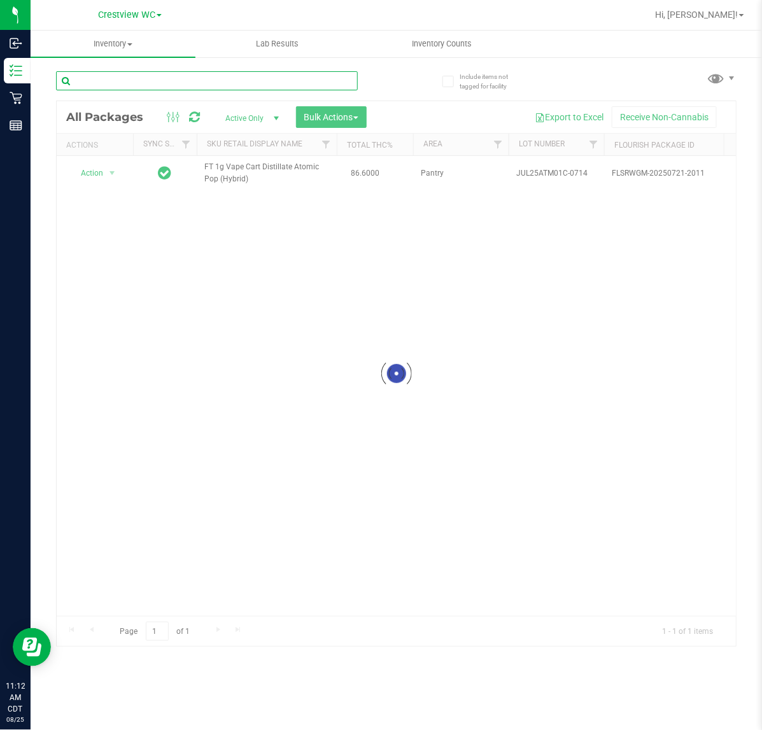
click at [322, 83] on input "text" at bounding box center [207, 80] width 302 height 19
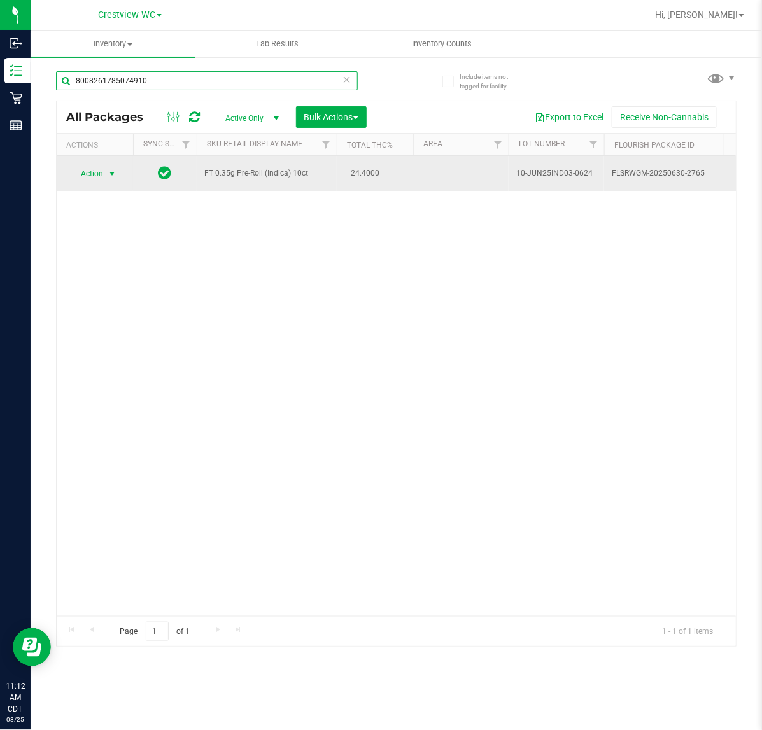
type input "8008261785074910"
click at [109, 177] on span "select" at bounding box center [112, 174] width 10 height 10
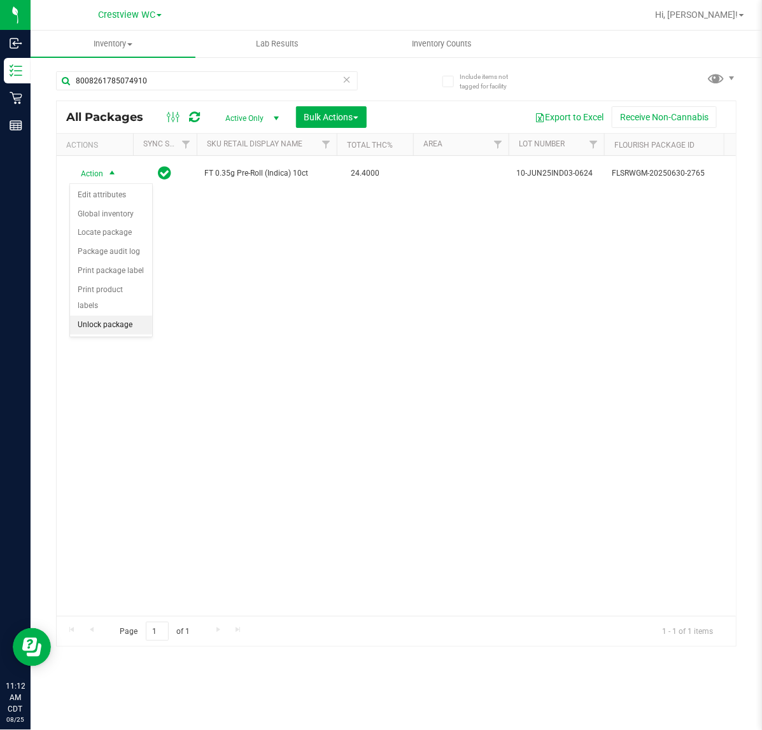
click at [121, 316] on li "Unlock package" at bounding box center [111, 325] width 82 height 19
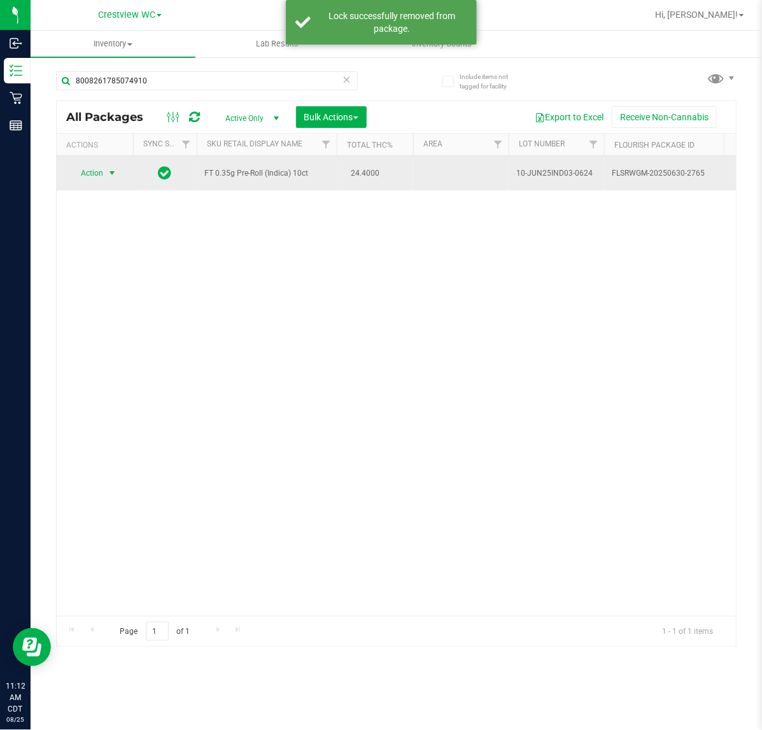
click at [111, 176] on span "select" at bounding box center [112, 173] width 10 height 10
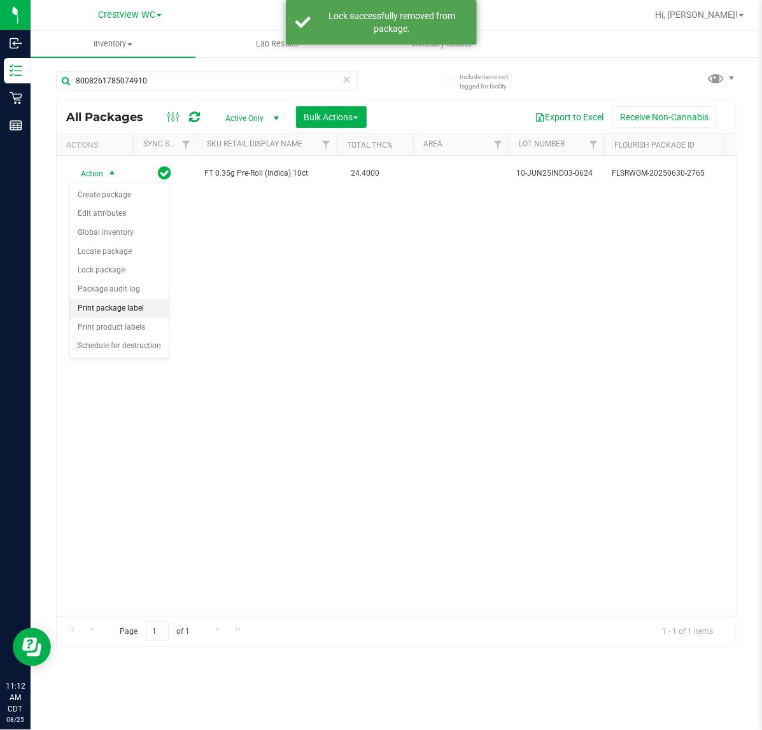
click at [129, 310] on li "Print package label" at bounding box center [119, 308] width 99 height 19
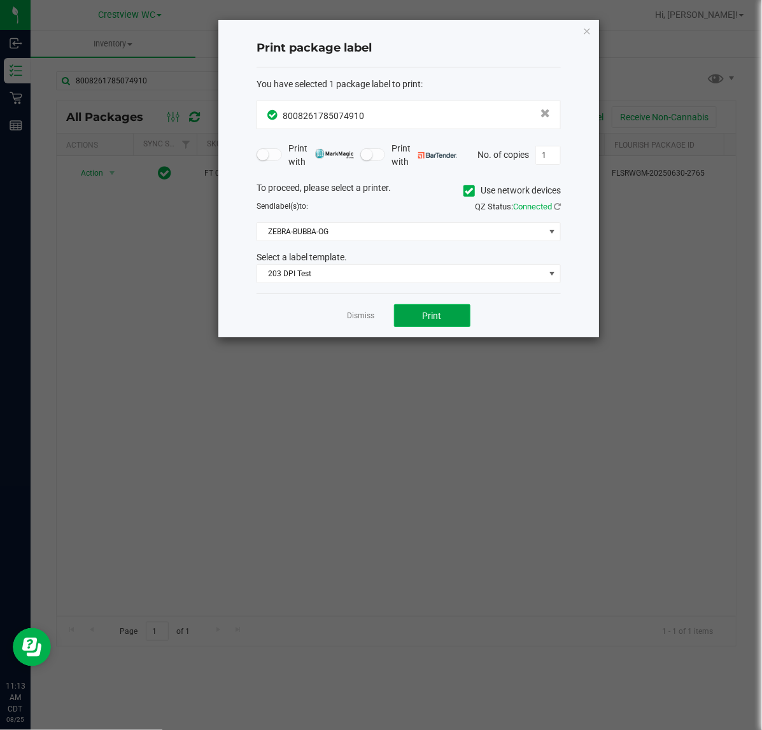
click at [437, 312] on span "Print" at bounding box center [432, 316] width 19 height 10
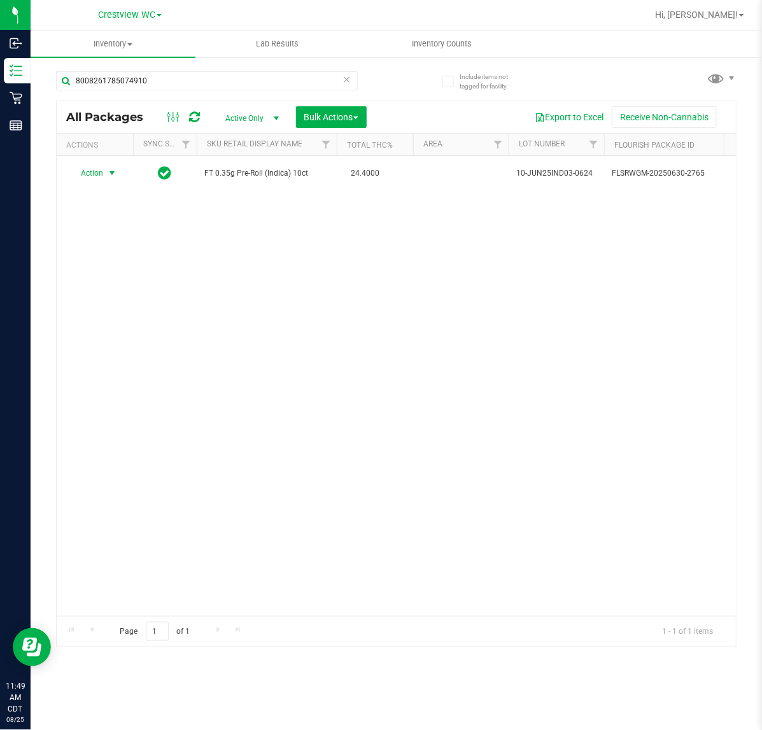
click at [348, 78] on icon at bounding box center [347, 78] width 9 height 15
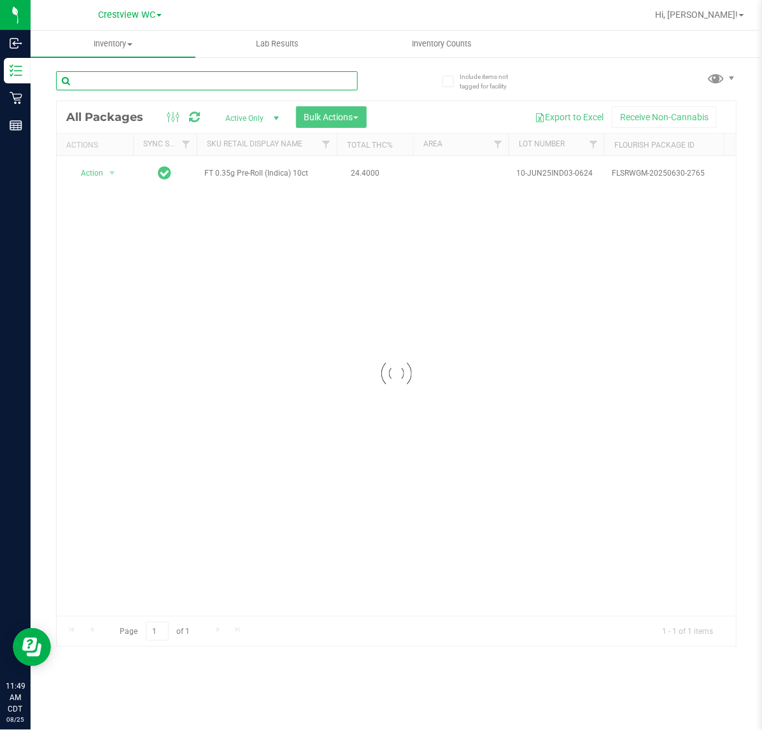
click at [252, 80] on input "text" at bounding box center [207, 80] width 302 height 19
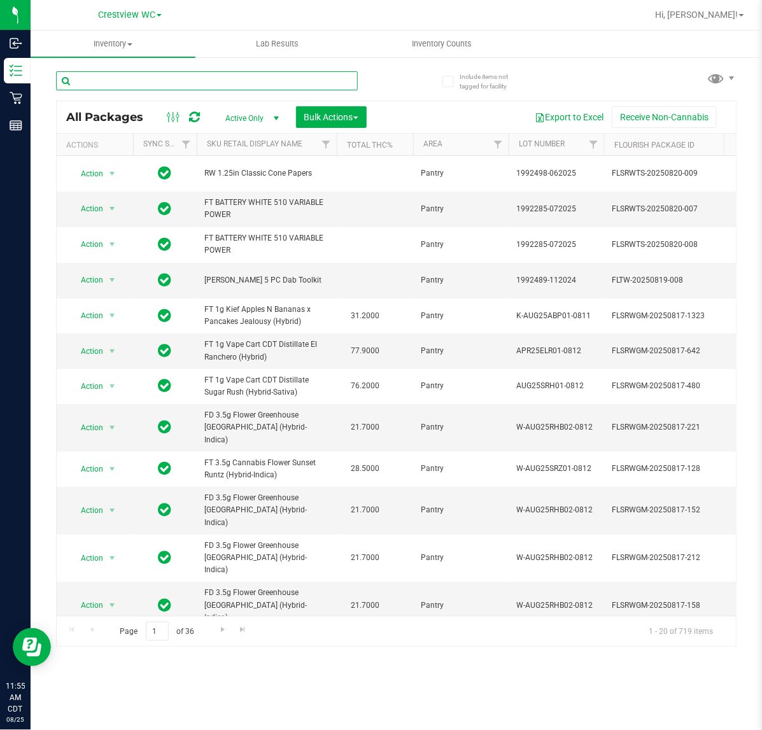
click at [341, 80] on input "text" at bounding box center [207, 80] width 302 height 19
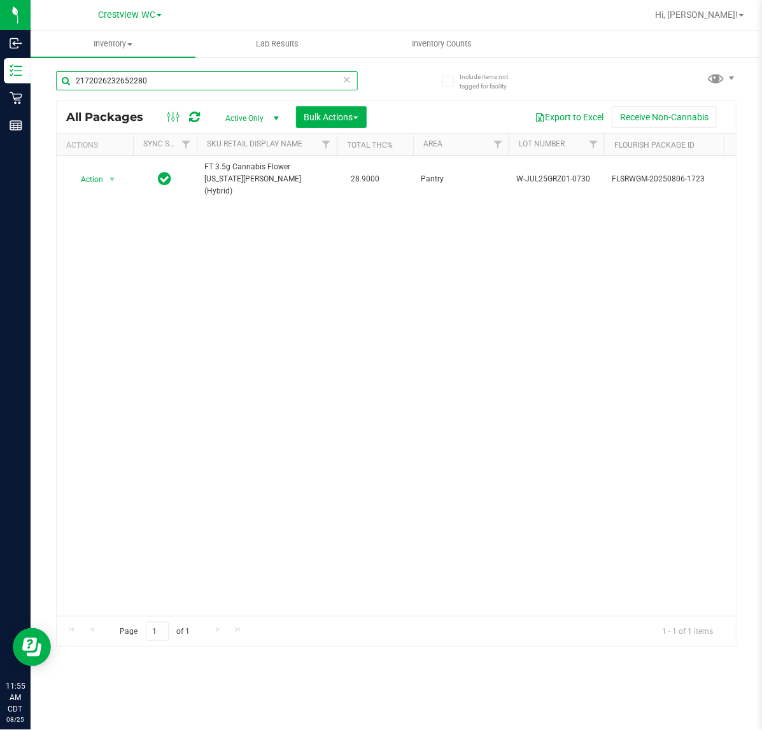
type input "2172026232652280"
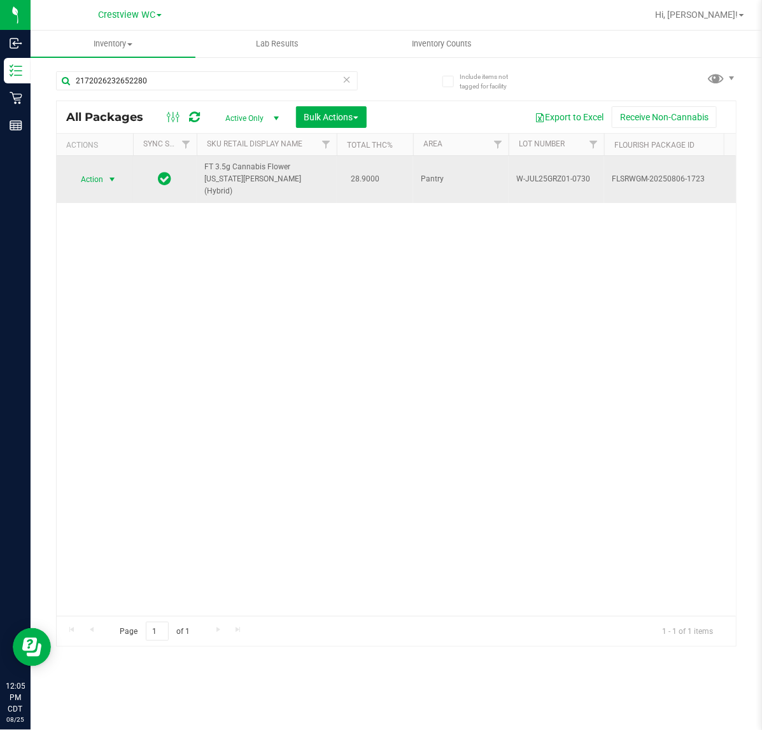
click at [108, 178] on span "select" at bounding box center [112, 180] width 10 height 10
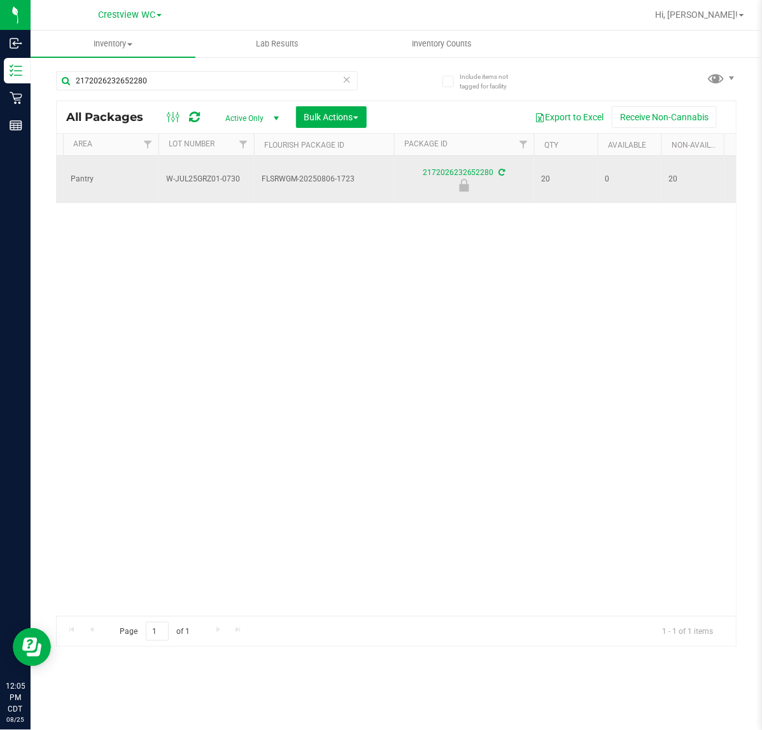
scroll to position [0, 271]
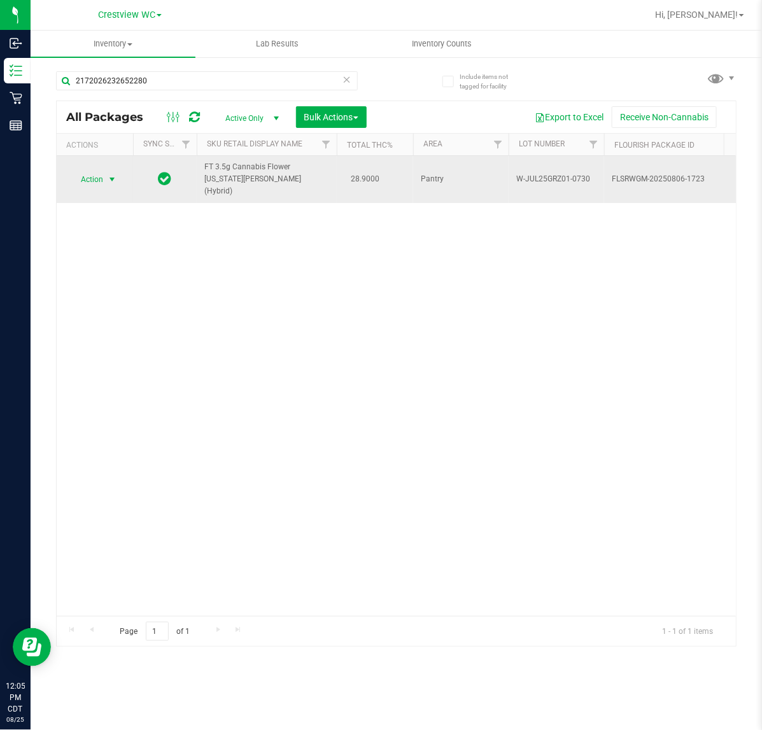
click at [112, 175] on span "select" at bounding box center [112, 180] width 10 height 10
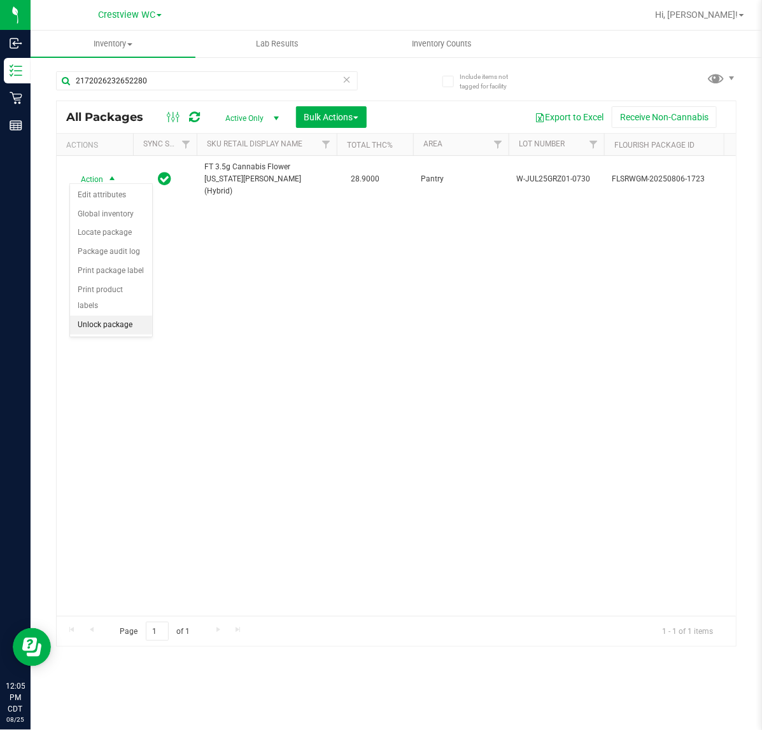
click at [126, 316] on li "Unlock package" at bounding box center [111, 325] width 82 height 19
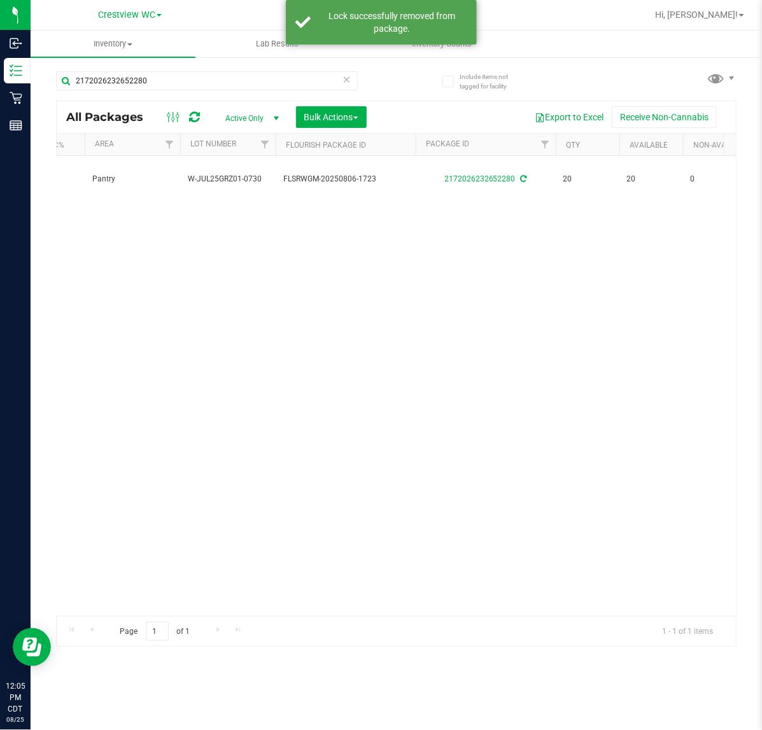
scroll to position [0, 329]
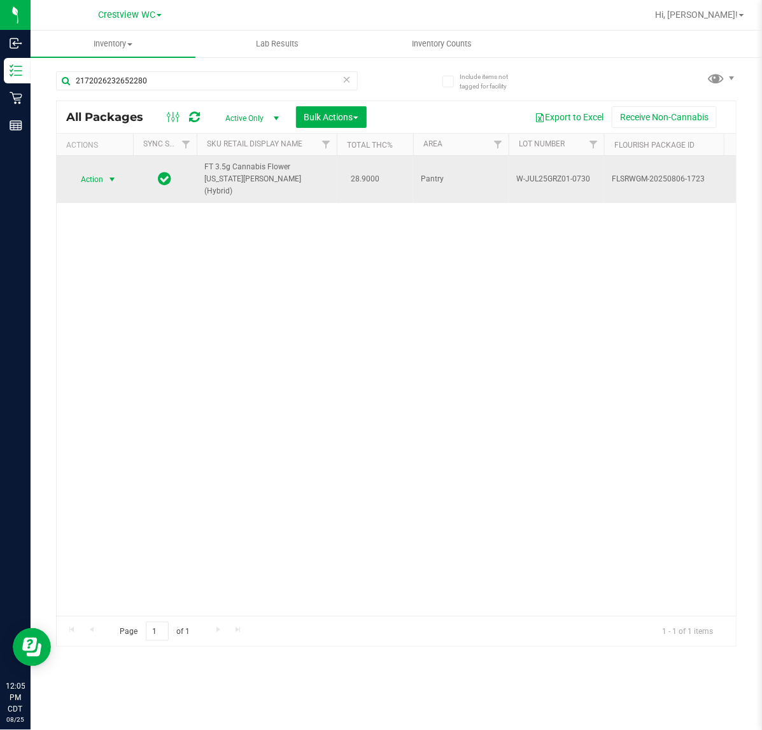
click at [112, 175] on span "select" at bounding box center [112, 180] width 10 height 10
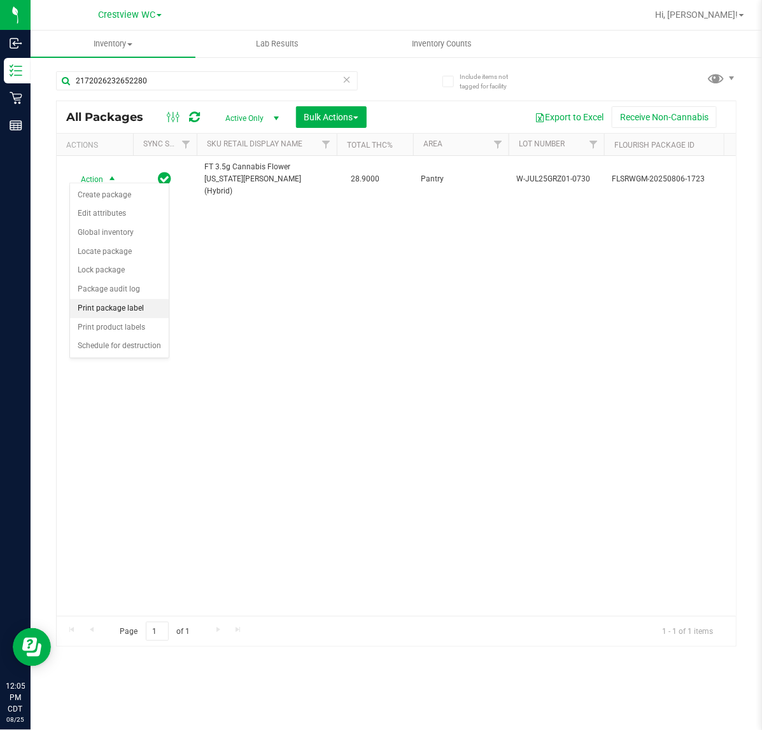
click at [136, 315] on li "Print package label" at bounding box center [119, 308] width 99 height 19
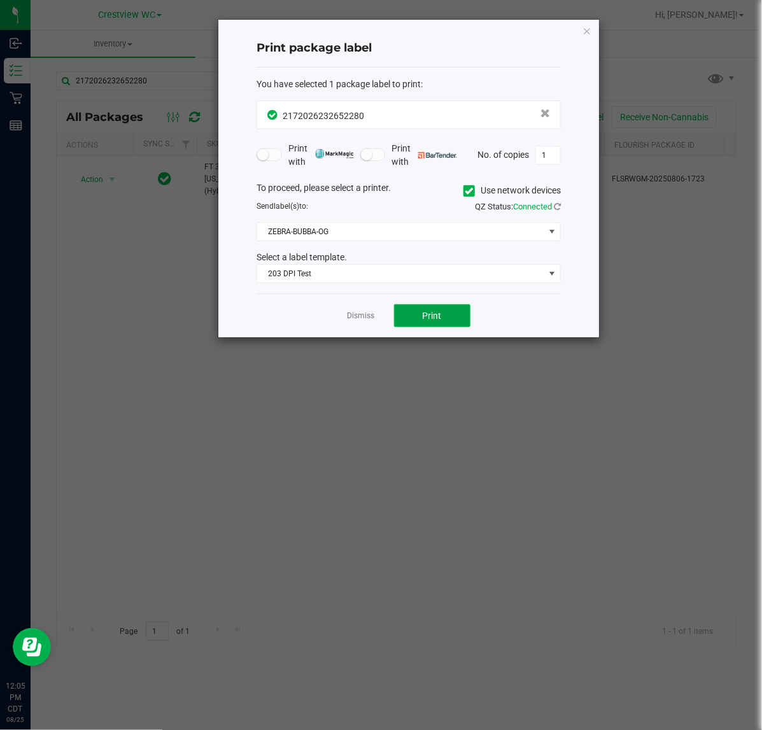
click at [438, 318] on span "Print" at bounding box center [432, 316] width 19 height 10
click at [360, 322] on link "Dismiss" at bounding box center [361, 316] width 27 height 11
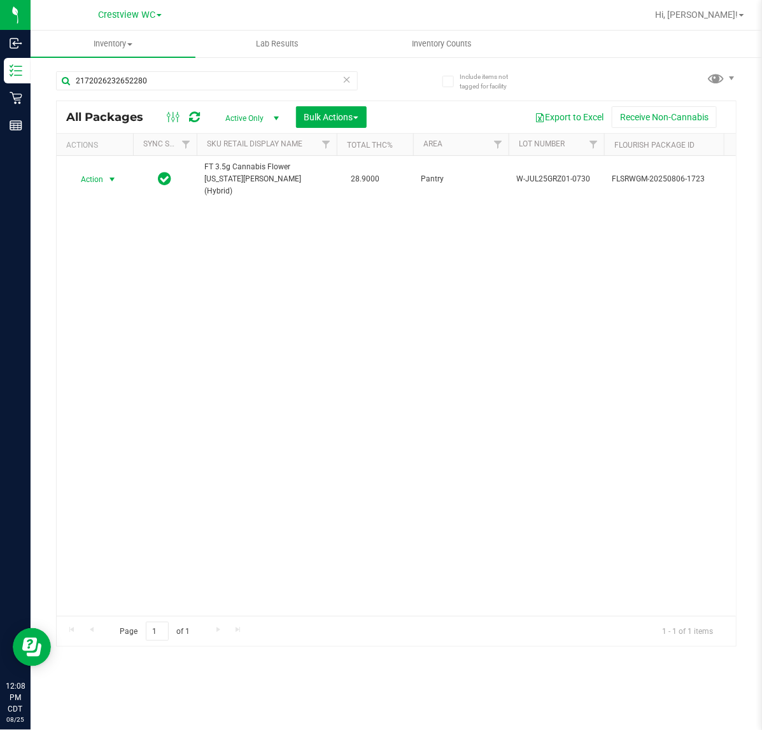
click at [348, 78] on icon at bounding box center [347, 78] width 9 height 15
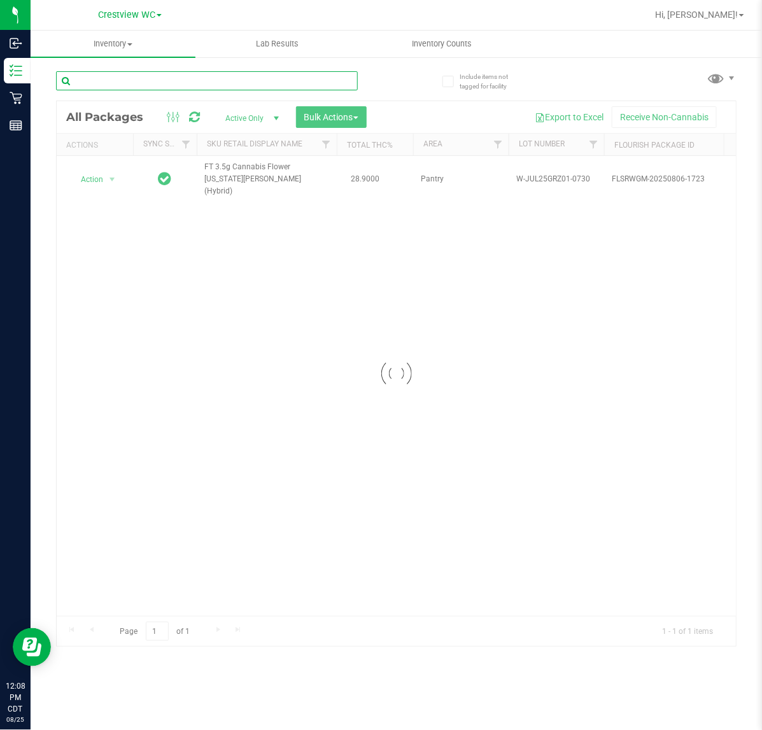
click at [333, 80] on input "text" at bounding box center [207, 80] width 302 height 19
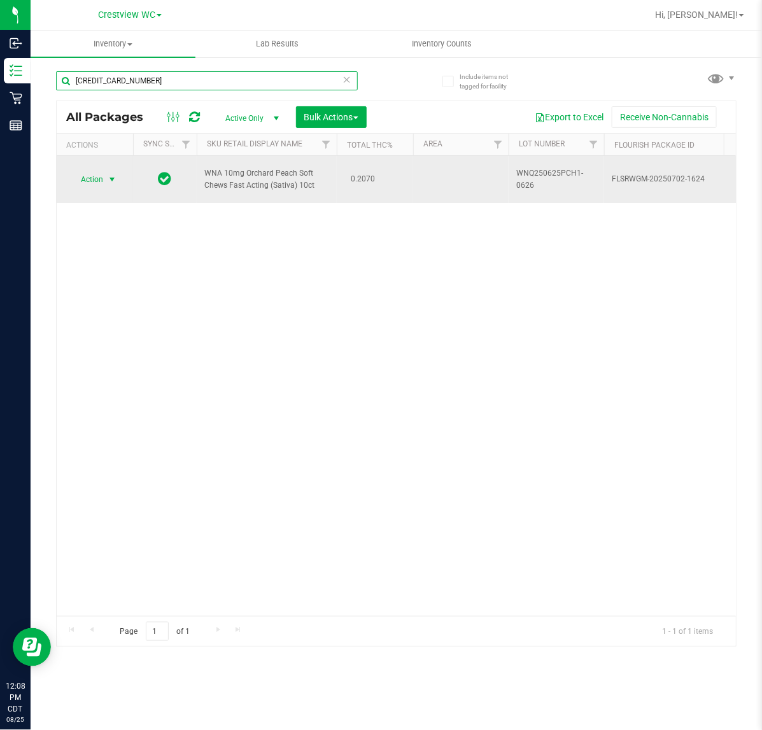
type input "4805067998646705"
click at [109, 176] on span "select" at bounding box center [112, 180] width 10 height 10
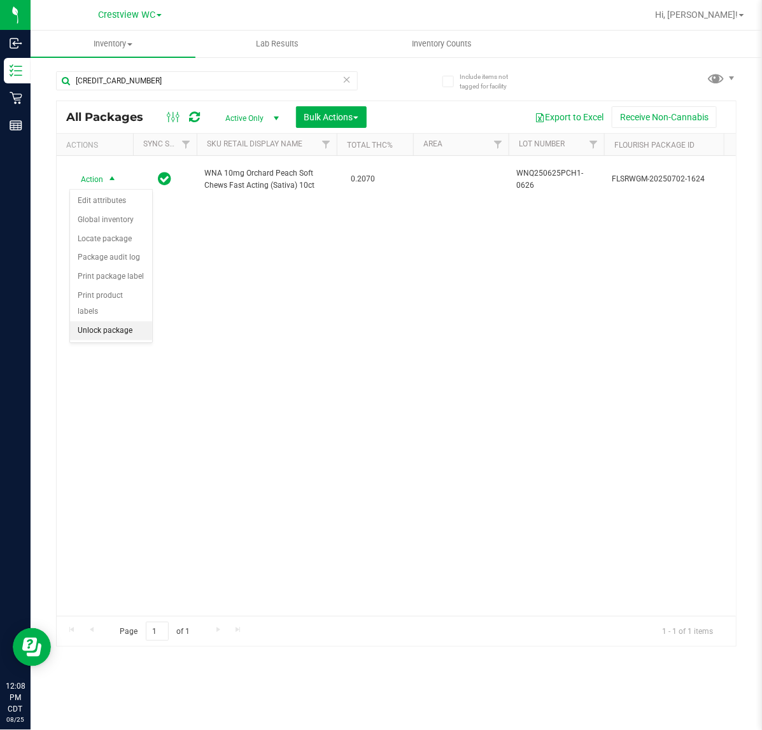
click at [119, 322] on li "Unlock package" at bounding box center [111, 331] width 82 height 19
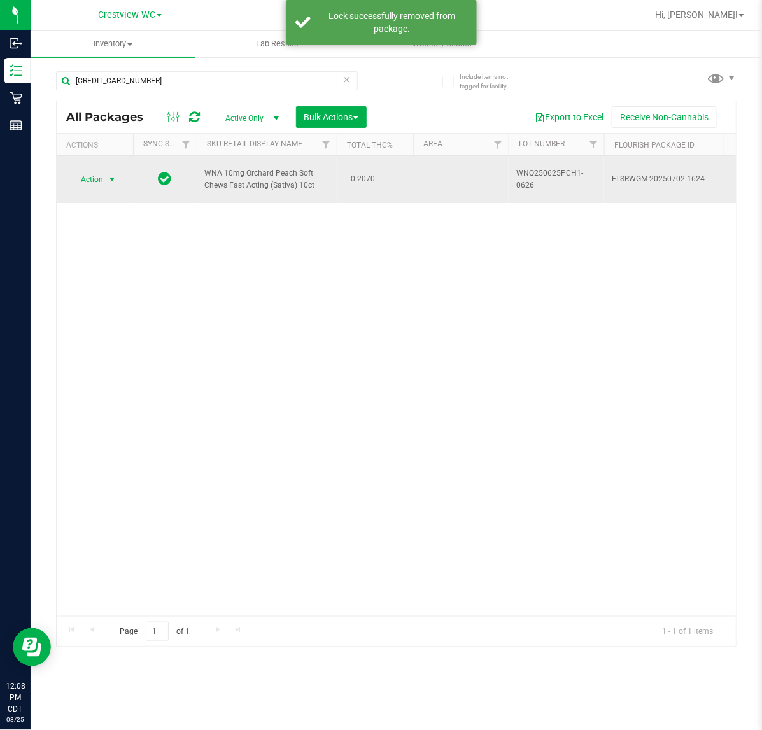
click at [108, 175] on span "select" at bounding box center [112, 180] width 10 height 10
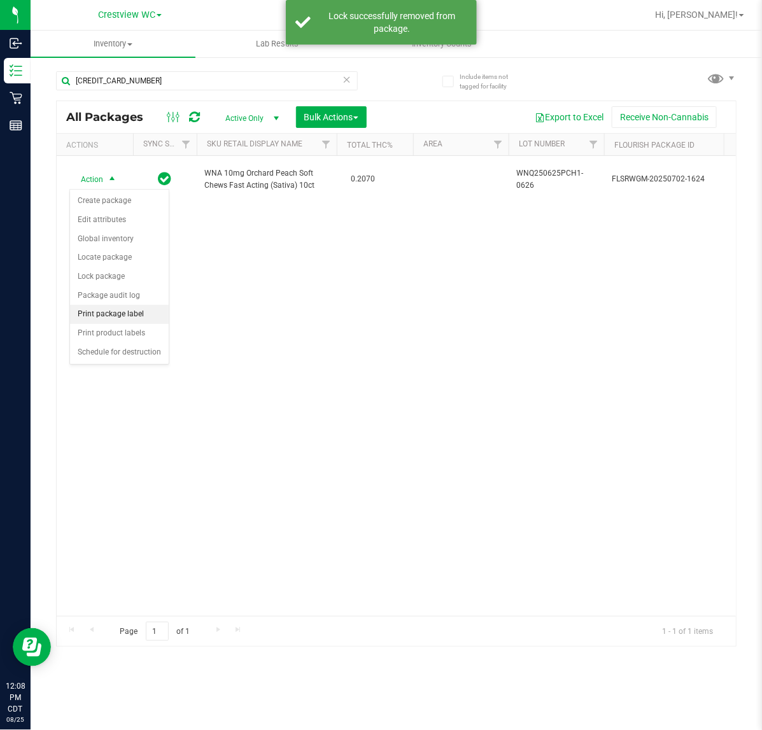
click at [137, 320] on li "Print package label" at bounding box center [119, 314] width 99 height 19
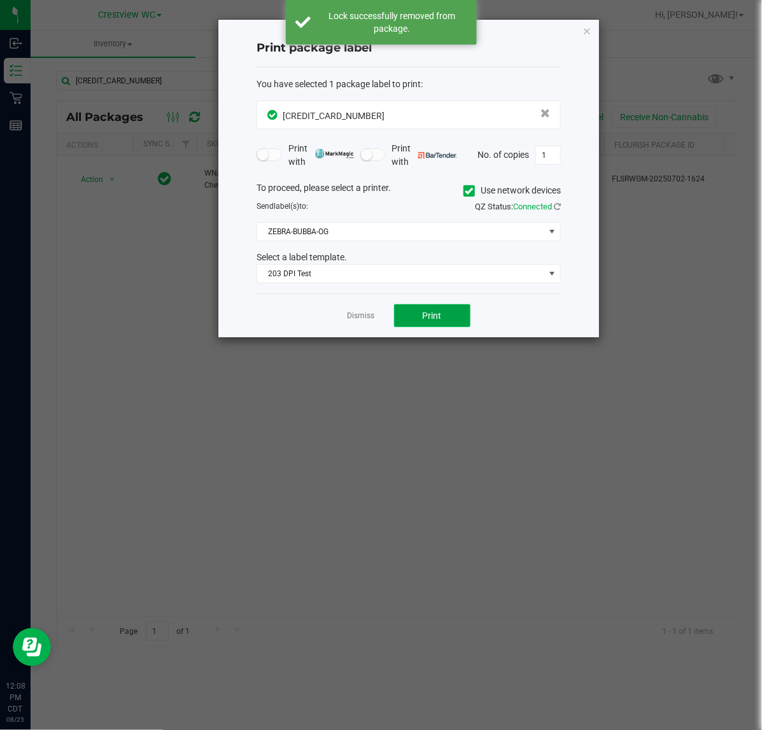
click at [434, 315] on span "Print" at bounding box center [432, 316] width 19 height 10
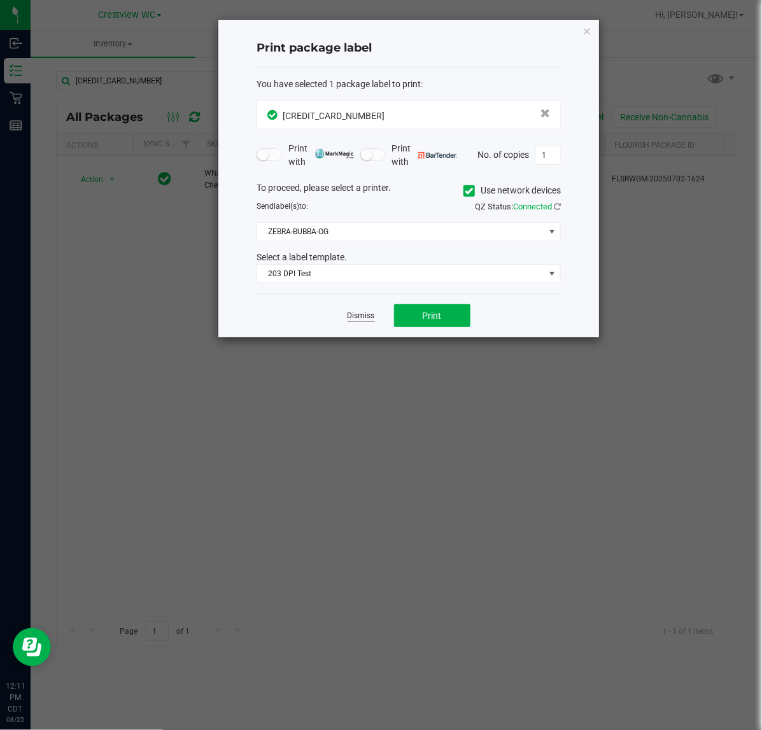
click at [352, 315] on link "Dismiss" at bounding box center [361, 316] width 27 height 11
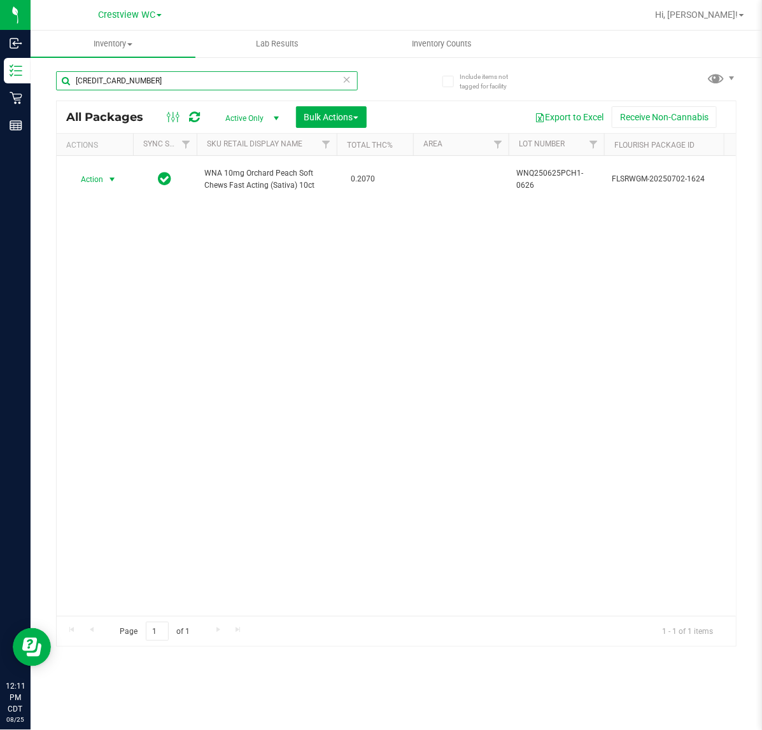
click at [338, 82] on input "4805067998646705" at bounding box center [207, 80] width 302 height 19
click at [338, 83] on input "4805067998646705" at bounding box center [207, 80] width 302 height 19
click at [350, 86] on icon at bounding box center [347, 78] width 9 height 15
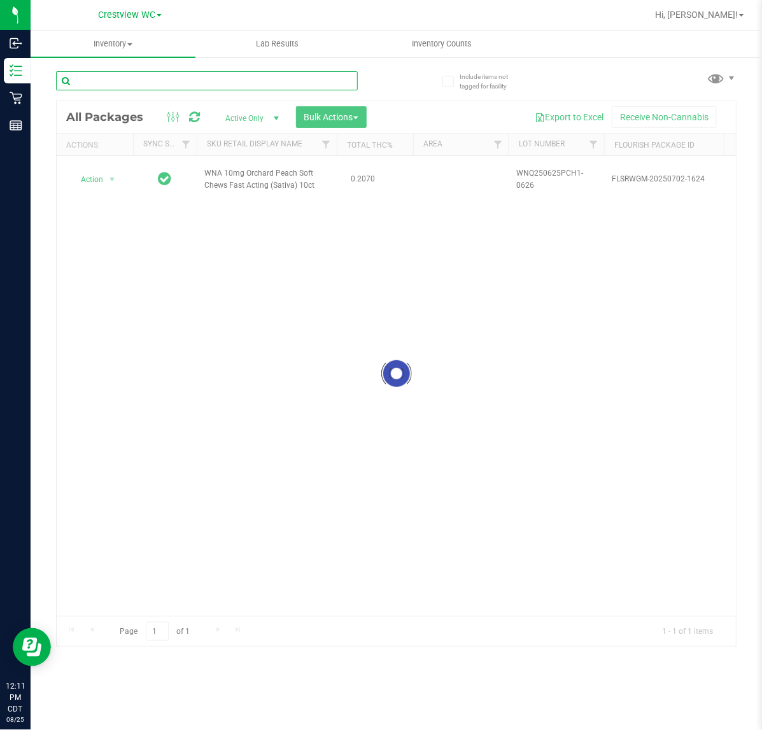
click at [331, 82] on input "text" at bounding box center [207, 80] width 302 height 19
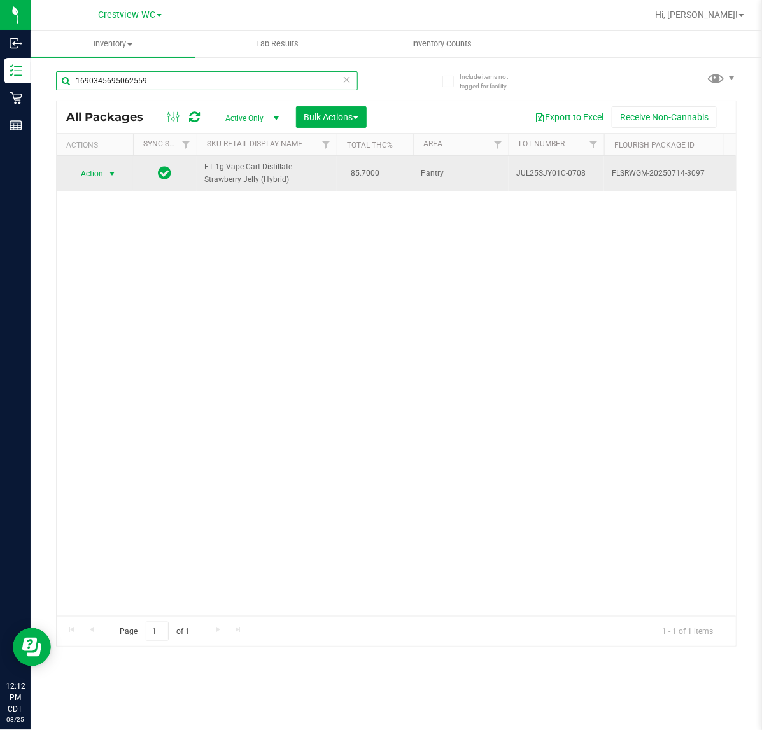
type input "1690345695062559"
click at [112, 174] on span "select" at bounding box center [112, 174] width 10 height 10
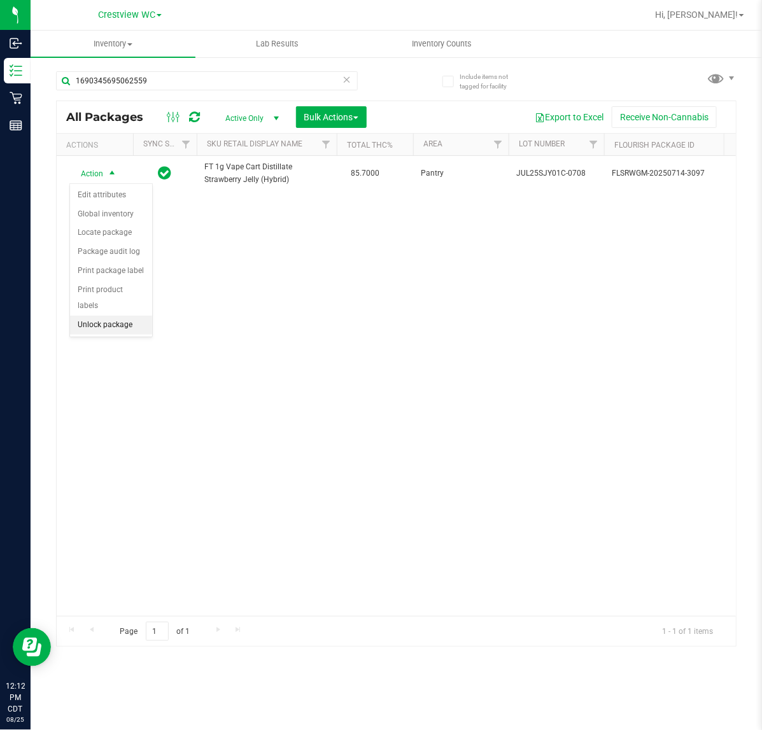
click at [131, 316] on li "Unlock package" at bounding box center [111, 325] width 82 height 19
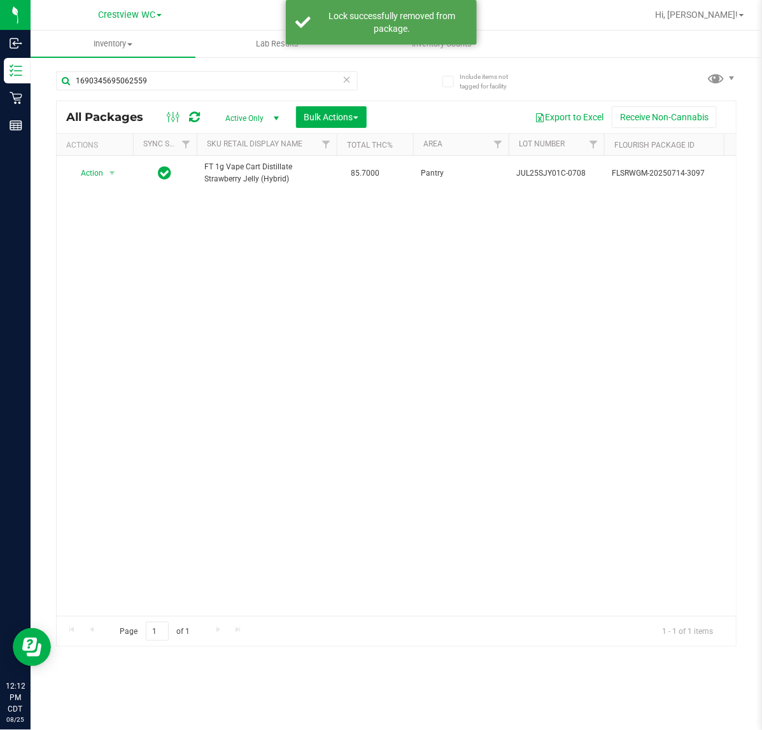
click at [347, 78] on icon at bounding box center [347, 78] width 9 height 15
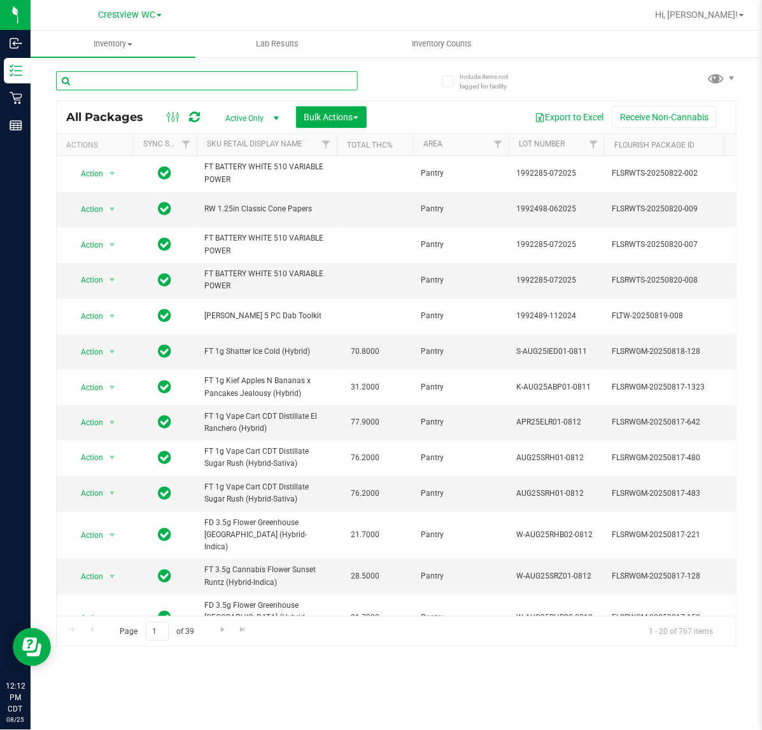
click at [143, 80] on input "text" at bounding box center [207, 80] width 302 height 19
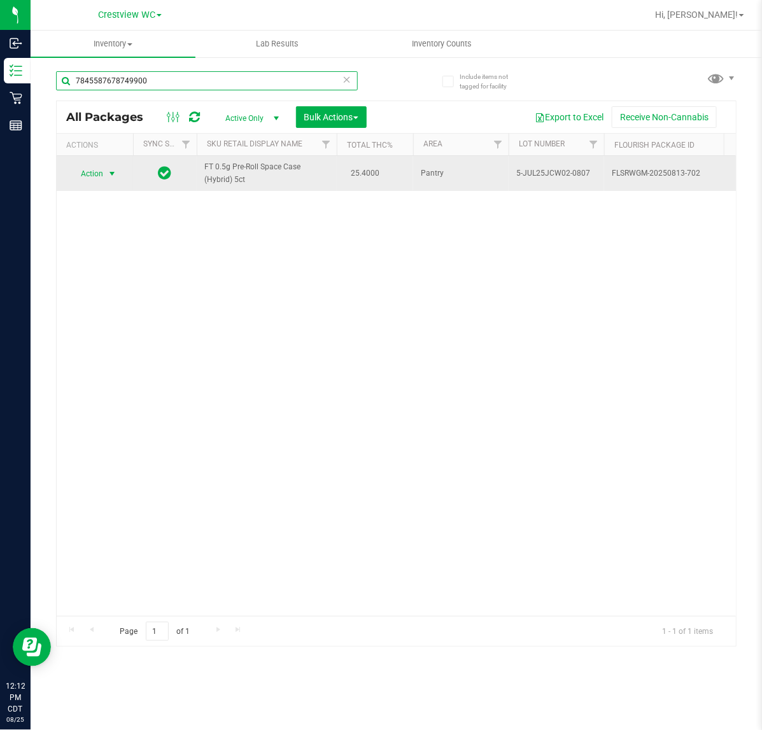
type input "7845587678749900"
click at [109, 174] on span "select" at bounding box center [112, 174] width 10 height 10
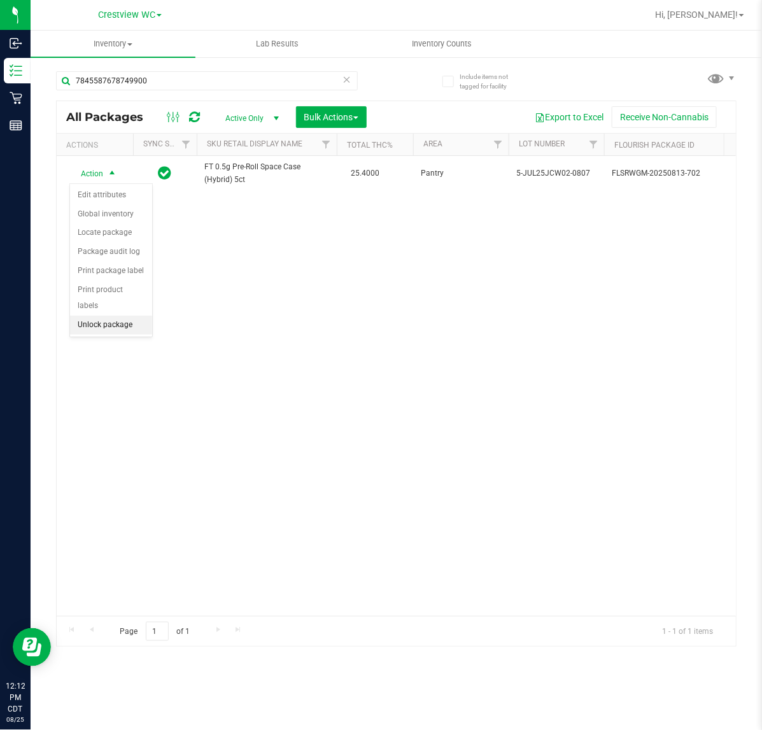
click at [125, 316] on li "Unlock package" at bounding box center [111, 325] width 82 height 19
click at [348, 78] on icon at bounding box center [347, 78] width 9 height 15
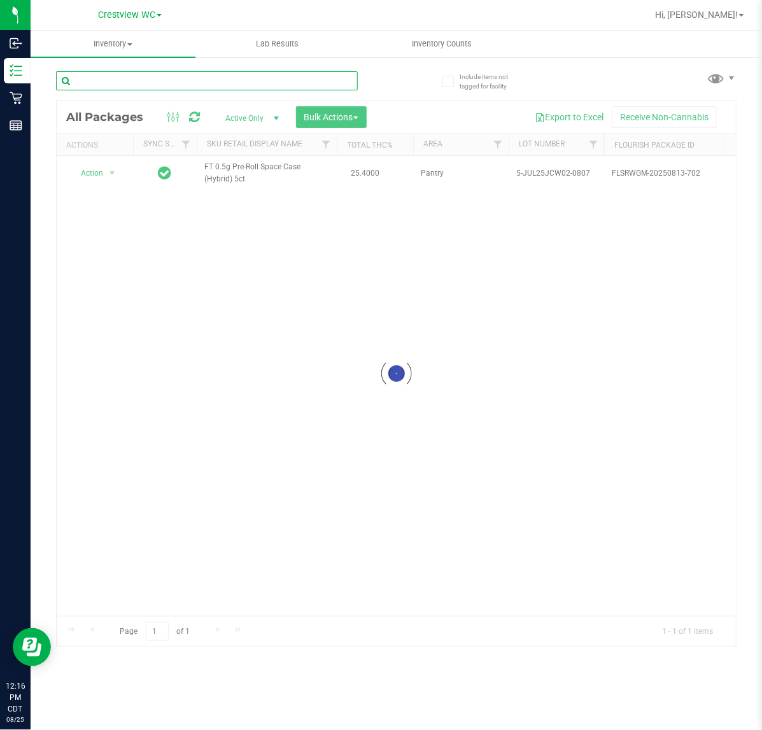
click at [304, 81] on input "text" at bounding box center [207, 80] width 302 height 19
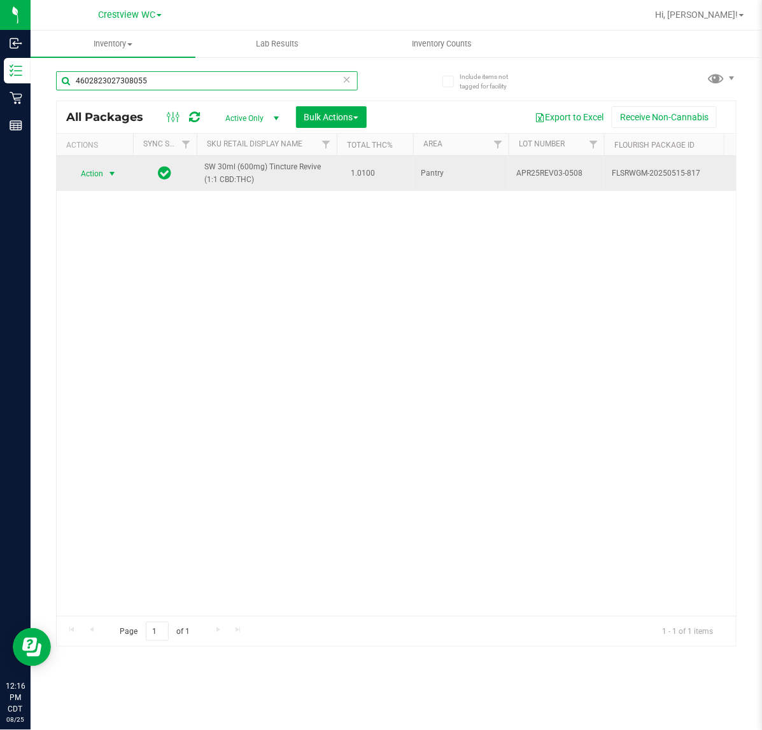
type input "4602823027308055"
click at [107, 176] on span "select" at bounding box center [112, 174] width 10 height 10
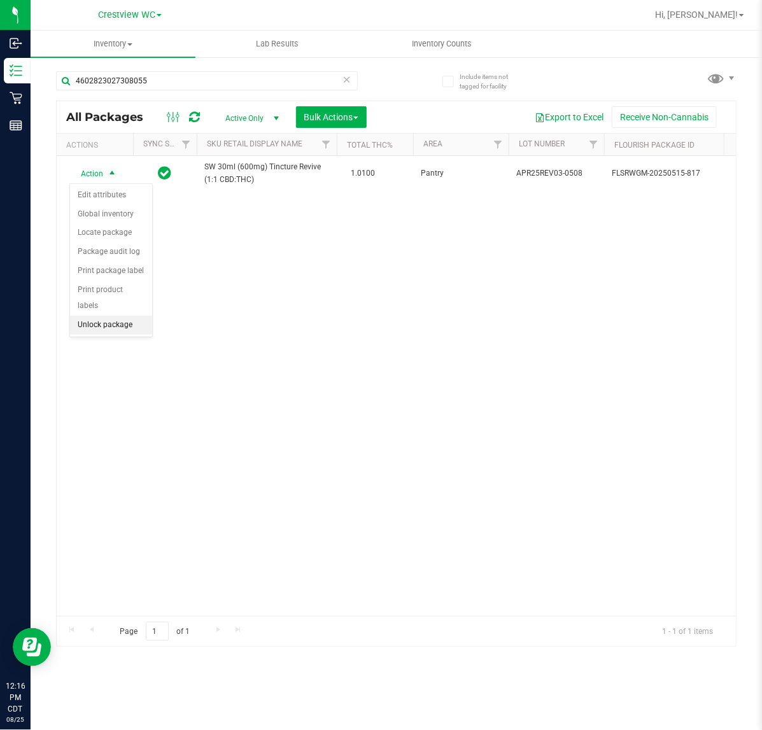
click at [122, 320] on li "Unlock package" at bounding box center [111, 325] width 82 height 19
click at [343, 83] on icon at bounding box center [347, 78] width 9 height 15
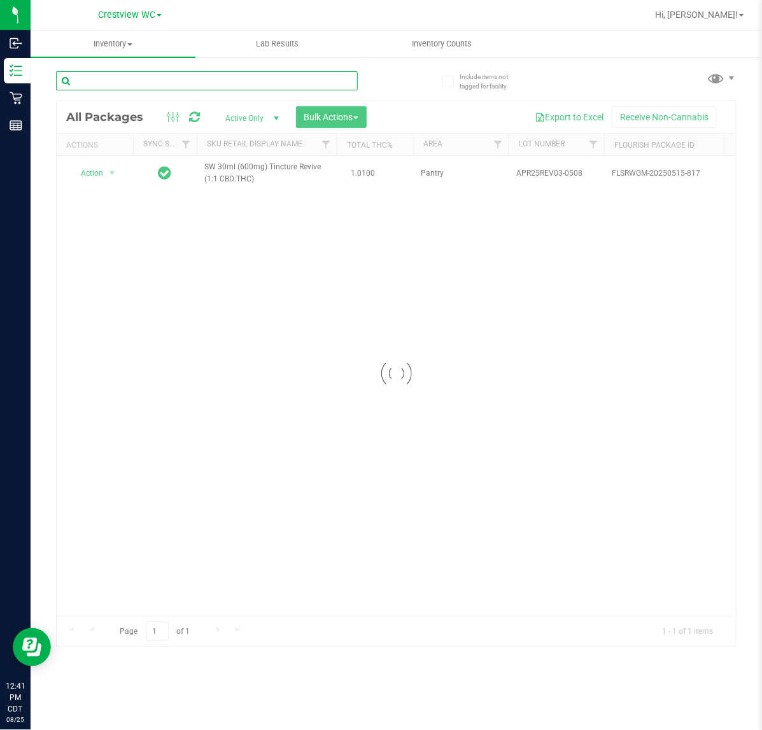
click at [287, 83] on input "text" at bounding box center [207, 80] width 302 height 19
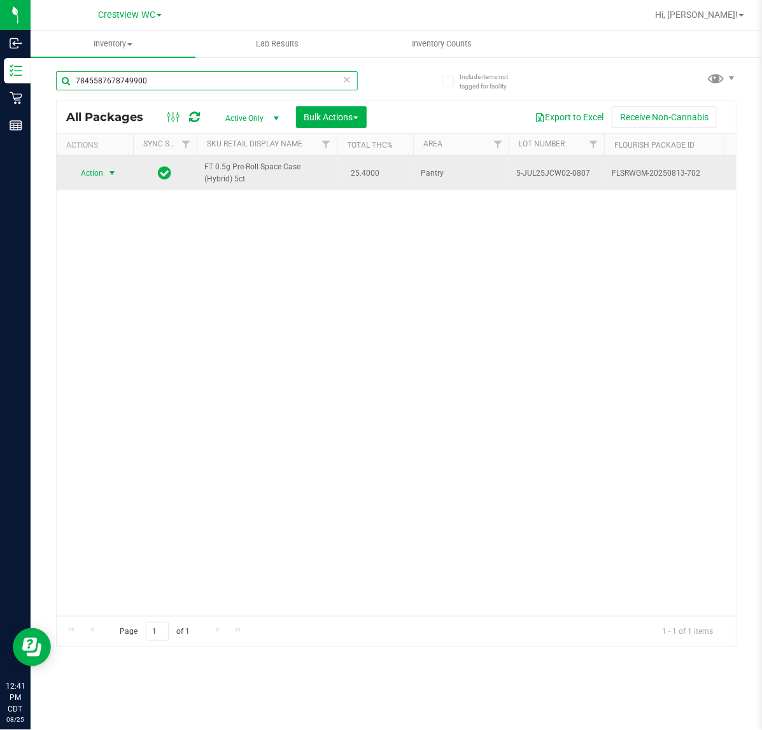
type input "7845587678749900"
click at [110, 173] on span "select" at bounding box center [112, 173] width 10 height 10
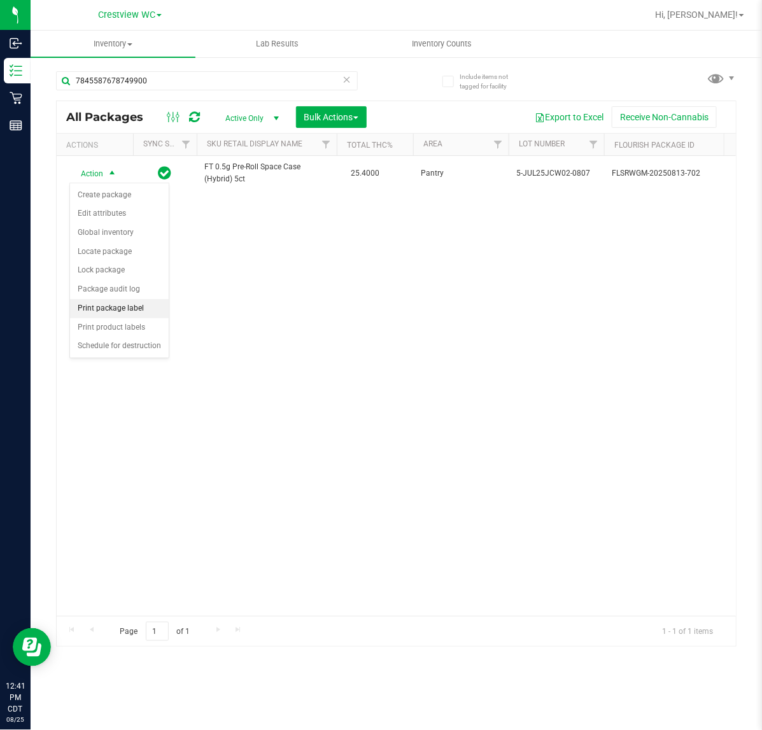
click at [144, 313] on li "Print package label" at bounding box center [119, 308] width 99 height 19
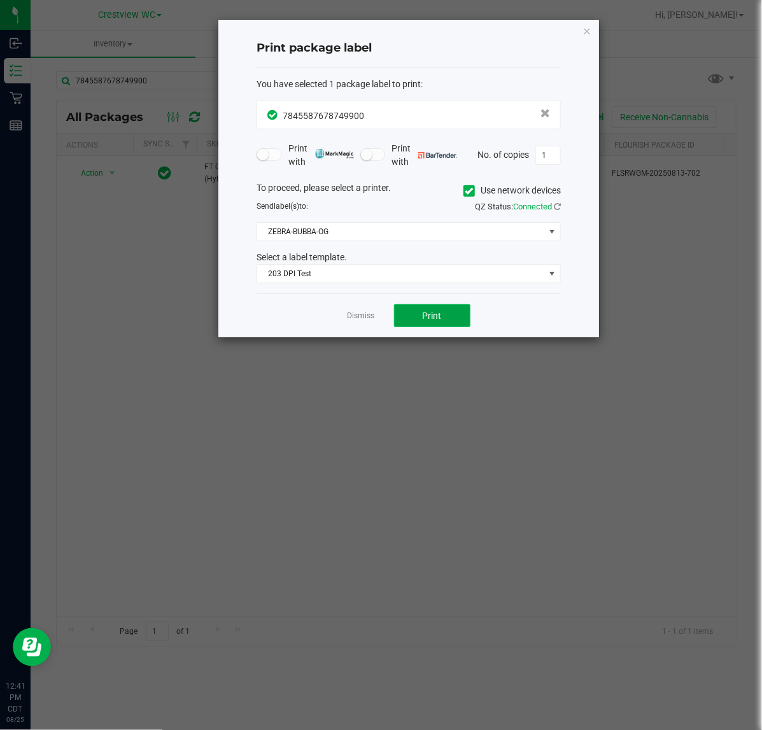
click at [440, 321] on span "Print" at bounding box center [432, 316] width 19 height 10
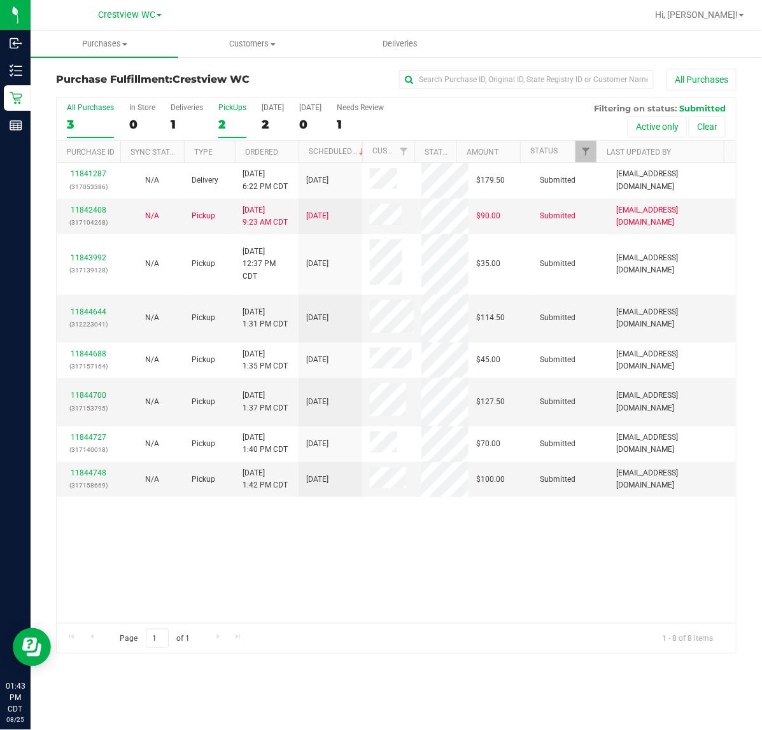
click at [236, 115] on label "PickUps 2" at bounding box center [232, 120] width 28 height 35
click at [0, 0] on input "PickUps 2" at bounding box center [0, 0] width 0 height 0
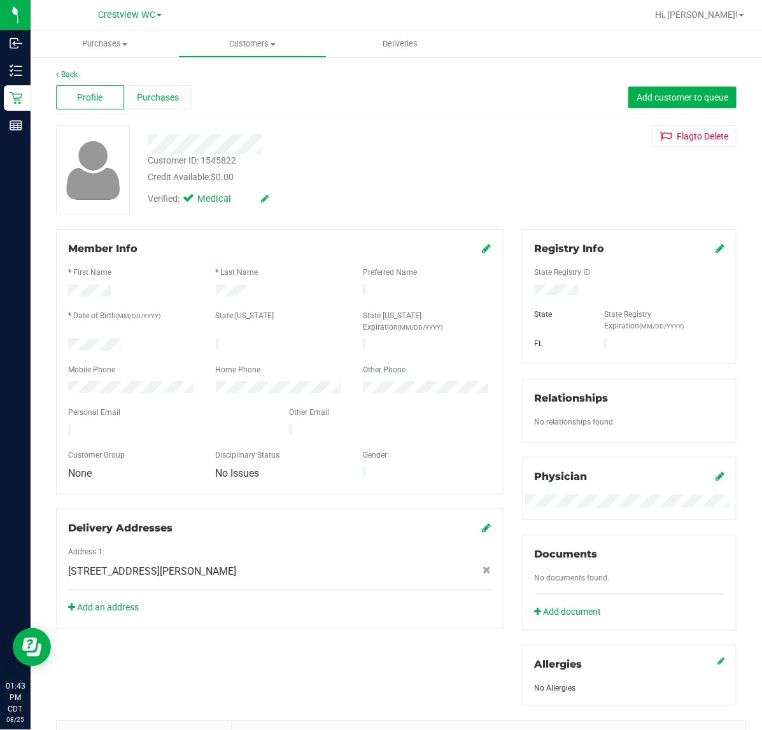
click at [150, 91] on span "Purchases" at bounding box center [158, 97] width 42 height 13
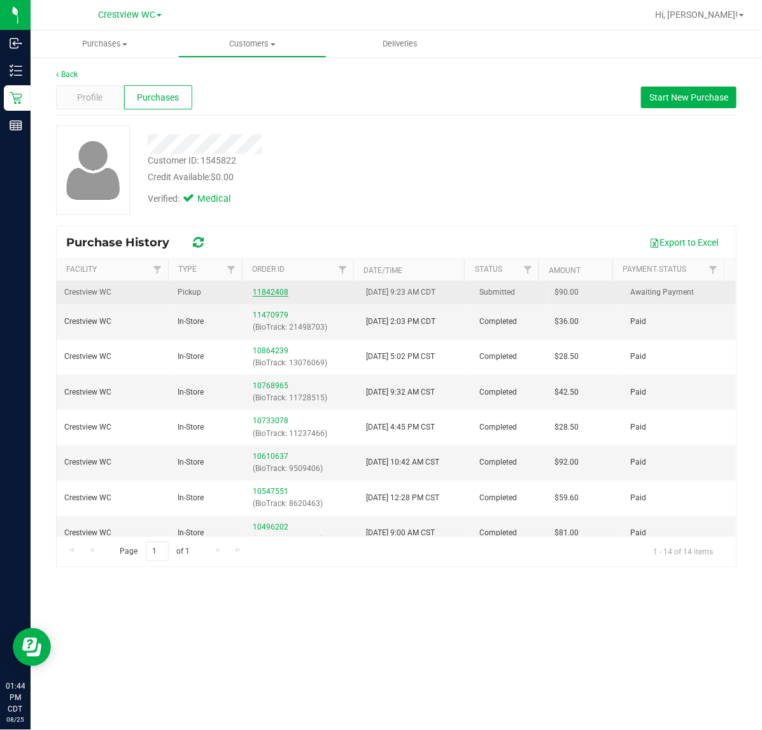
click at [274, 297] on link "11842408" at bounding box center [271, 292] width 36 height 9
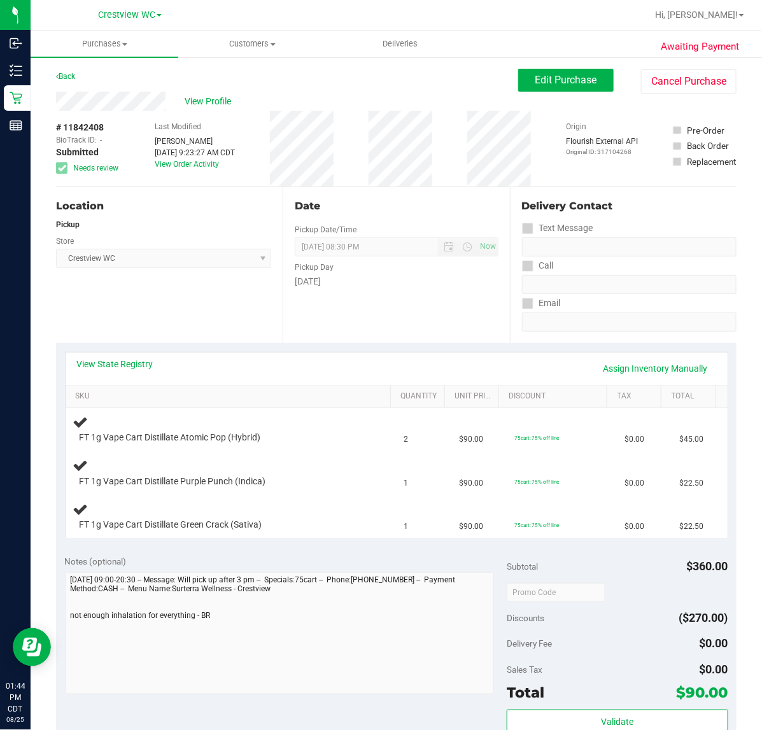
click at [670, 99] on div "View Profile # 11842408 BioTrack ID: - Submitted Needs review Last Modified [PE…" at bounding box center [396, 140] width 681 height 96
click at [670, 82] on button "Cancel Purchase" at bounding box center [689, 81] width 96 height 24
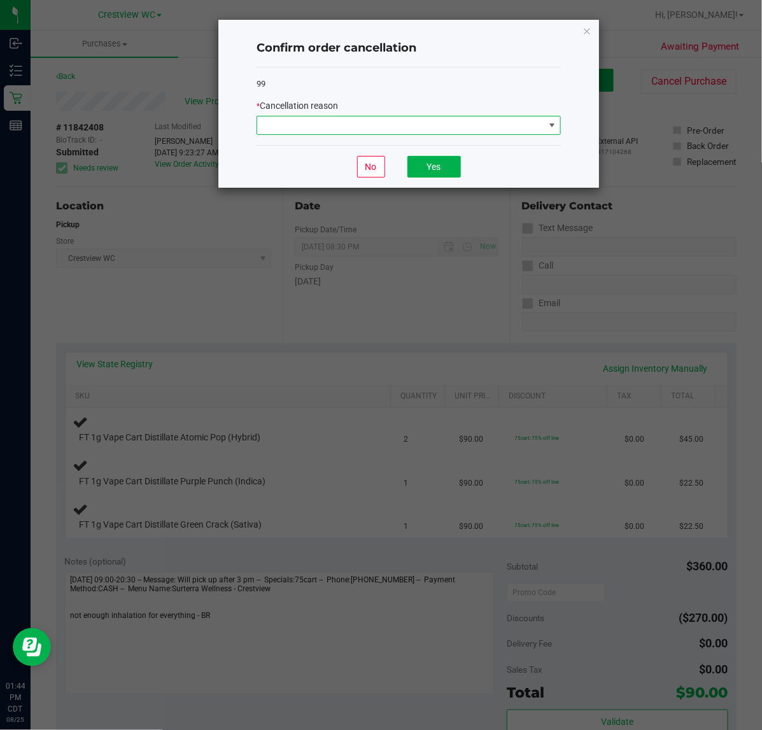
click at [376, 122] on span at bounding box center [400, 126] width 287 height 18
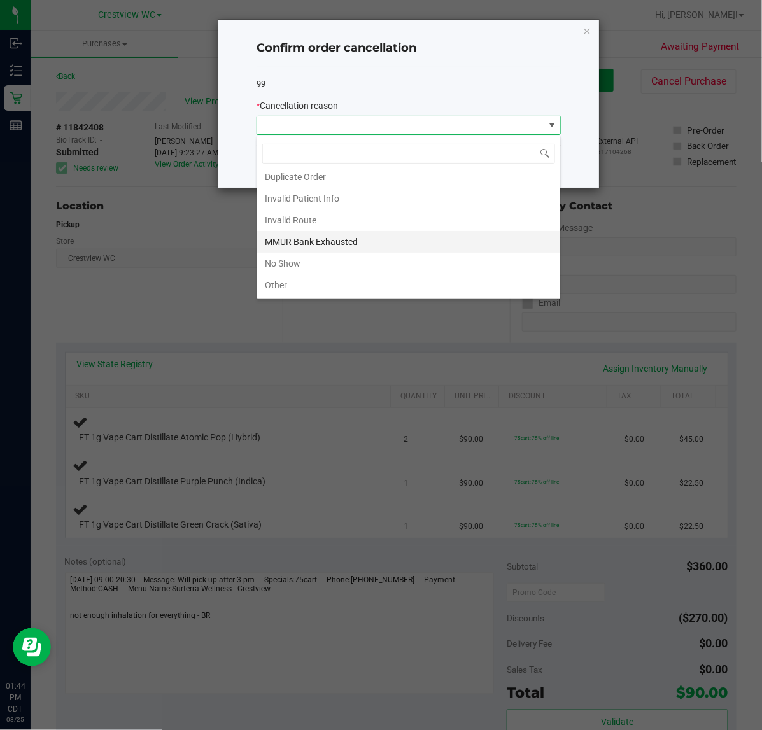
scroll to position [70, 0]
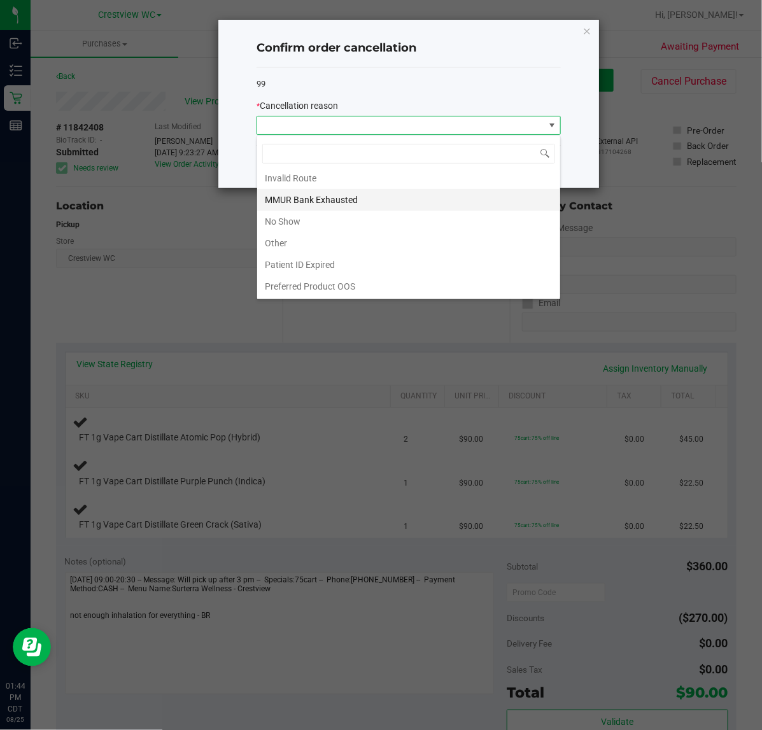
click at [338, 196] on li "MMUR Bank Exhausted" at bounding box center [408, 200] width 303 height 22
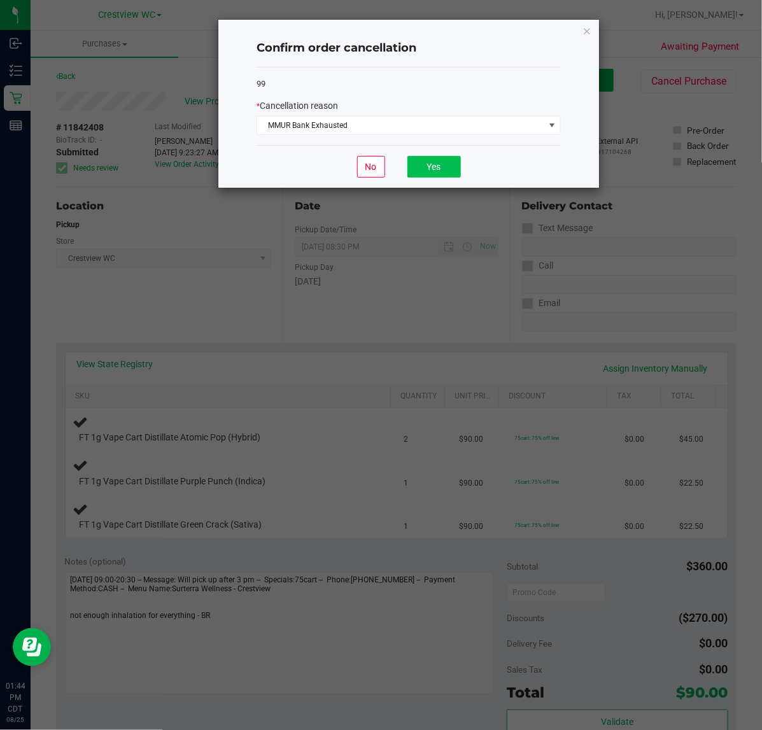
drag, startPoint x: 432, startPoint y: 182, endPoint x: 432, endPoint y: 170, distance: 11.5
click at [432, 174] on div "No Yes" at bounding box center [409, 166] width 304 height 43
click at [432, 170] on button "Yes" at bounding box center [434, 167] width 53 height 22
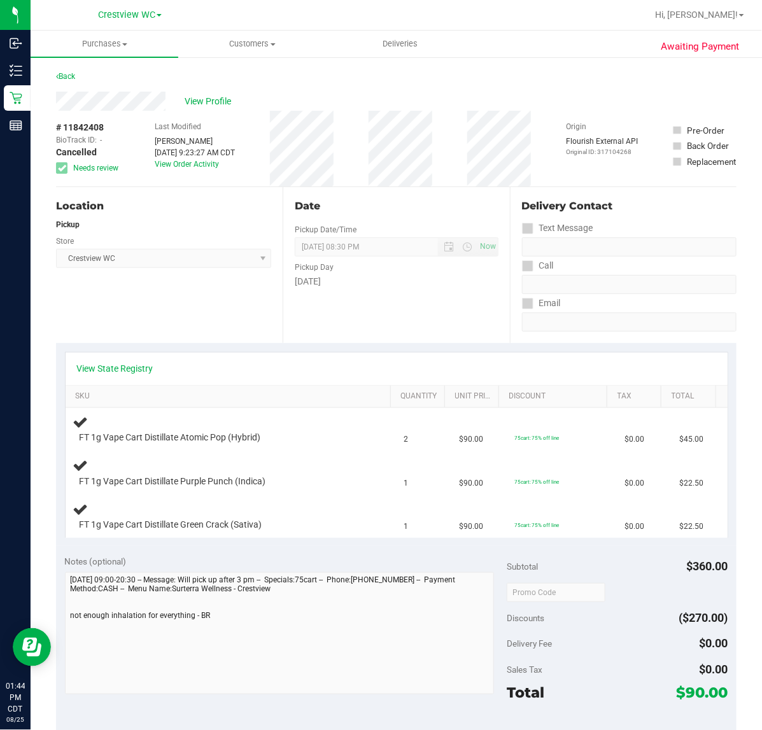
drag, startPoint x: 84, startPoint y: 75, endPoint x: 68, endPoint y: 75, distance: 16.6
click at [78, 75] on div "Back" at bounding box center [396, 80] width 681 height 23
click at [68, 75] on link "Back" at bounding box center [65, 76] width 19 height 9
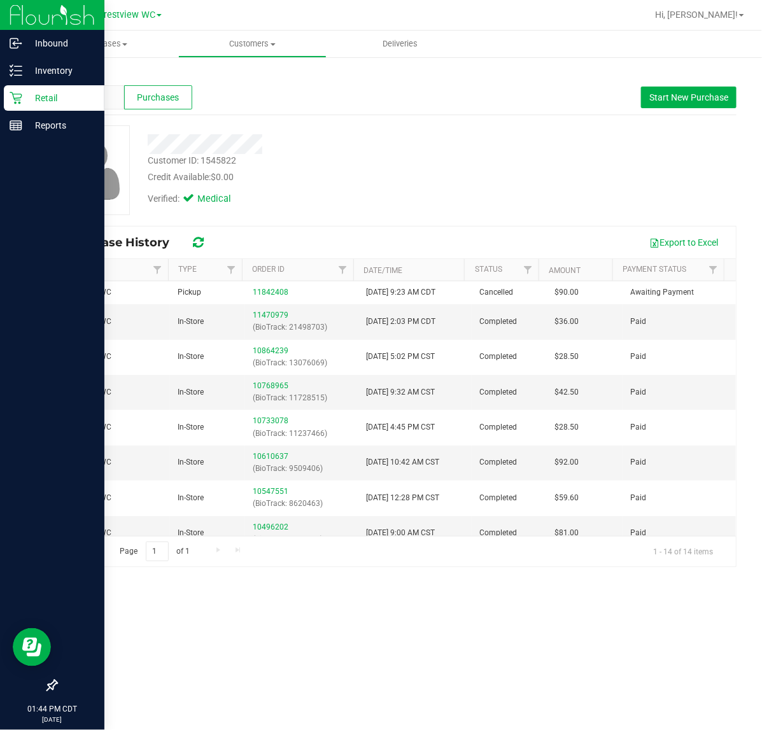
click at [20, 105] on div "Retail" at bounding box center [54, 97] width 101 height 25
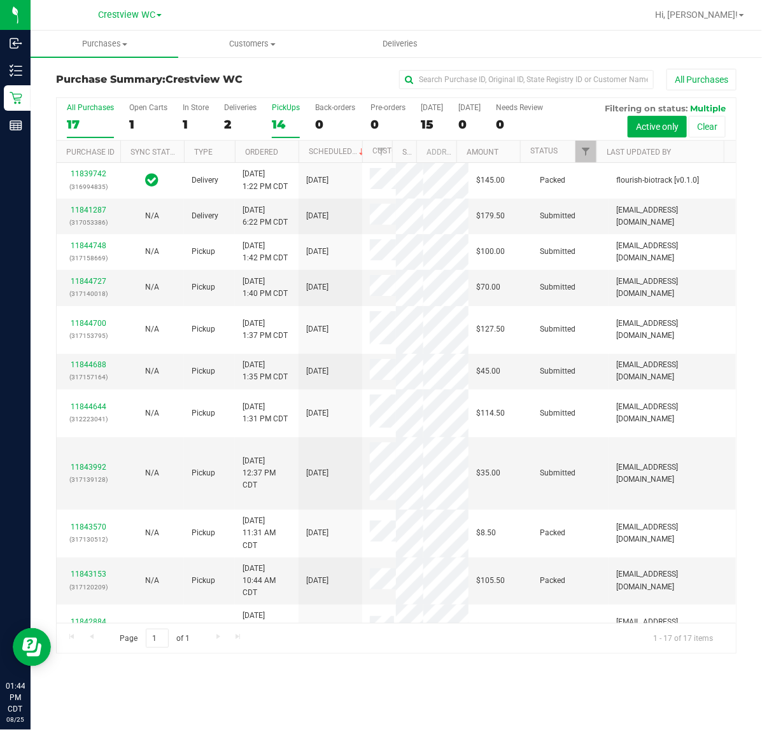
click at [293, 119] on div "14" at bounding box center [286, 124] width 28 height 15
click at [0, 0] on input "PickUps 14" at bounding box center [0, 0] width 0 height 0
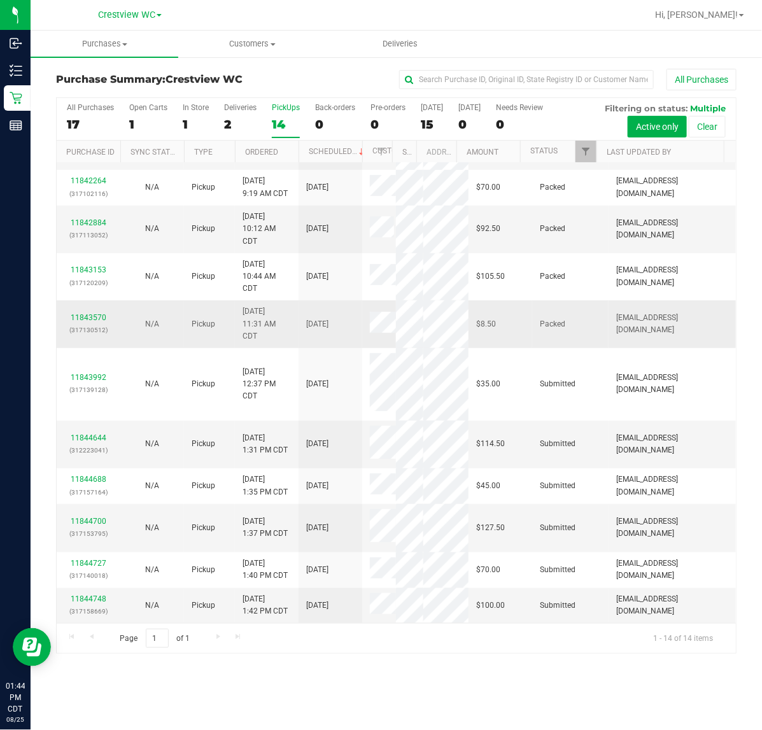
scroll to position [328, 0]
click at [97, 441] on link "11844644" at bounding box center [89, 438] width 36 height 9
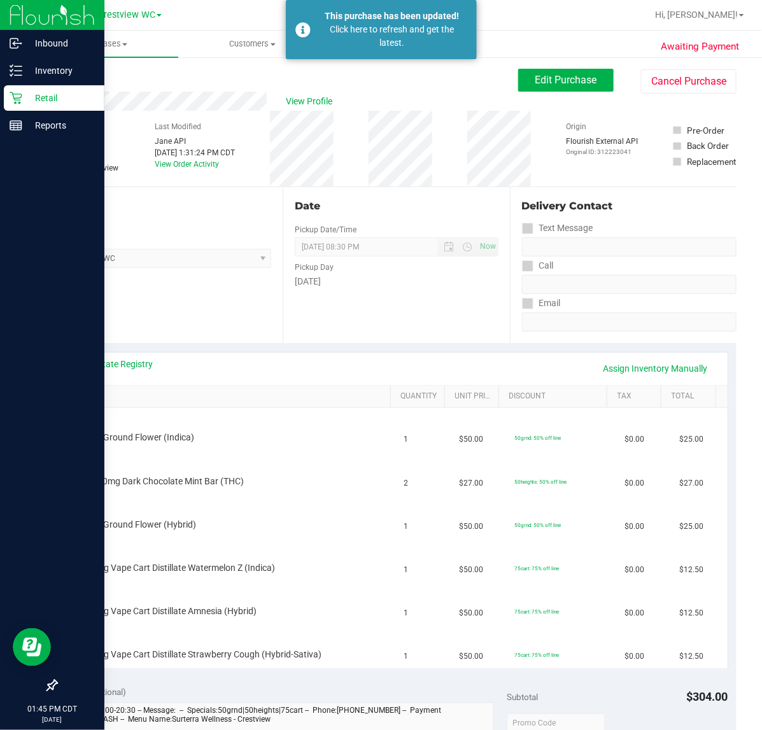
drag, startPoint x: 36, startPoint y: 92, endPoint x: 35, endPoint y: 104, distance: 11.5
click at [36, 92] on p "Retail" at bounding box center [60, 97] width 76 height 15
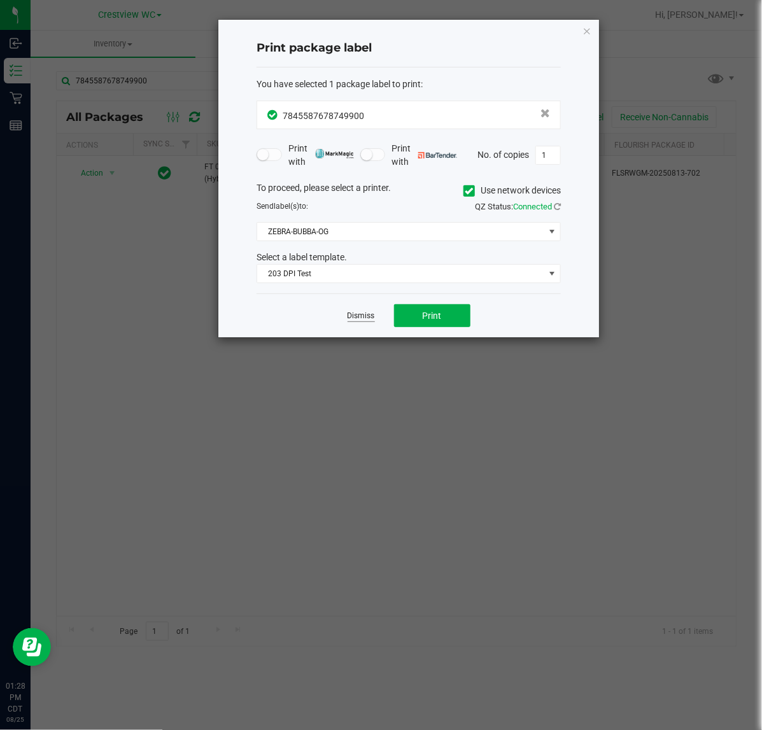
click at [363, 317] on link "Dismiss" at bounding box center [361, 316] width 27 height 11
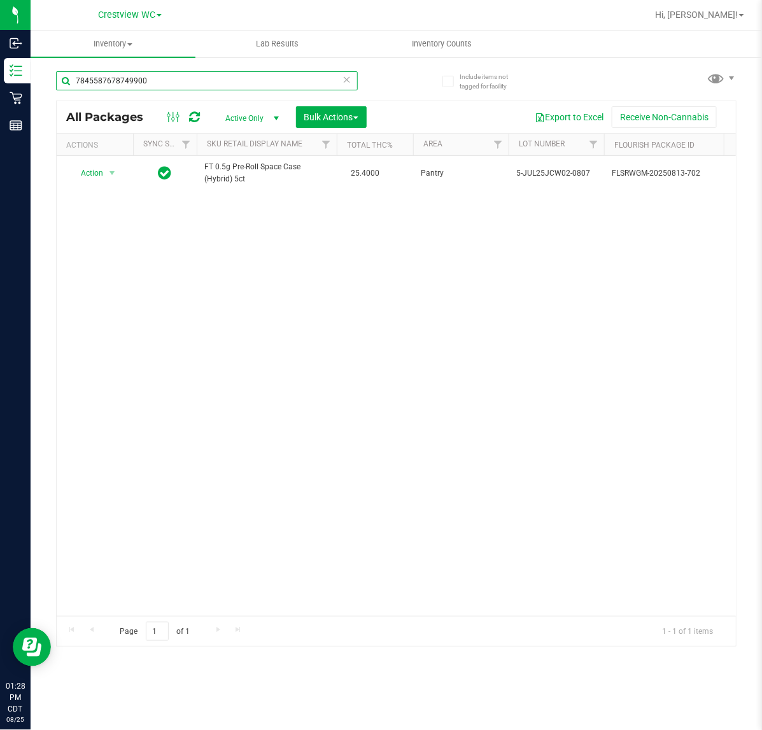
drag, startPoint x: 185, startPoint y: 86, endPoint x: -766, endPoint y: 153, distance: 953.2
click at [0, 153] on html "Inbound Inventory Retail Reports 01:28 PM CDT [DATE] 08/25 Crestview WC Hi, [PE…" at bounding box center [381, 365] width 762 height 730
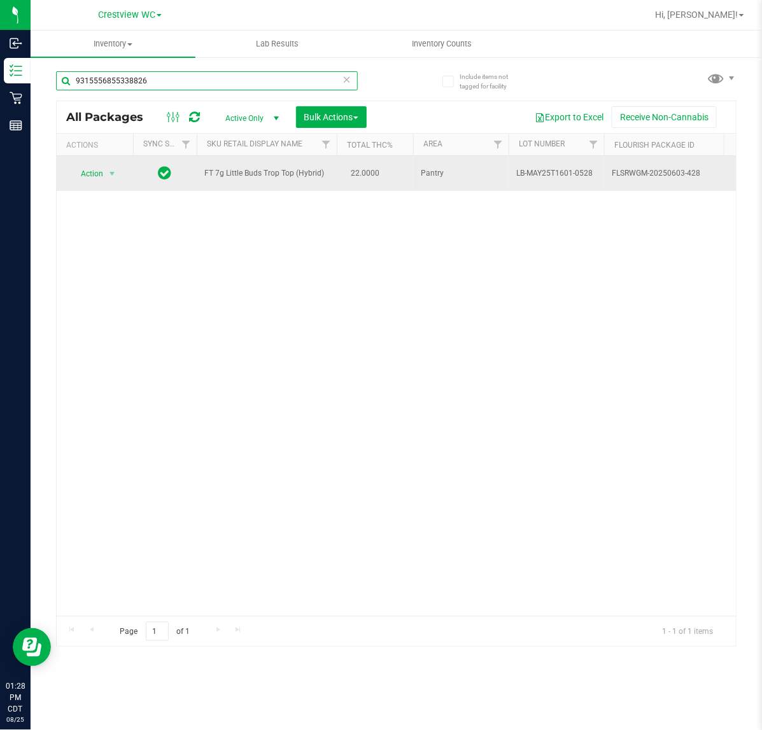
type input "9315556855338826"
click at [96, 174] on span "Action" at bounding box center [86, 174] width 34 height 18
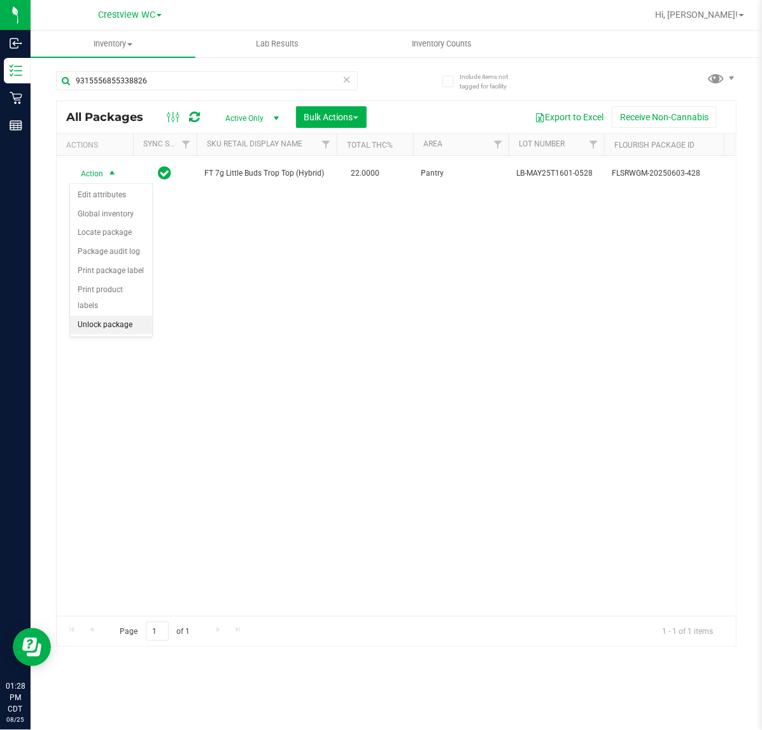
click at [107, 317] on li "Unlock package" at bounding box center [111, 325] width 82 height 19
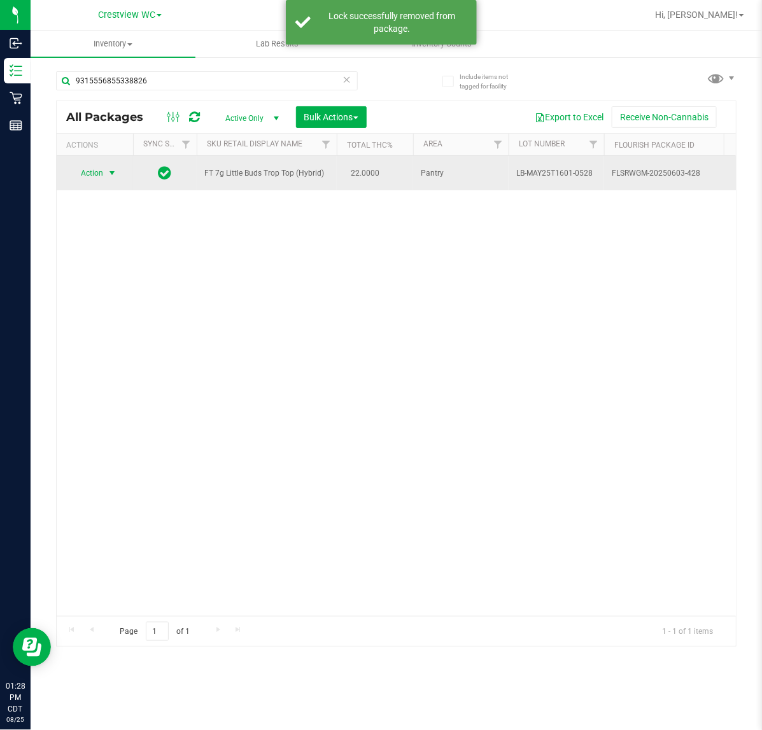
click at [103, 173] on span "Action" at bounding box center [86, 173] width 34 height 18
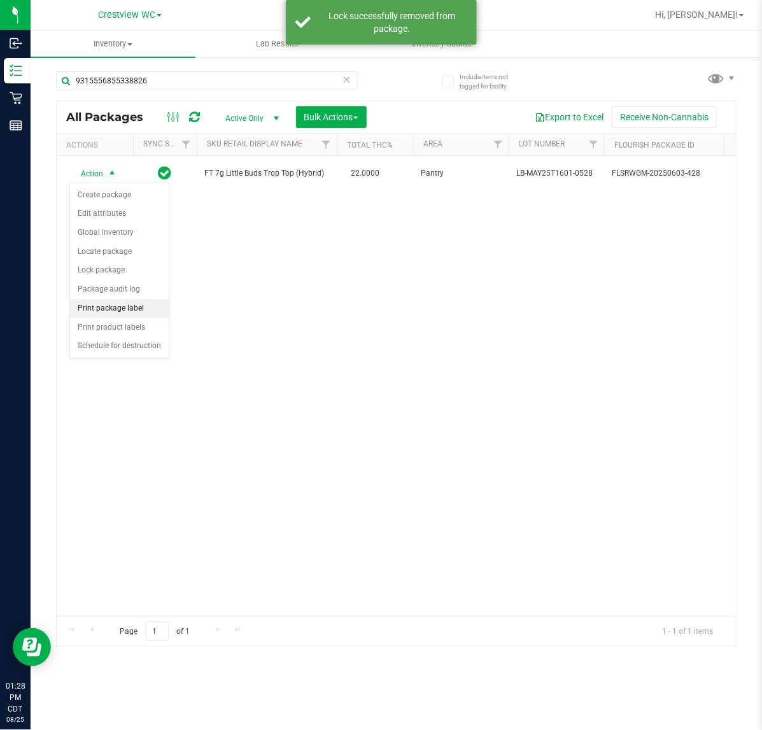
click at [132, 306] on li "Print package label" at bounding box center [119, 308] width 99 height 19
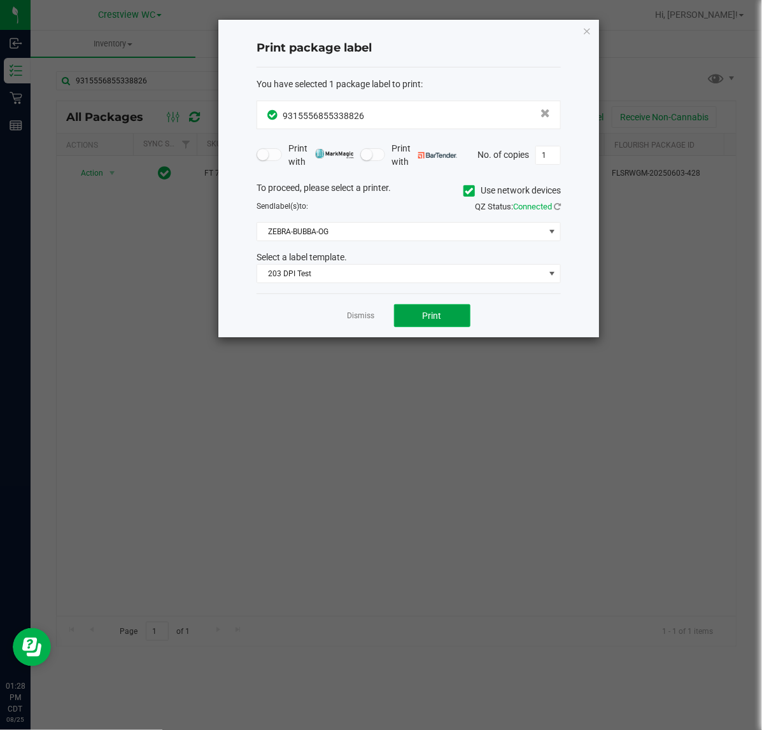
click at [450, 307] on button "Print" at bounding box center [432, 315] width 76 height 23
drag, startPoint x: 583, startPoint y: 34, endPoint x: 525, endPoint y: 35, distance: 58.0
click at [583, 34] on icon "button" at bounding box center [587, 30] width 9 height 15
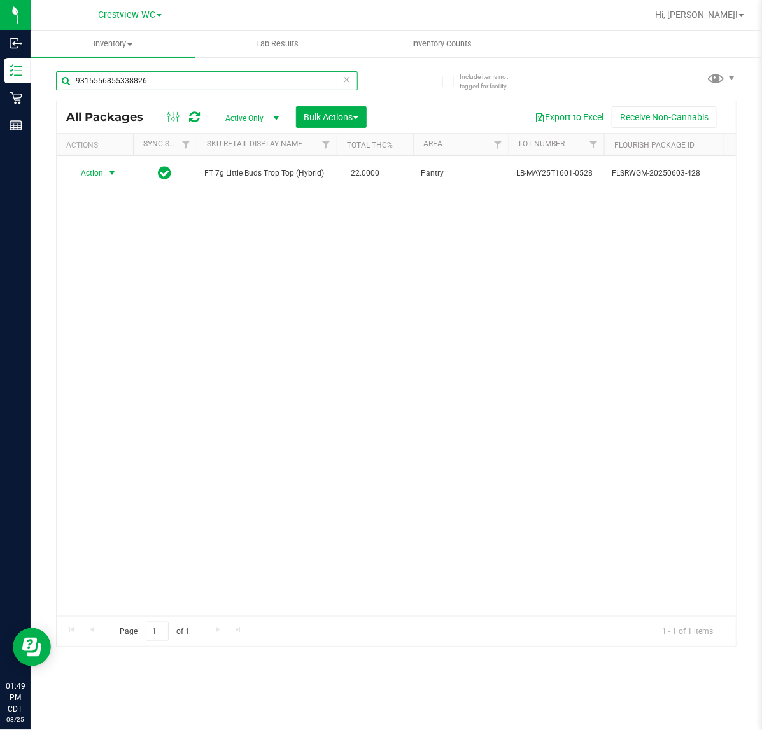
click at [161, 84] on input "9315556855338826" at bounding box center [207, 80] width 302 height 19
click at [161, 83] on input "9315556855338826" at bounding box center [207, 80] width 302 height 19
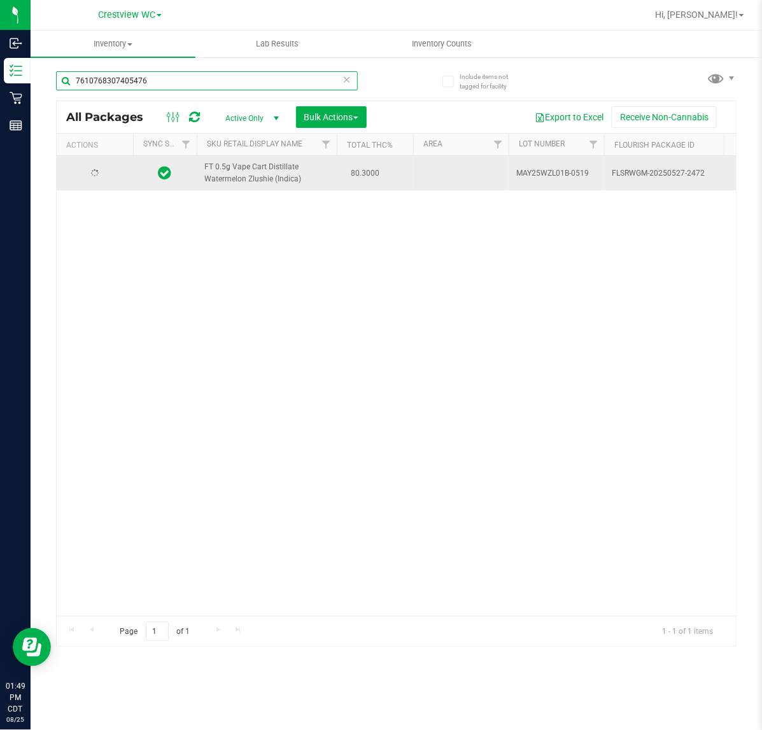
type input "7610768307405476"
click at [126, 177] on td at bounding box center [95, 173] width 76 height 34
click at [103, 174] on span "Action" at bounding box center [86, 173] width 34 height 18
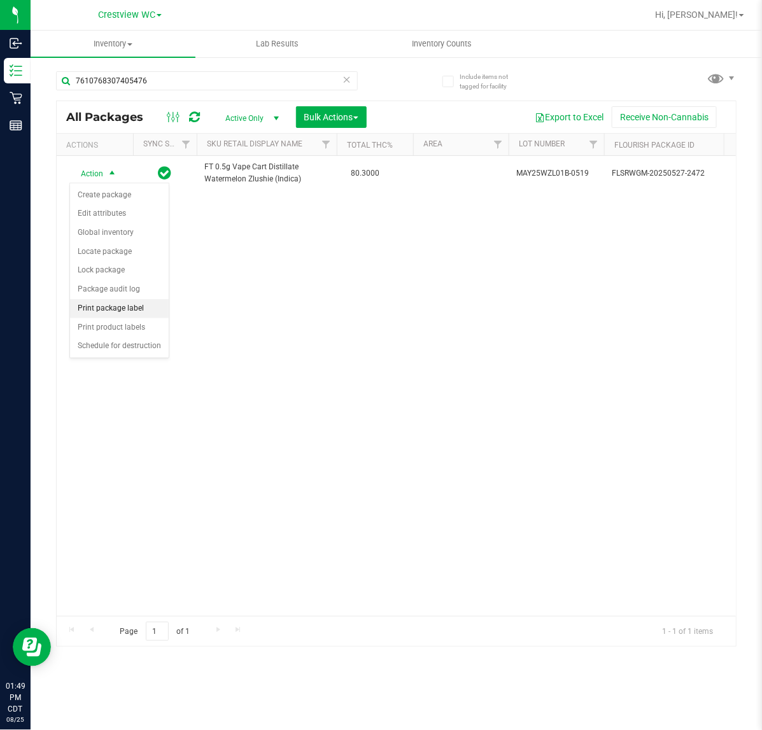
click at [120, 311] on li "Print package label" at bounding box center [119, 308] width 99 height 19
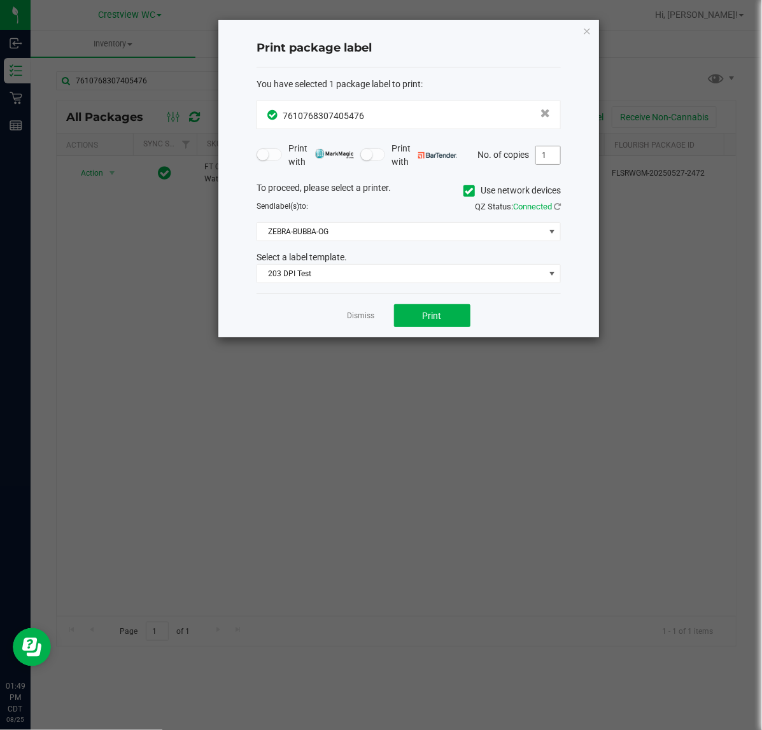
click at [554, 153] on input "1" at bounding box center [548, 155] width 24 height 18
type input "2"
click at [443, 313] on button "Print" at bounding box center [432, 315] width 76 height 23
click at [351, 320] on link "Dismiss" at bounding box center [361, 316] width 27 height 11
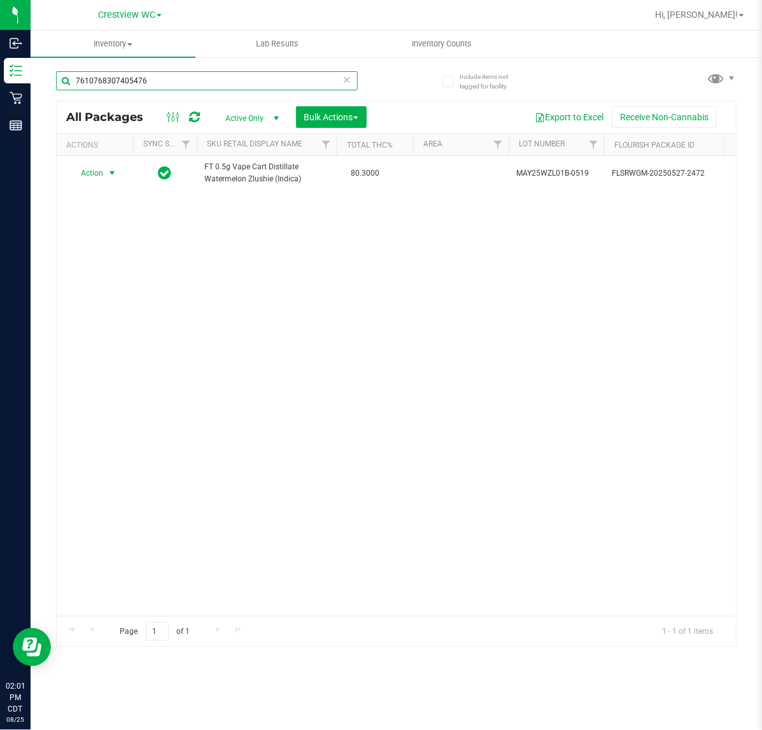
click at [188, 78] on input "7610768307405476" at bounding box center [207, 80] width 302 height 19
drag, startPoint x: 188, startPoint y: 78, endPoint x: 197, endPoint y: 74, distance: 10.3
click at [189, 78] on input "7610768307405476" at bounding box center [207, 80] width 302 height 19
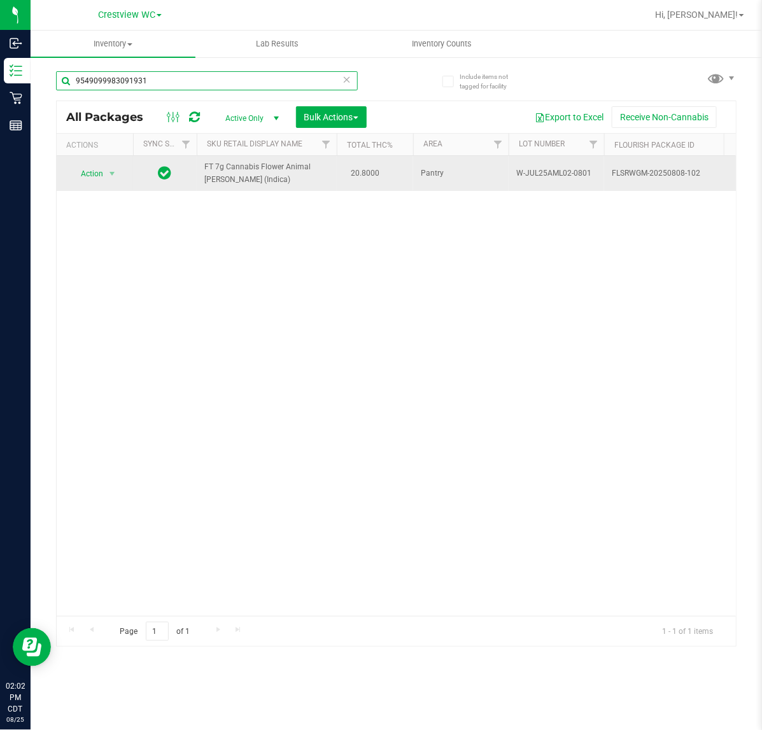
type input "9549099983091931"
click at [89, 174] on span "Action" at bounding box center [86, 174] width 34 height 18
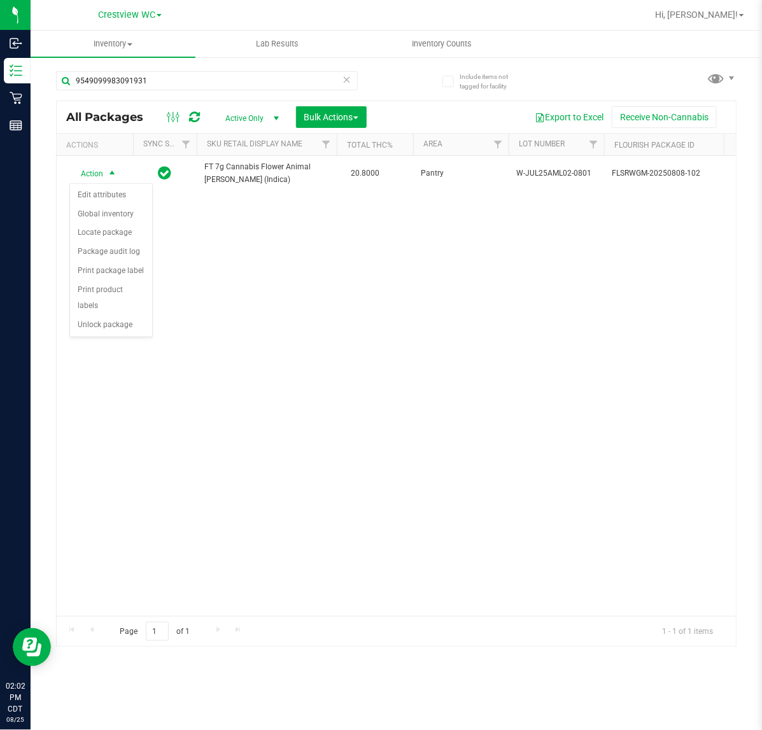
click at [104, 320] on div "Action Edit attributes Global inventory Locate package Package audit log Print …" at bounding box center [110, 260] width 83 height 155
click at [99, 319] on li "Unlock package" at bounding box center [111, 325] width 82 height 19
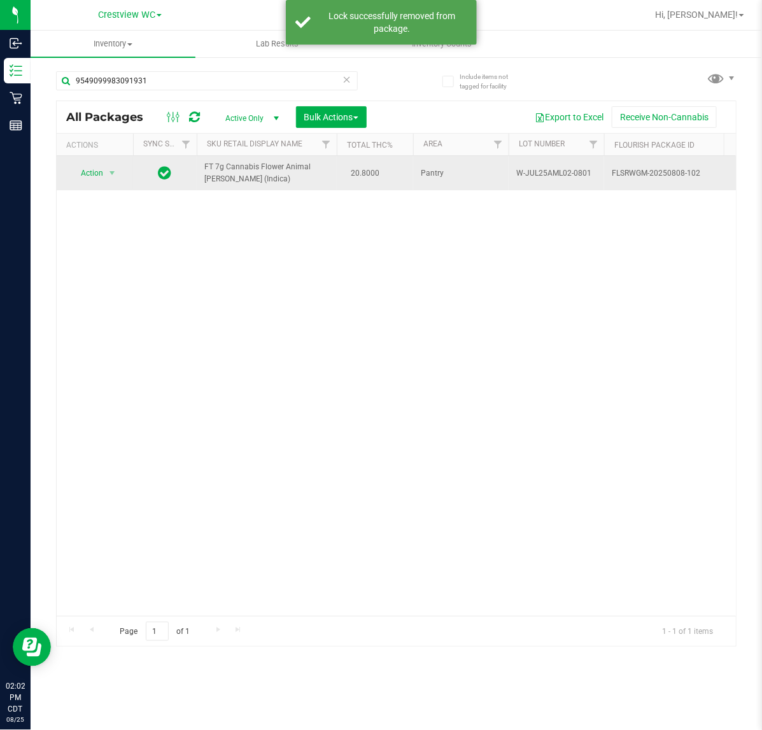
click at [91, 174] on span "Action" at bounding box center [86, 173] width 34 height 18
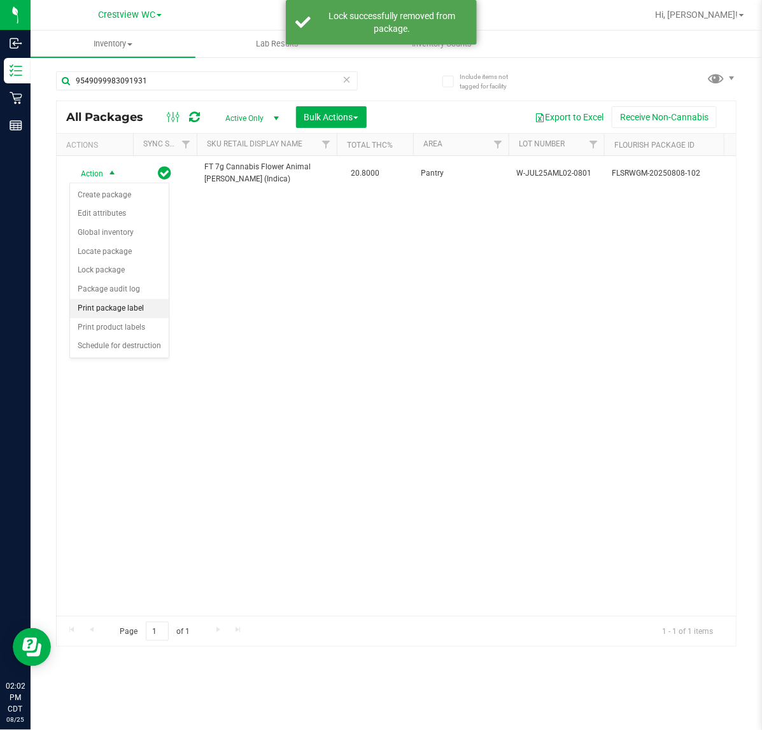
click at [118, 310] on li "Print package label" at bounding box center [119, 308] width 99 height 19
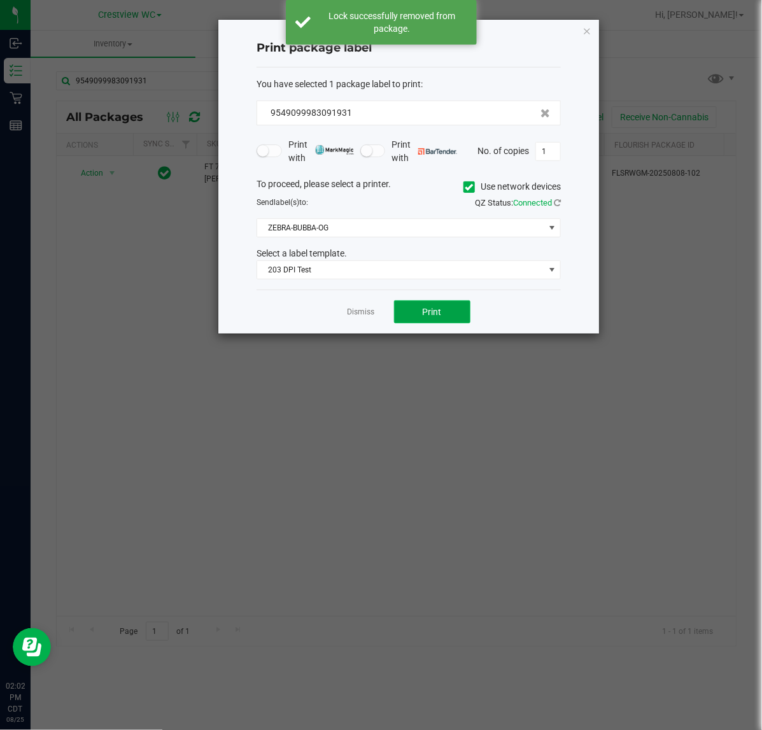
click at [432, 317] on span "Print" at bounding box center [432, 312] width 19 height 10
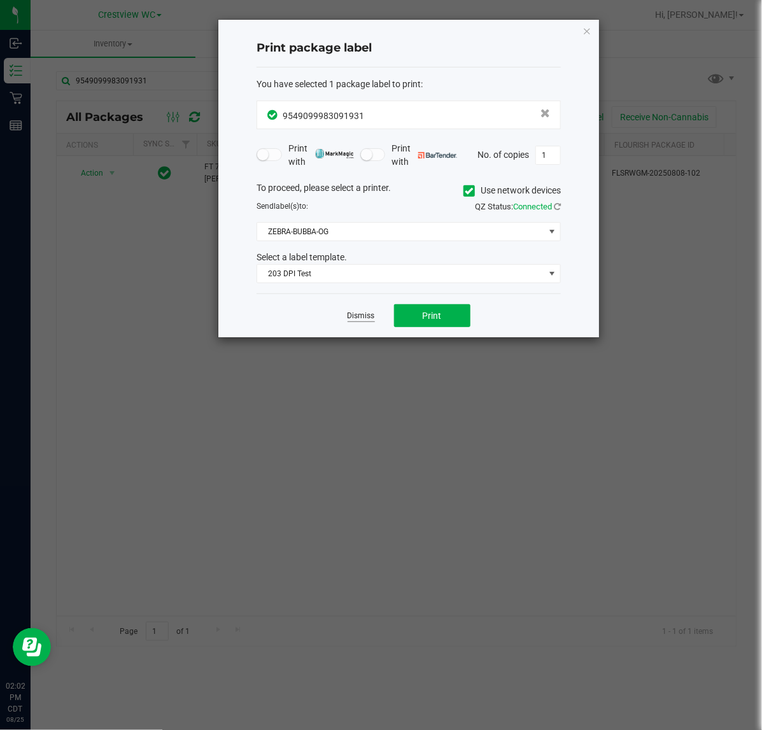
click at [365, 317] on link "Dismiss" at bounding box center [361, 316] width 27 height 11
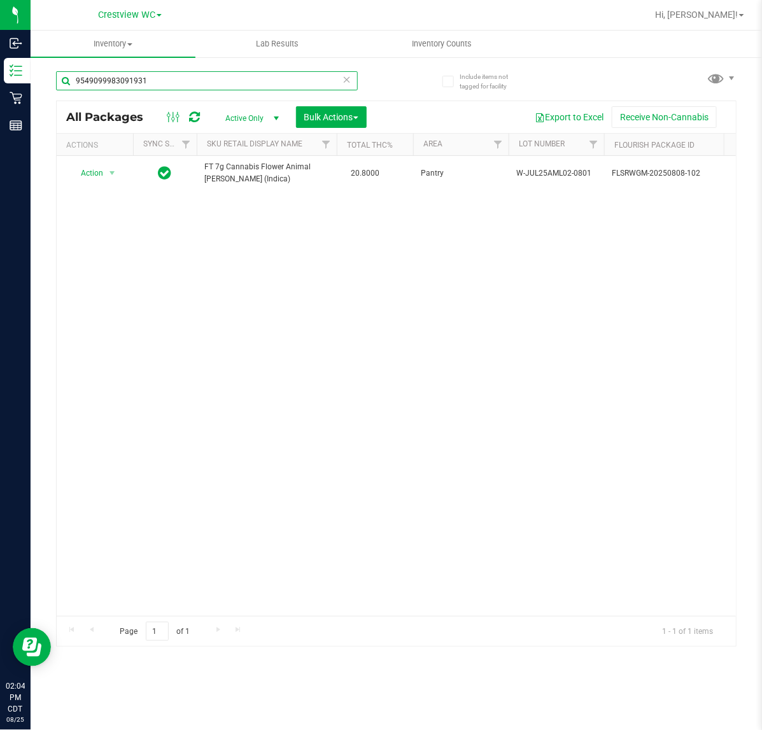
click at [179, 87] on input "9549099983091931" at bounding box center [207, 80] width 302 height 19
click at [180, 89] on input "9549099983091931" at bounding box center [207, 80] width 302 height 19
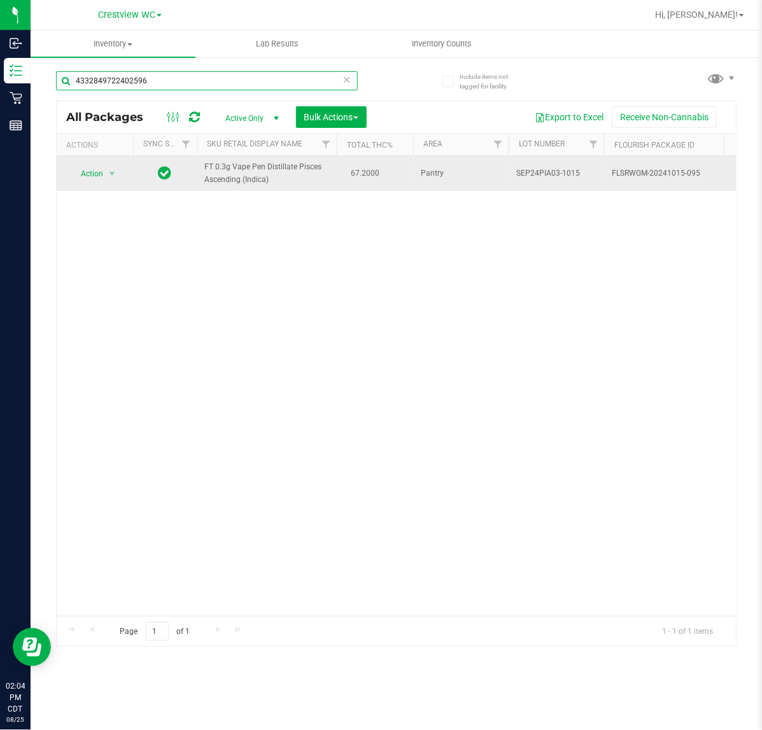
type input "4332849722402596"
click at [91, 174] on span "Action" at bounding box center [86, 174] width 34 height 18
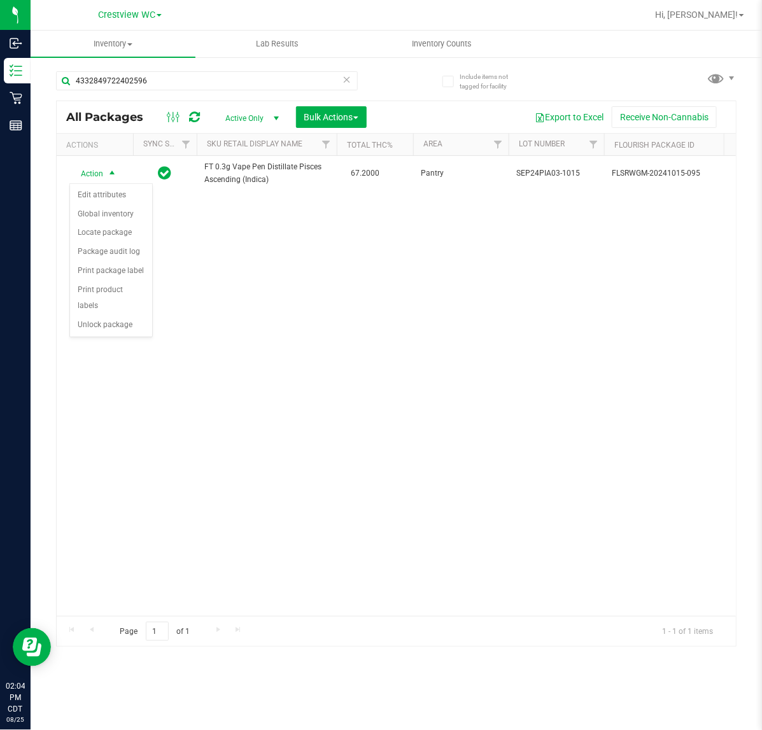
click at [110, 320] on div "Action Edit attributes Global inventory Locate package Package audit log Print …" at bounding box center [110, 260] width 83 height 155
click at [115, 316] on li "Unlock package" at bounding box center [111, 325] width 82 height 19
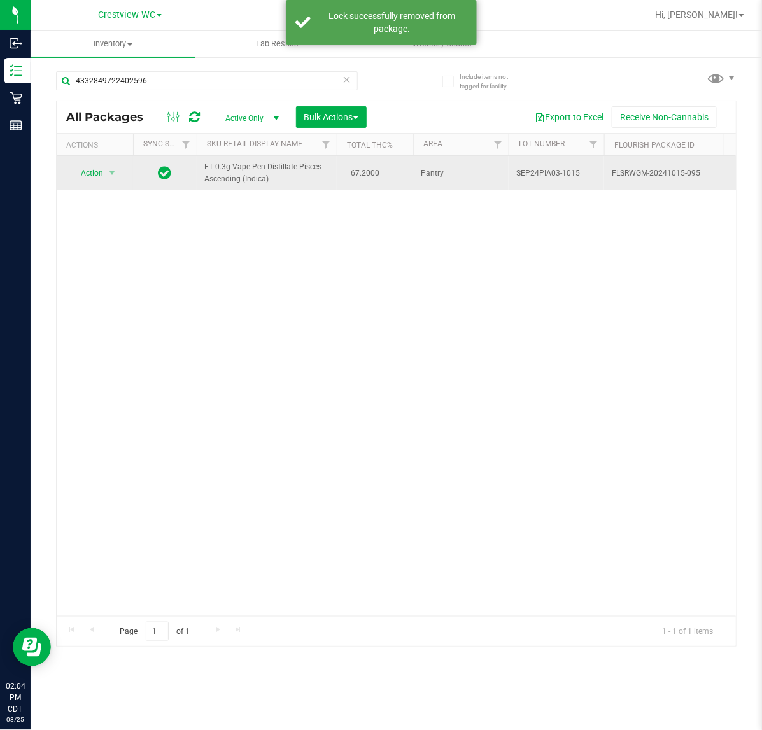
click at [78, 172] on span "Action" at bounding box center [86, 173] width 34 height 18
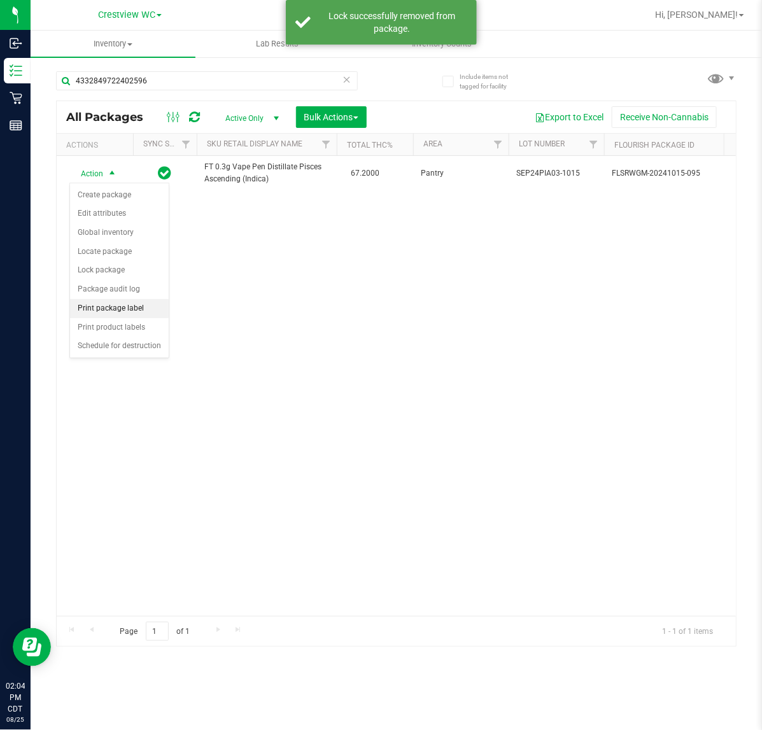
click at [110, 309] on li "Print package label" at bounding box center [119, 308] width 99 height 19
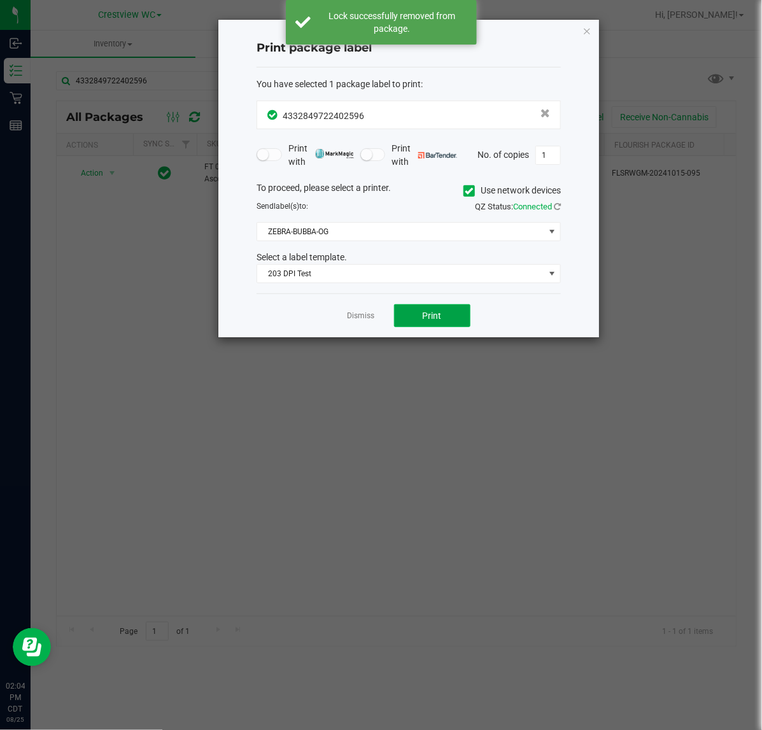
click at [432, 316] on span "Print" at bounding box center [432, 316] width 19 height 10
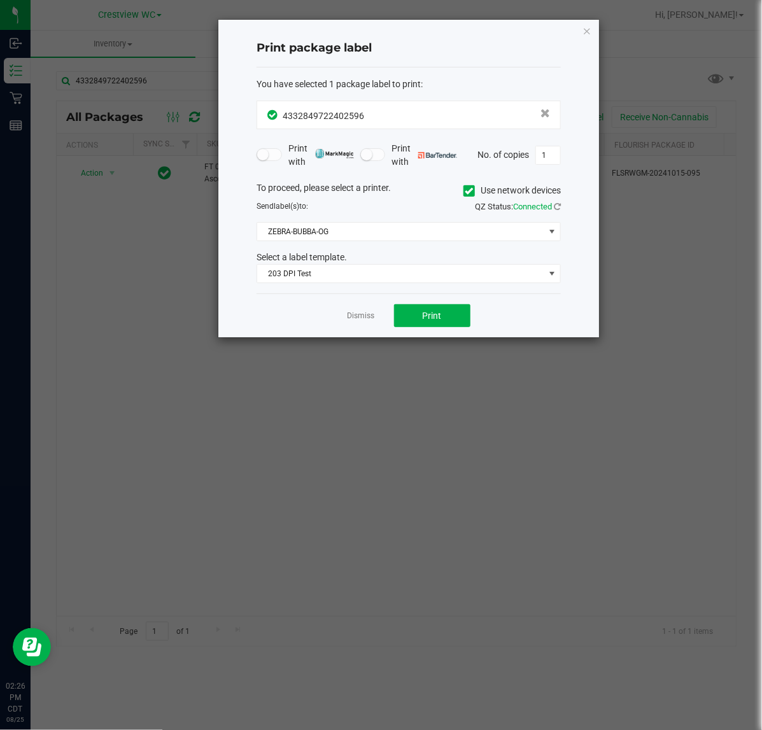
click at [352, 327] on div "Dismiss Print" at bounding box center [409, 316] width 304 height 44
drag, startPoint x: 357, startPoint y: 325, endPoint x: 355, endPoint y: 316, distance: 9.7
click at [355, 324] on div "Dismiss Print" at bounding box center [409, 316] width 304 height 44
click at [353, 315] on link "Dismiss" at bounding box center [361, 316] width 27 height 11
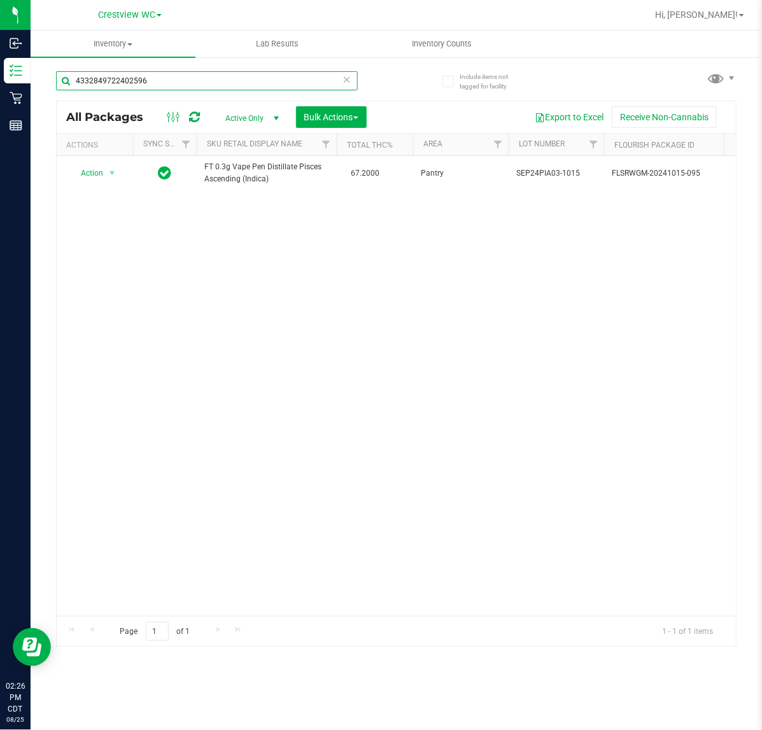
drag, startPoint x: 192, startPoint y: 91, endPoint x: -191, endPoint y: 127, distance: 384.5
click at [0, 127] on html "Inbound Inventory Retail Reports 02:26 PM CDT 08/25/2025 08/25 Crestview WC Hi,…" at bounding box center [381, 365] width 762 height 730
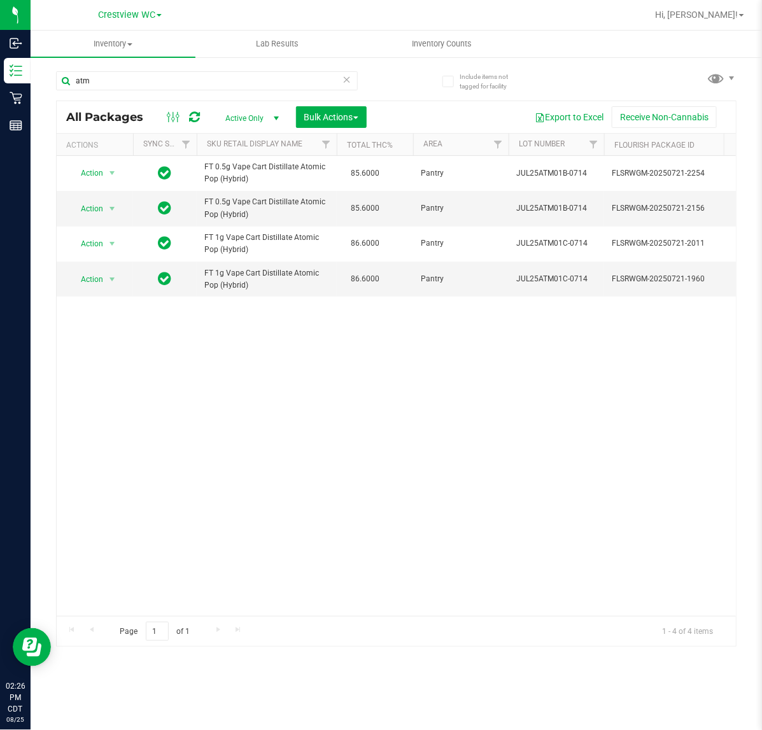
drag, startPoint x: 215, startPoint y: 603, endPoint x: 220, endPoint y: 613, distance: 11.4
click at [218, 611] on div "Action Action Create package Edit attributes Global inventory Locate package Lo…" at bounding box center [397, 386] width 680 height 460
click at [170, 83] on input "atm" at bounding box center [207, 80] width 302 height 19
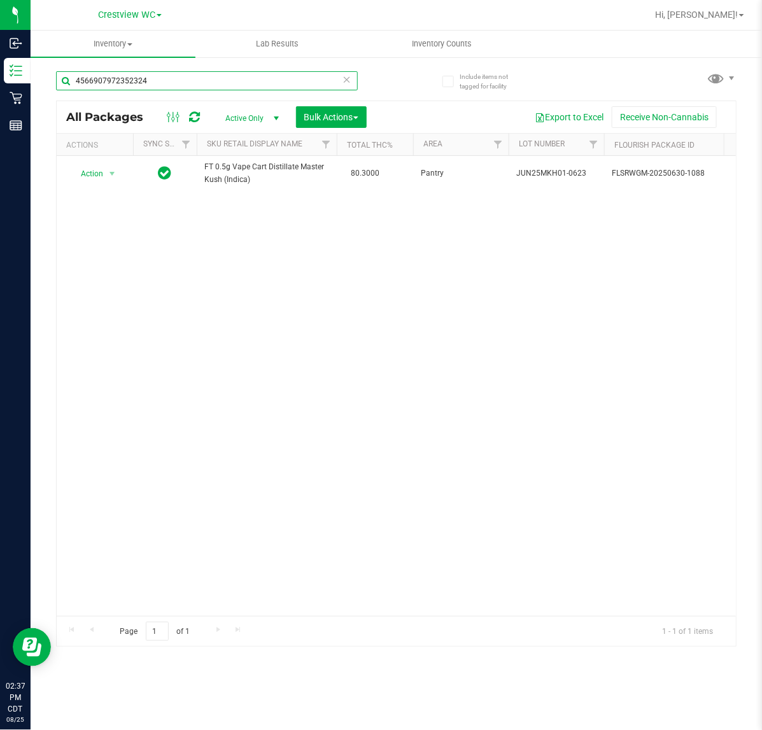
type input "4566907972352324"
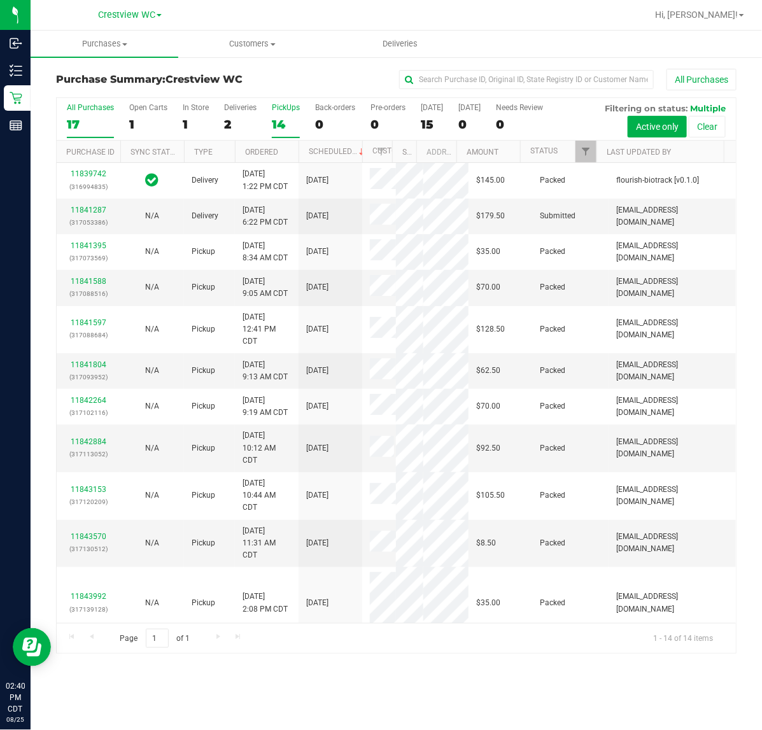
click at [279, 129] on div "14" at bounding box center [286, 124] width 28 height 15
click at [0, 0] on input "PickUps 14" at bounding box center [0, 0] width 0 height 0
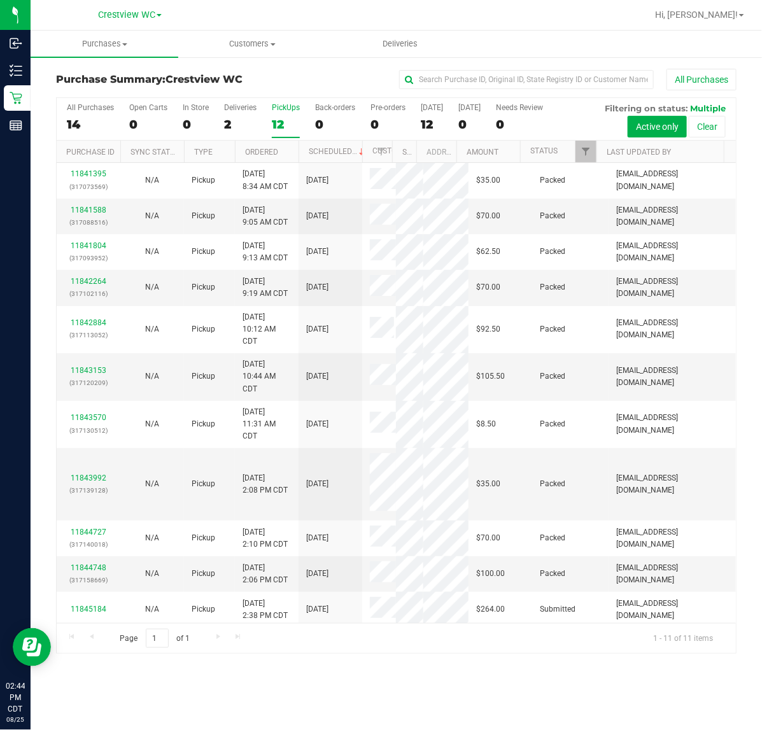
click at [711, 19] on span "Hi, [PERSON_NAME]!" at bounding box center [696, 15] width 83 height 10
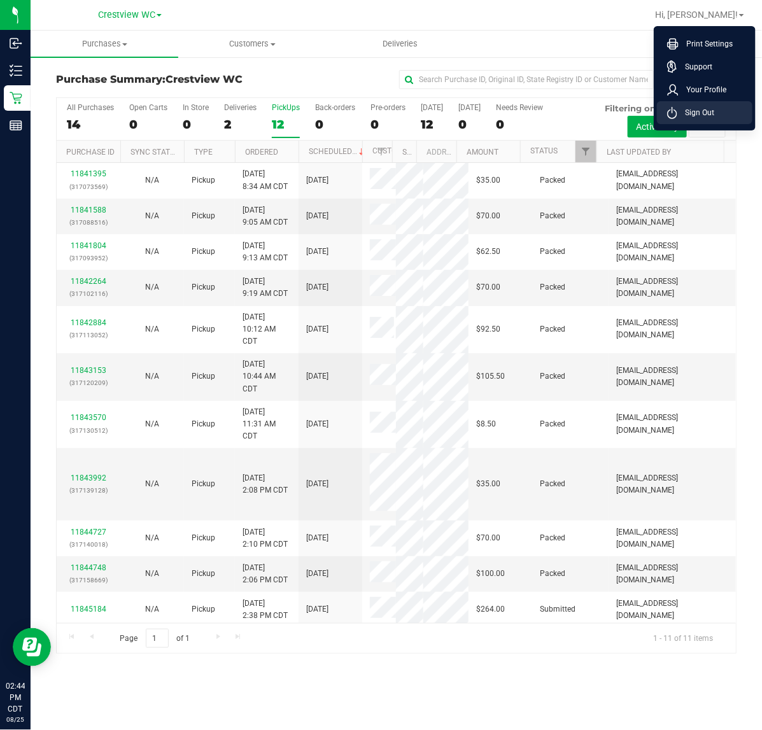
click at [692, 122] on li "Sign Out" at bounding box center [705, 112] width 96 height 23
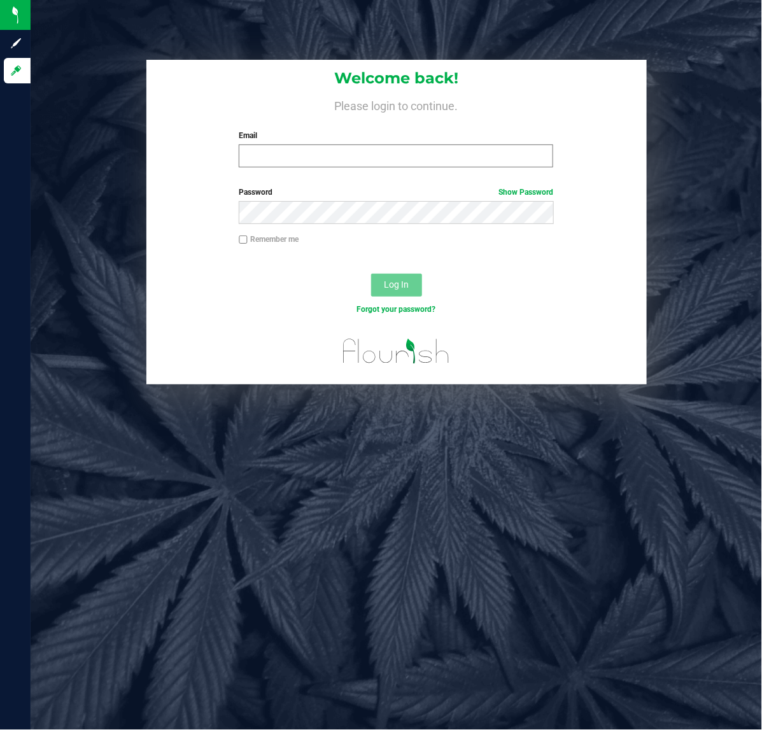
drag, startPoint x: 371, startPoint y: 143, endPoint x: 373, endPoint y: 150, distance: 7.3
click at [371, 146] on div "Email Required Please format your email correctly." at bounding box center [396, 149] width 334 height 38
click at [373, 151] on input "Email" at bounding box center [396, 156] width 315 height 23
type input "[EMAIL_ADDRESS][DOMAIN_NAME]"
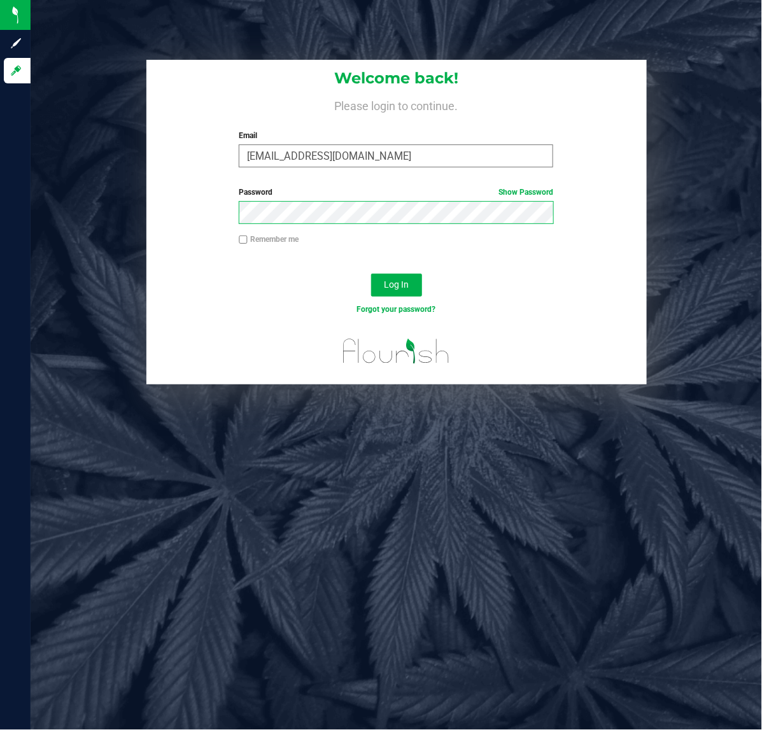
click at [371, 274] on button "Log In" at bounding box center [396, 285] width 51 height 23
